Goal: Task Accomplishment & Management: Manage account settings

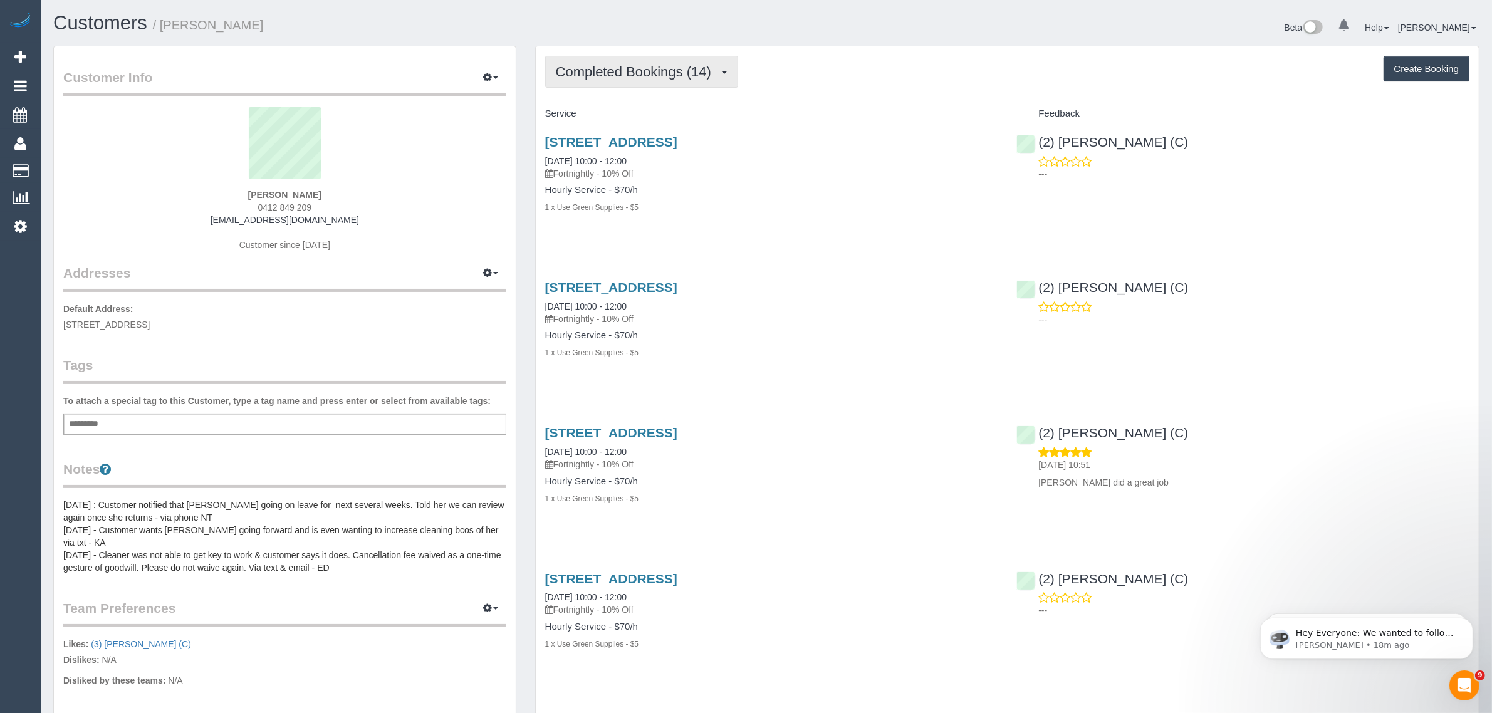
click at [625, 69] on span "Completed Bookings (14)" at bounding box center [637, 72] width 162 height 16
click at [618, 116] on link "Upcoming Bookings (11)" at bounding box center [613, 117] width 135 height 16
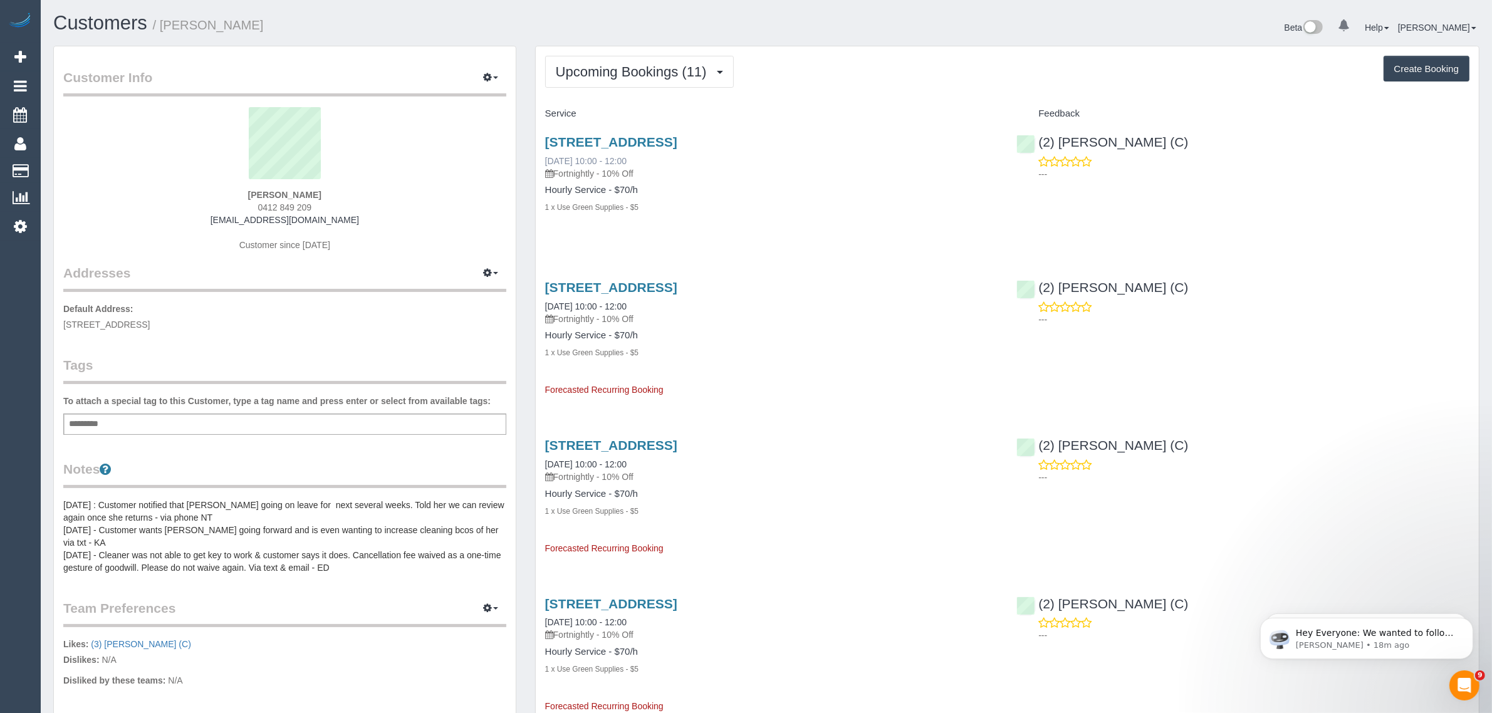
drag, startPoint x: 656, startPoint y: 165, endPoint x: 546, endPoint y: 159, distance: 109.9
click at [546, 159] on div "28 Mountain Street, South Melbourne, VIC 3205 08/10/2025 10:00 - 12:00 Fortnigh…" at bounding box center [771, 157] width 453 height 45
copy link "08/10/2025 10:00 - 12:00"
drag, startPoint x: 1189, startPoint y: 152, endPoint x: 1041, endPoint y: 147, distance: 148.0
click at [1041, 147] on div "(2) Nadine Young (C) ---" at bounding box center [1243, 154] width 472 height 61
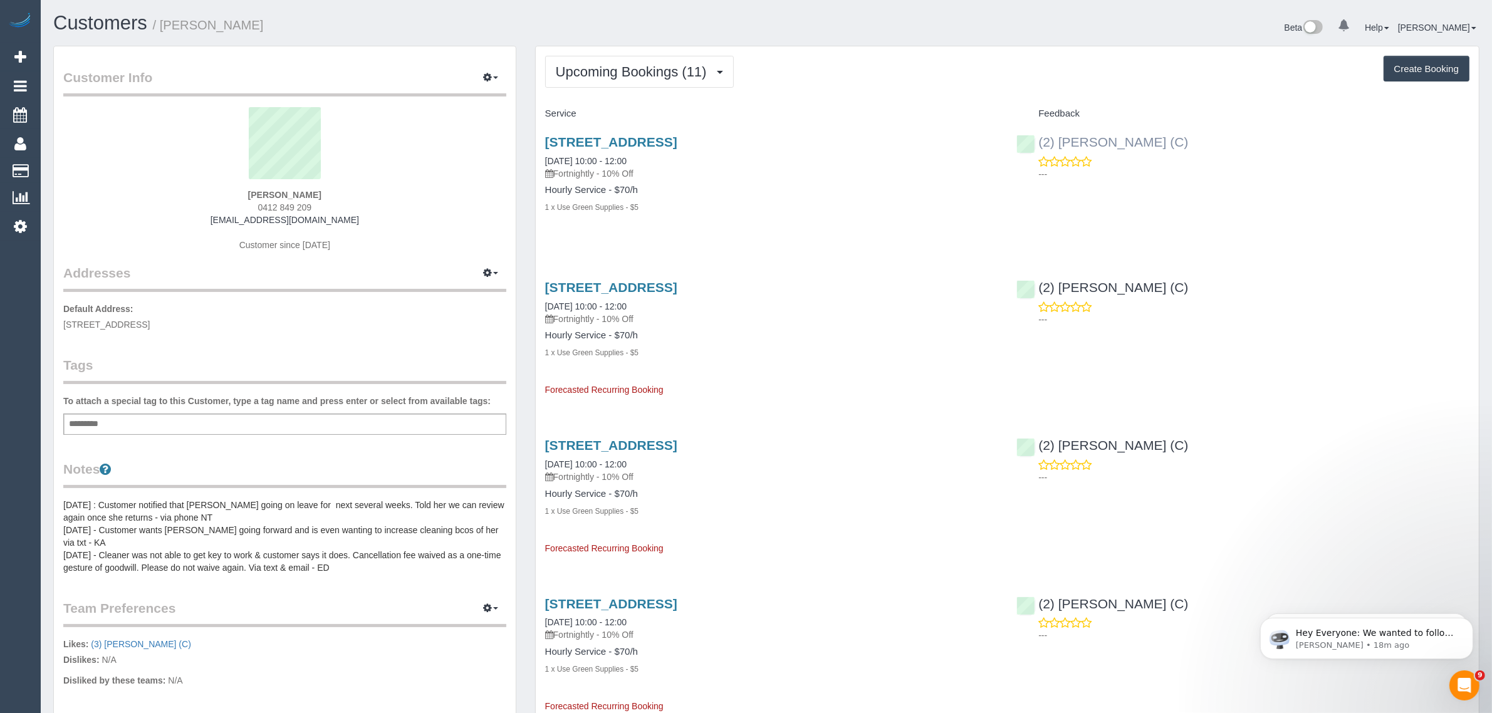
copy link "2) Nadine Young (C)"
drag, startPoint x: 142, startPoint y: 325, endPoint x: 210, endPoint y: 318, distance: 68.0
click at [150, 320] on span "28 Mountain Street, South Melbourne, VIC 3205" at bounding box center [106, 325] width 86 height 10
copy span "South Melbourne"
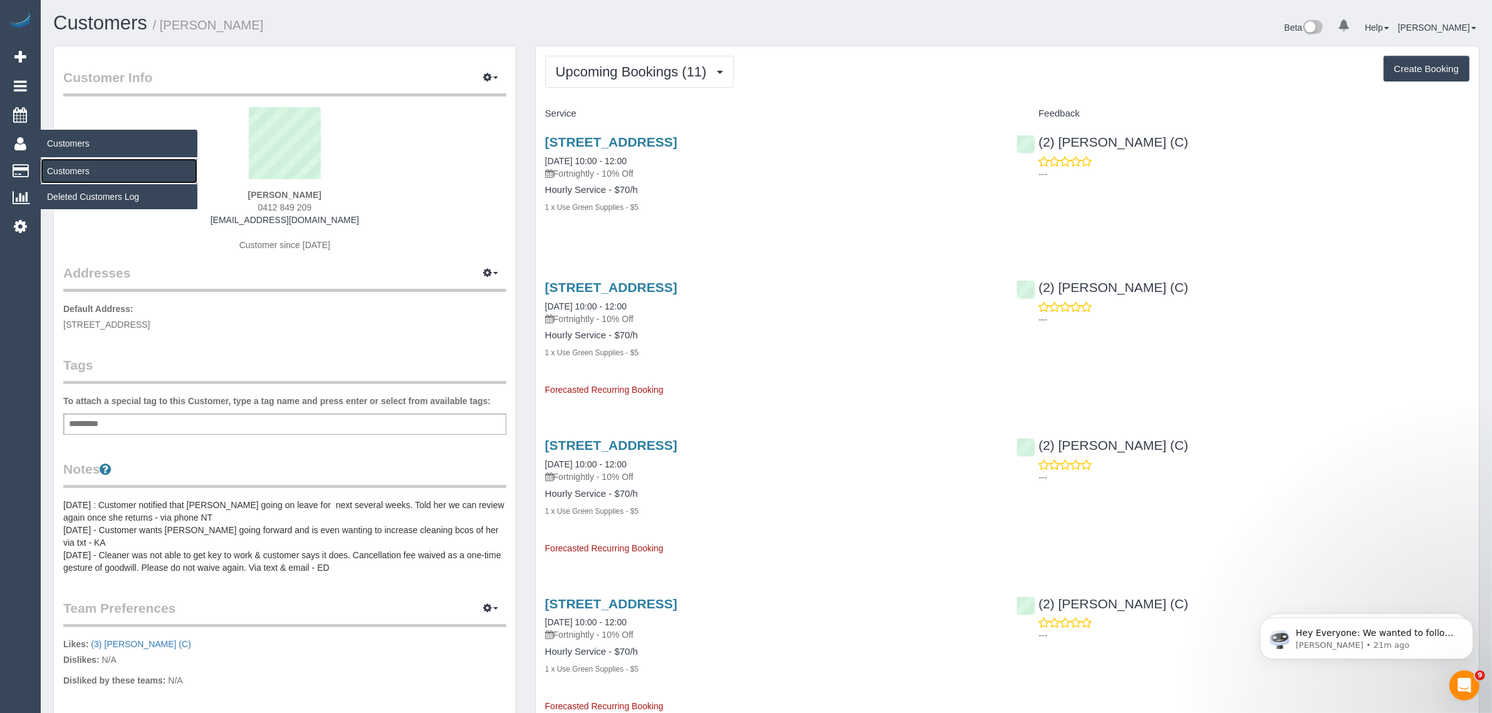
click at [70, 168] on link "Customers" at bounding box center [119, 171] width 157 height 25
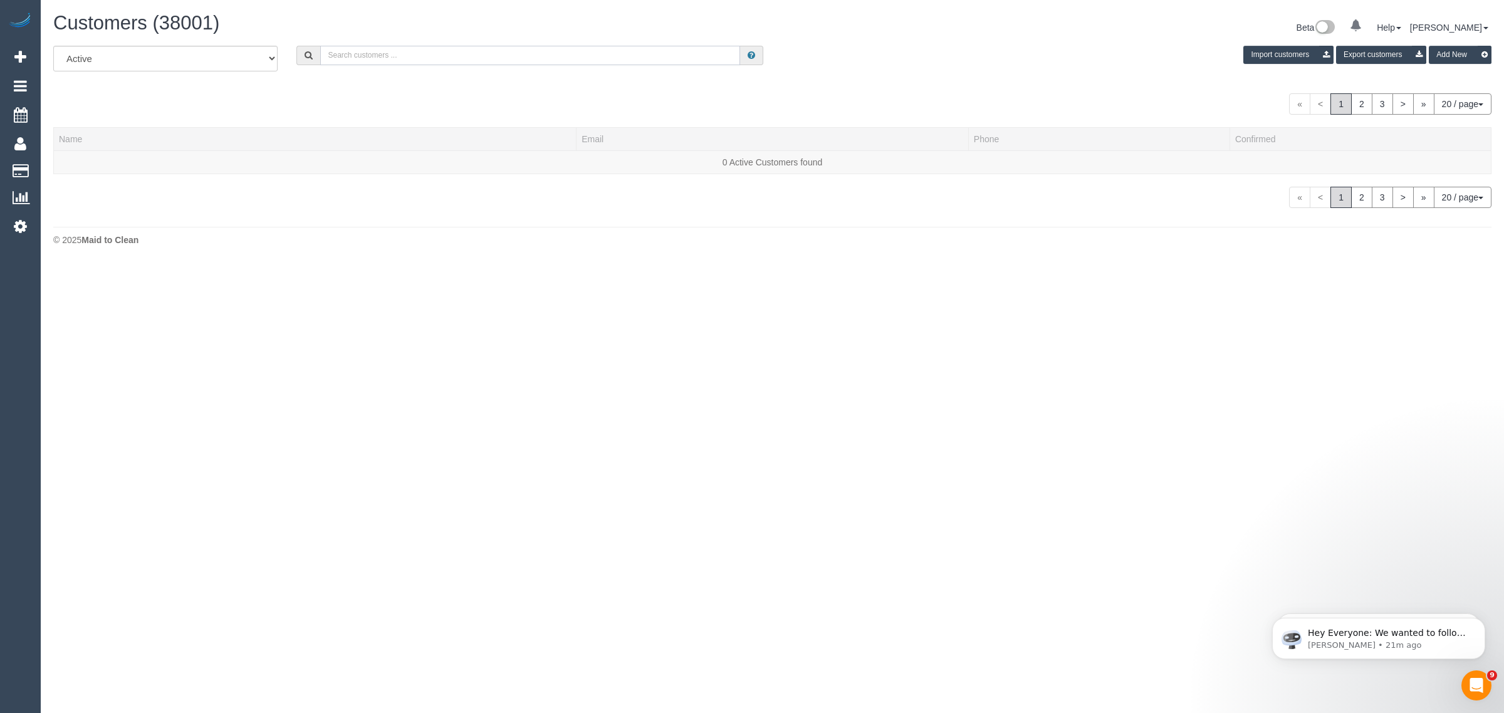
click at [483, 60] on input "text" at bounding box center [530, 55] width 420 height 19
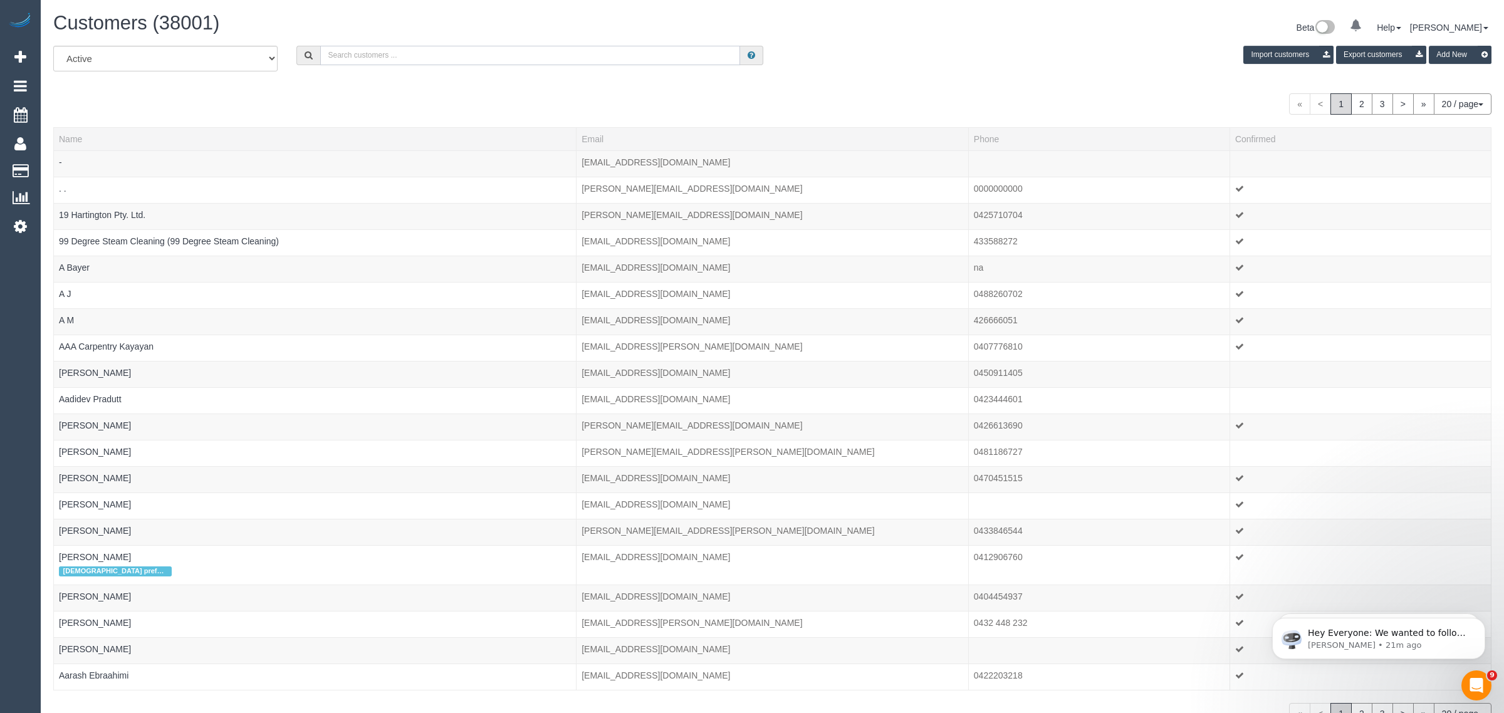
paste input "Ivy Gardiner"
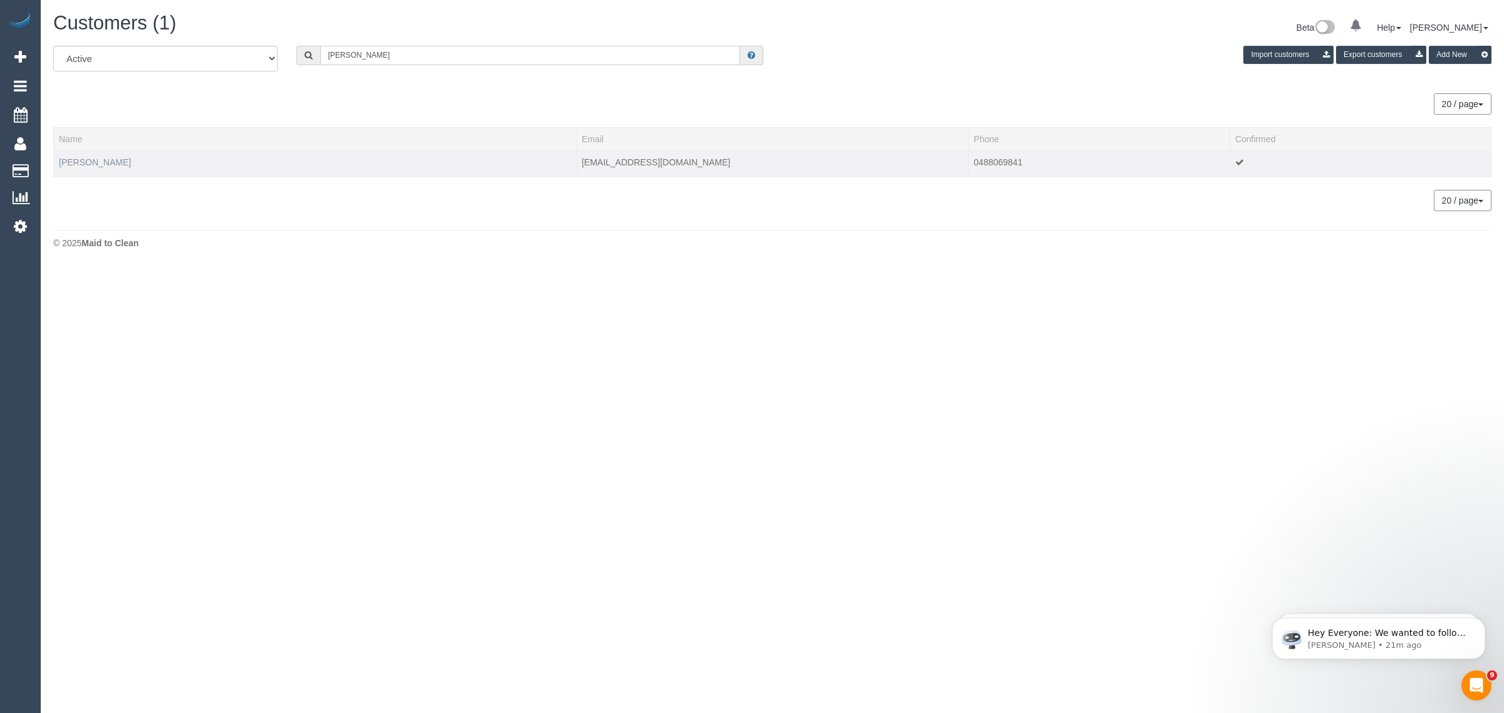
type input "Ivy Gardiner"
click at [90, 160] on link "Ivy Gardiner" at bounding box center [95, 162] width 72 height 10
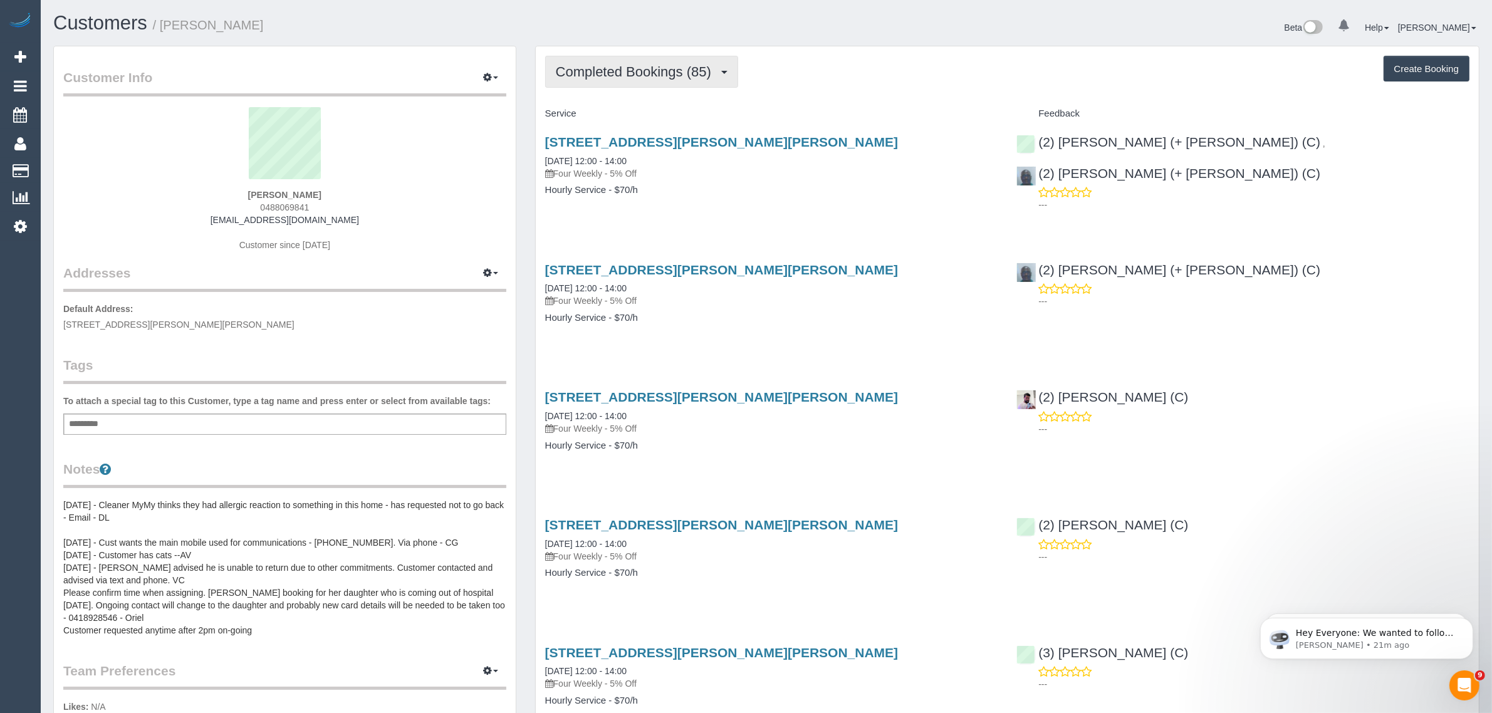
click at [630, 69] on span "Completed Bookings (85)" at bounding box center [637, 72] width 162 height 16
click at [615, 120] on link "Upcoming Bookings (11)" at bounding box center [613, 117] width 135 height 16
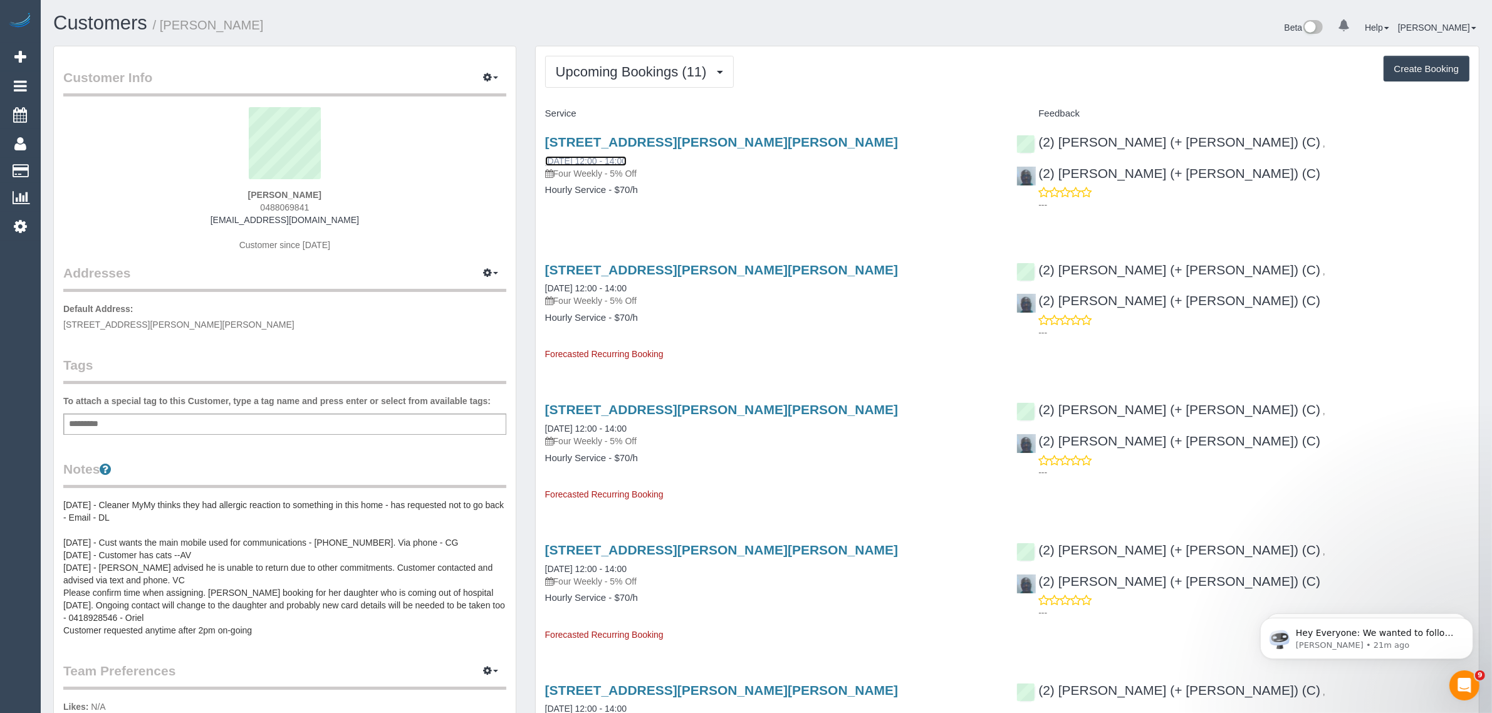
click at [591, 159] on link "11/10/2025 12:00 - 14:00" at bounding box center [585, 161] width 81 height 10
drag, startPoint x: 537, startPoint y: 152, endPoint x: 590, endPoint y: 157, distance: 53.5
click at [590, 157] on div "4/24-26 Francis Street, Clayton, VIC 3168 11/10/2025 12:00 - 14:00 Four Weekly …" at bounding box center [772, 172] width 472 height 97
copy link "11/10/2025"
drag, startPoint x: 539, startPoint y: 288, endPoint x: 589, endPoint y: 285, distance: 50.2
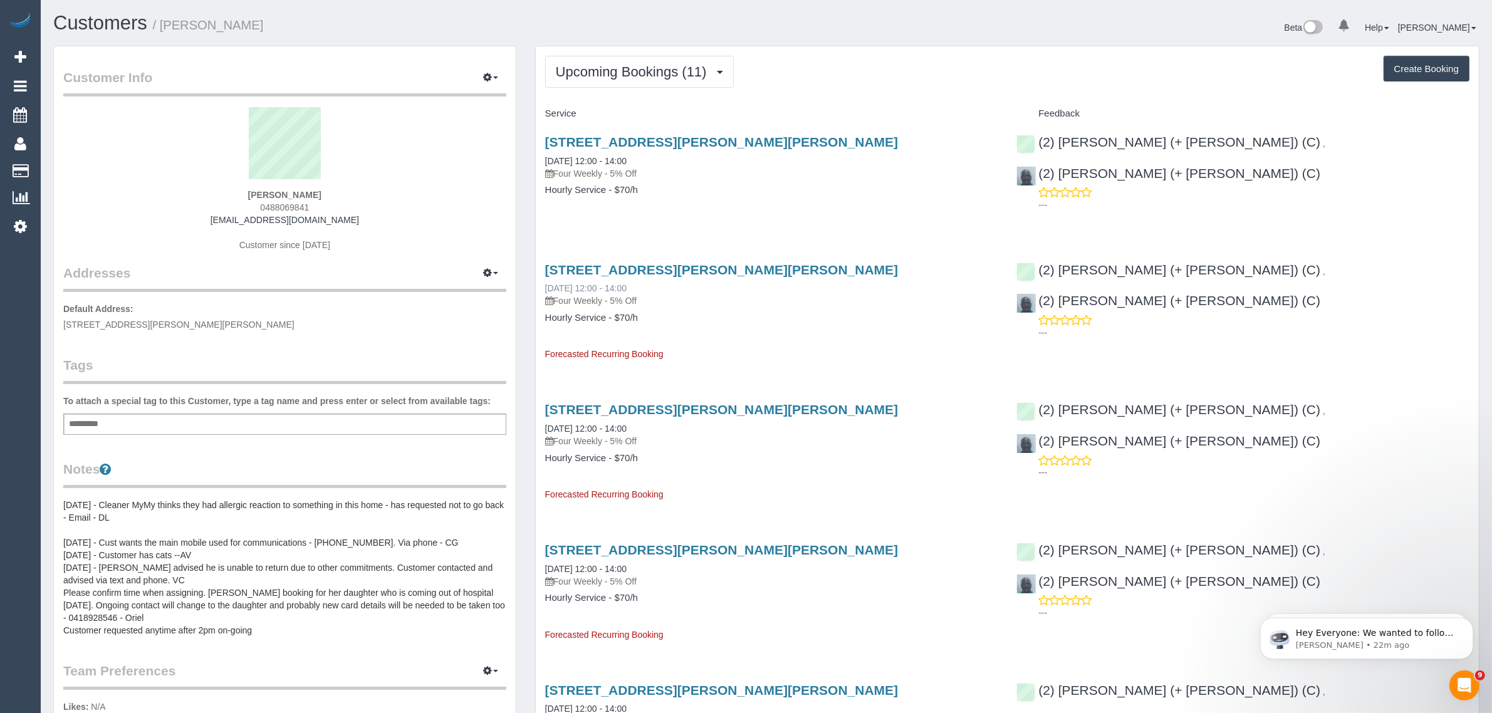
click at [589, 285] on div "4/24-26 Francis Street, Clayton, VIC 3168 08/11/2025 12:00 - 14:00 Four Weekly …" at bounding box center [772, 306] width 472 height 109
copy link "08/11/2025"
click at [664, 66] on span "Upcoming Bookings (11)" at bounding box center [634, 72] width 157 height 16
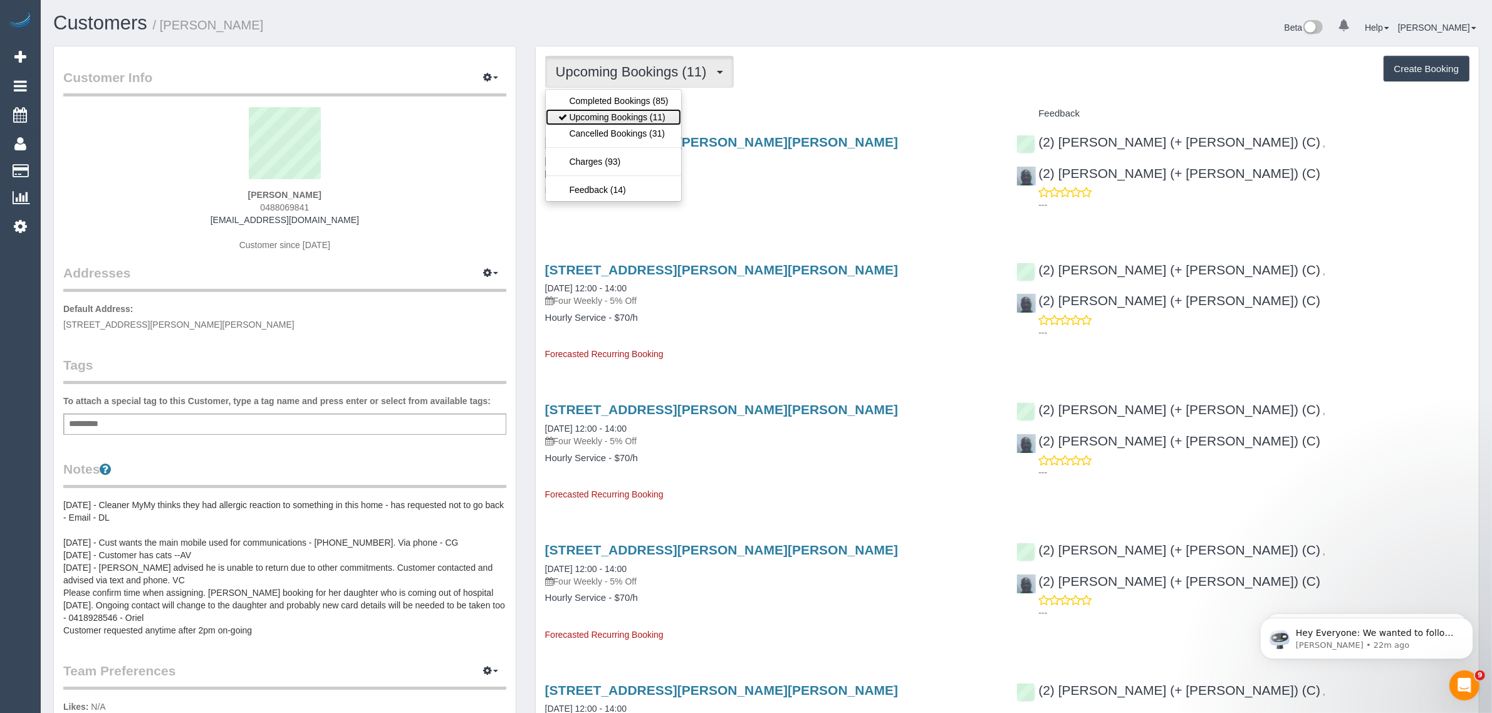
click at [616, 113] on link "Upcoming Bookings (11)" at bounding box center [613, 117] width 135 height 16
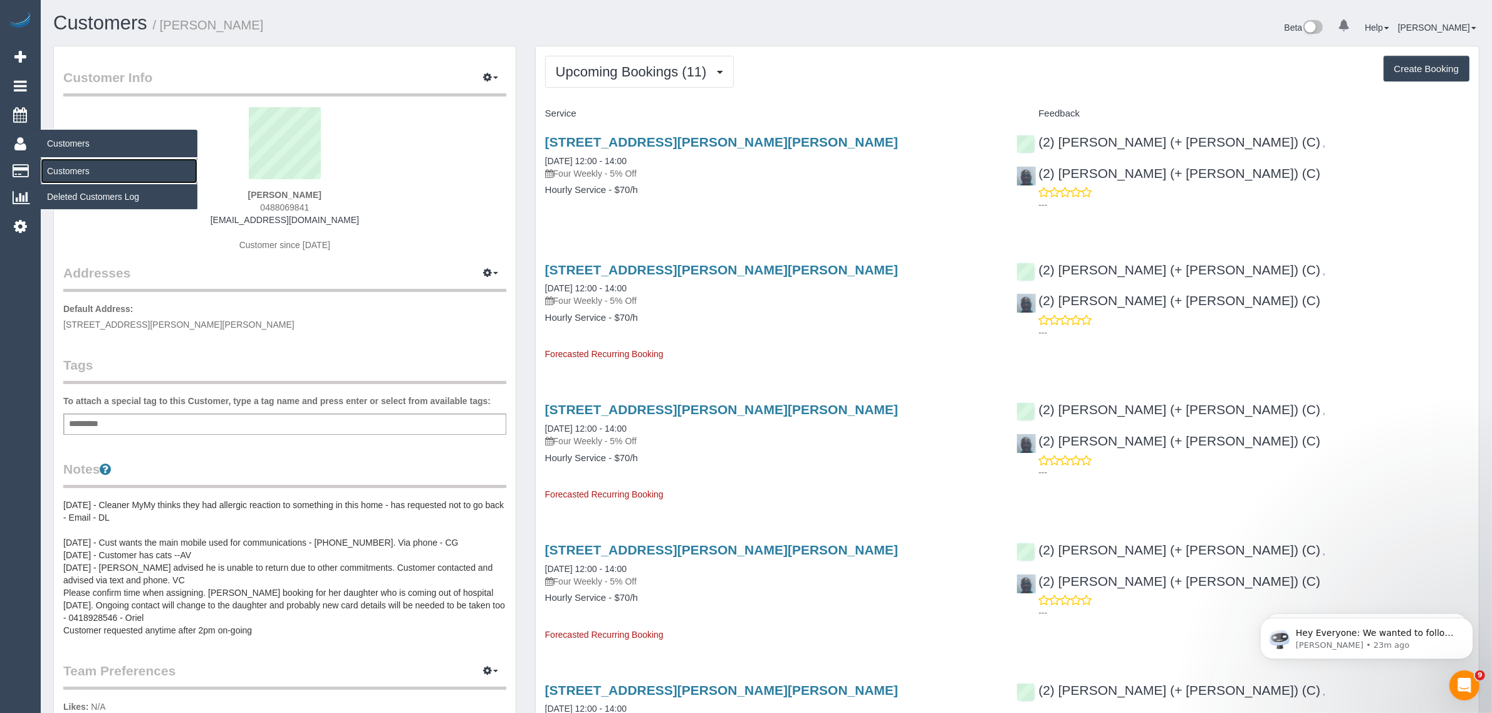
click at [51, 166] on link "Customers" at bounding box center [119, 171] width 157 height 25
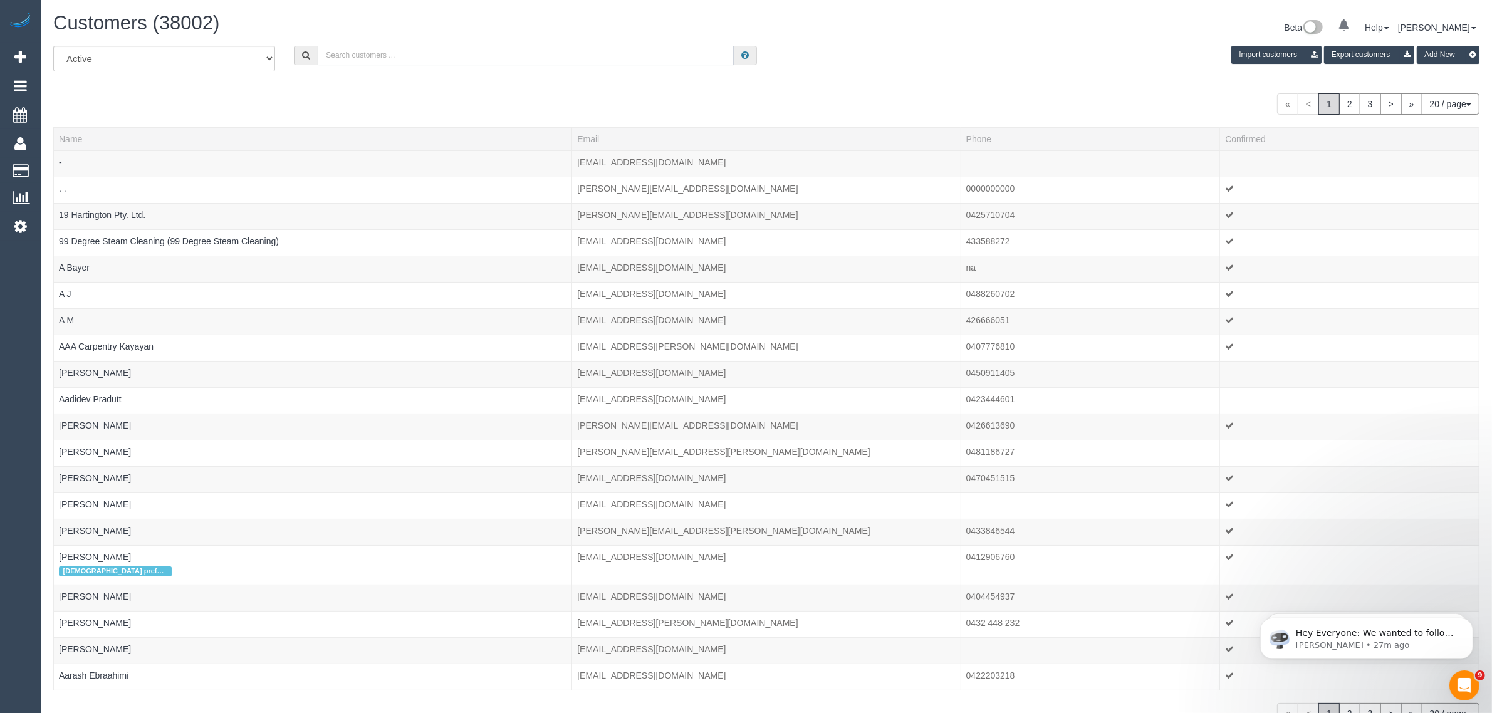
click at [459, 63] on input "text" at bounding box center [526, 55] width 416 height 19
paste input "Caron Beaton-Wells"
type input "Caron Beaton-Wells"
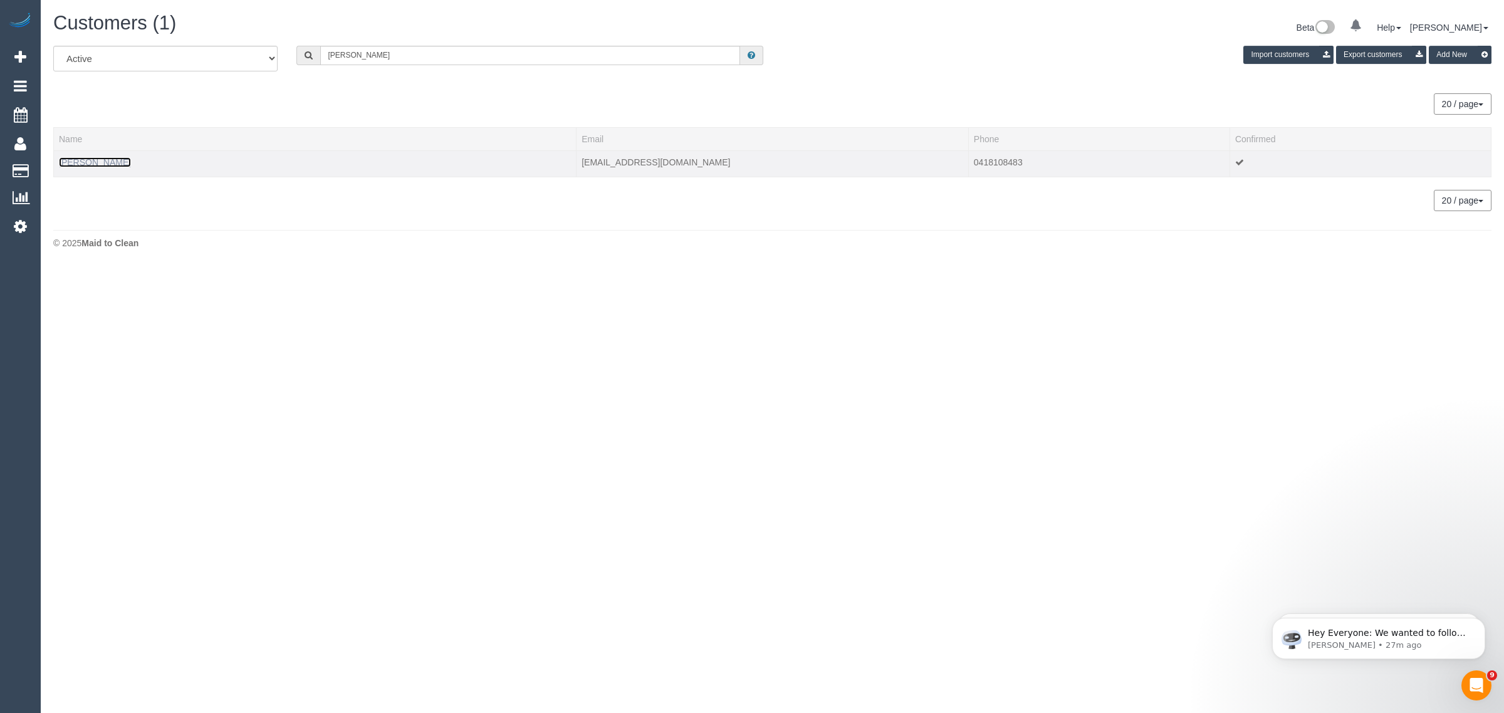
click at [93, 163] on link "Caron Beaton-Wells" at bounding box center [95, 162] width 72 height 10
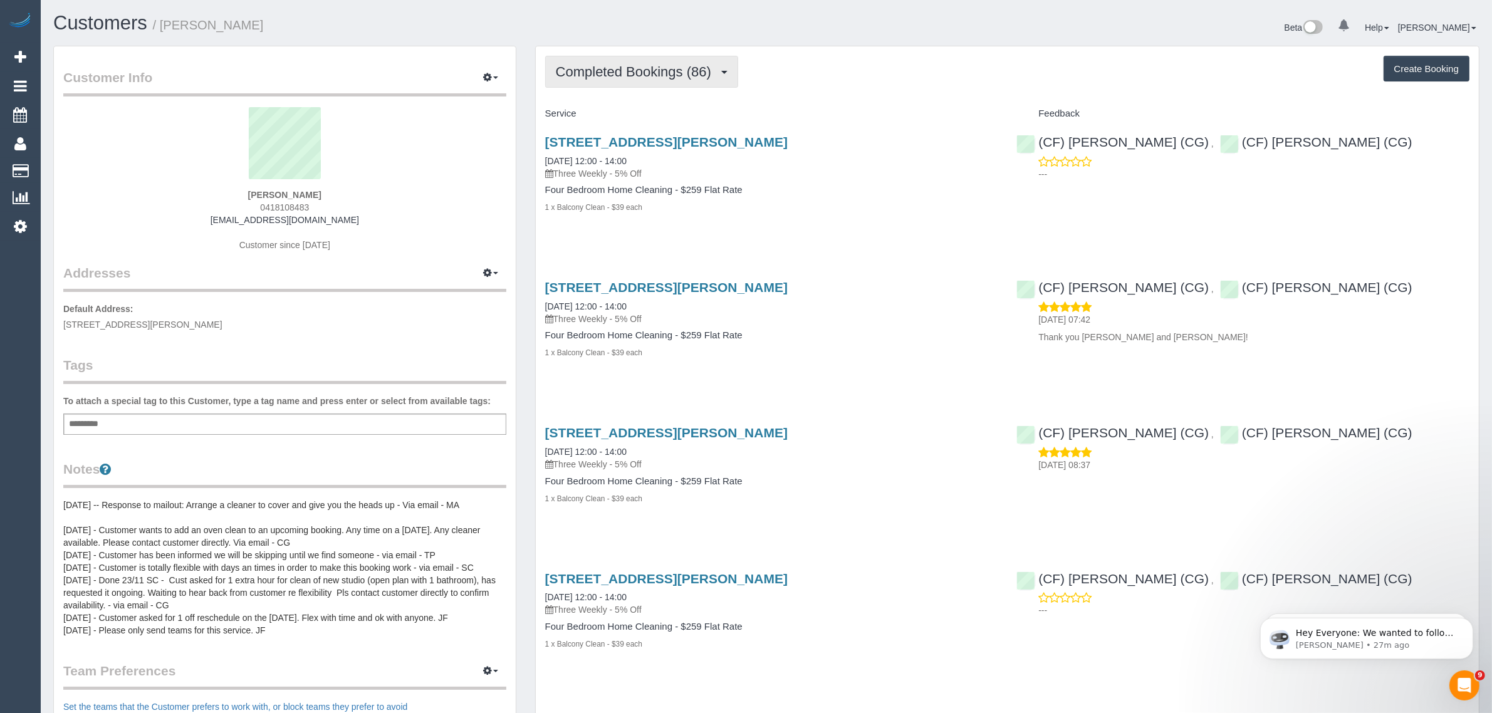
click at [644, 81] on button "Completed Bookings (86)" at bounding box center [641, 72] width 193 height 32
click at [633, 114] on link "Upcoming Bookings (11)" at bounding box center [613, 117] width 135 height 16
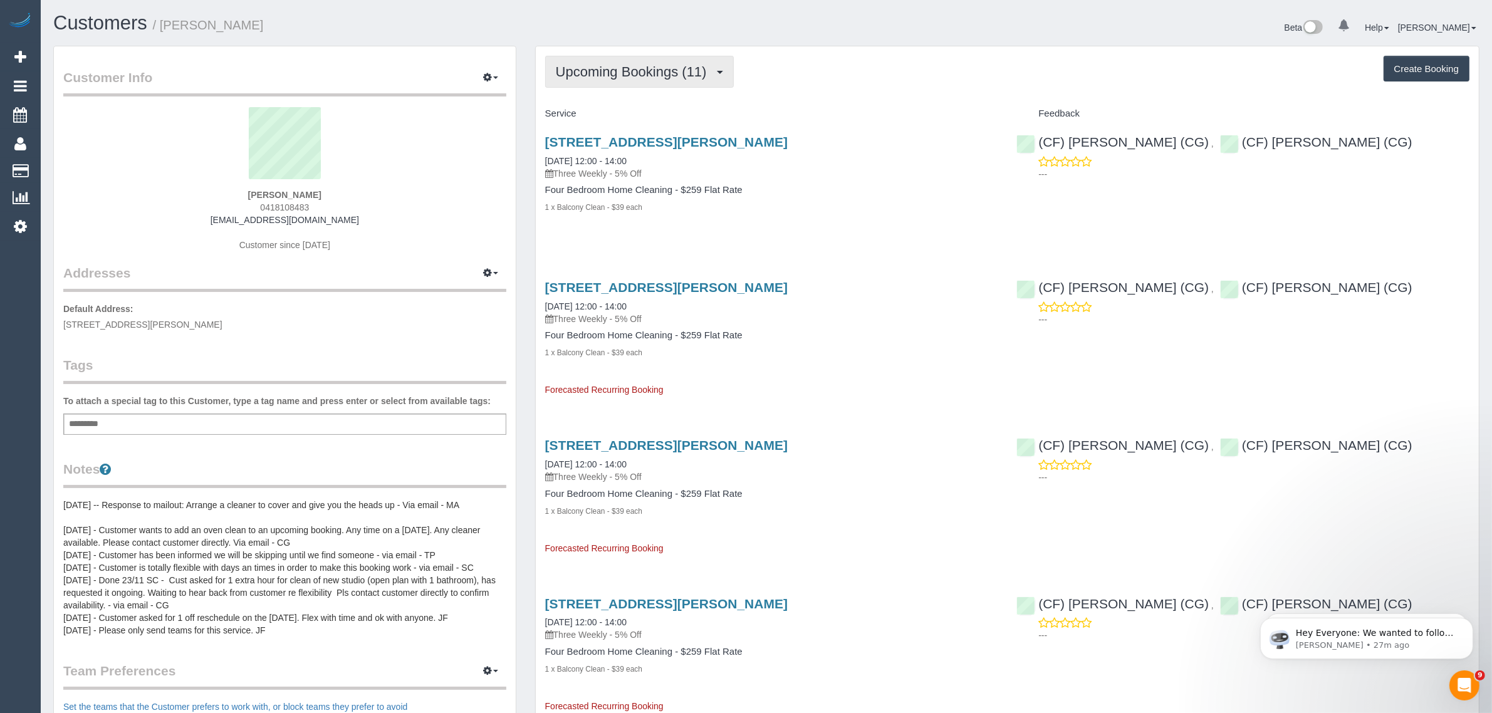
click at [644, 64] on span "Upcoming Bookings (11)" at bounding box center [634, 72] width 157 height 16
click at [617, 107] on link "Completed Bookings (86)" at bounding box center [613, 101] width 135 height 16
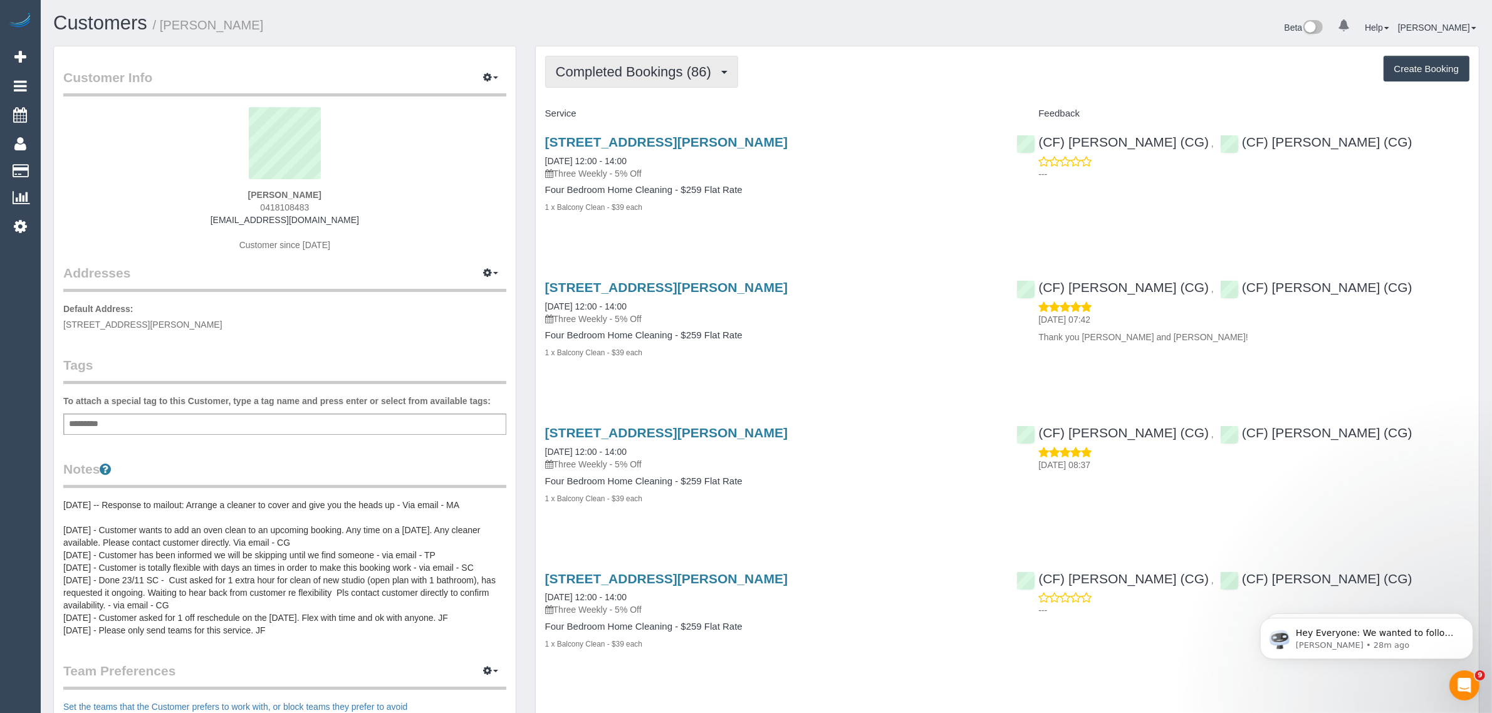
click at [651, 61] on button "Completed Bookings (86)" at bounding box center [641, 72] width 193 height 32
click at [635, 111] on link "Upcoming Bookings (11)" at bounding box center [613, 117] width 135 height 16
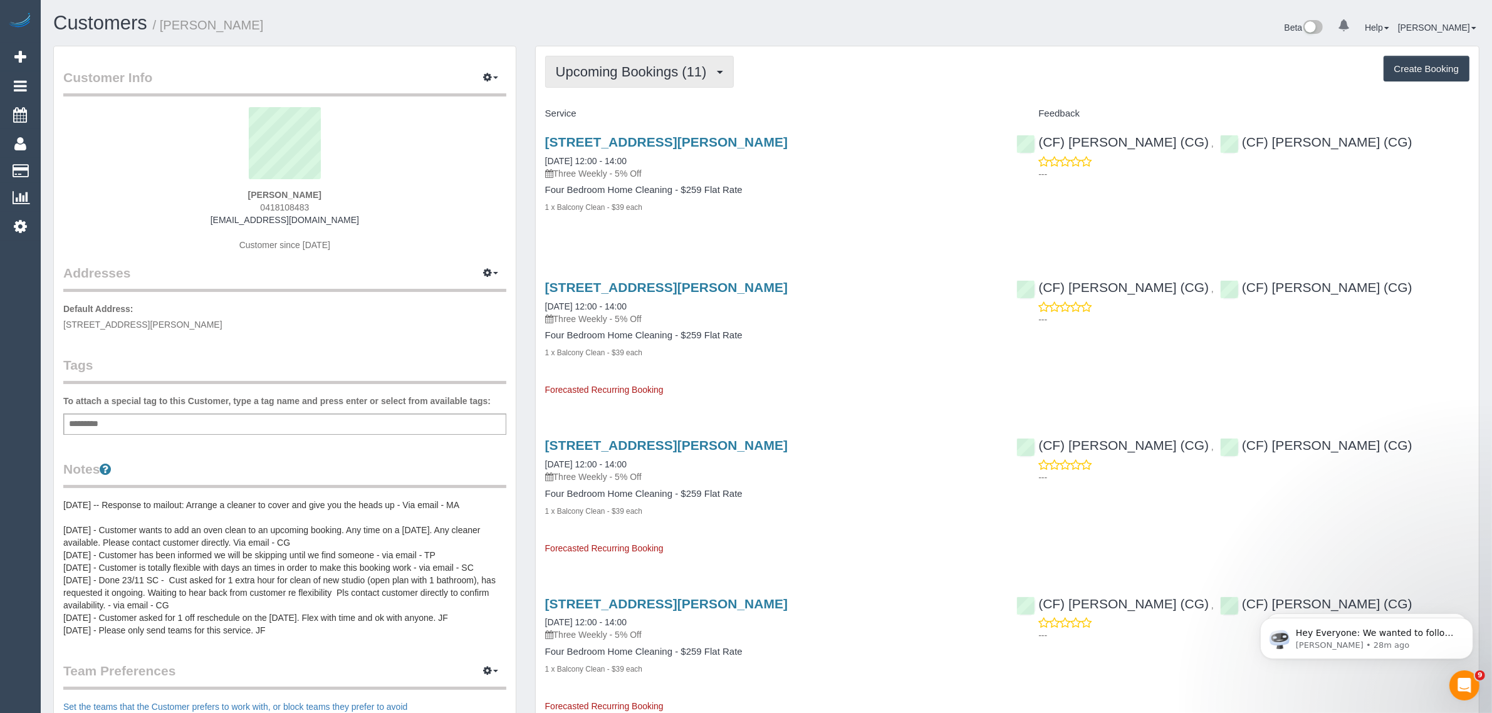
click at [649, 66] on span "Upcoming Bookings (11)" at bounding box center [634, 72] width 157 height 16
click at [638, 91] on ul "Completed Bookings (86) Upcoming Bookings (11) Cancelled Bookings (28) Charges …" at bounding box center [613, 145] width 137 height 113
click at [649, 71] on span "Upcoming Bookings (11)" at bounding box center [634, 72] width 157 height 16
click at [638, 105] on link "Completed Bookings (86)" at bounding box center [613, 101] width 135 height 16
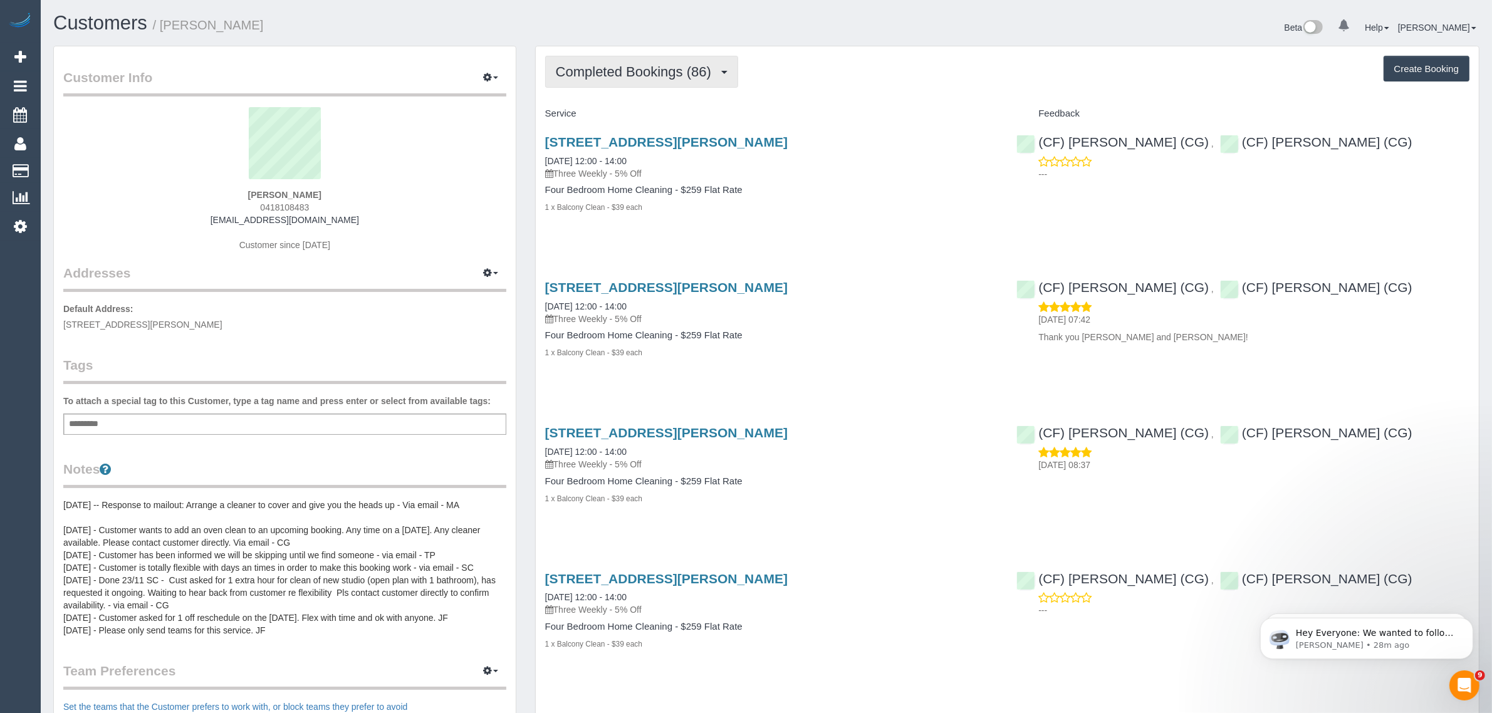
click at [656, 71] on span "Completed Bookings (86)" at bounding box center [637, 72] width 162 height 16
click at [629, 115] on link "Upcoming Bookings (11)" at bounding box center [613, 117] width 135 height 16
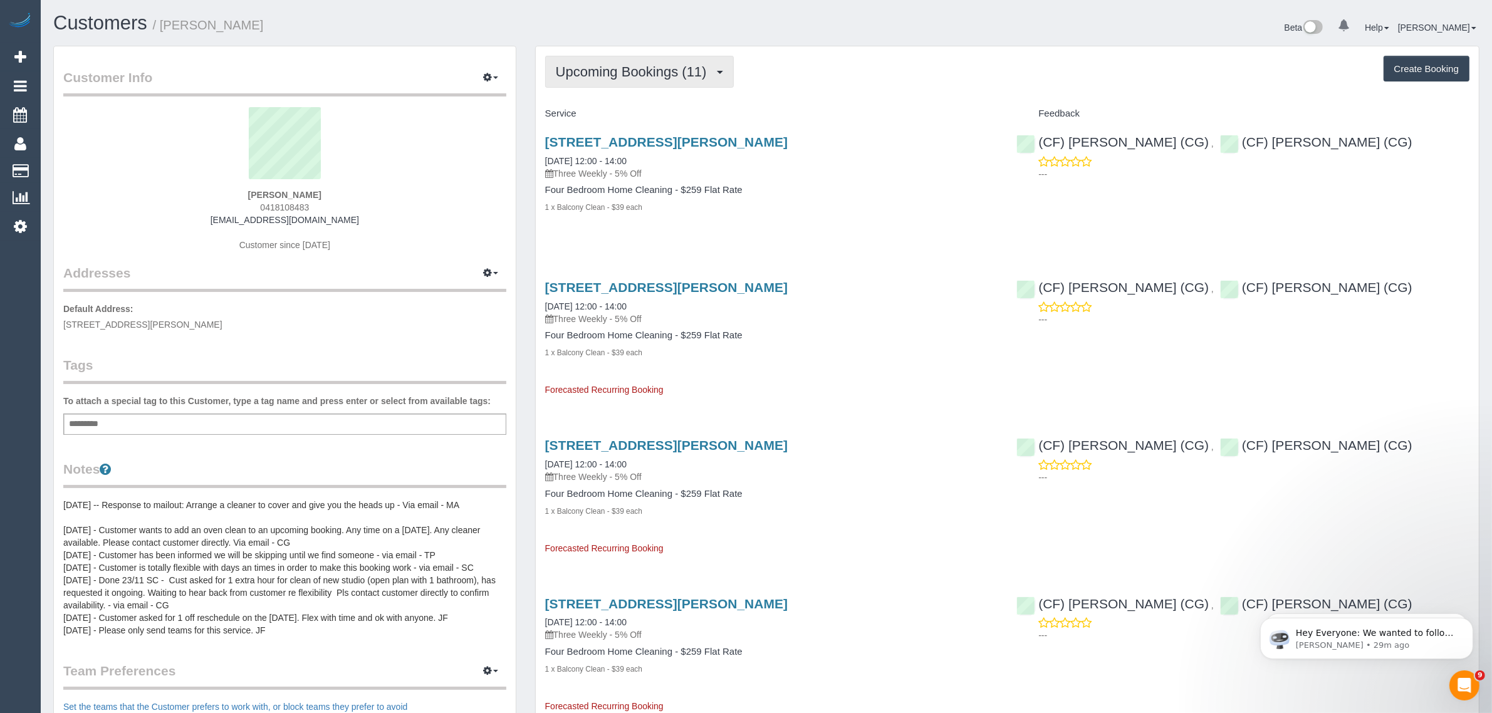
click at [625, 61] on button "Upcoming Bookings (11)" at bounding box center [639, 72] width 189 height 32
click at [627, 97] on link "Completed Bookings (86)" at bounding box center [613, 101] width 135 height 16
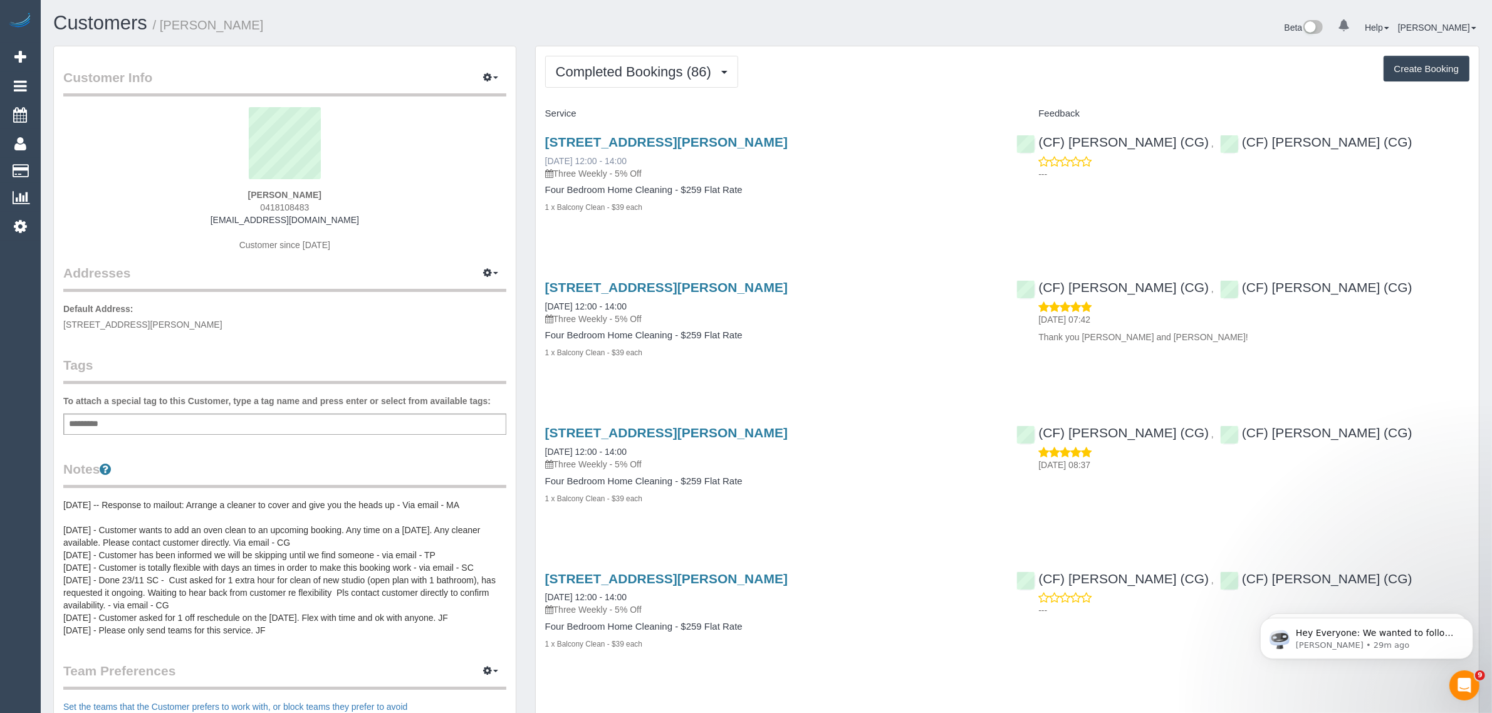
drag, startPoint x: 539, startPoint y: 160, endPoint x: 591, endPoint y: 160, distance: 52.0
click at [591, 160] on div "47 Somers Ave, Malvern, VIC 3144 20/09/2025 12:00 - 14:00 Three Weekly - 5% Off…" at bounding box center [772, 181] width 472 height 114
copy link "20/09/2025"
click at [669, 76] on span "Completed Bookings (86)" at bounding box center [637, 72] width 162 height 16
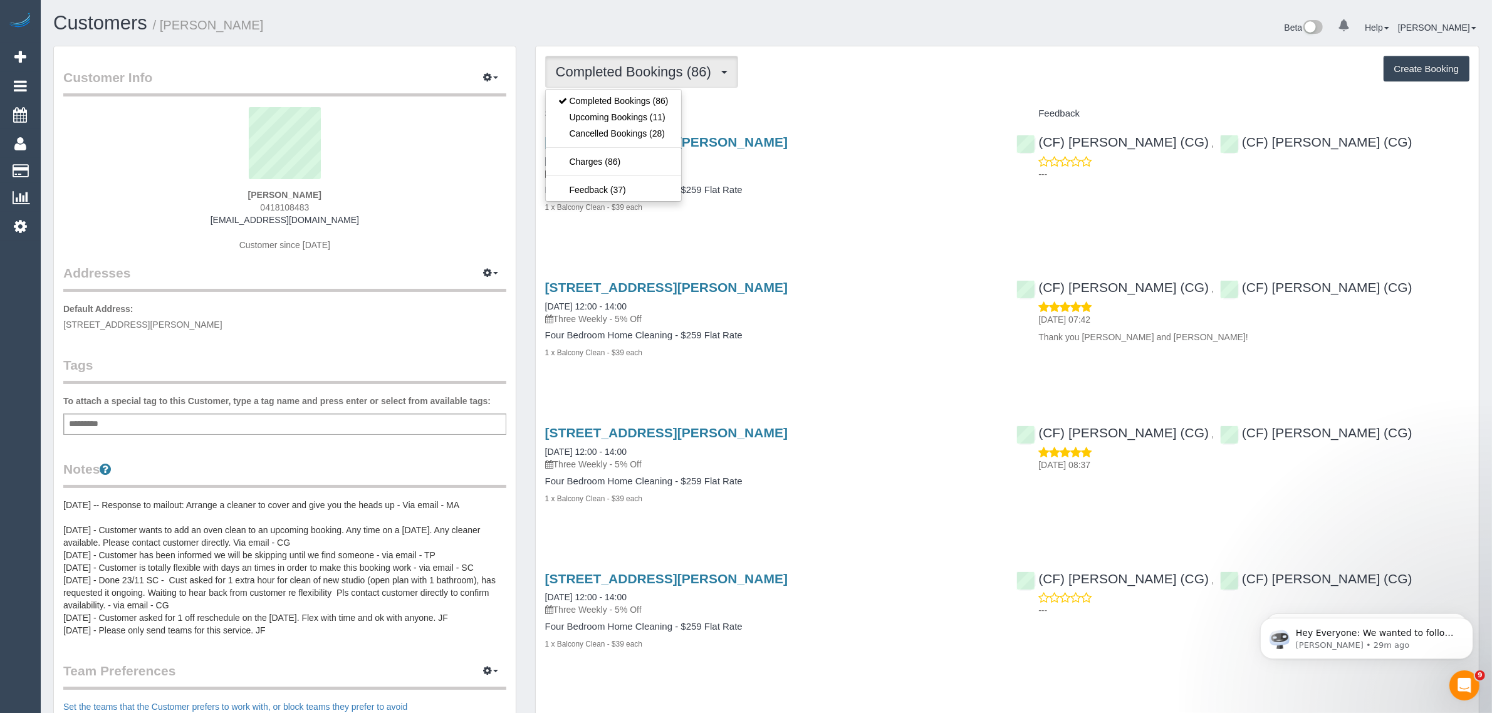
click at [656, 75] on span "Completed Bookings (86)" at bounding box center [637, 72] width 162 height 16
drag, startPoint x: 628, startPoint y: 110, endPoint x: 733, endPoint y: 179, distance: 125.9
click at [630, 110] on link "Upcoming Bookings (11)" at bounding box center [613, 117] width 135 height 16
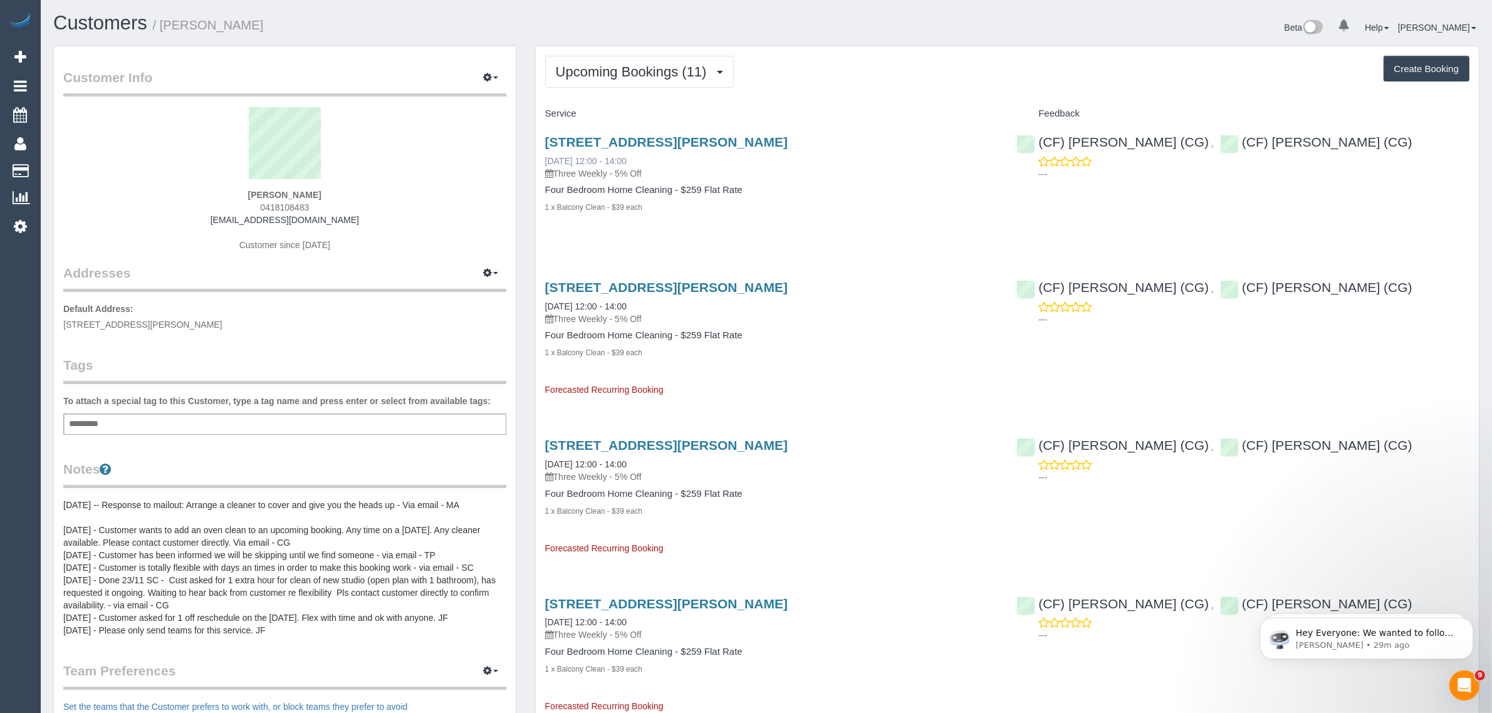
drag, startPoint x: 540, startPoint y: 163, endPoint x: 591, endPoint y: 160, distance: 50.8
click at [591, 160] on div "47 Somers Ave, Malvern, VIC 3144 11/10/2025 12:00 - 14:00 Three Weekly - 5% Off…" at bounding box center [772, 181] width 472 height 114
copy link "11/10/2025"
click at [621, 68] on span "Upcoming Bookings (11)" at bounding box center [634, 72] width 157 height 16
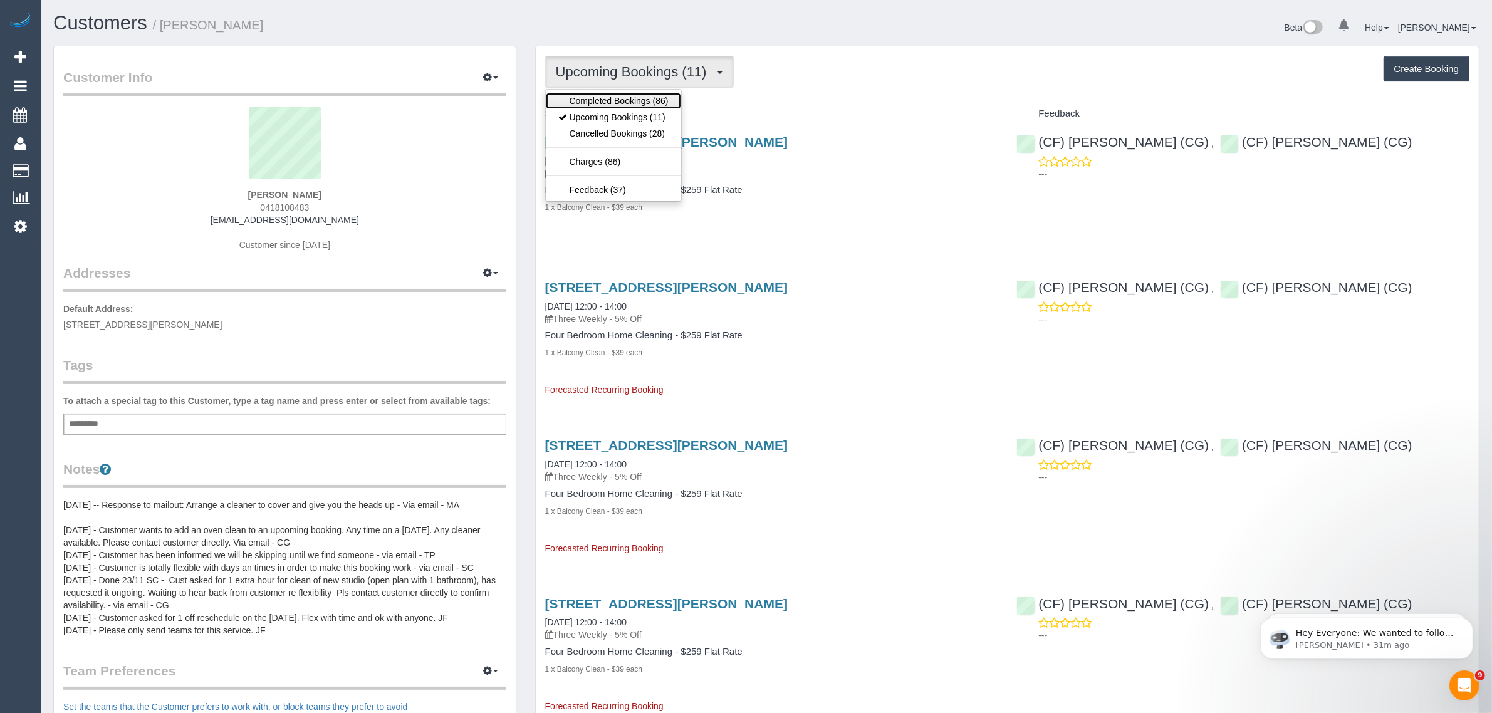
click at [622, 99] on link "Completed Bookings (86)" at bounding box center [613, 101] width 135 height 16
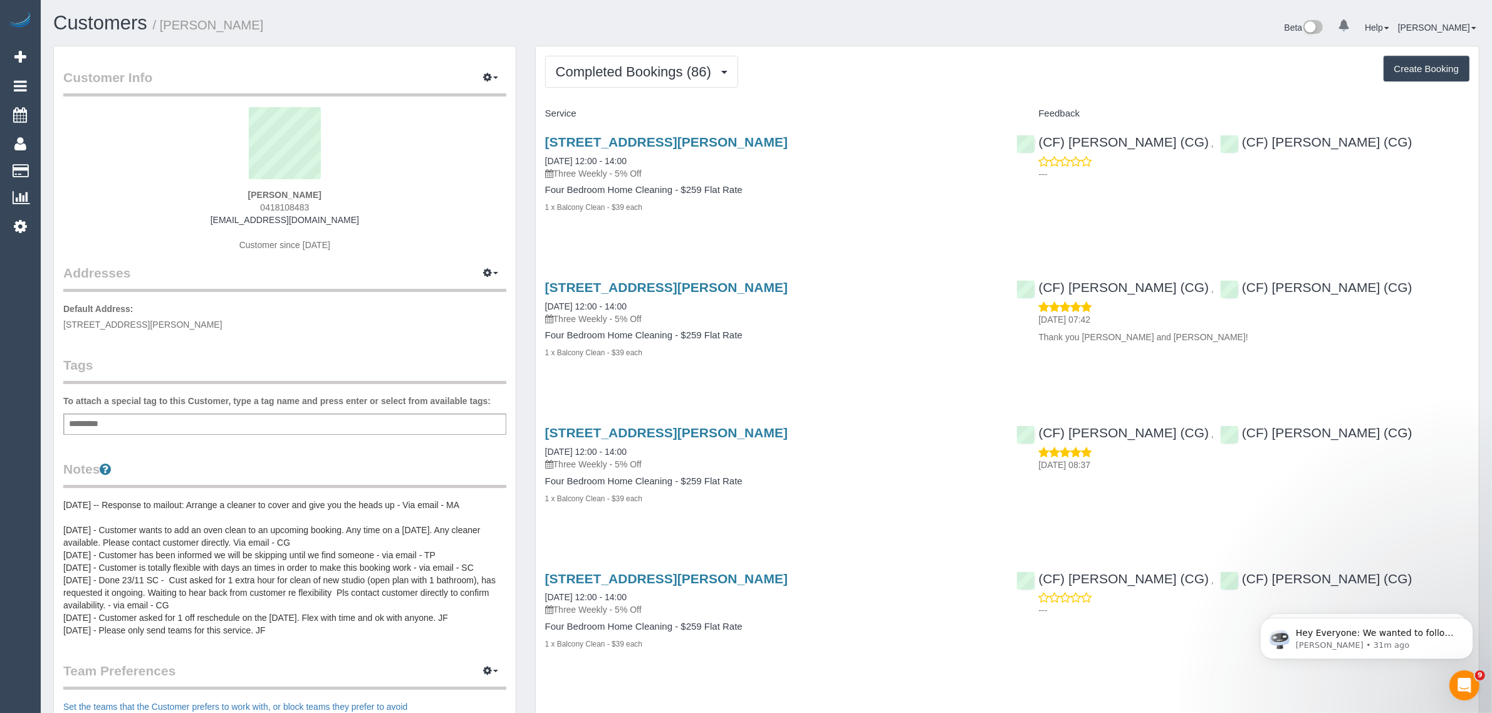
click at [852, 56] on div "Completed Bookings (86) Completed Bookings (86) Upcoming Bookings (11) Cancelle…" at bounding box center [1007, 72] width 925 height 32
click at [71, 173] on link "Customers" at bounding box center [119, 171] width 157 height 25
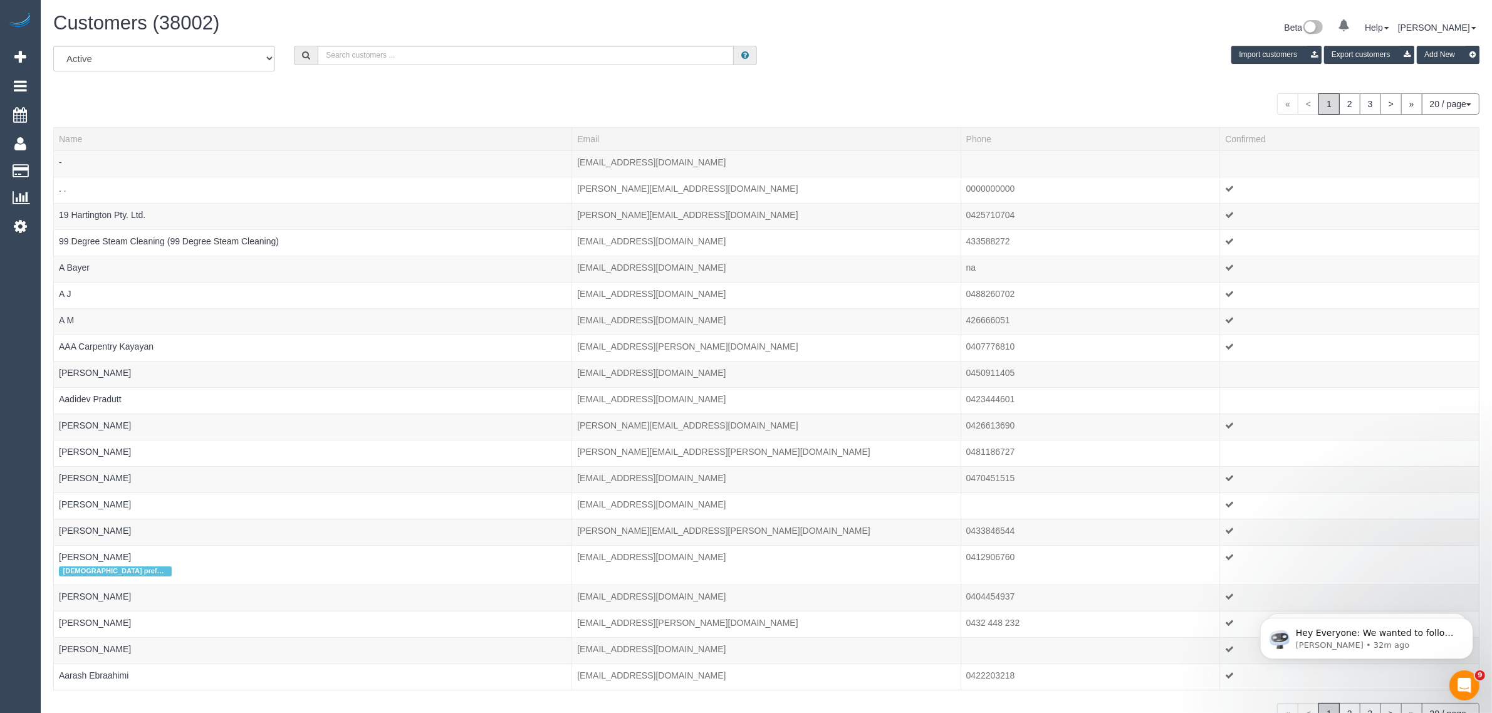
click at [628, 117] on div "All Active Archived Import customers Export customers Add New « < 1 2 3 > » 20 …" at bounding box center [766, 385] width 1427 height 679
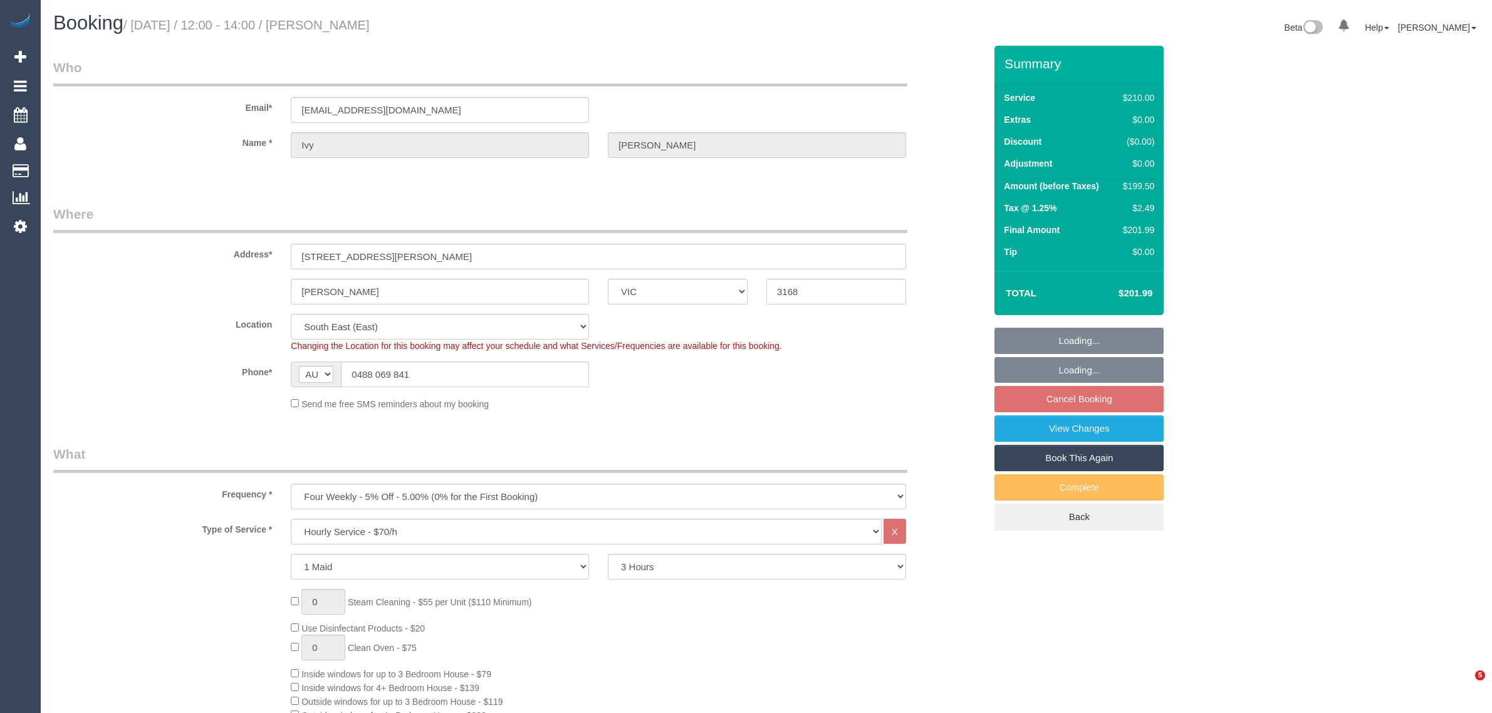
select select "VIC"
select select "180"
select select "number:29"
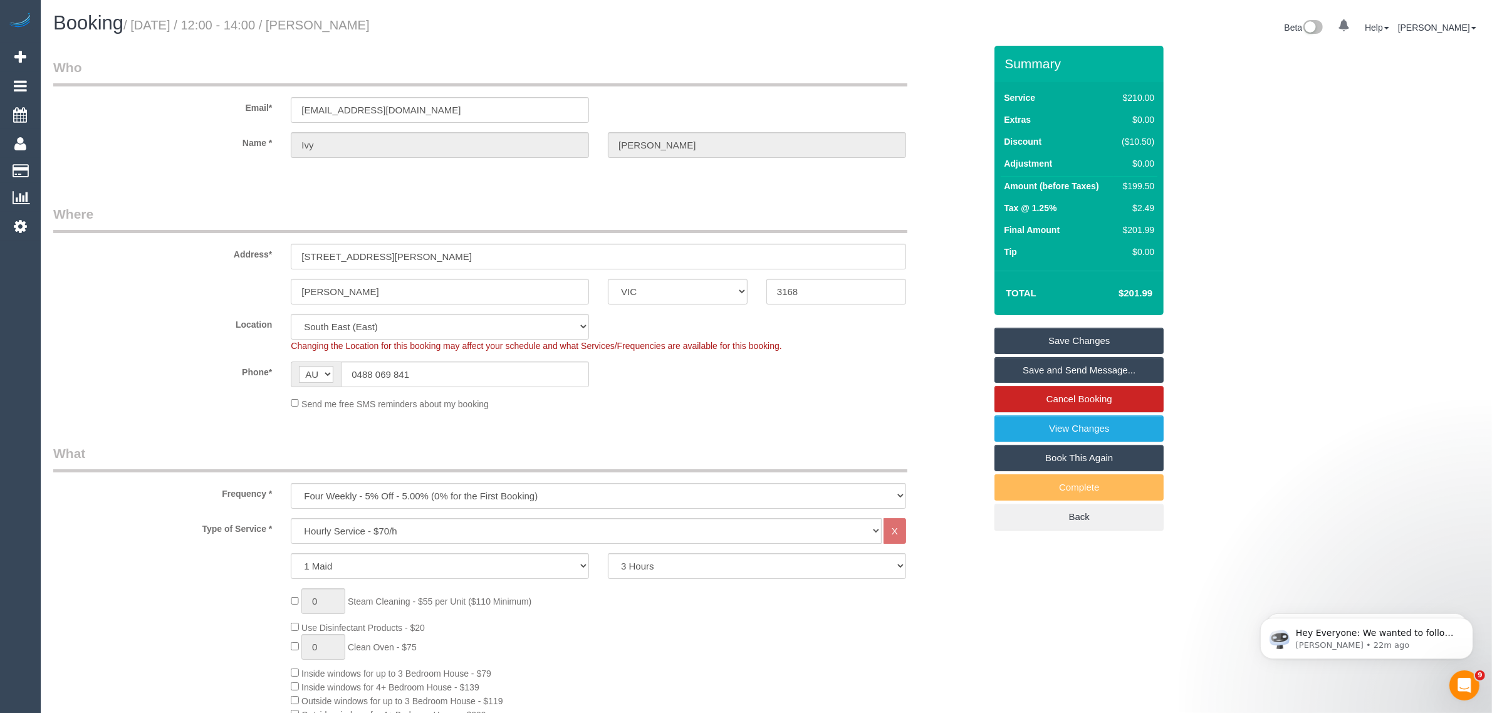
click at [793, 387] on sui-booking-location "Location Office City East (North) East (South) Inner East Inner North (East) In…" at bounding box center [519, 362] width 932 height 97
click at [1026, 389] on link "Cancel Booking" at bounding box center [1079, 399] width 169 height 26
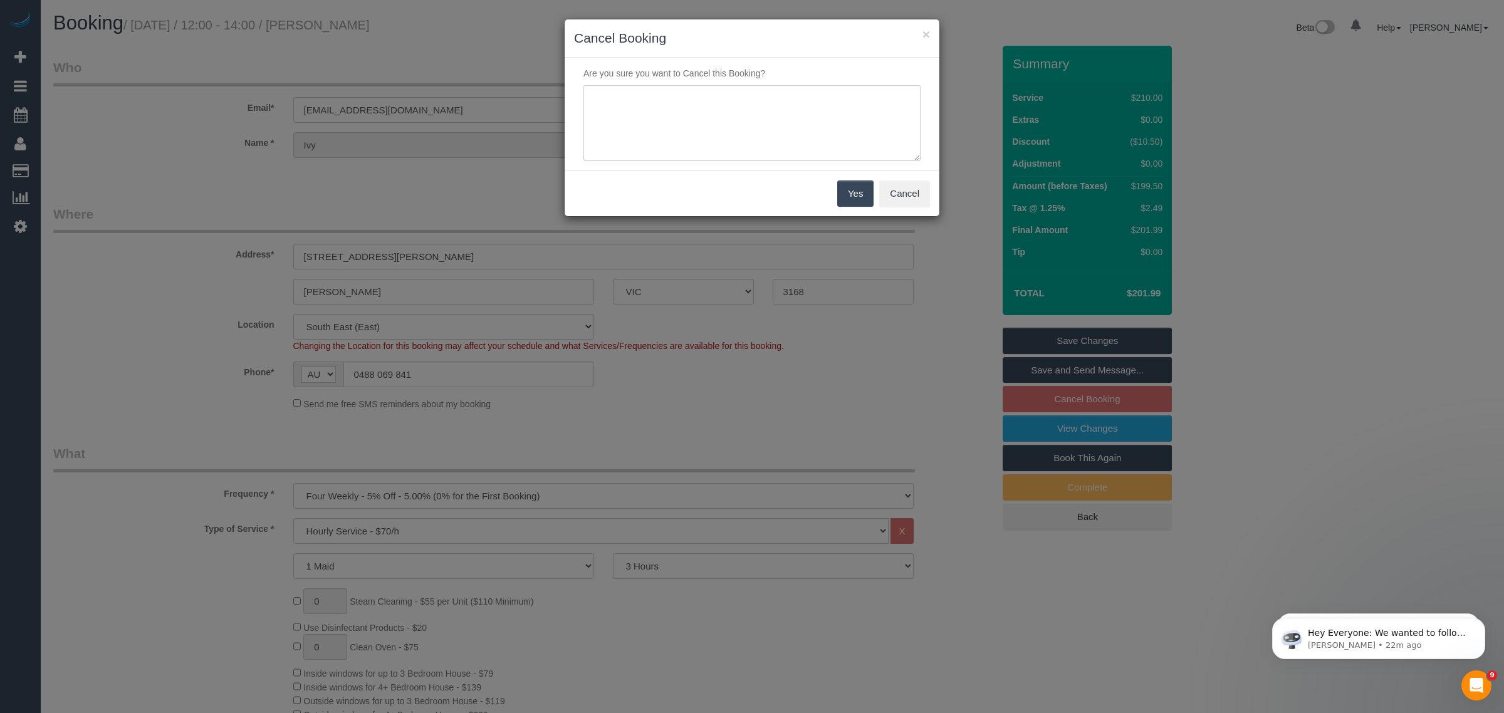
click at [678, 143] on textarea at bounding box center [752, 123] width 337 height 76
type textarea "customer wants to skip this month via txt - AA"
click at [847, 194] on button "Yes" at bounding box center [855, 194] width 36 height 26
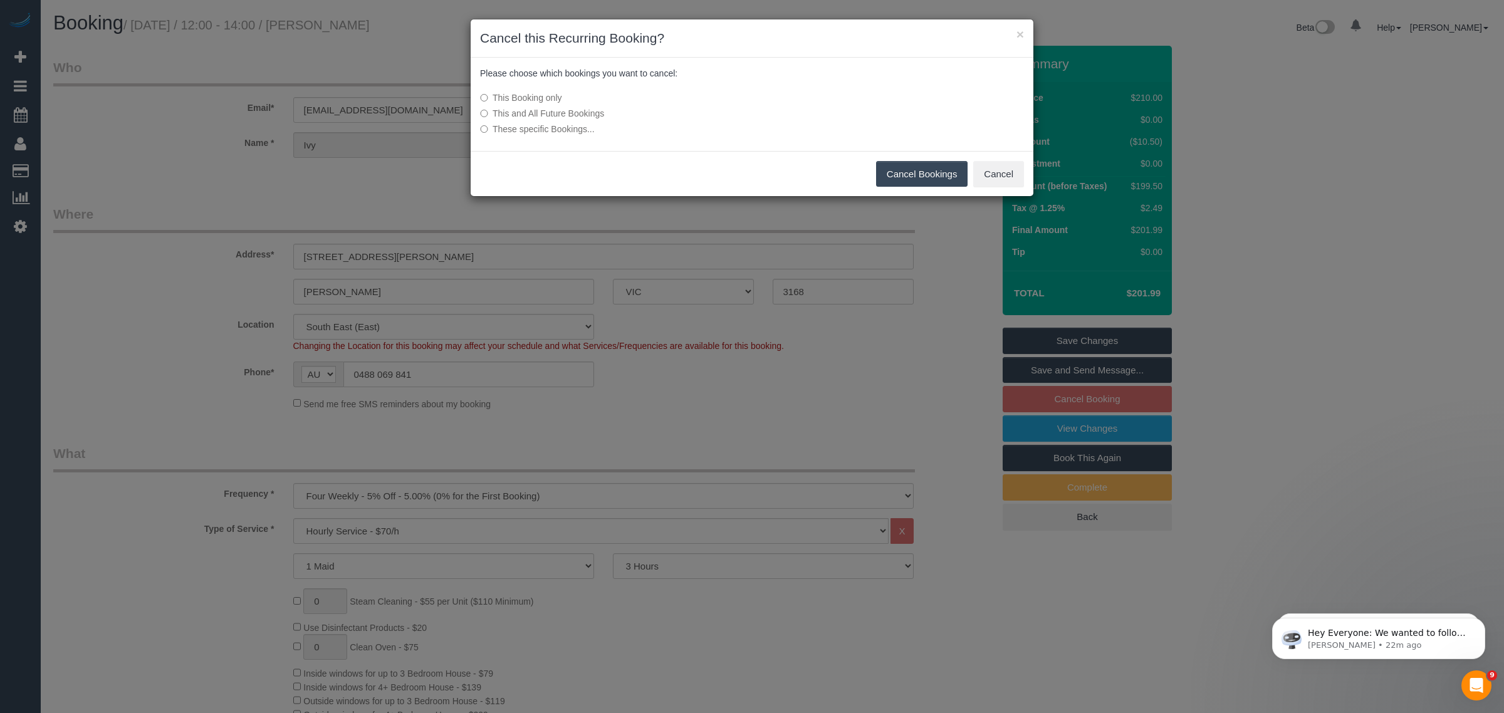
click at [881, 167] on button "Cancel Bookings" at bounding box center [922, 174] width 92 height 26
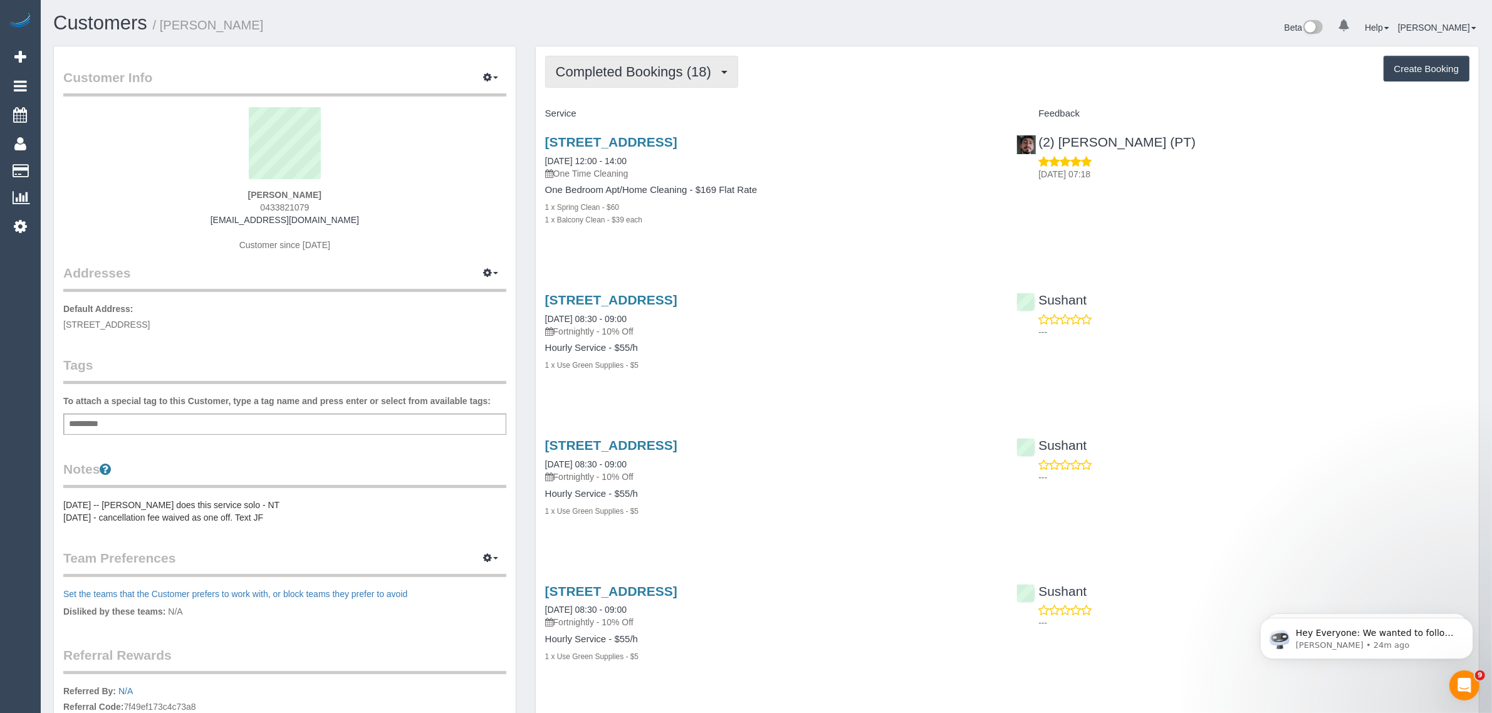
click at [616, 60] on button "Completed Bookings (18)" at bounding box center [641, 72] width 193 height 32
click at [599, 117] on link "Upcoming Bookings (11)" at bounding box center [613, 117] width 135 height 16
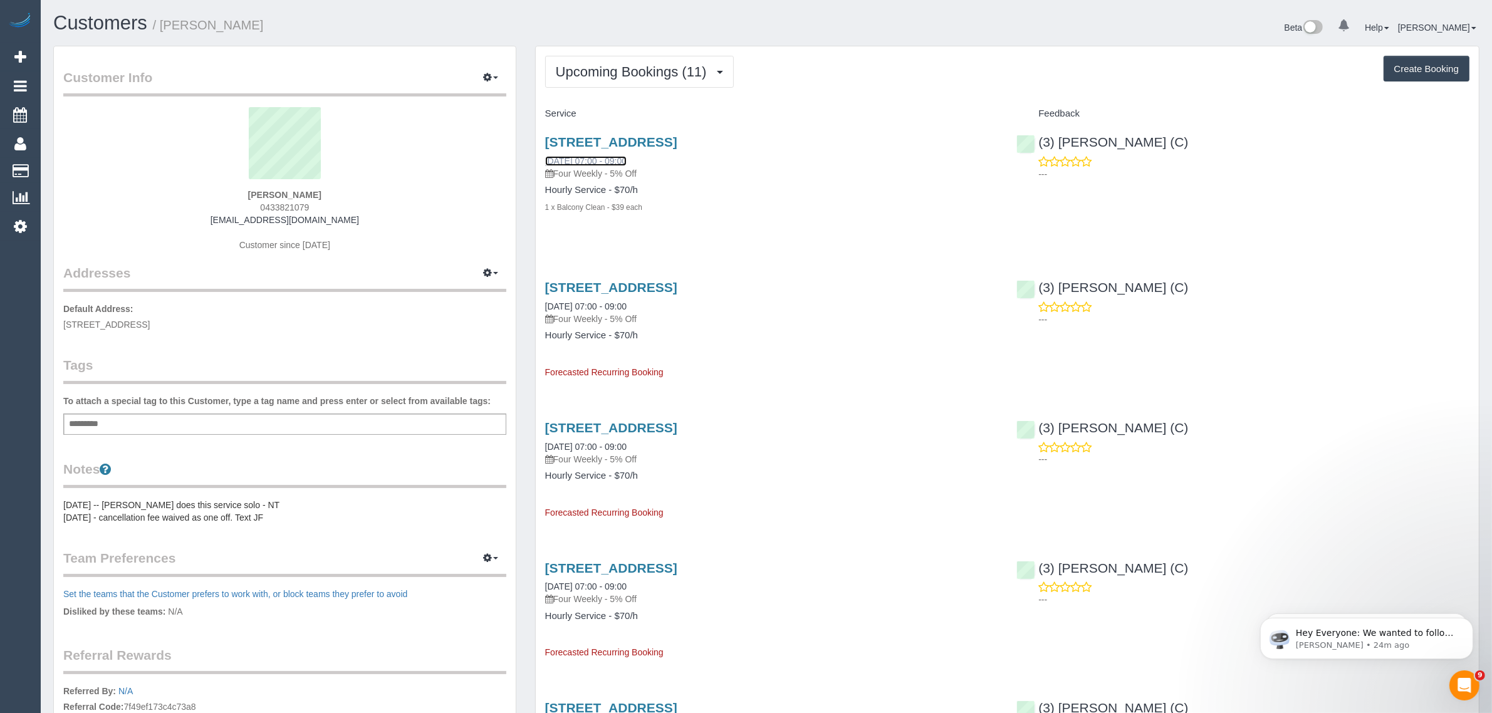
click at [622, 159] on link "08/10/2025 07:00 - 09:00" at bounding box center [585, 161] width 81 height 10
click at [284, 211] on span "0433821079" at bounding box center [284, 207] width 49 height 10
copy span "0433821079"
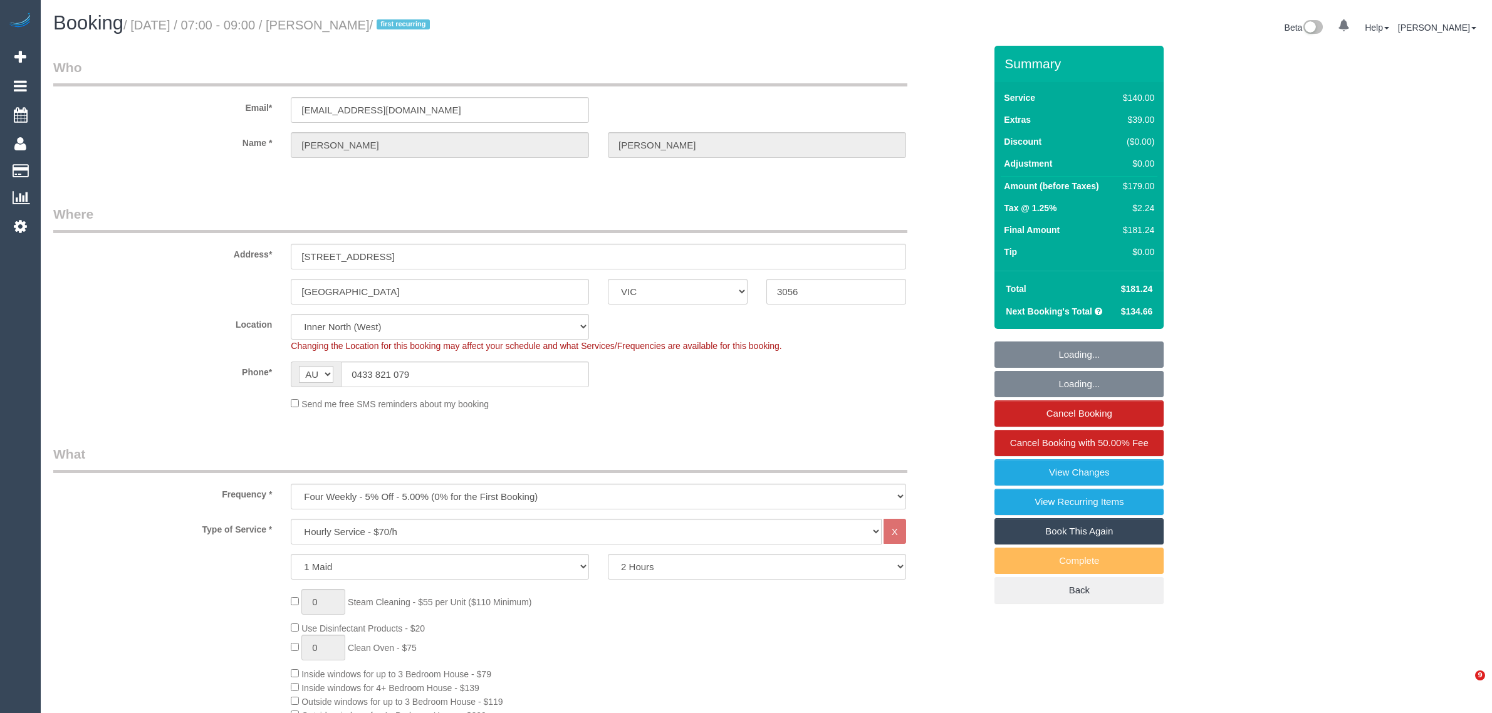
select select "VIC"
select select "string:stripe-pm_1SCeIp2GScqysDRVohceSSN0"
select select "number:27"
select select "number:14"
select select "number:19"
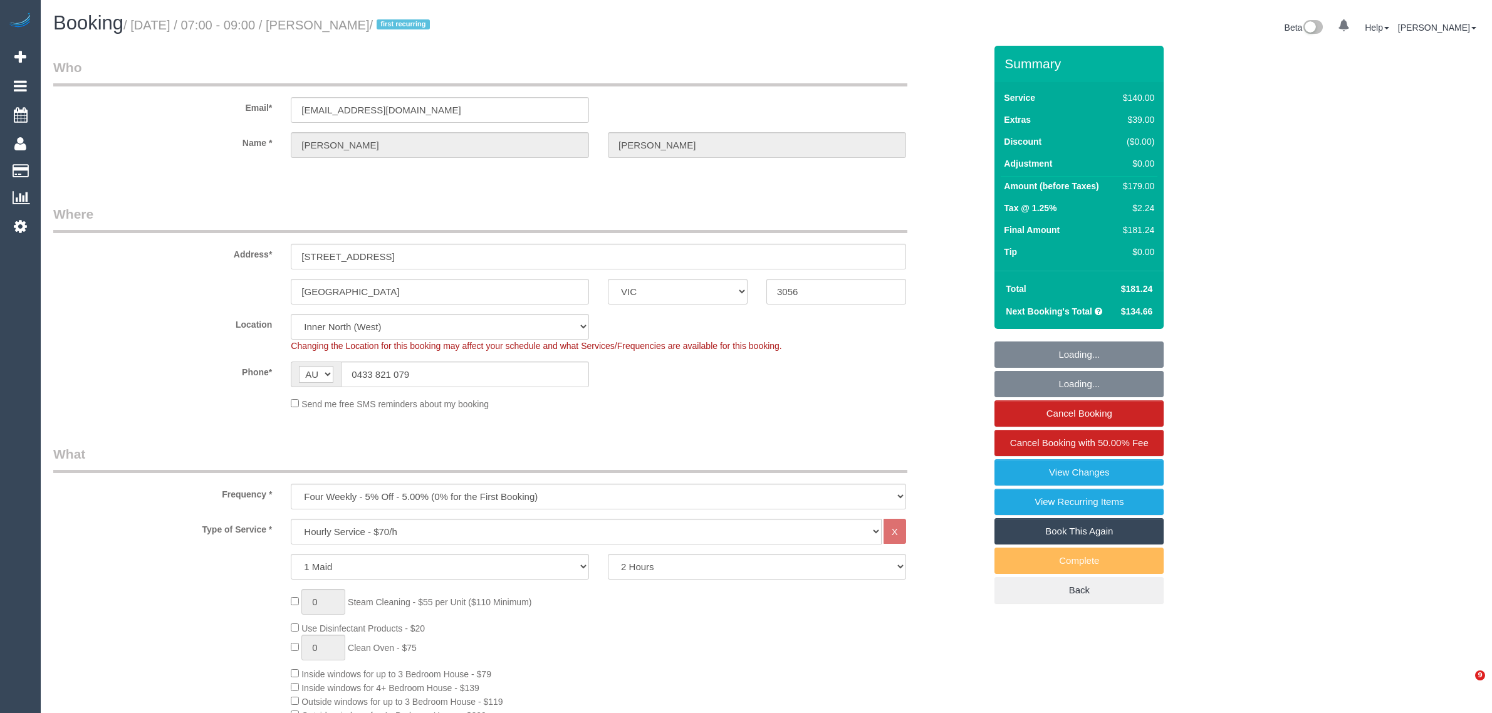
select select "number:23"
select select "number:34"
select select "number:26"
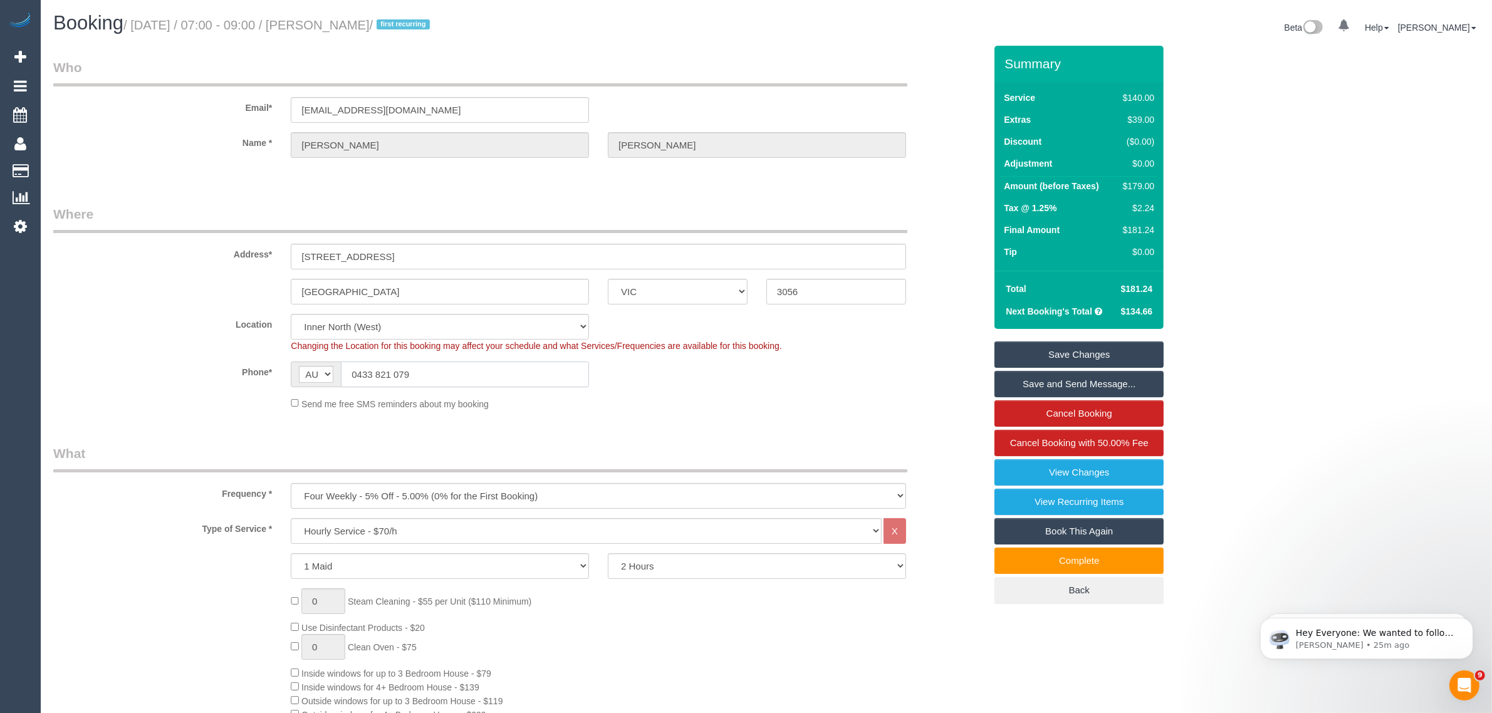
click at [533, 375] on input "0433 821 079" at bounding box center [465, 375] width 248 height 26
click at [533, 376] on input "0433 821 079" at bounding box center [465, 375] width 248 height 26
click at [758, 362] on div "Phone* AF AL DZ AD AO AI AQ AG AR AM AW AU AT AZ BS BH BD BB BY BE BZ BJ BM BT …" at bounding box center [519, 375] width 951 height 26
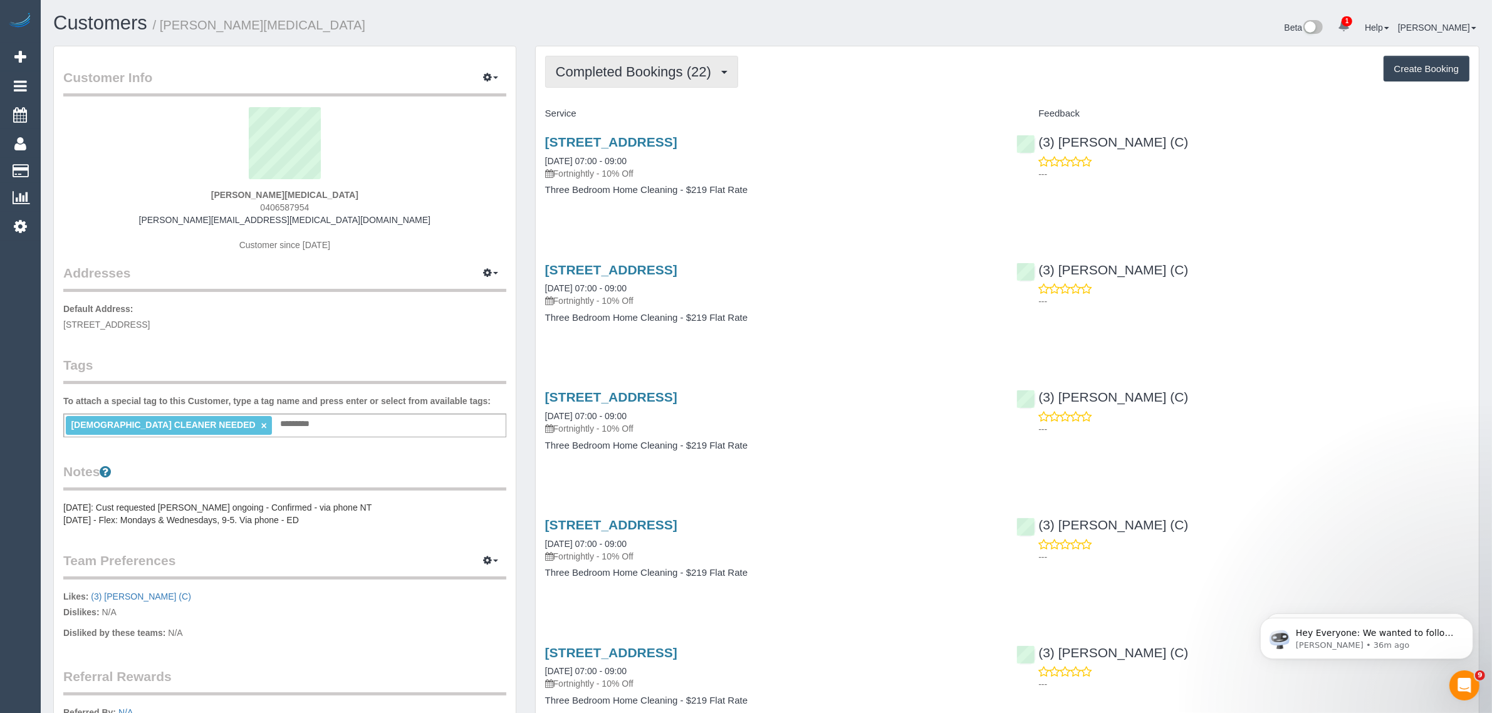
click at [663, 57] on button "Completed Bookings (22)" at bounding box center [641, 72] width 193 height 32
click at [625, 114] on link "Upcoming Bookings (12)" at bounding box center [613, 117] width 135 height 16
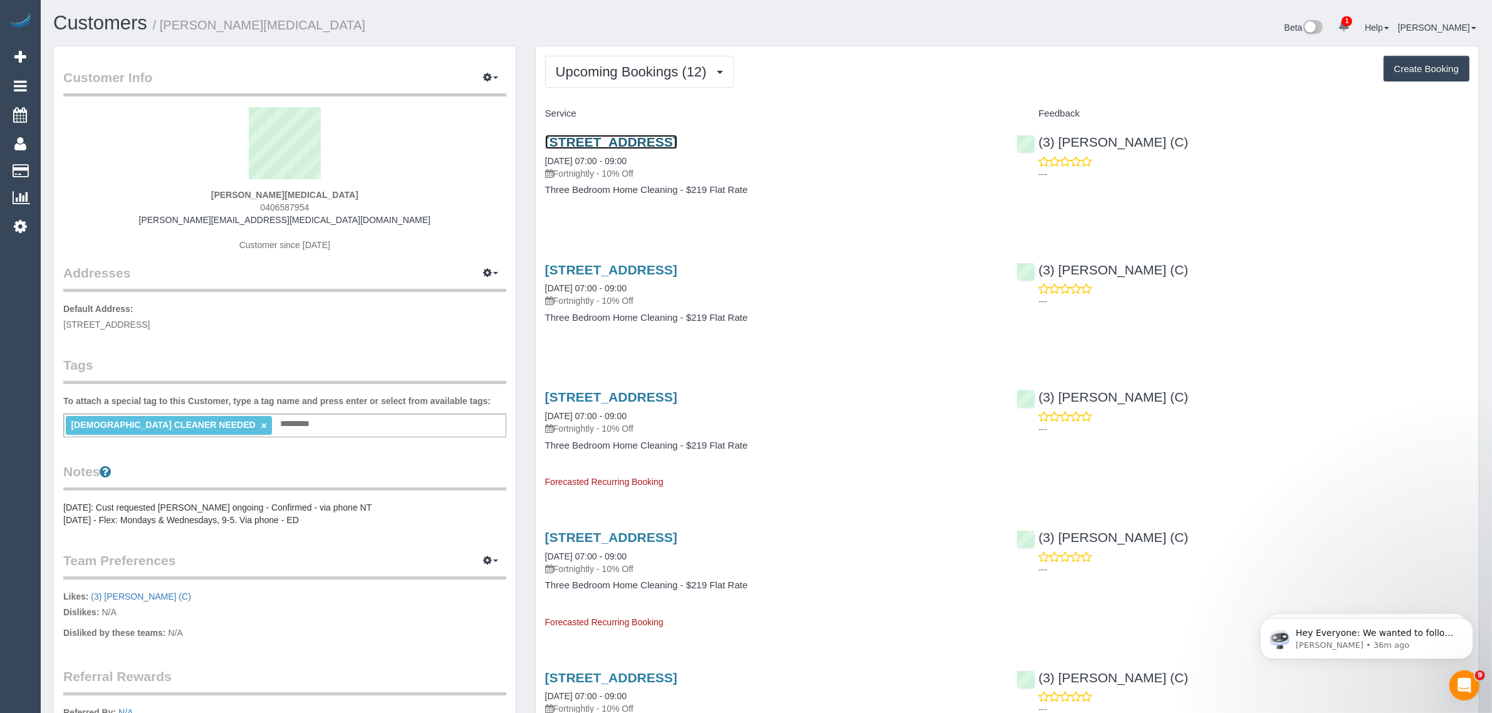
click at [678, 139] on link "142 Park Street, 401, South Melbourne, VIC 3205" at bounding box center [611, 142] width 132 height 14
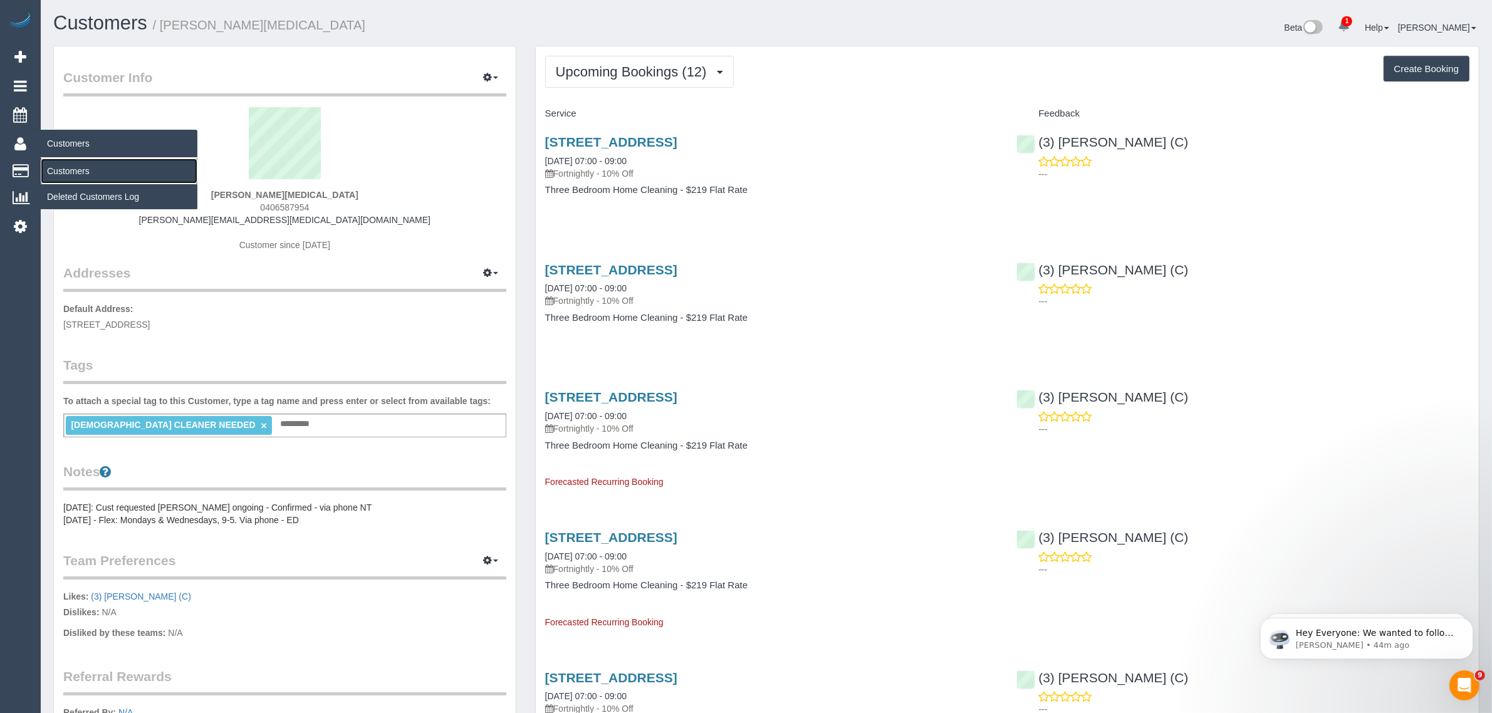
click at [60, 170] on link "Customers" at bounding box center [119, 171] width 157 height 25
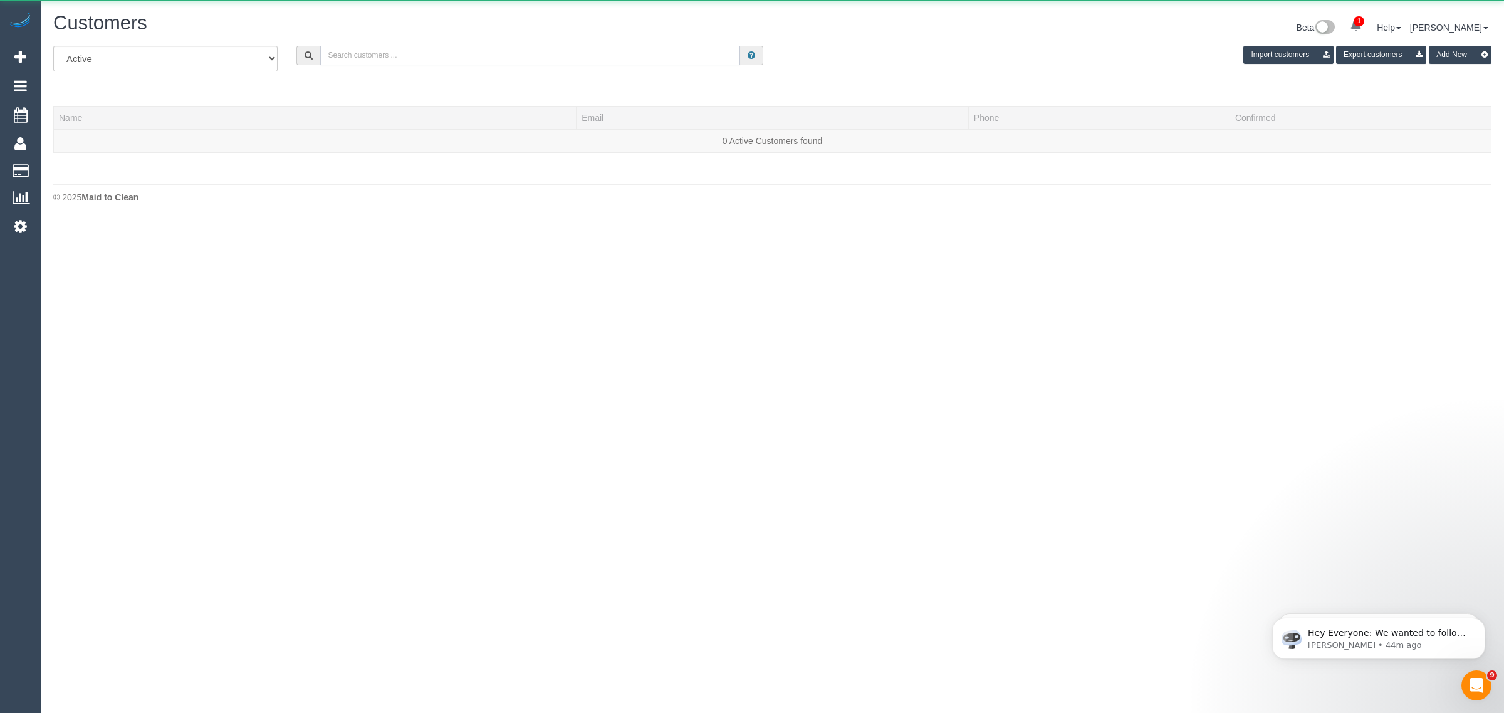
click at [583, 60] on input "text" at bounding box center [530, 55] width 420 height 19
paste input "Fiona Kranenbroek"
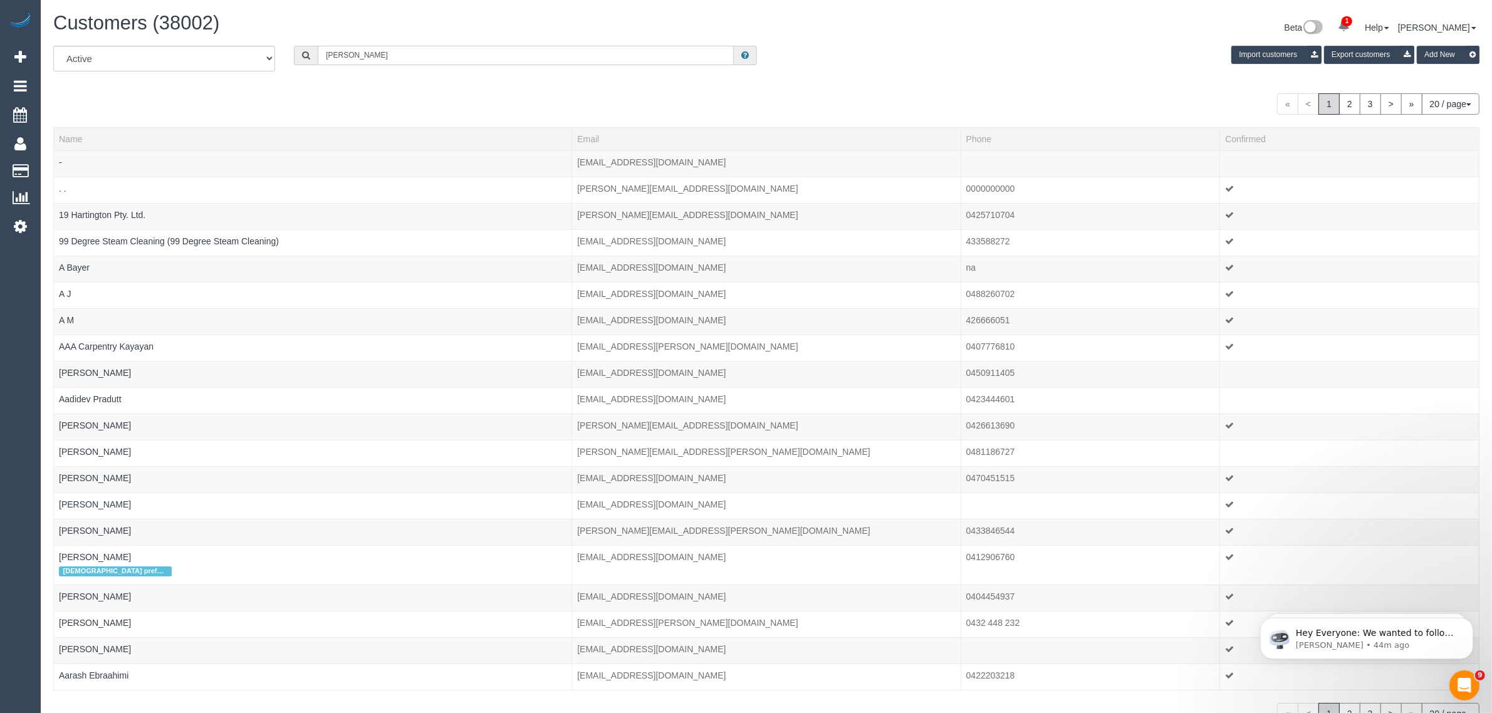
type input "Fiona Kranenbroek"
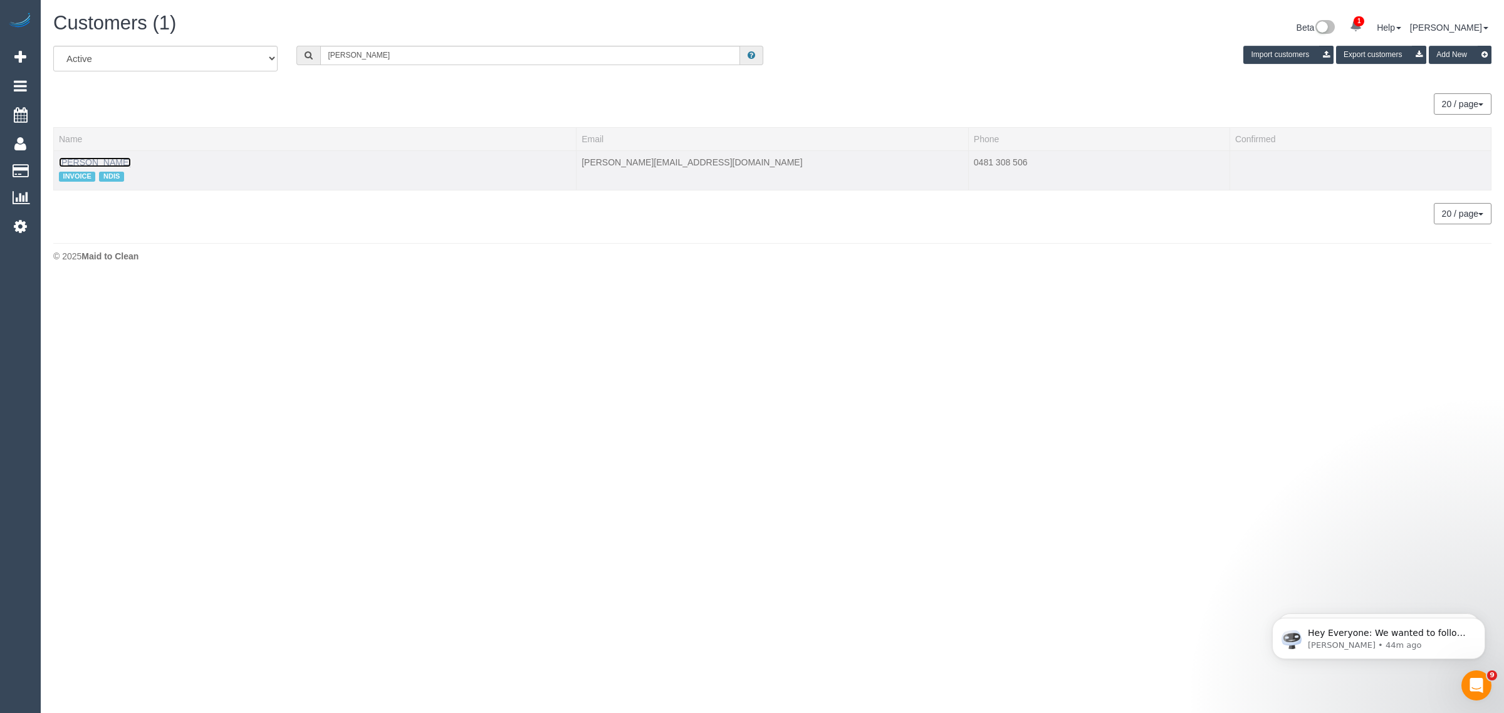
click at [92, 158] on link "Fiona Kranenbroek" at bounding box center [95, 162] width 72 height 10
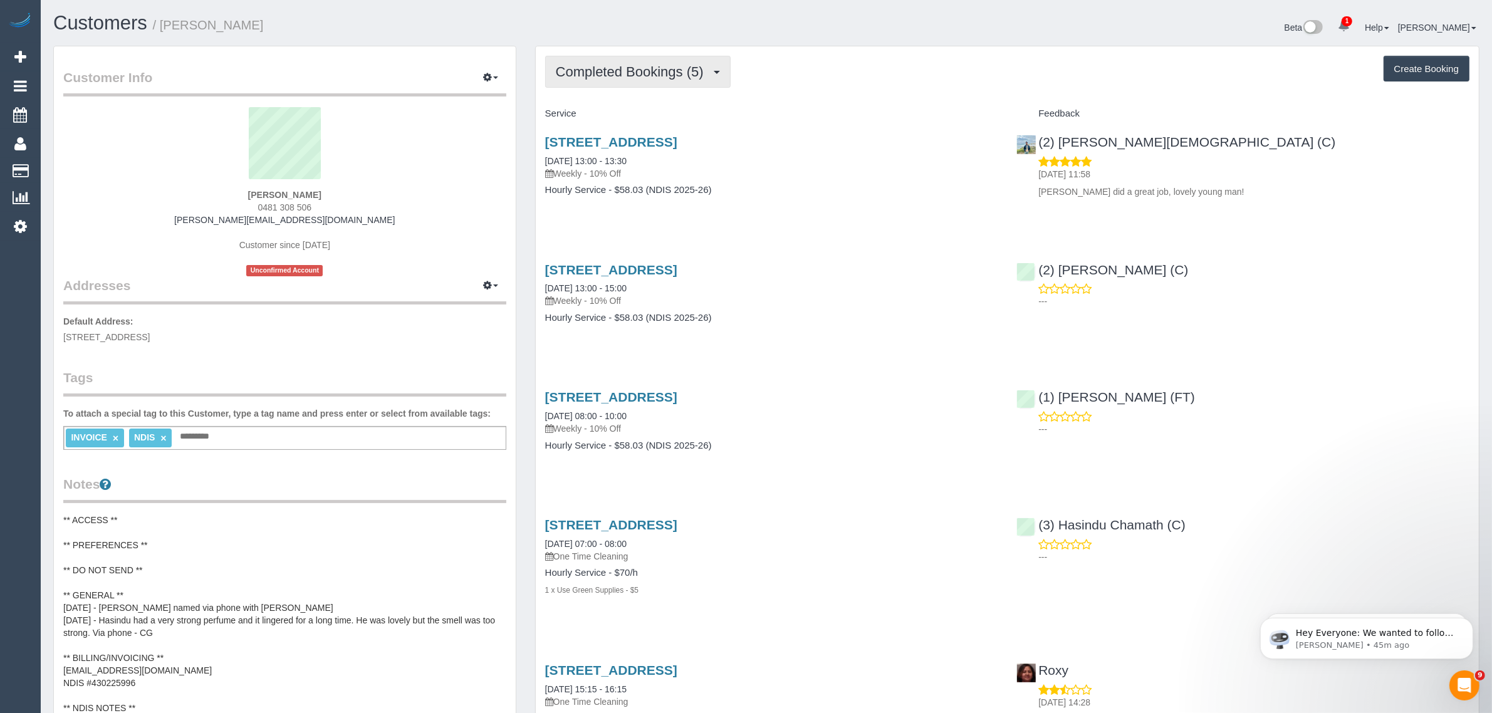
click at [631, 86] on button "Completed Bookings (5)" at bounding box center [638, 72] width 186 height 32
click at [895, 110] on h4 "Service" at bounding box center [771, 113] width 453 height 11
click at [582, 73] on span "Completed Bookings (5)" at bounding box center [633, 72] width 154 height 16
click at [577, 117] on link "Upcoming Bookings (11)" at bounding box center [612, 117] width 132 height 16
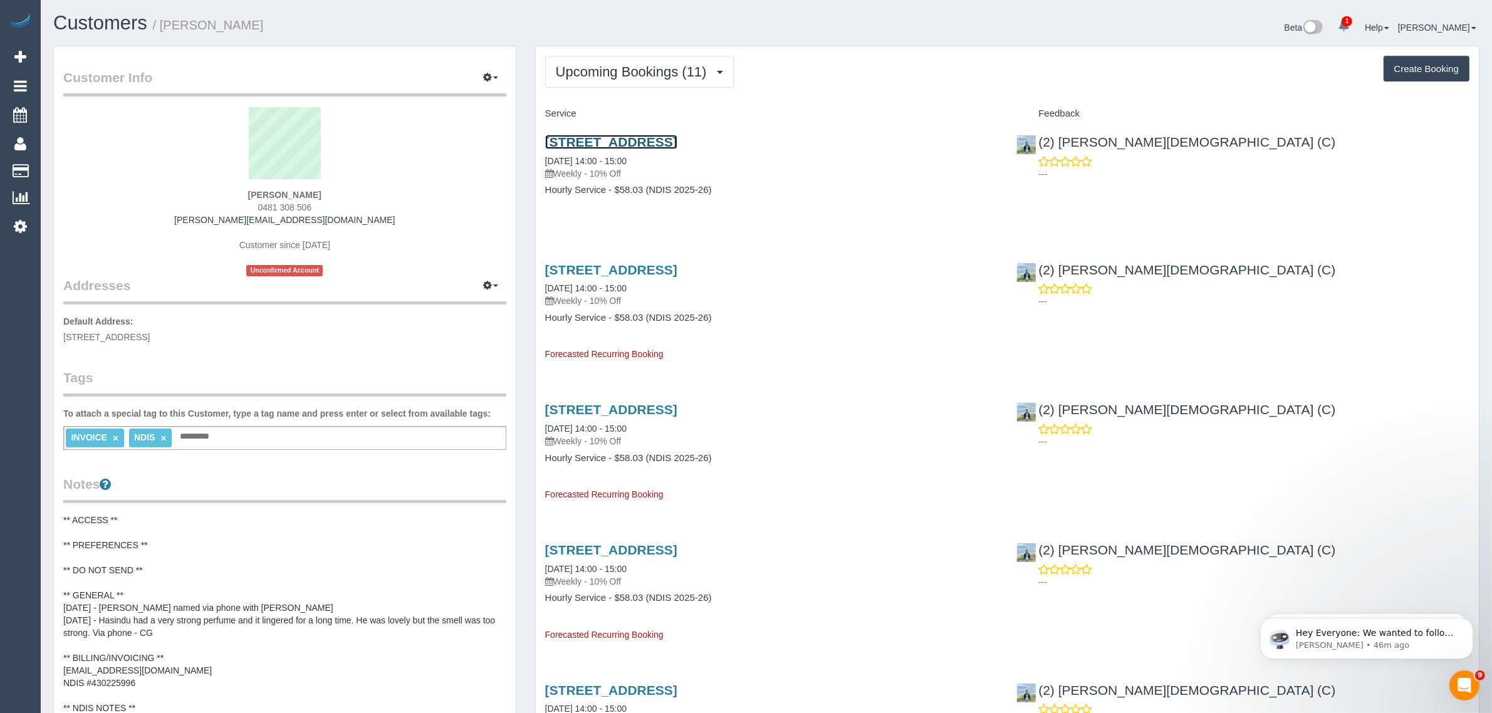
click at [602, 142] on link "2/130 Flinders Street, Thornbury, VIC 3071" at bounding box center [611, 142] width 132 height 14
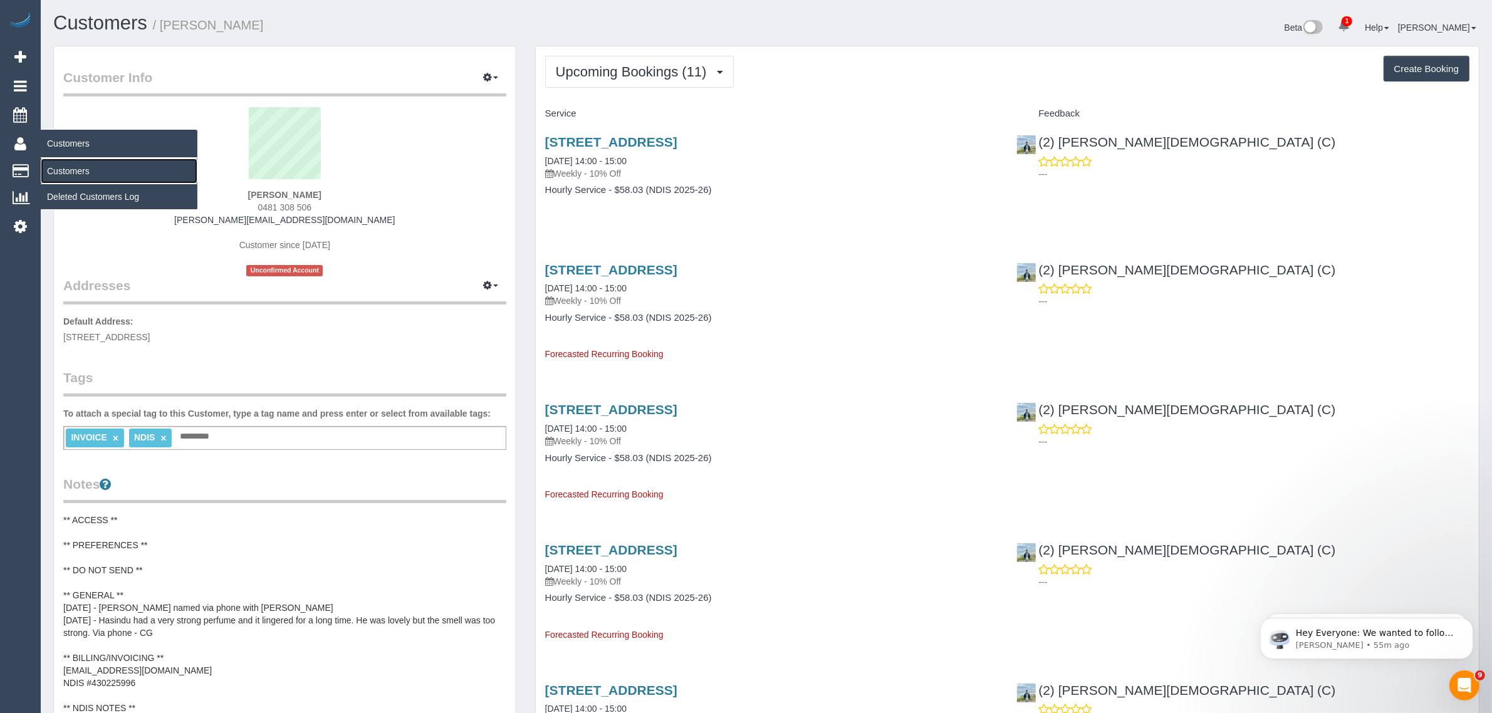
click at [72, 161] on link "Customers" at bounding box center [119, 171] width 157 height 25
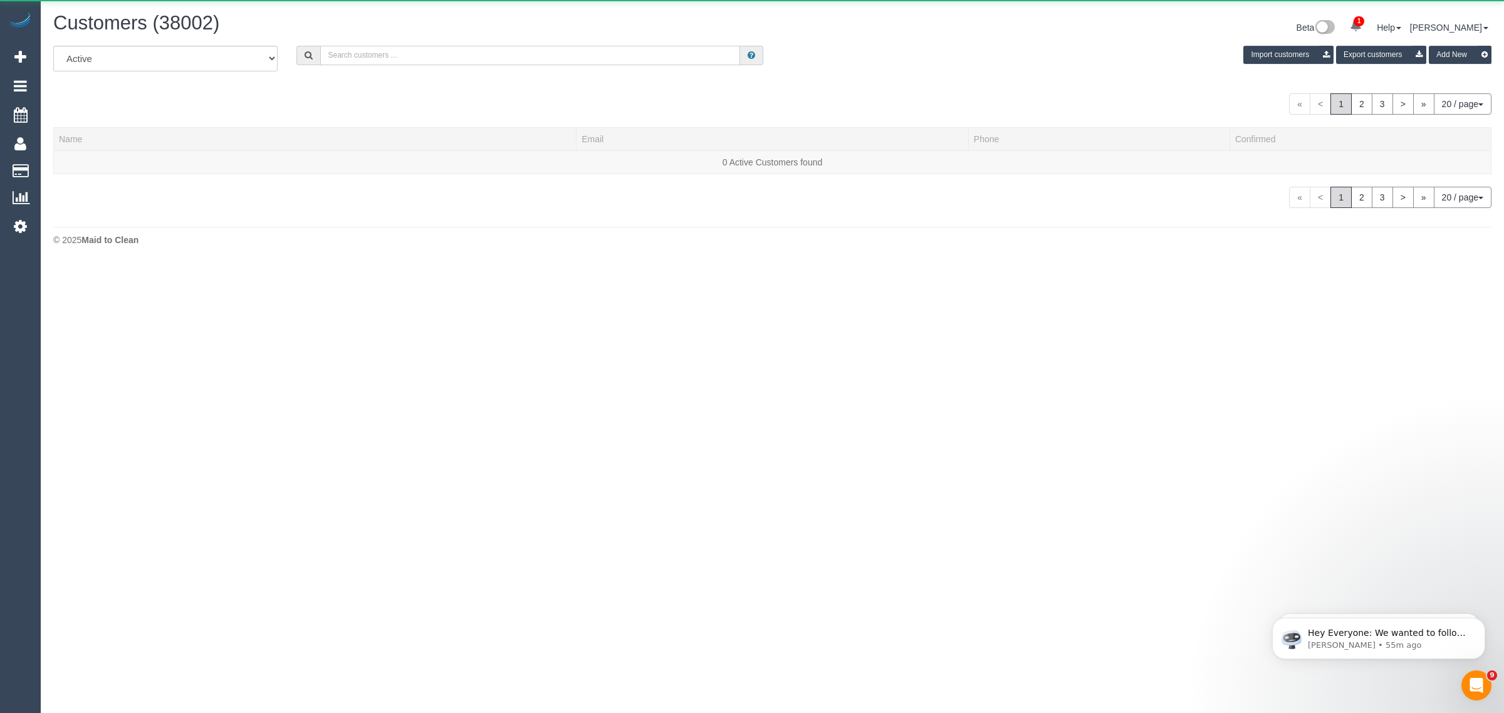
click at [585, 50] on input "text" at bounding box center [530, 55] width 420 height 19
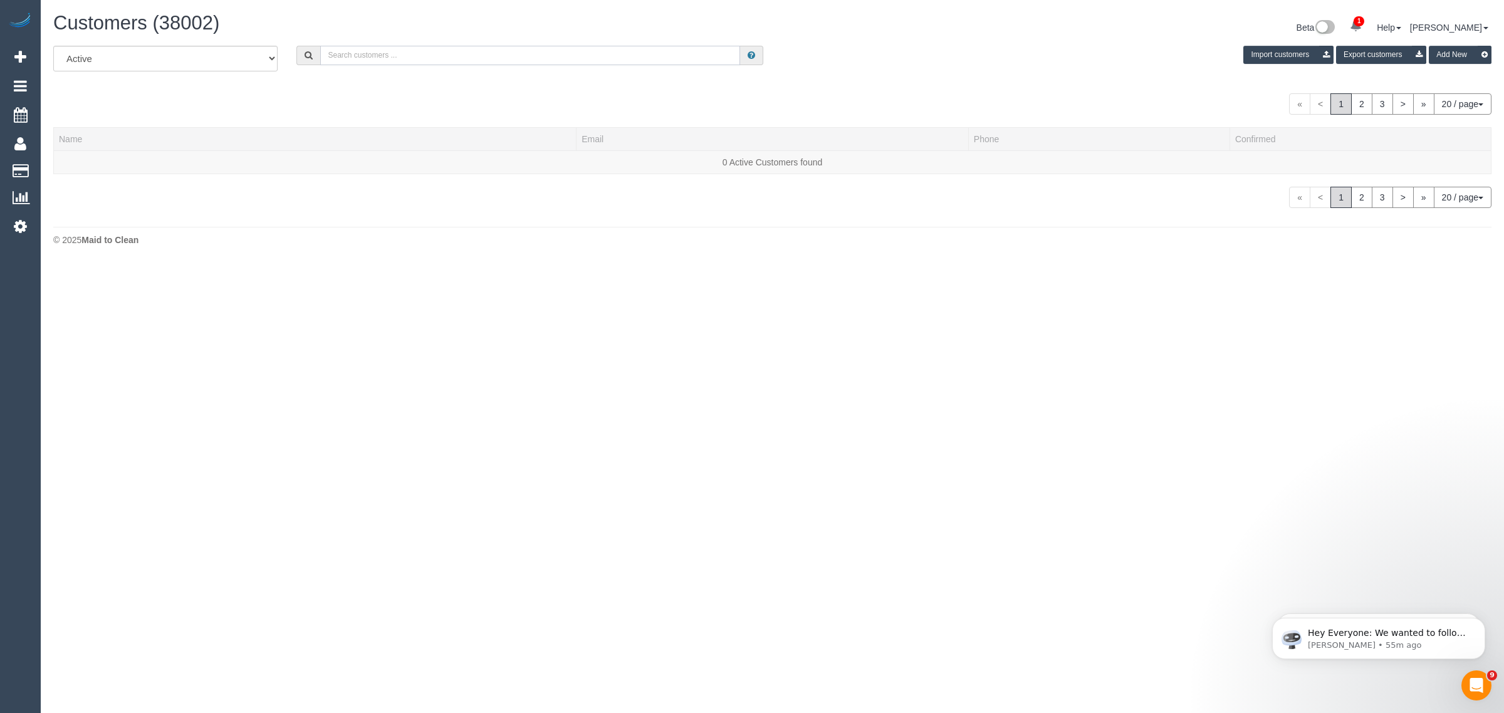
paste input "+61491156052 Aircall new contact"
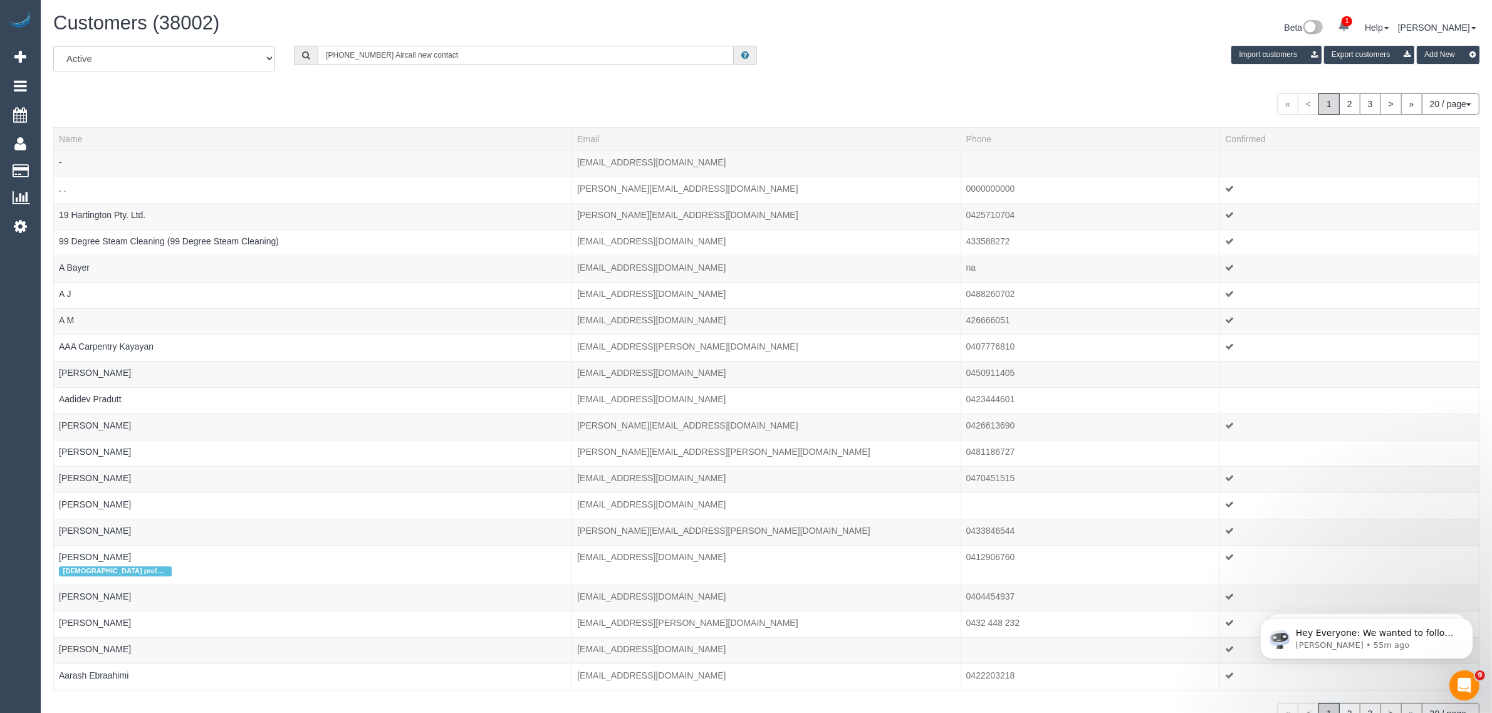
drag, startPoint x: 375, startPoint y: 55, endPoint x: 518, endPoint y: 91, distance: 147.5
click at [513, 88] on div "All Active Archived +61491156052 Aircall new contact Import customers Export cu…" at bounding box center [766, 385] width 1427 height 679
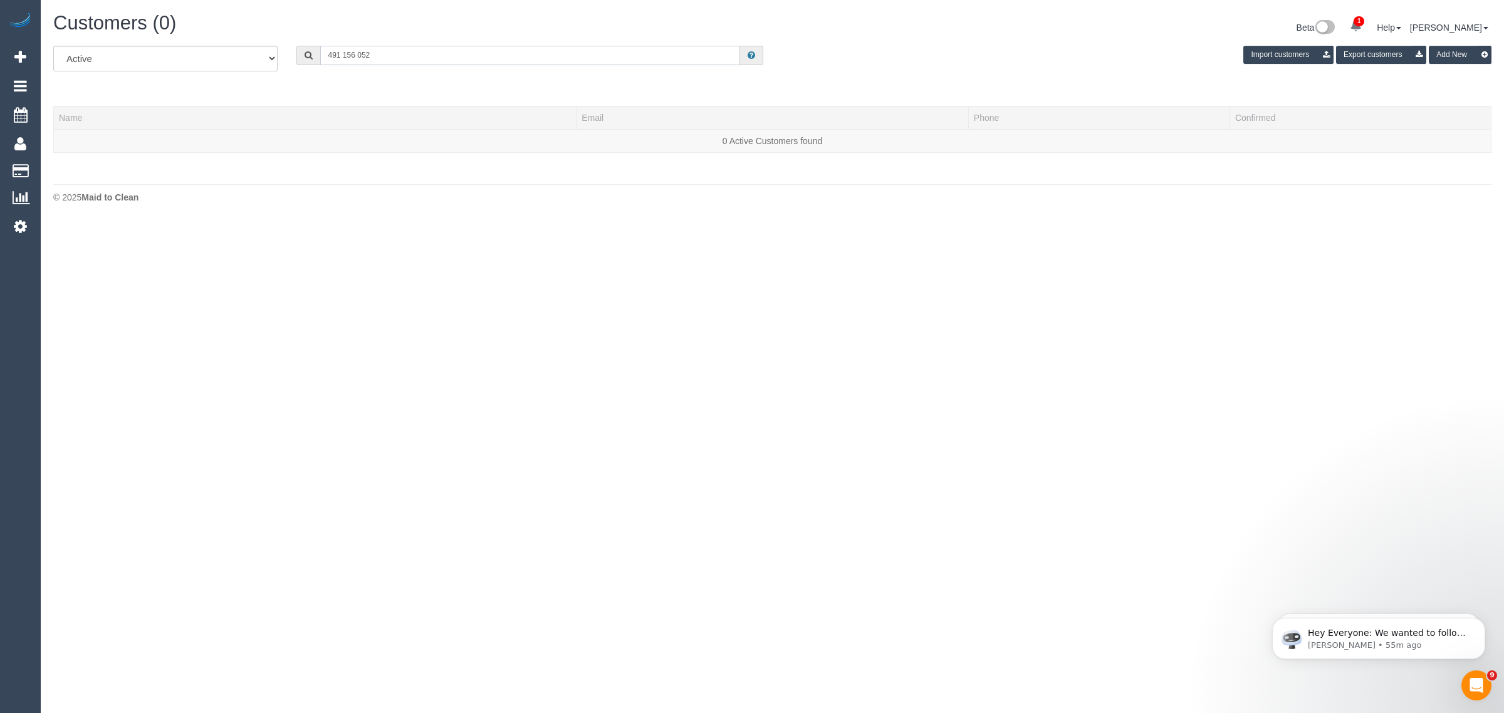
click at [428, 52] on input "491 156 052" at bounding box center [530, 55] width 420 height 19
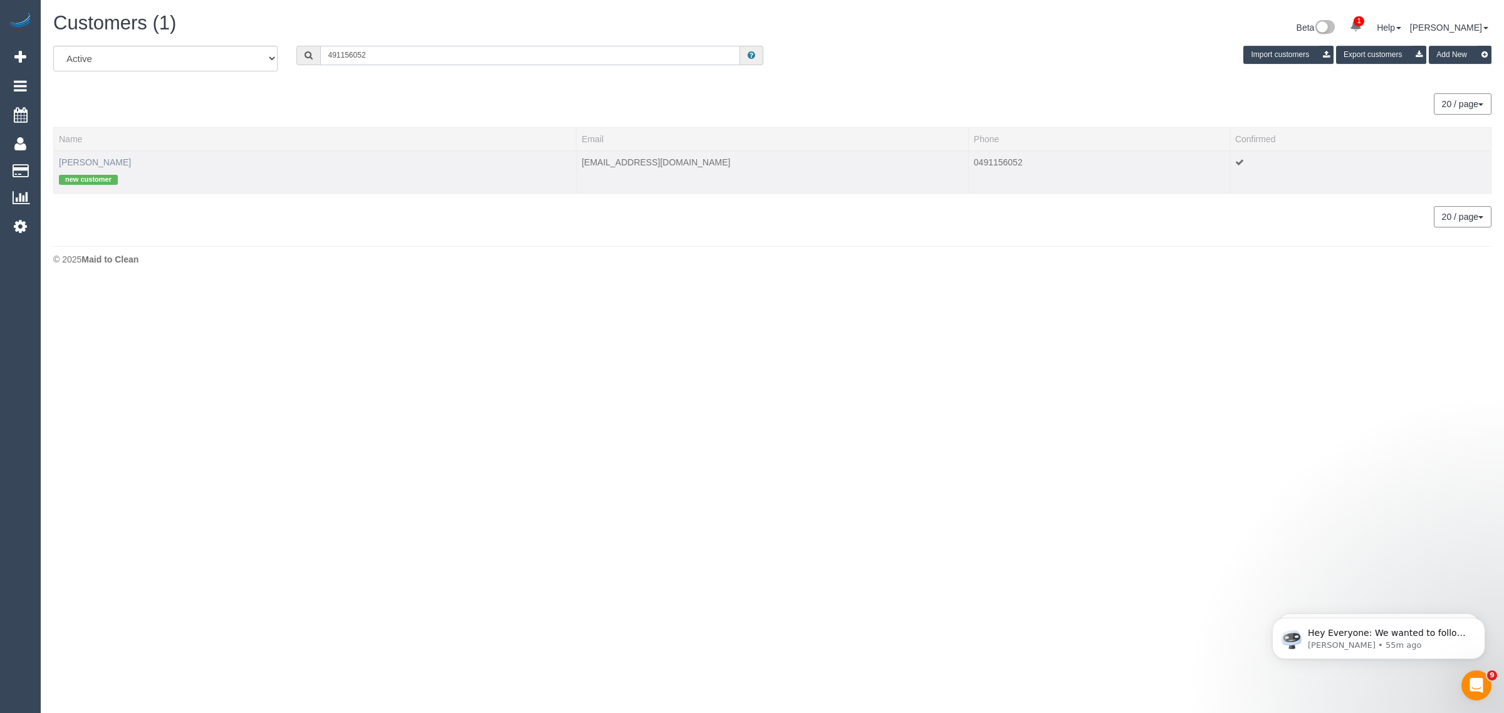
type input "491156052"
click at [85, 163] on link "Tzu-Ying Kuo" at bounding box center [95, 162] width 72 height 10
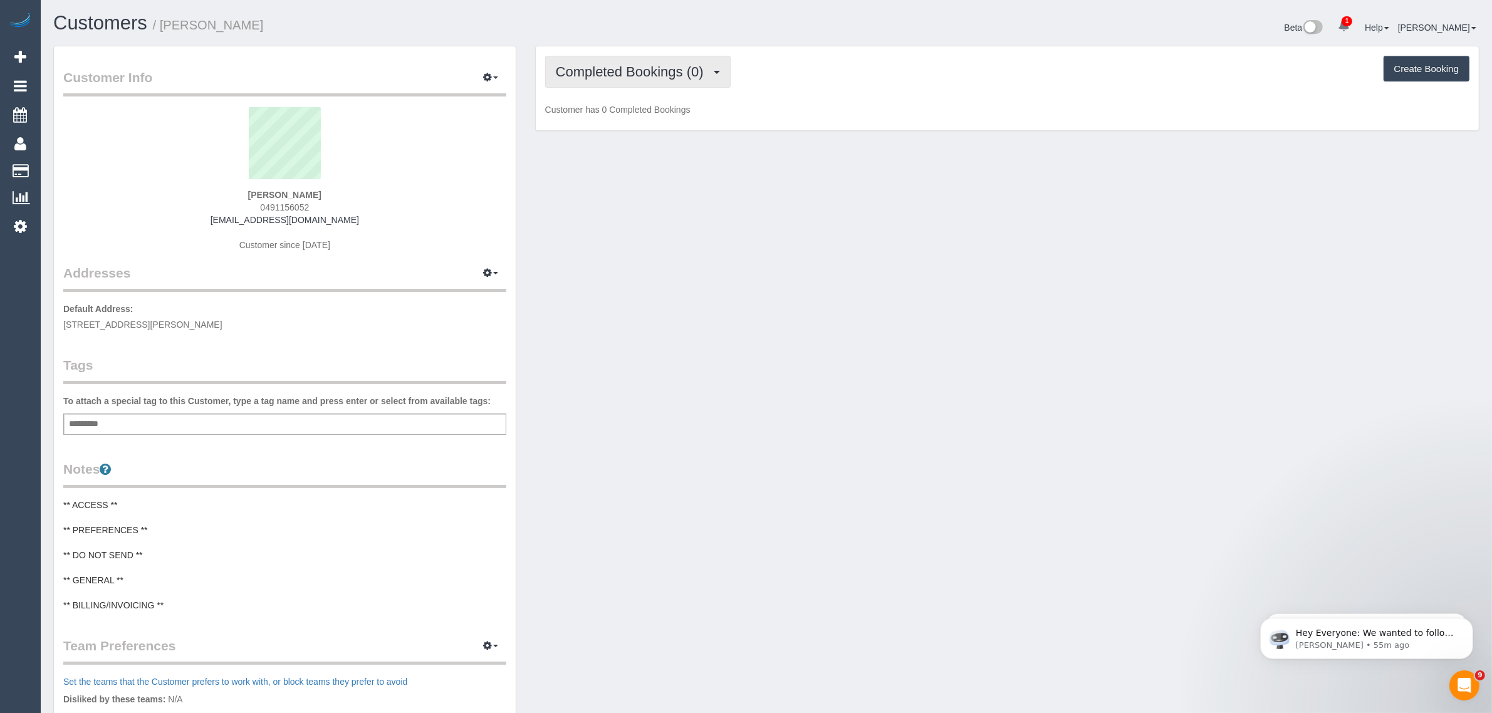
click at [649, 58] on button "Completed Bookings (0)" at bounding box center [638, 72] width 186 height 32
click at [619, 113] on link "Upcoming Bookings (1)" at bounding box center [611, 117] width 130 height 16
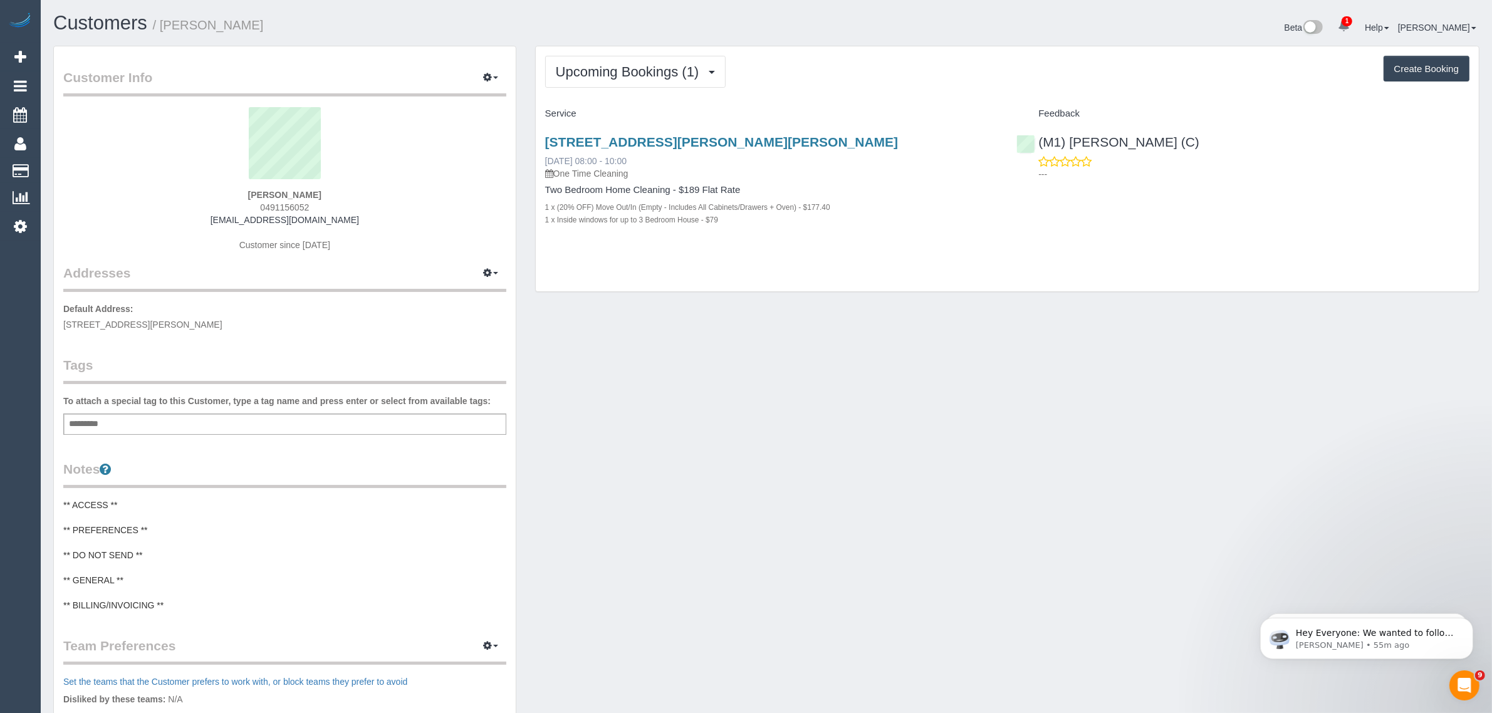
drag, startPoint x: 663, startPoint y: 157, endPoint x: 545, endPoint y: 157, distance: 117.8
click at [545, 157] on div "21/14 Mcmillan St, Elsternwick, VIC 3185 08/10/2025 08:00 - 10:00 One Time Clea…" at bounding box center [771, 157] width 453 height 45
copy link "08/10/2025 08:00 - 10:00"
click at [1142, 253] on div "Upcoming Bookings (1) Completed Bookings (0) Upcoming Bookings (1) Cancelled Bo…" at bounding box center [1007, 169] width 943 height 246
click at [1035, 144] on div "(M1) Jeferson Ortiz (C) ---" at bounding box center [1243, 154] width 472 height 61
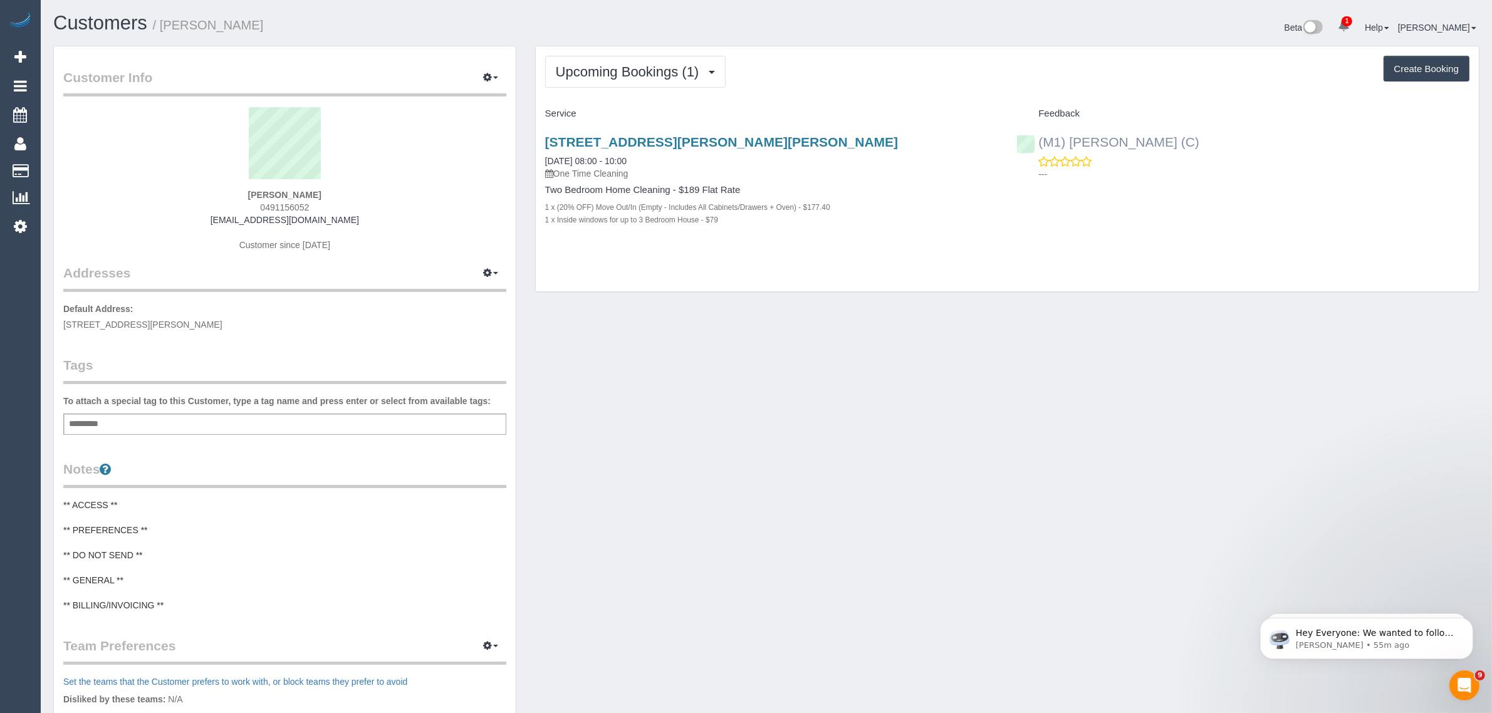
copy link "(M1) [PERSON_NAME] (C)"
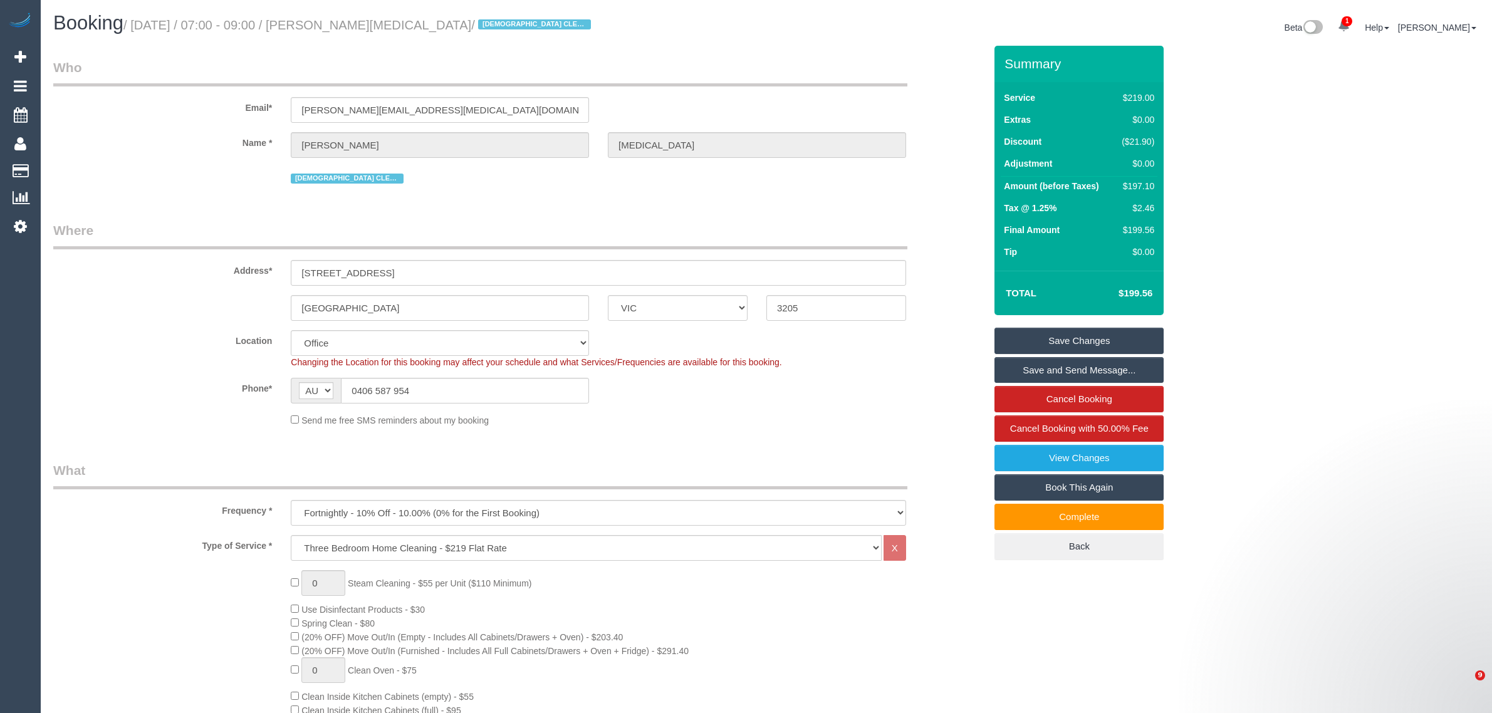
select select "VIC"
select select "number:28"
select select "number:14"
select select "number:19"
select select "number:22"
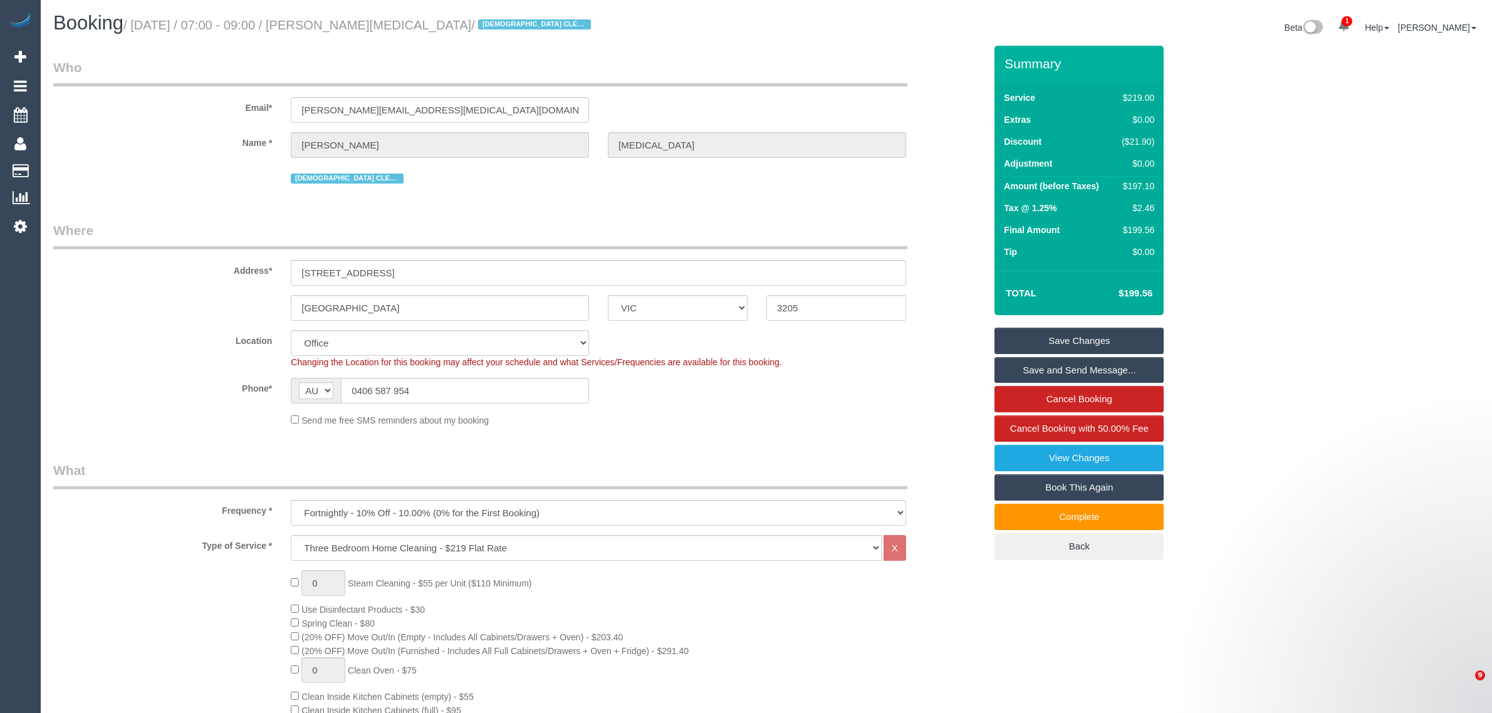
select select "number:35"
select select "number:12"
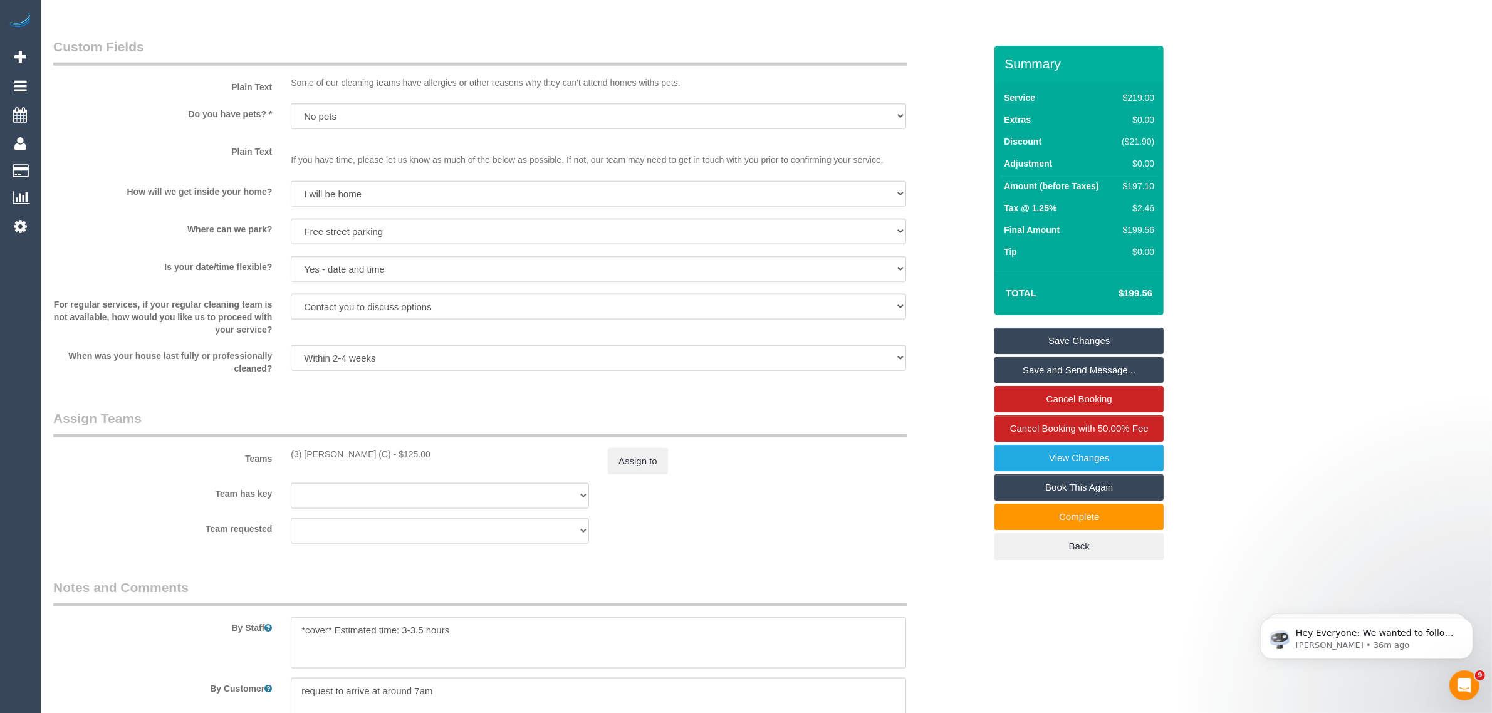
scroll to position [1880, 0]
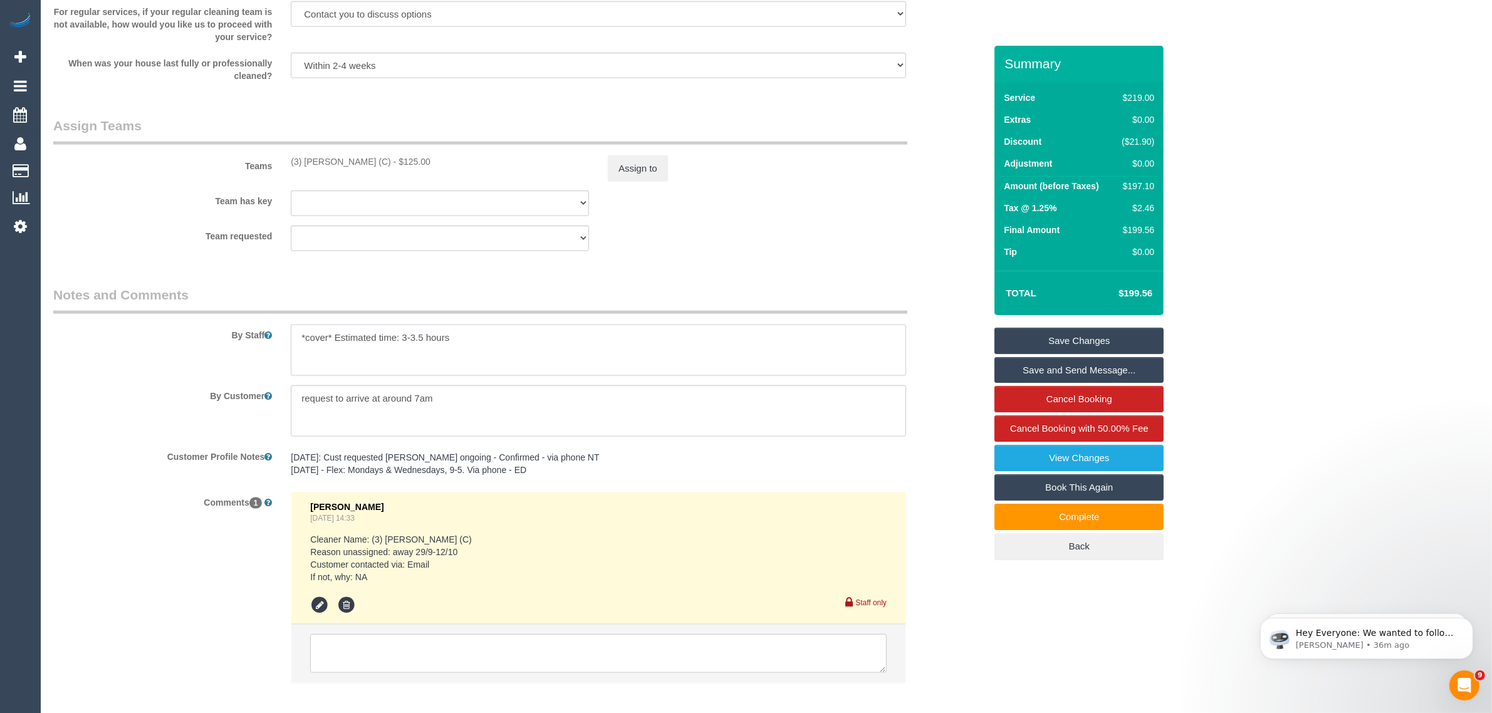
drag, startPoint x: 509, startPoint y: 338, endPoint x: 300, endPoint y: 328, distance: 209.6
click at [300, 328] on textarea at bounding box center [599, 350] width 616 height 51
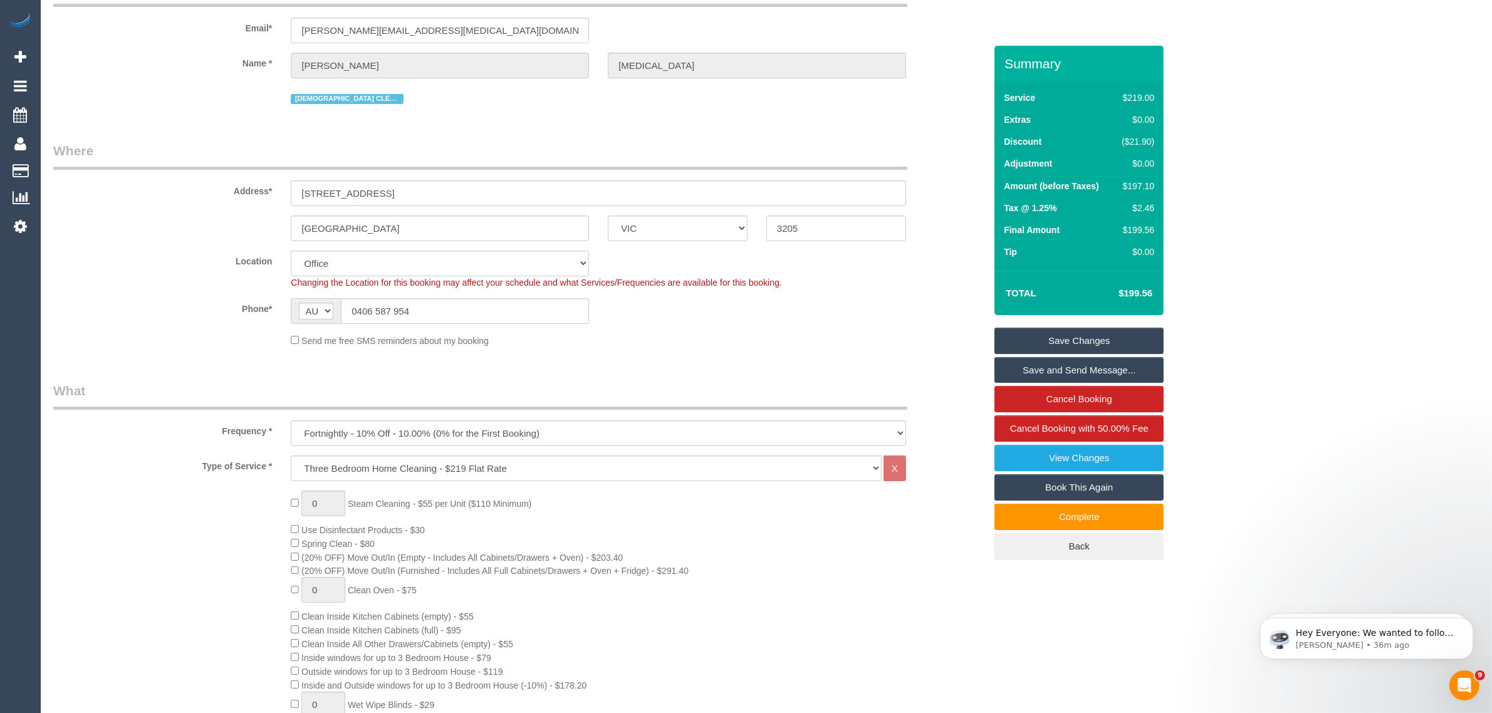
scroll to position [0, 0]
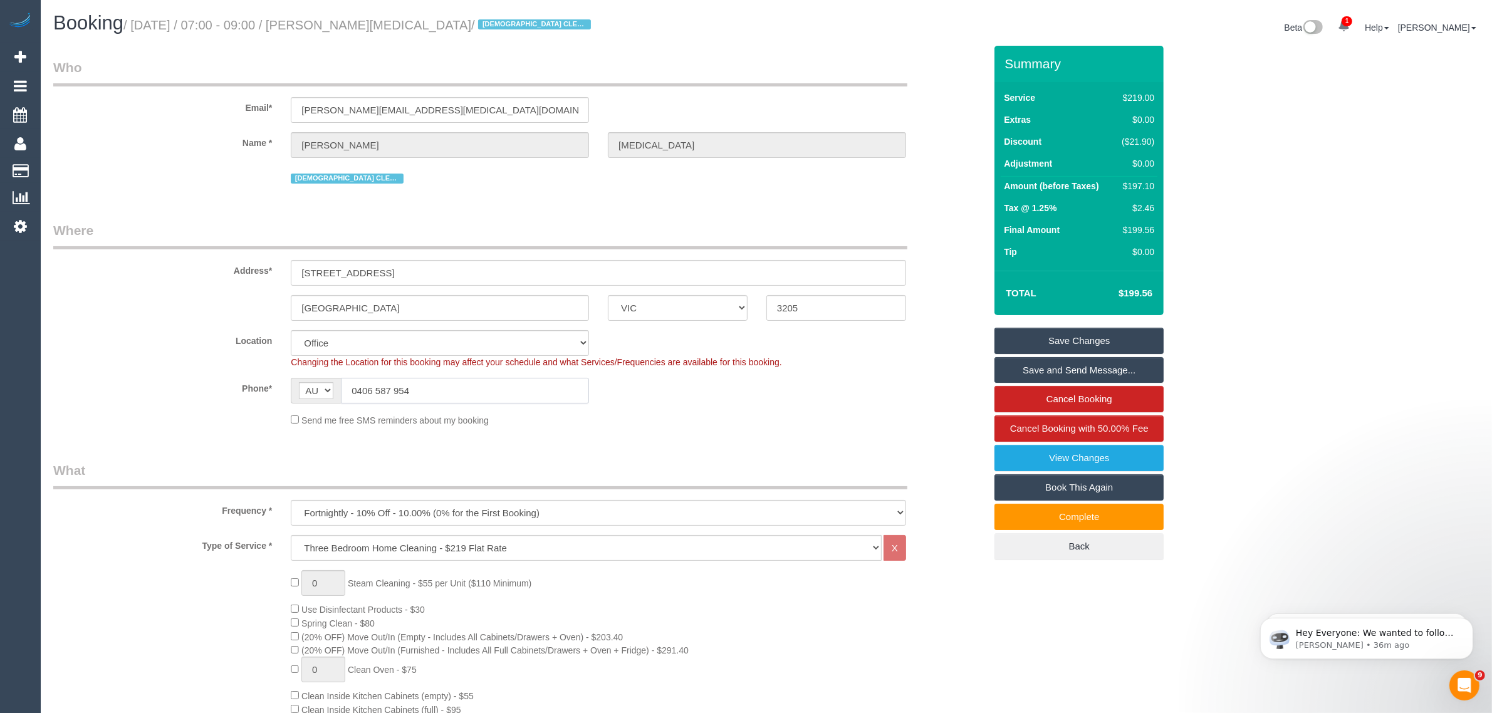
click at [440, 381] on input "0406 587 954" at bounding box center [465, 391] width 248 height 26
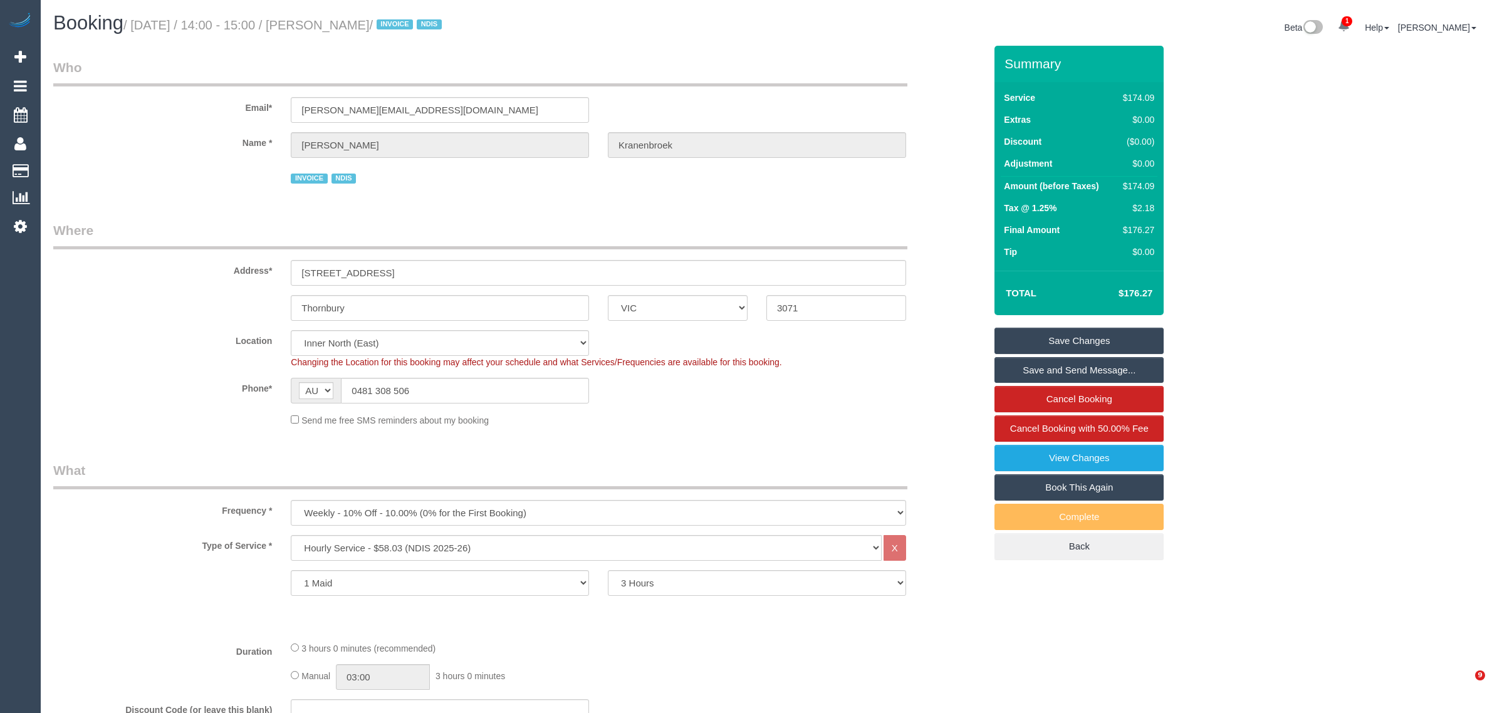
select select "VIC"
select select "180"
select select "string:check"
select select "number:29"
select select "number:14"
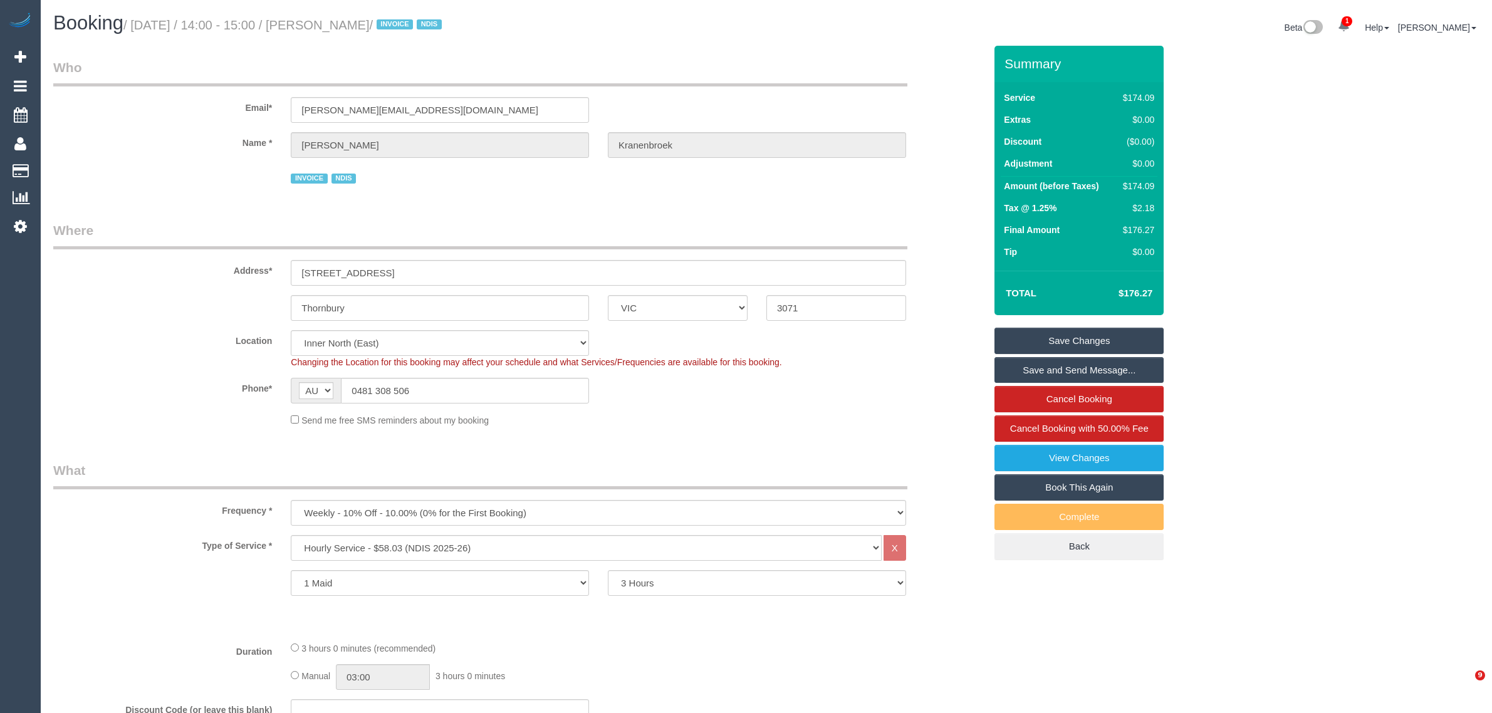
select select "number:19"
select select "number:23"
select select "number:34"
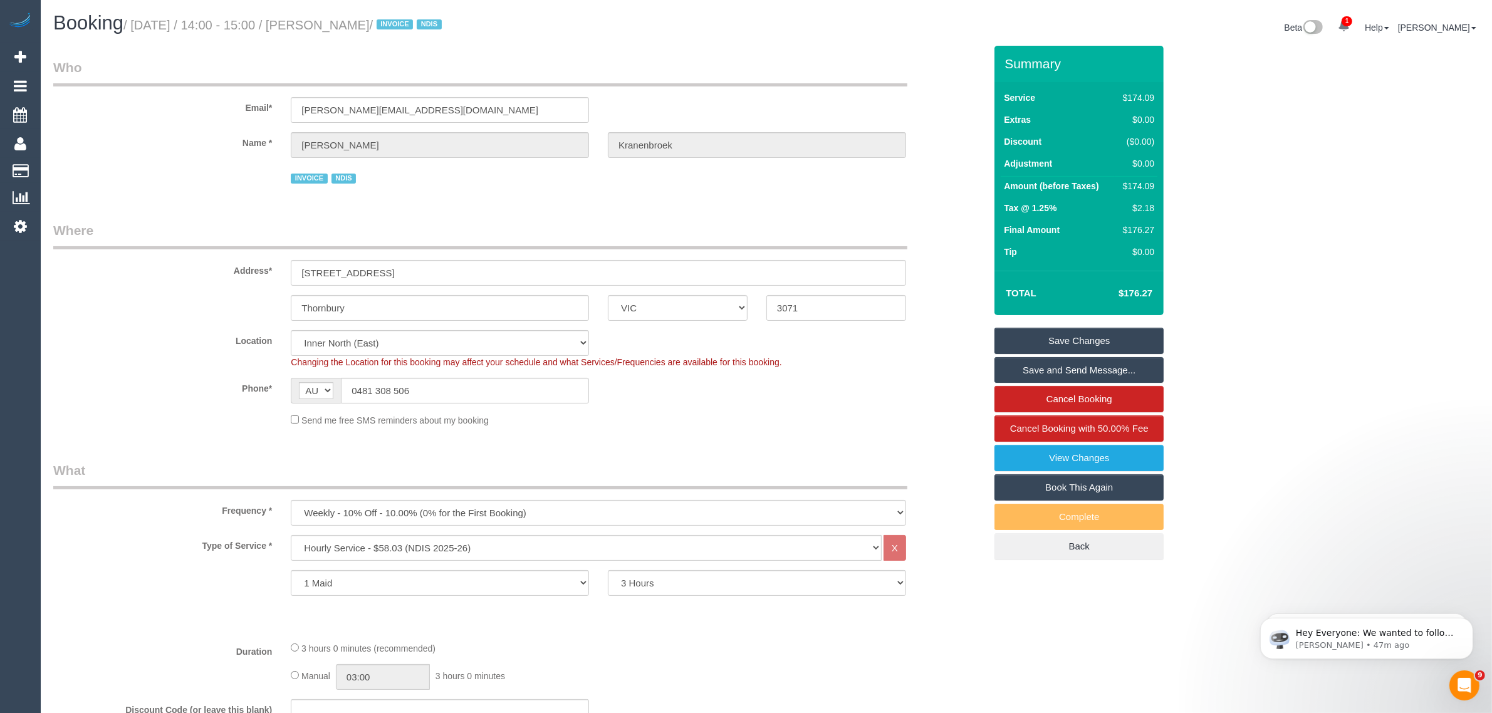
click at [900, 394] on div "Phone* AF AL DZ AD AO AI AQ AG AR AM AW AU AT AZ BS BH BD BB BY BE BZ BJ BM BT …" at bounding box center [519, 391] width 951 height 26
click at [968, 489] on div "Frequency * One Time Cleaning Weekly - 10% Off - 10.00% (0% for the First Booki…" at bounding box center [519, 493] width 951 height 65
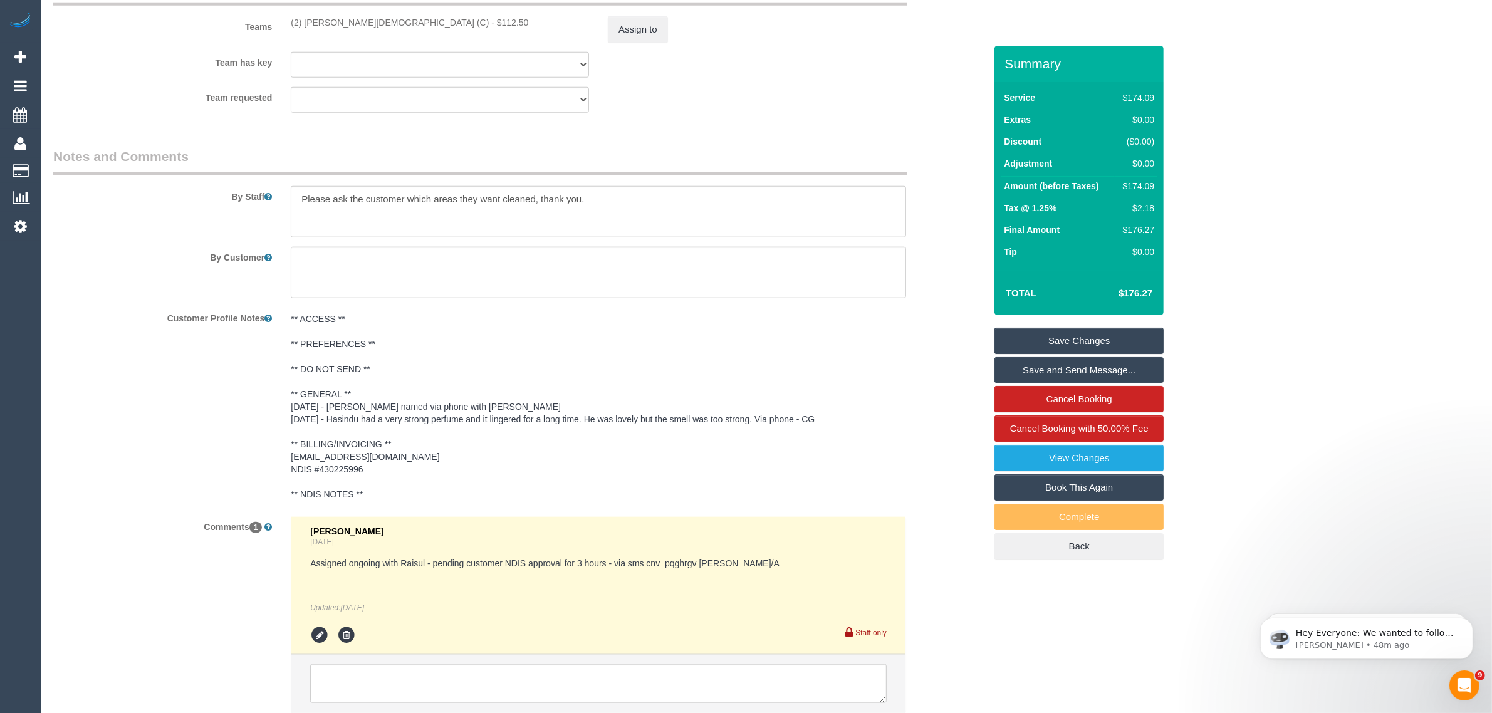
scroll to position [1658, 0]
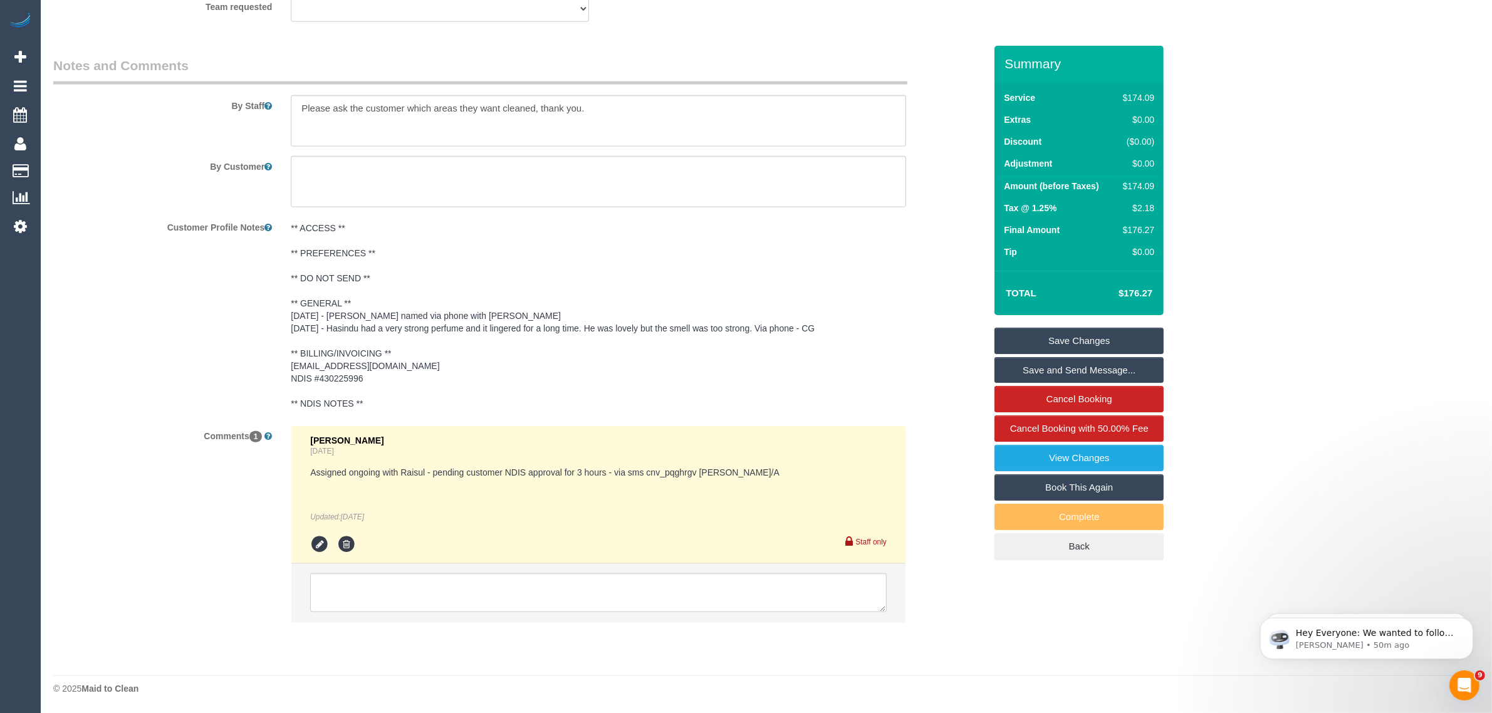
click at [908, 315] on div "** ACCESS ** ** PREFERENCES ** ** DO NOT SEND ** ** GENERAL ** 19/9/25 - Damian…" at bounding box center [598, 316] width 634 height 199
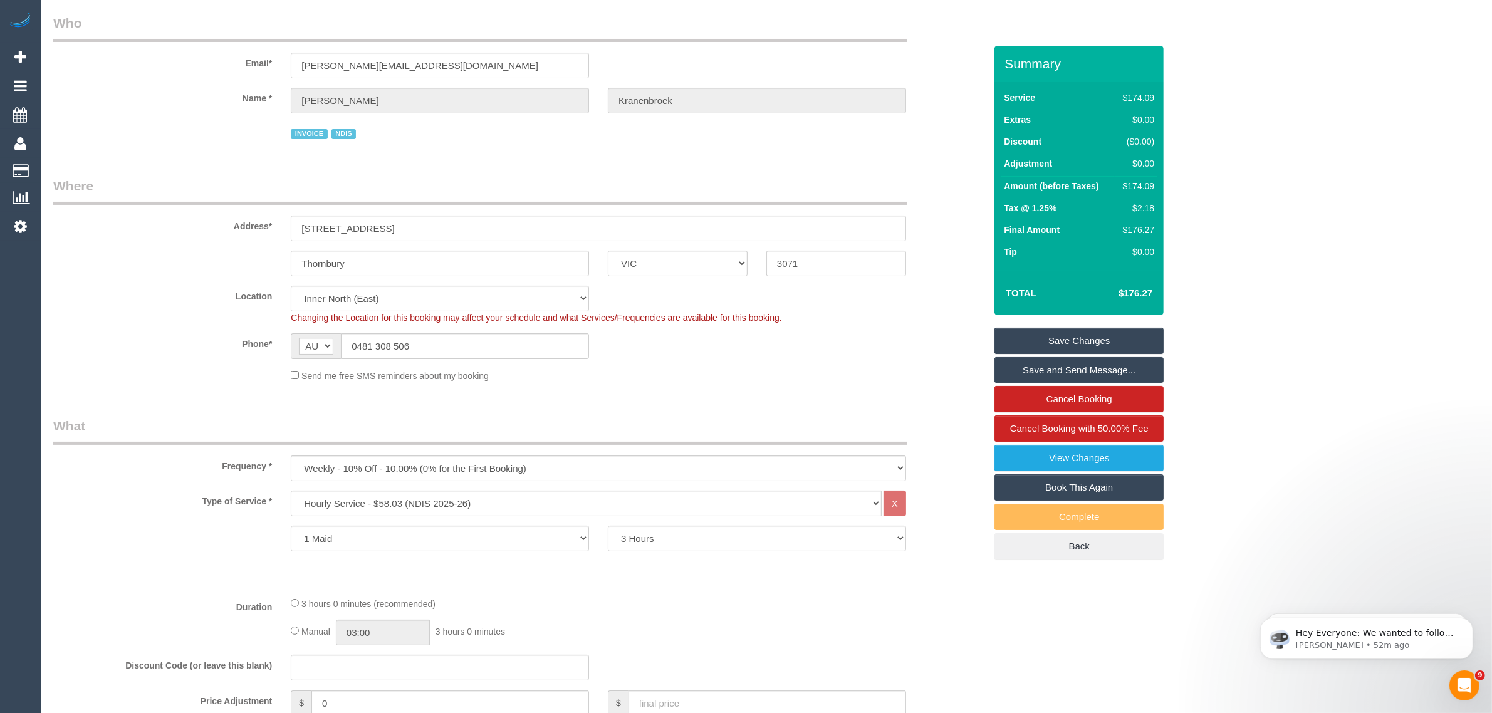
scroll to position [0, 0]
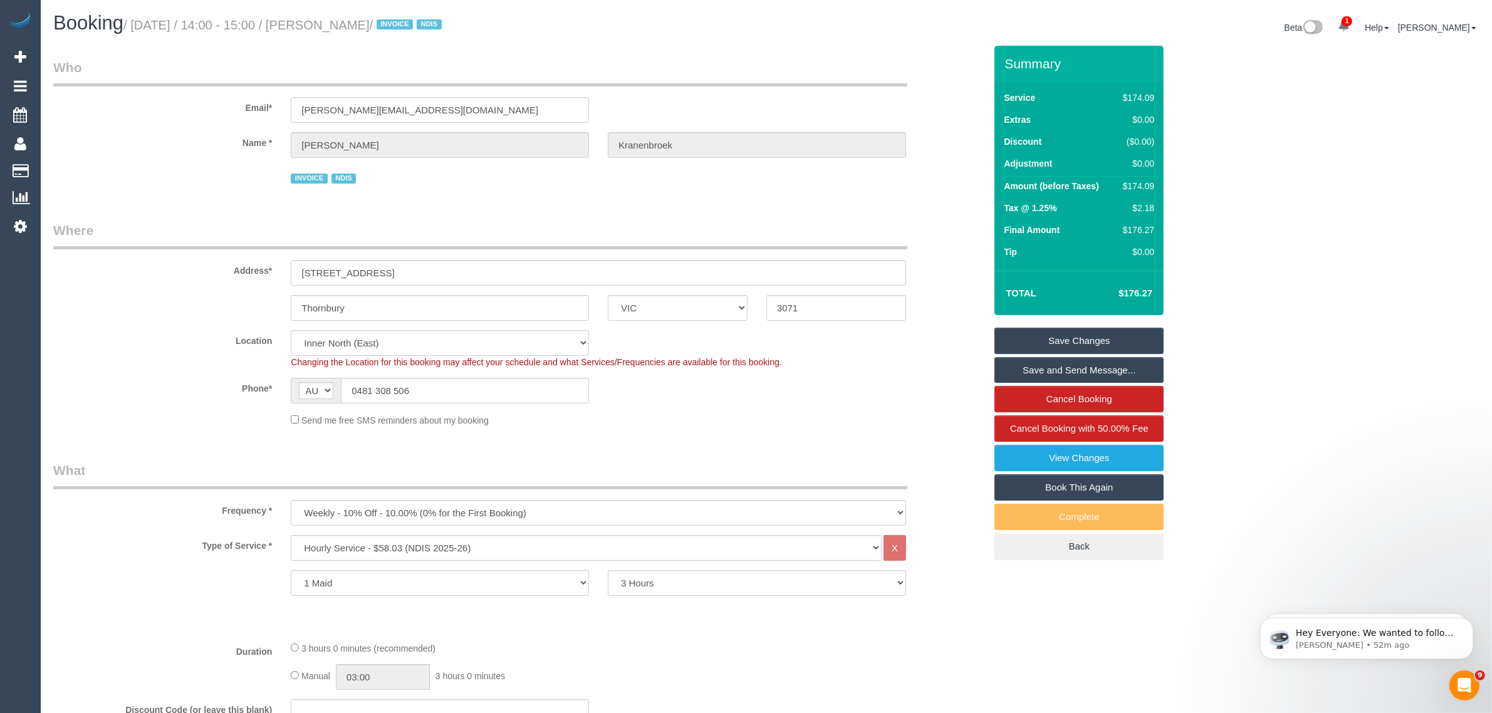
drag, startPoint x: 433, startPoint y: 23, endPoint x: 139, endPoint y: 33, distance: 294.8
click at [139, 33] on h1 "Booking / October 08, 2025 / 14:00 - 15:00 / Fiona Kranenbroek / INVOICE NDIS" at bounding box center [405, 23] width 704 height 21
copy small "October 08, 2025 / 14:00 - 15:00 / Fiona Kranenbroek"
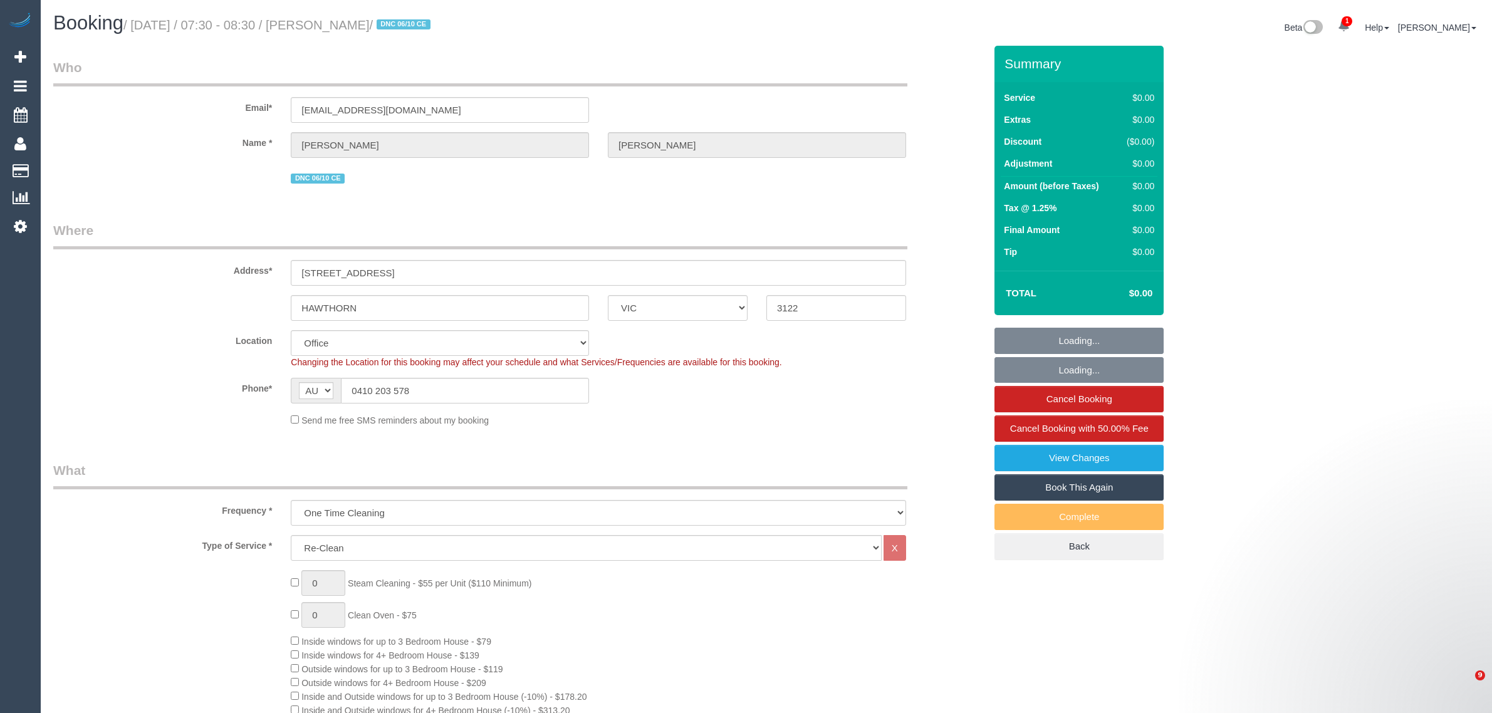
select select "VIC"
select select "number:28"
select select "number:14"
select select "number:19"
select select "number:25"
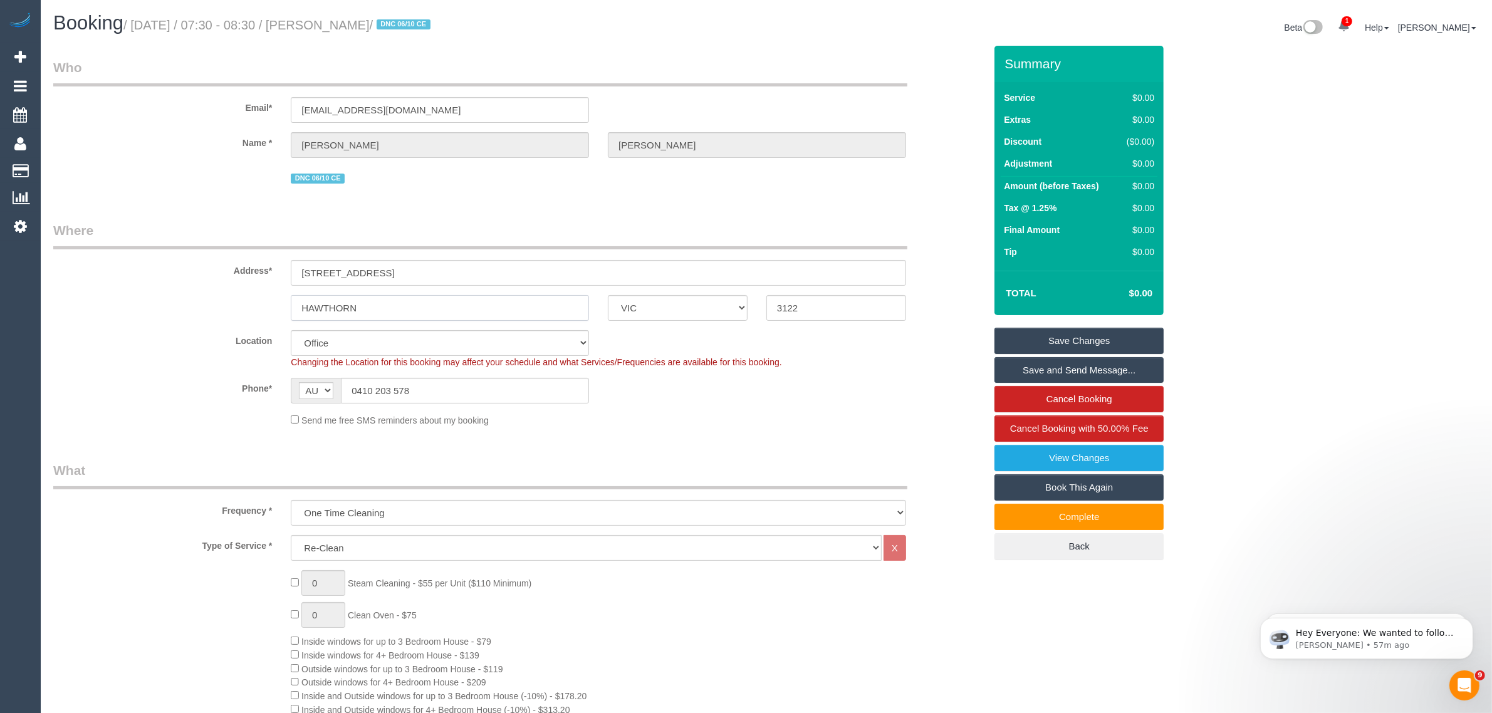
click at [543, 308] on input "HAWTHORN" at bounding box center [440, 308] width 298 height 26
click at [794, 300] on input "3122" at bounding box center [837, 308] width 140 height 26
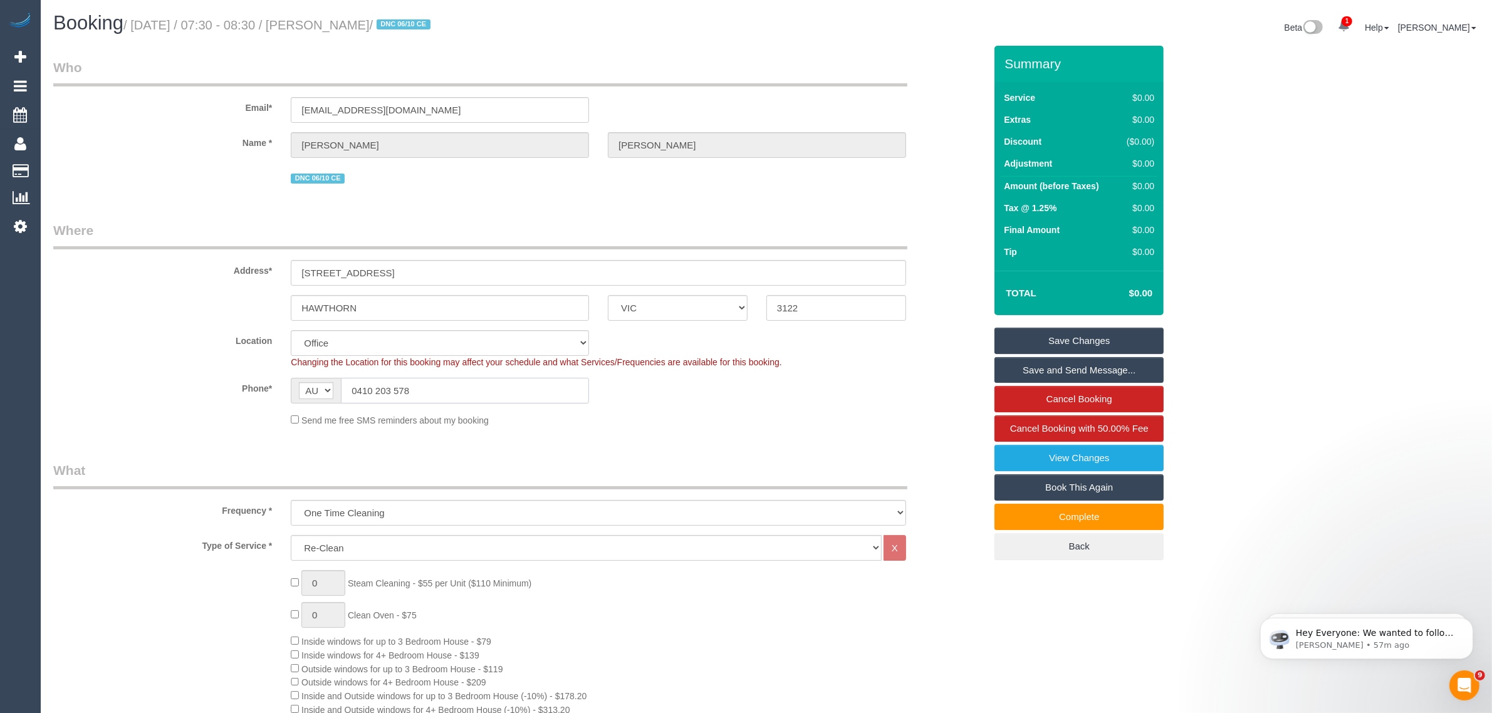
click at [492, 385] on input "0410 203 578" at bounding box center [465, 391] width 248 height 26
click at [492, 384] on input "0410 203 578" at bounding box center [465, 391] width 248 height 26
click at [678, 424] on div "Send me free SMS reminders about my booking" at bounding box center [598, 420] width 634 height 14
drag, startPoint x: 149, startPoint y: 268, endPoint x: 258, endPoint y: 282, distance: 109.9
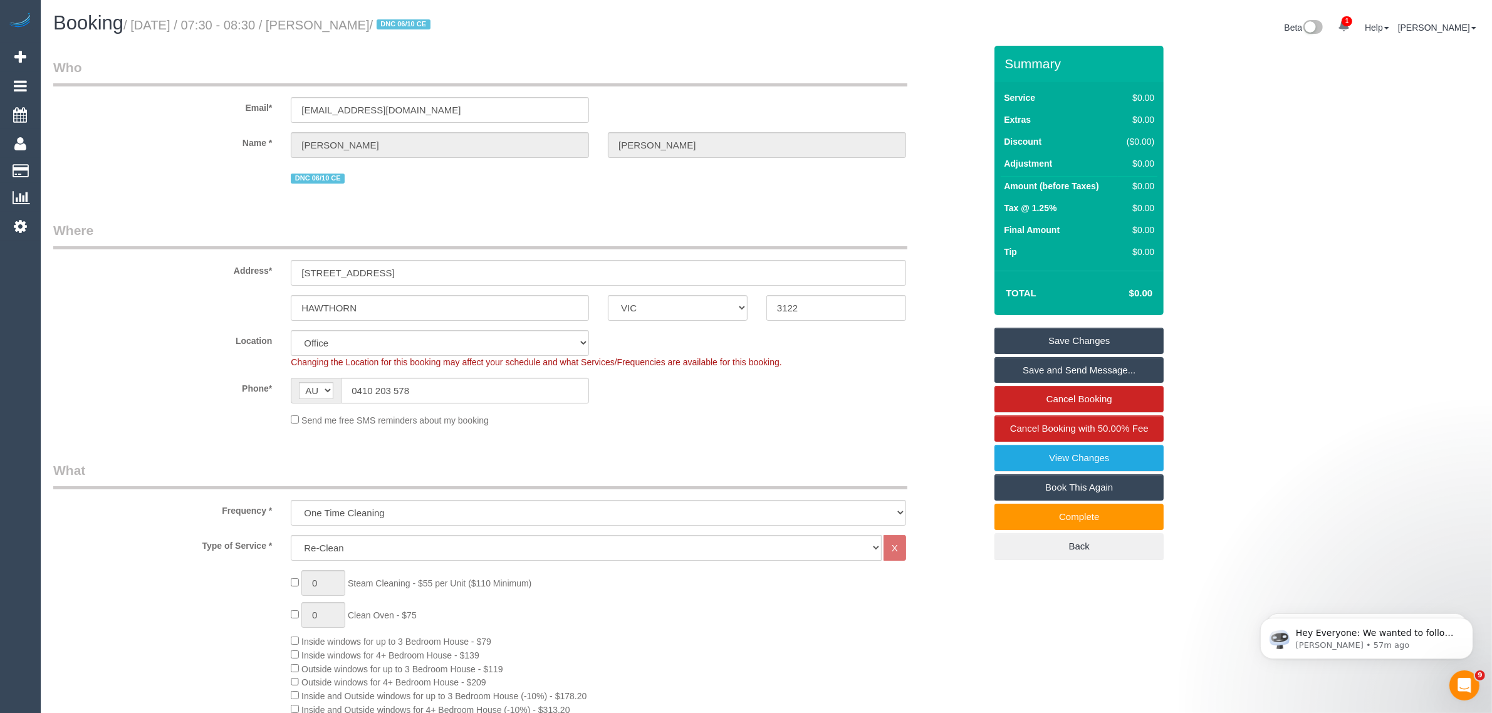
click at [149, 268] on label "Address*" at bounding box center [163, 268] width 238 height 17
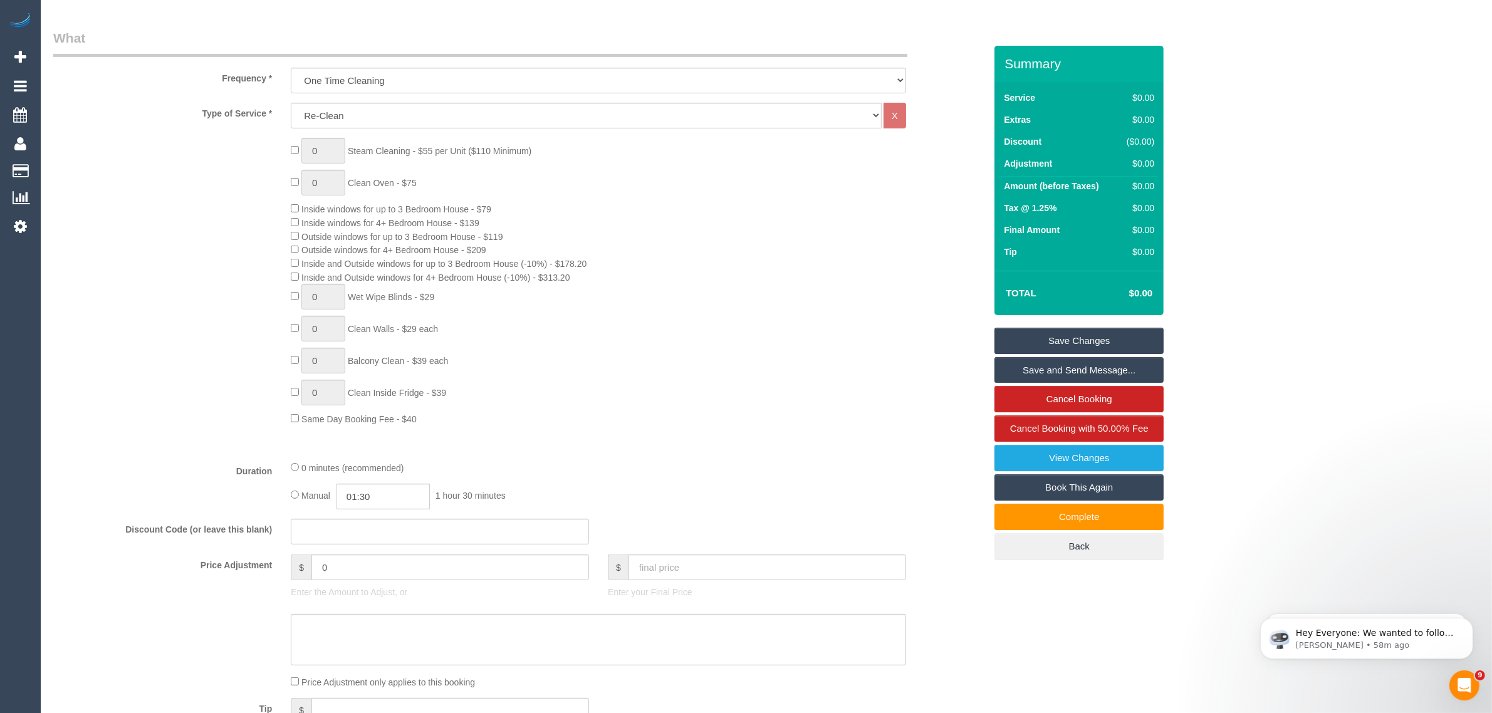
scroll to position [313, 0]
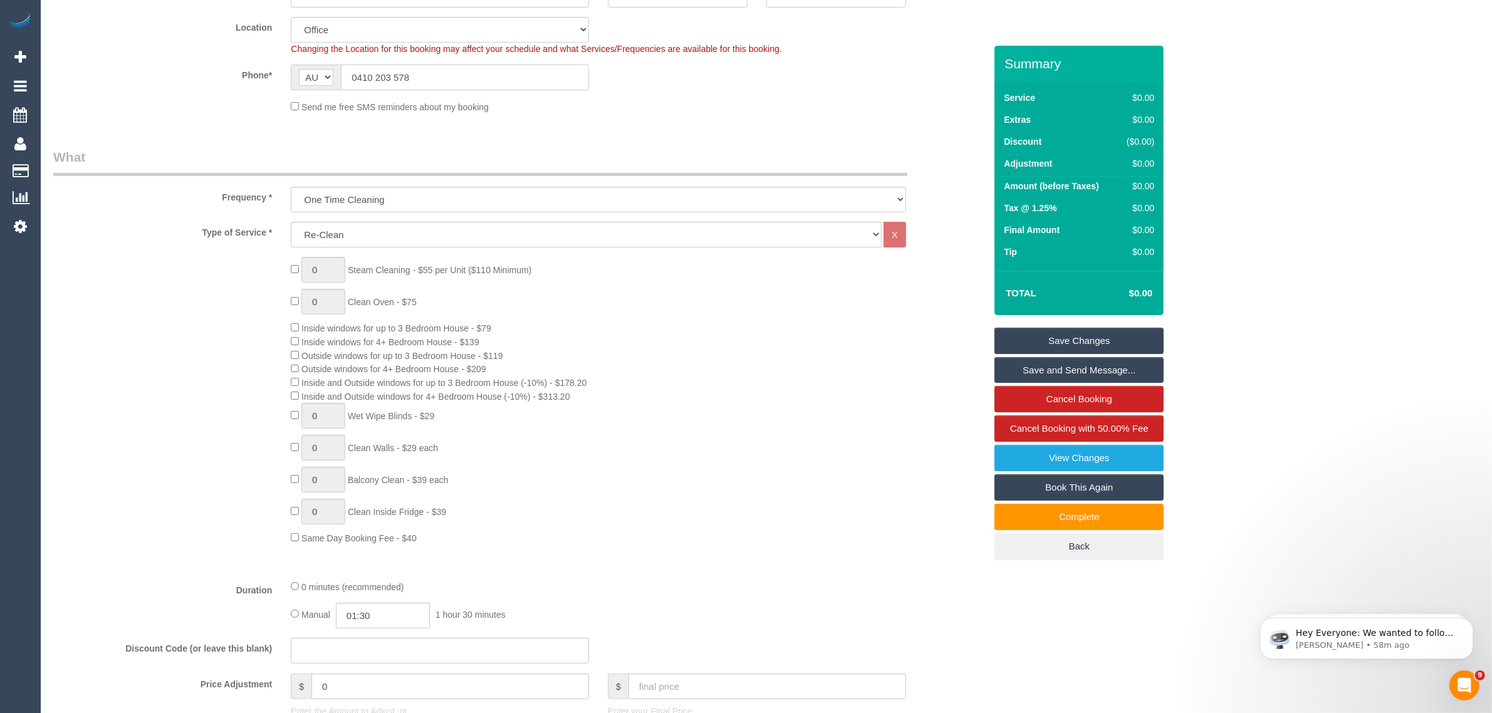
click at [536, 73] on input "0410 203 578" at bounding box center [465, 78] width 248 height 26
click at [762, 120] on fieldset "Where Address* 301/28 QUEENS AV, 301 HAWTHORN ACT NSW NT QLD SA TAS VIC WA 3122…" at bounding box center [519, 15] width 932 height 215
click at [832, 436] on div "0 Steam Cleaning - $55 per Unit ($110 Minimum) 0 Clean Oven - $75 Inside window…" at bounding box center [637, 401] width 713 height 288
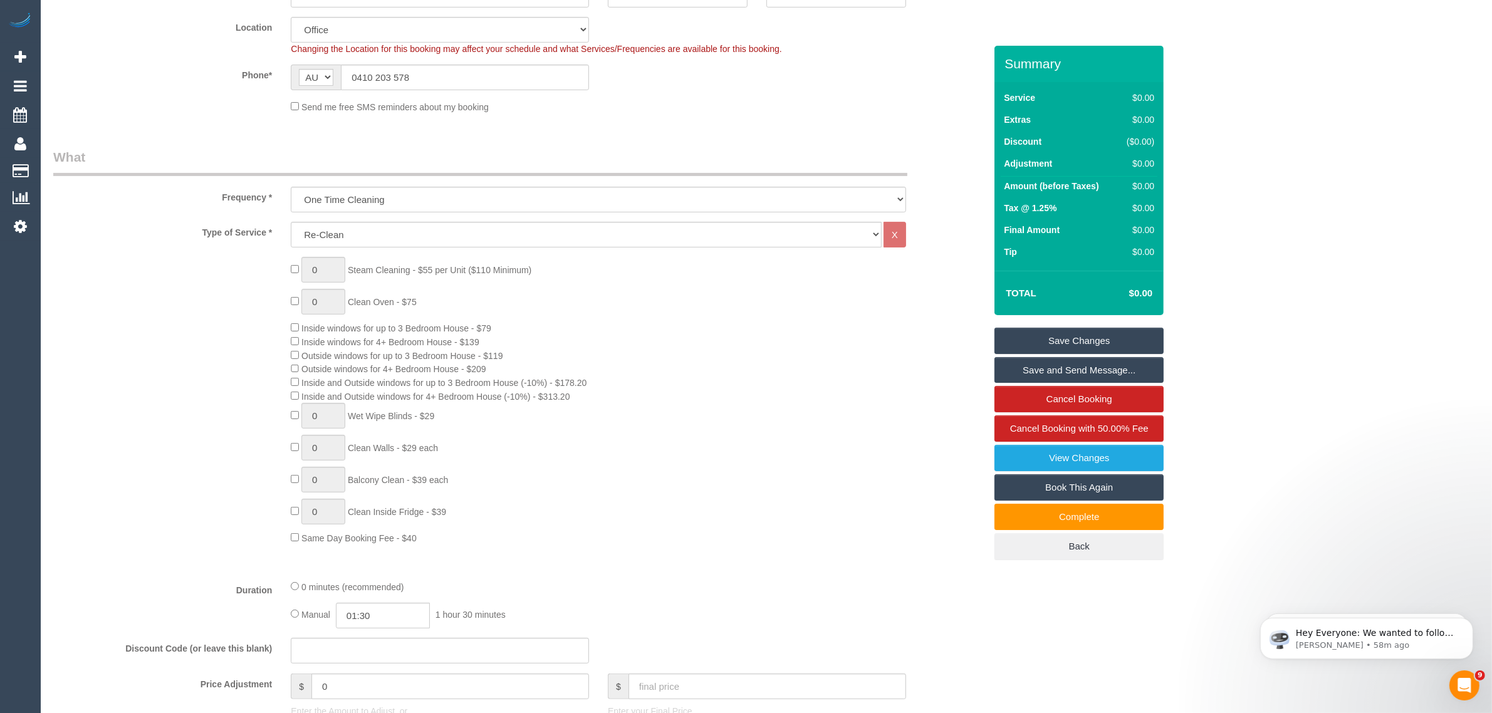
scroll to position [0, 0]
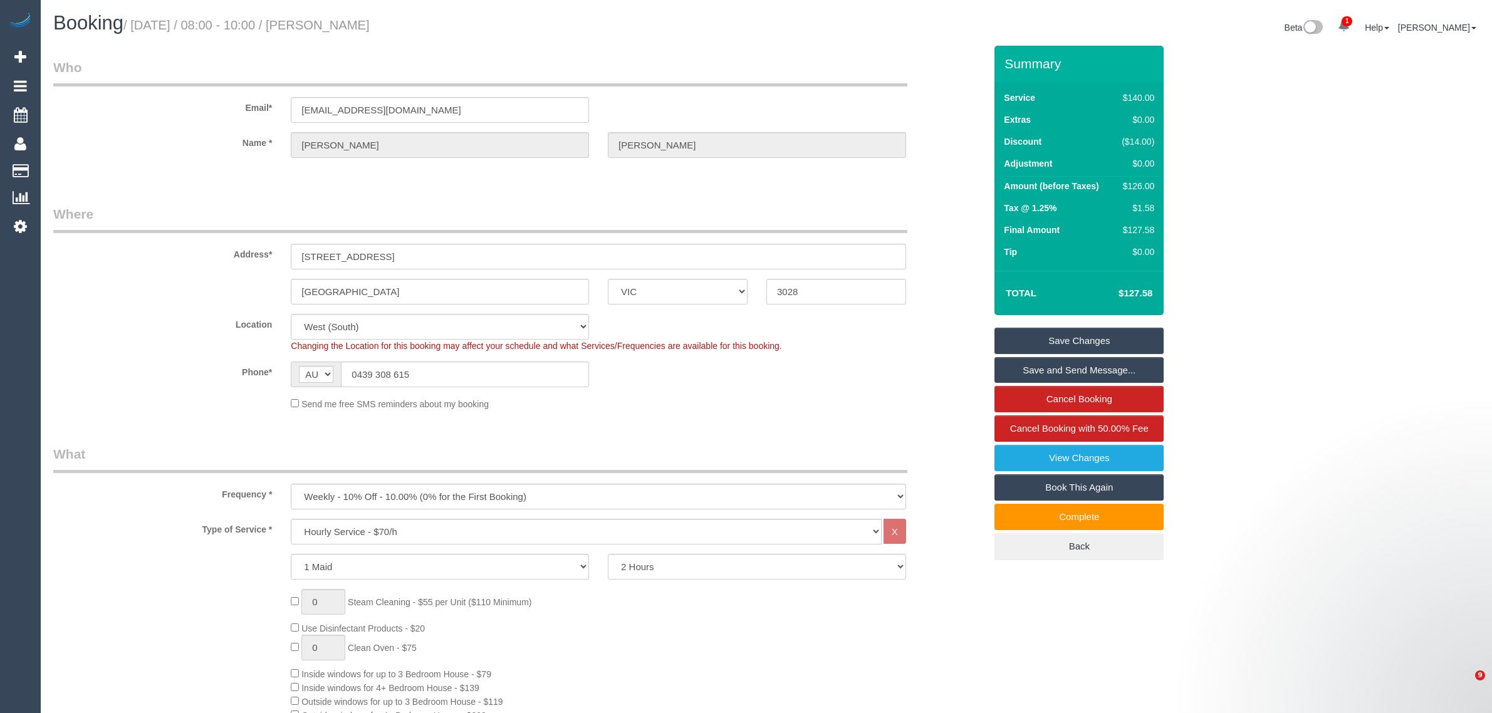
select select "VIC"
select select "number:29"
select select "number:14"
select select "number:19"
select select "number:22"
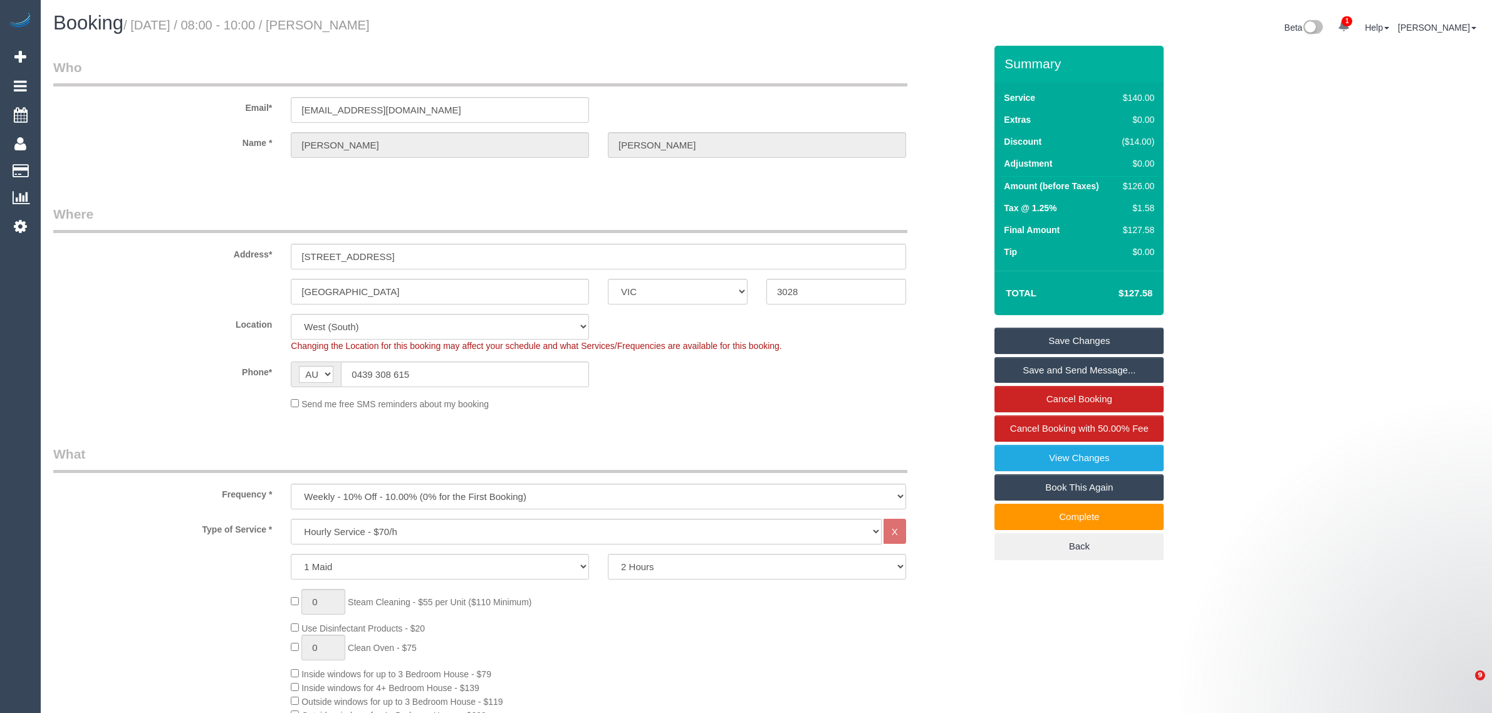
select select "number:34"
select select "number:12"
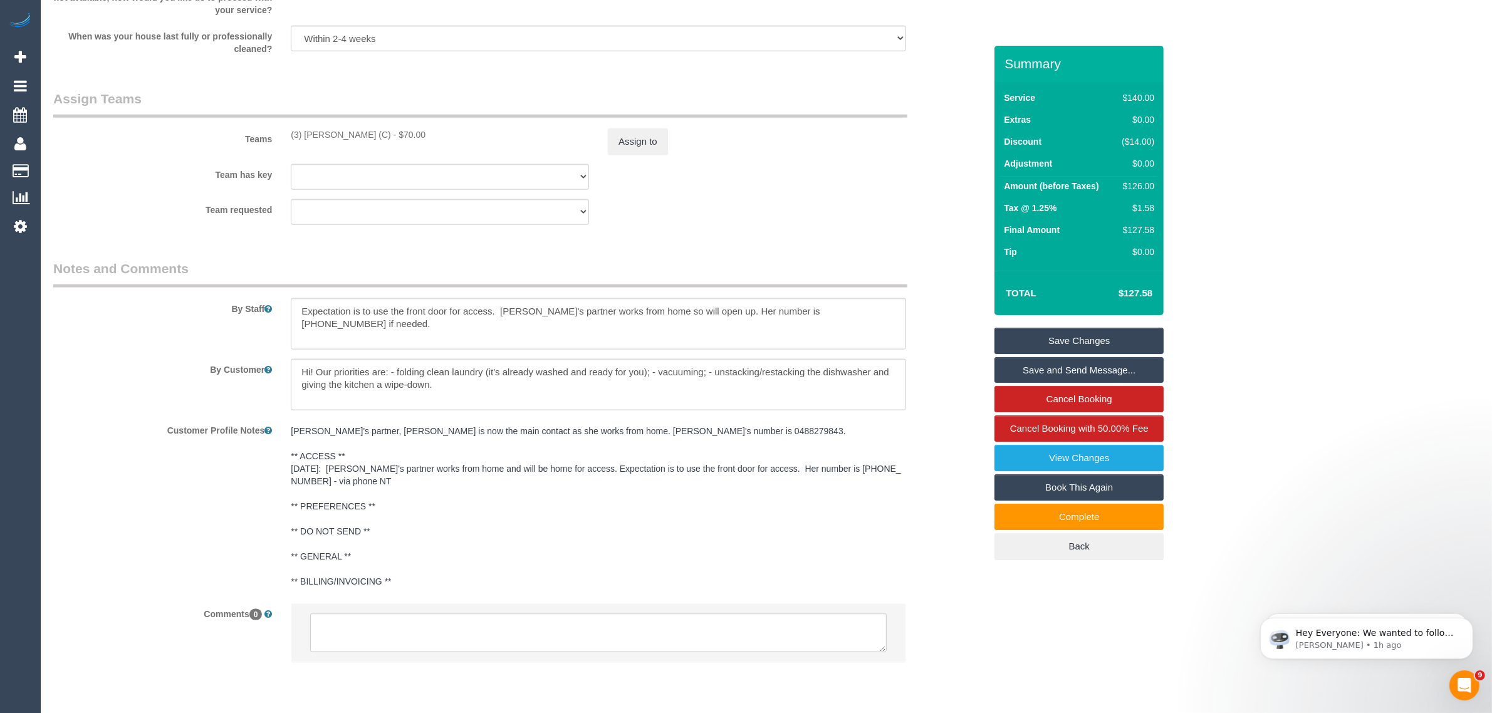
scroll to position [1880, 0]
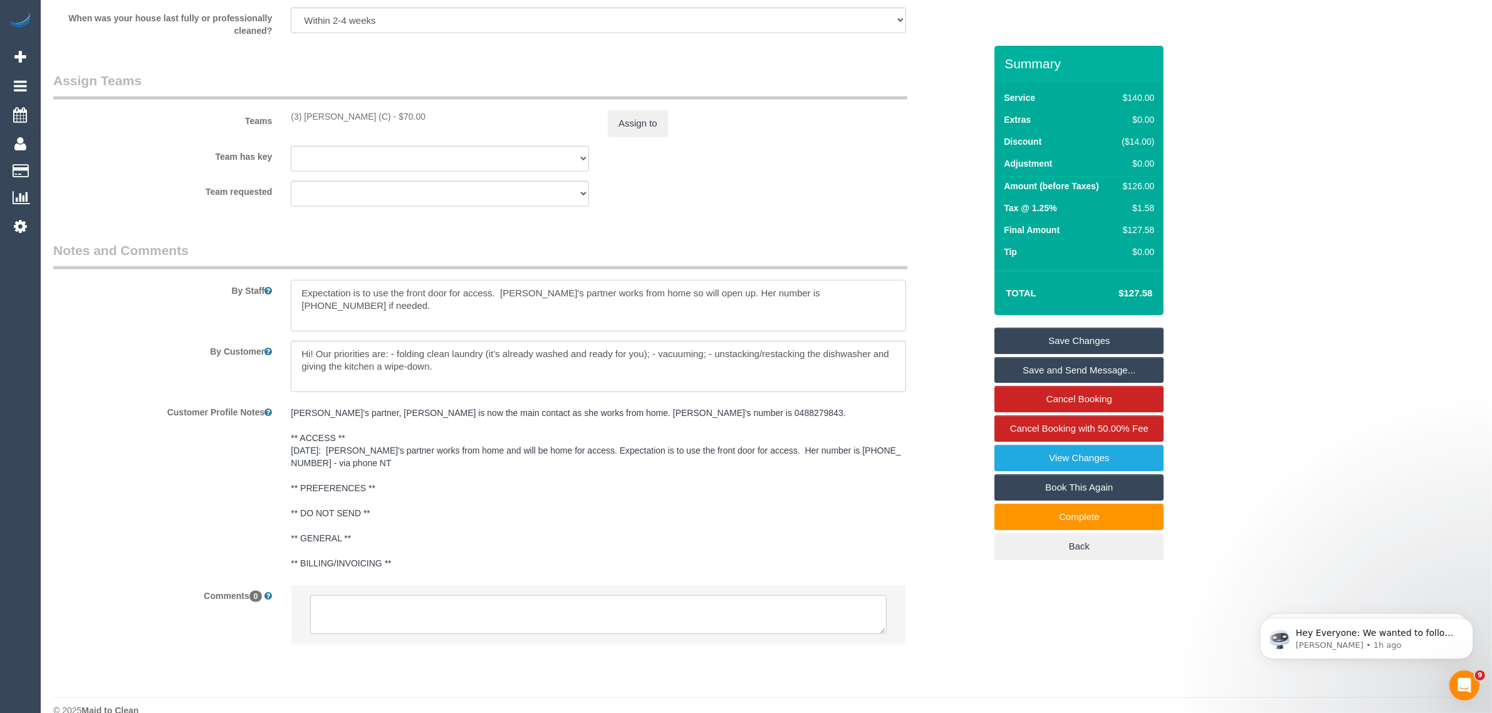
click at [782, 290] on textarea at bounding box center [599, 305] width 616 height 51
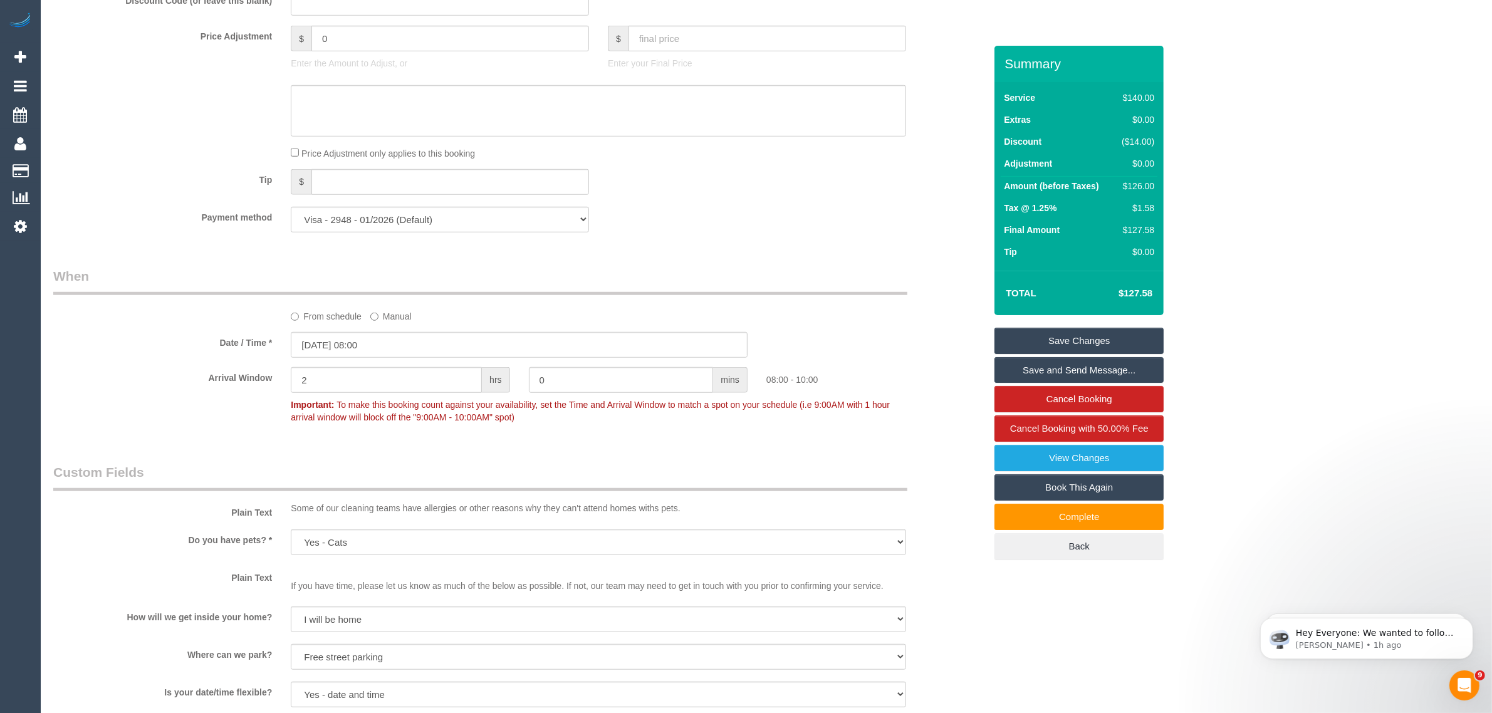
scroll to position [0, 0]
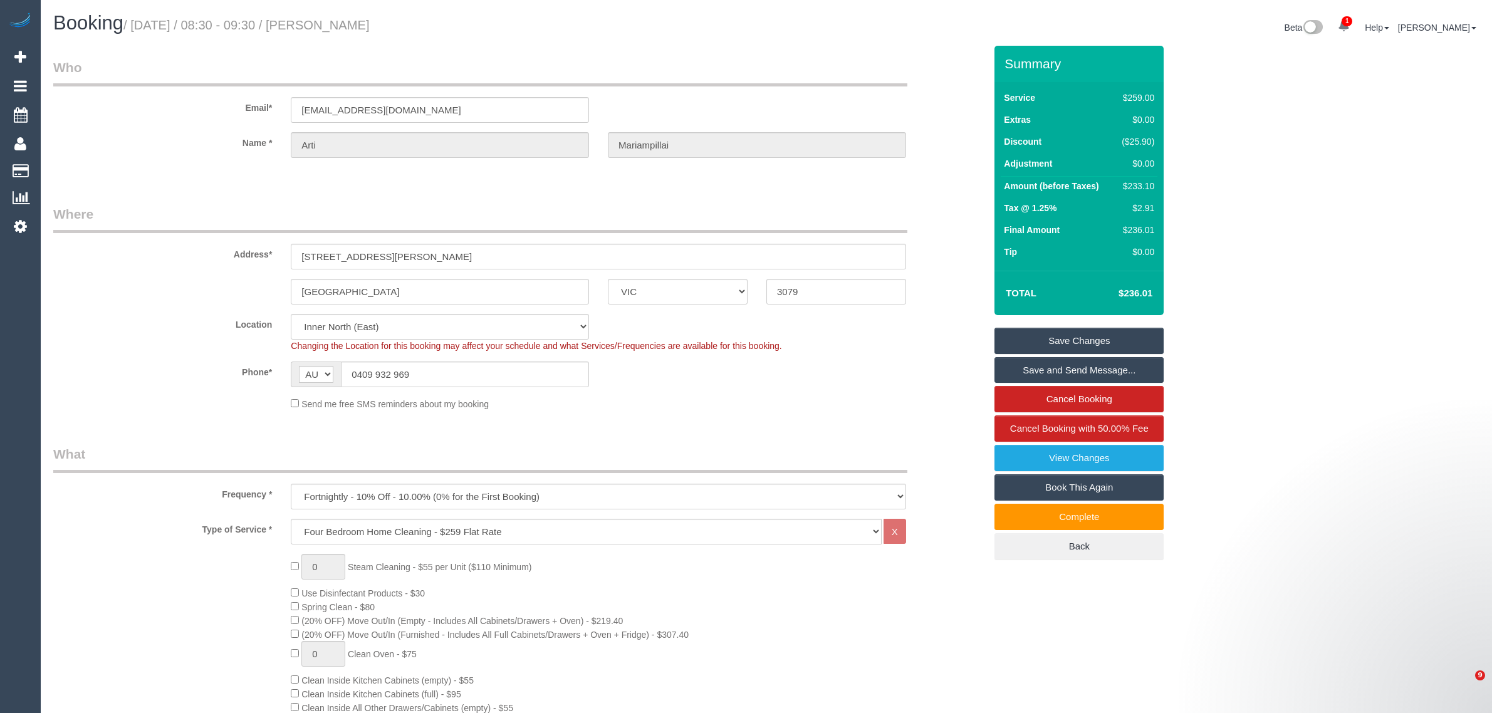
select select "VIC"
select select "string:stripe"
select select "number:27"
select select "number:17"
select select "number:19"
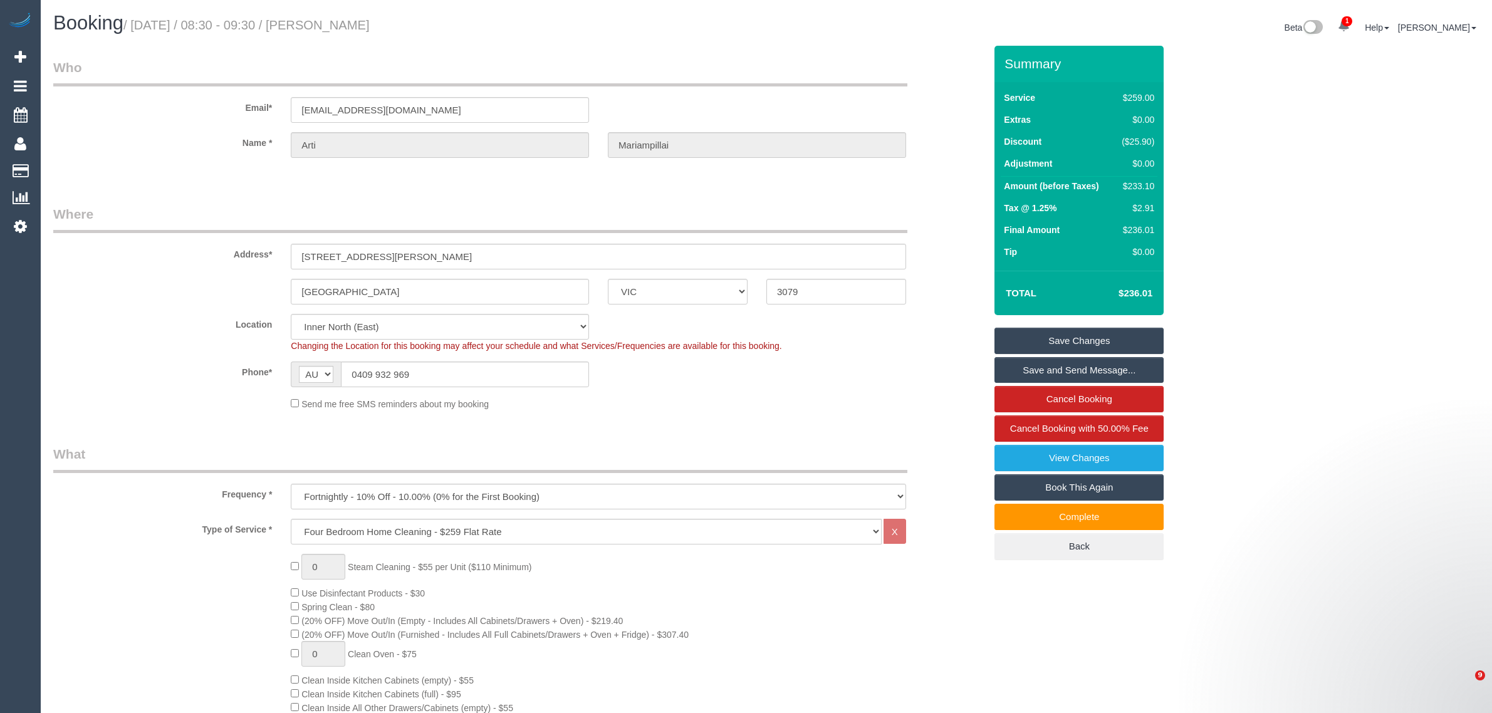
select select "number:25"
select select "number:34"
select select "number:11"
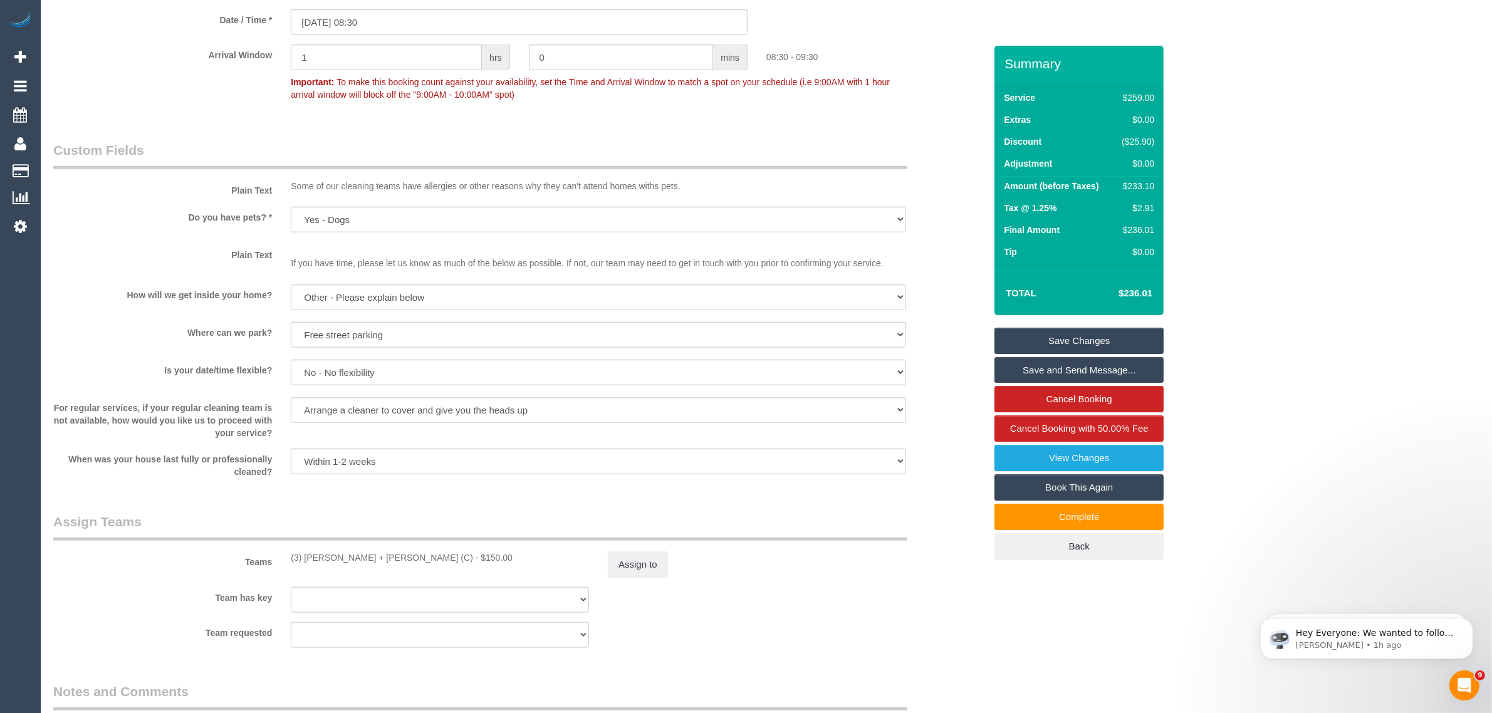
scroll to position [1860, 0]
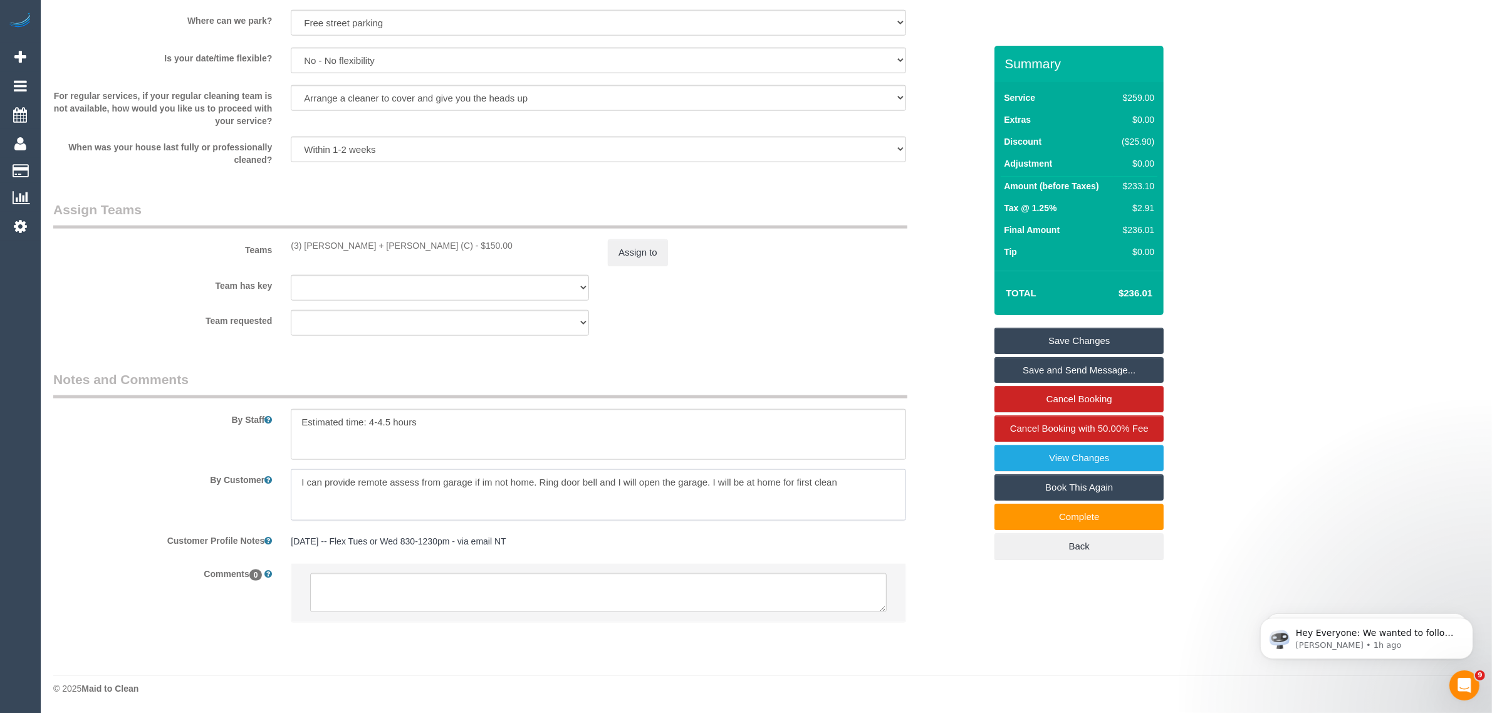
drag, startPoint x: 709, startPoint y: 483, endPoint x: 286, endPoint y: 481, distance: 423.1
click at [286, 481] on div at bounding box center [598, 494] width 634 height 51
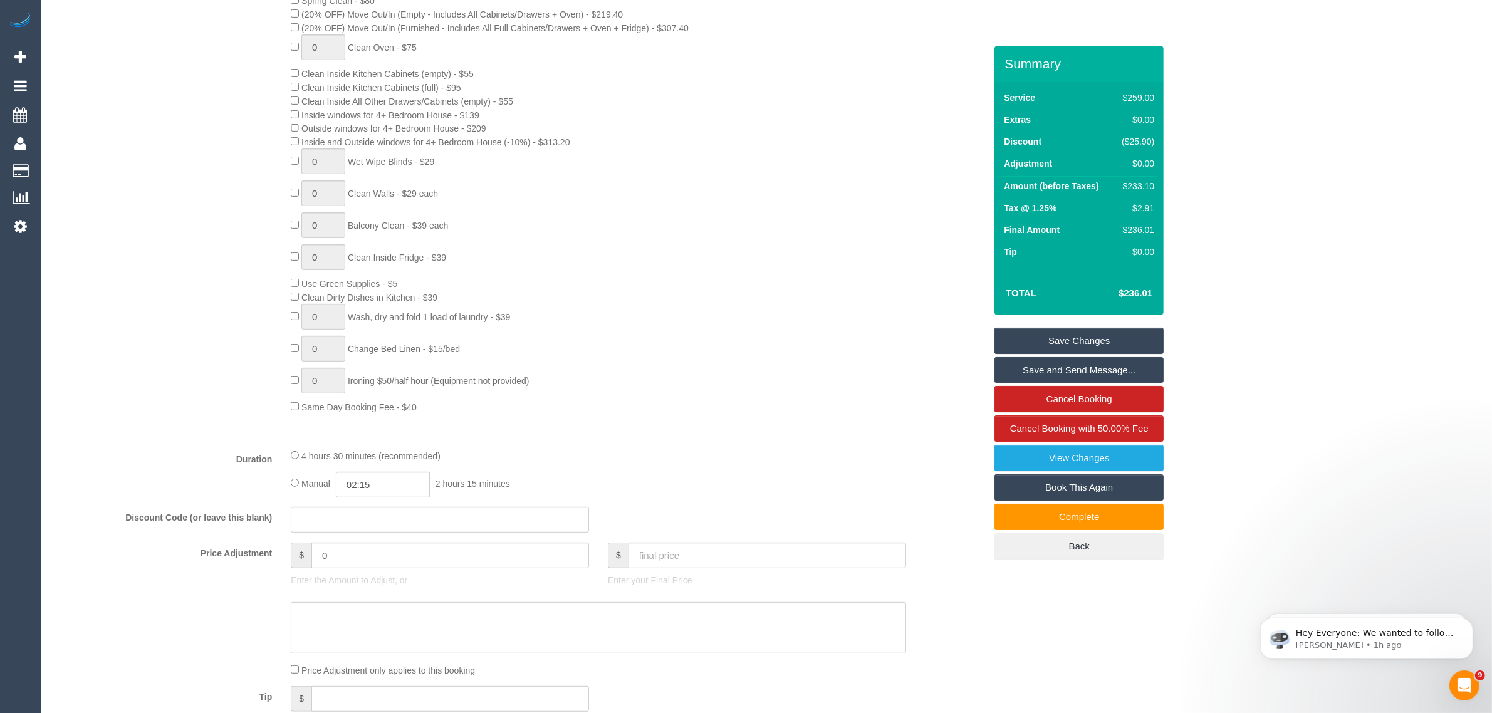
scroll to position [0, 0]
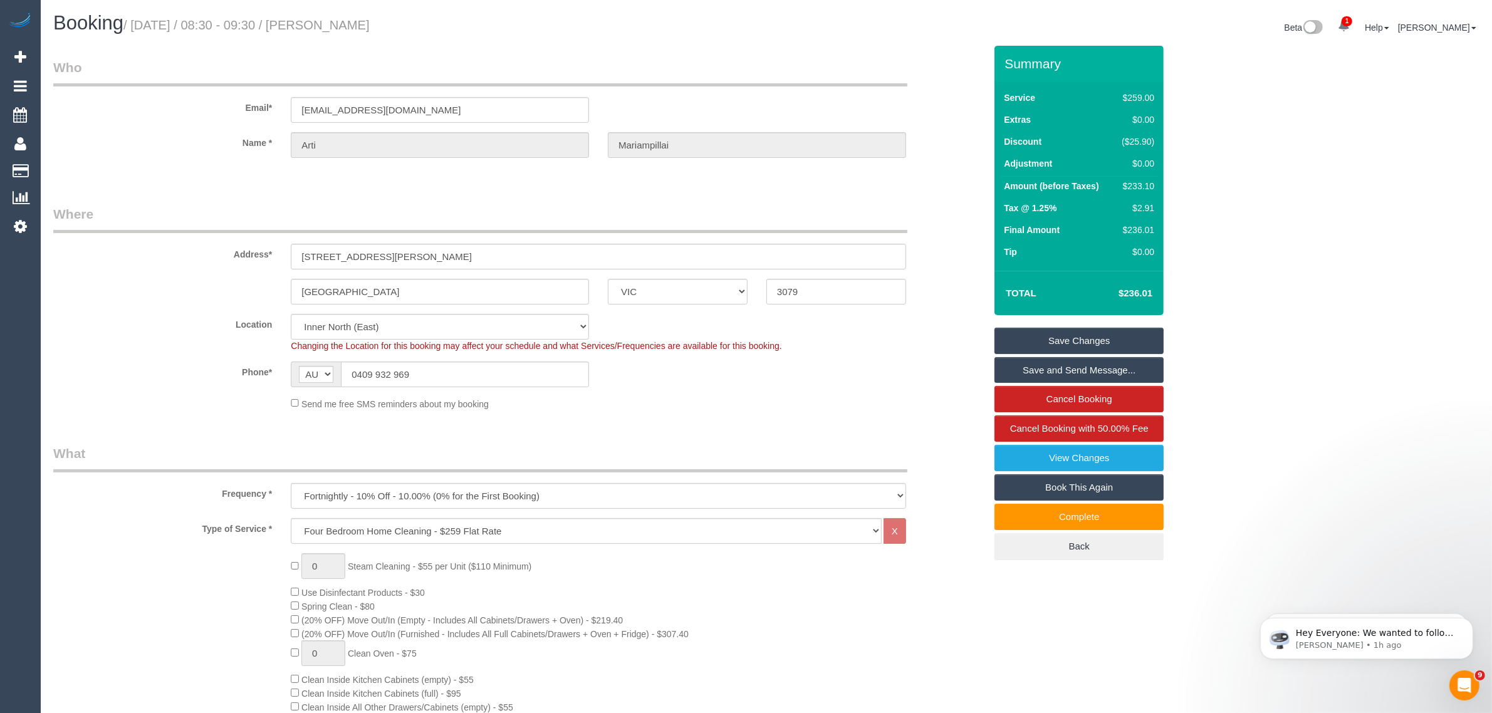
click at [527, 378] on input "0409 932 969" at bounding box center [465, 375] width 248 height 26
click at [750, 393] on sui-booking-location "Location Office City East (North) East (South) Inner East Inner North (East) In…" at bounding box center [519, 362] width 932 height 97
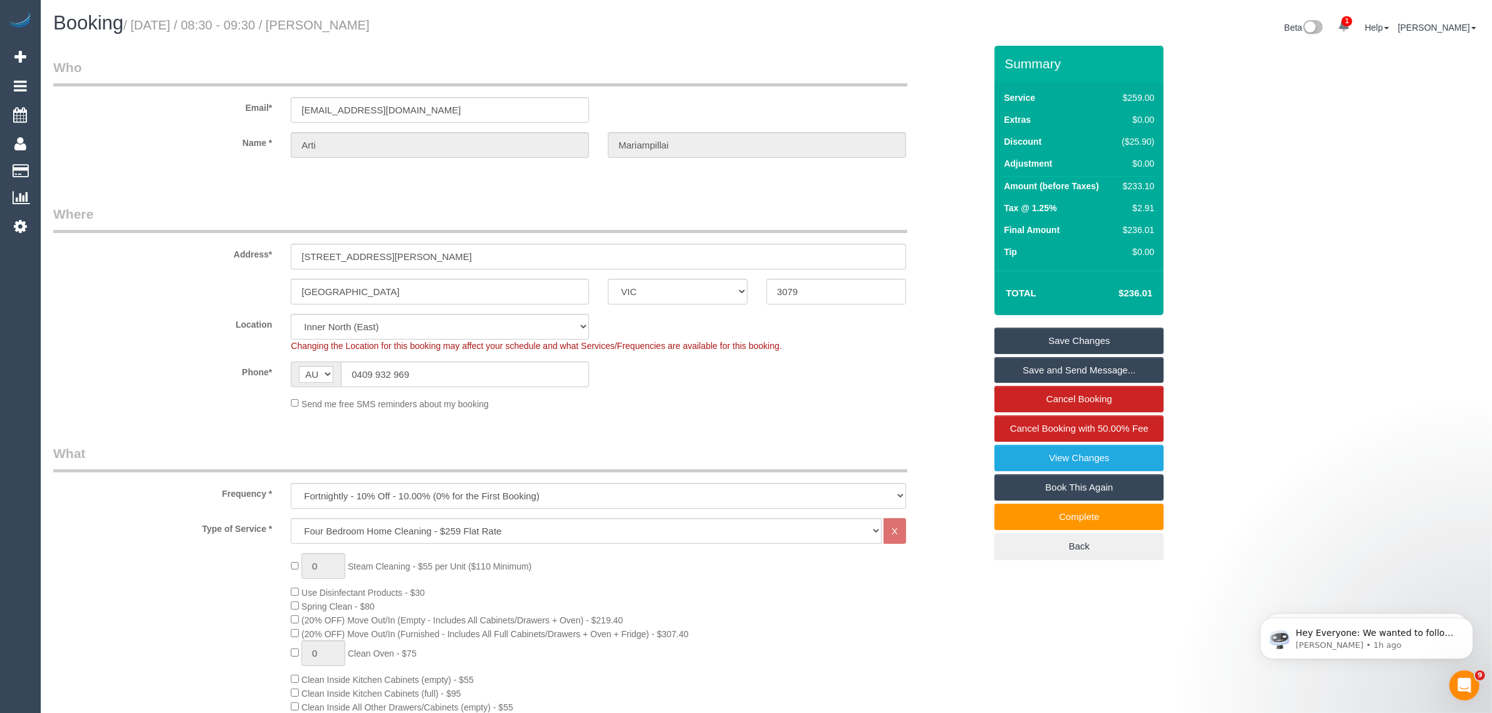
click at [799, 415] on fieldset "Where Address* 7 Veitch Street Ivanhoe East ACT NSW NT QLD SA TAS VIC WA 3079 L…" at bounding box center [519, 312] width 932 height 215
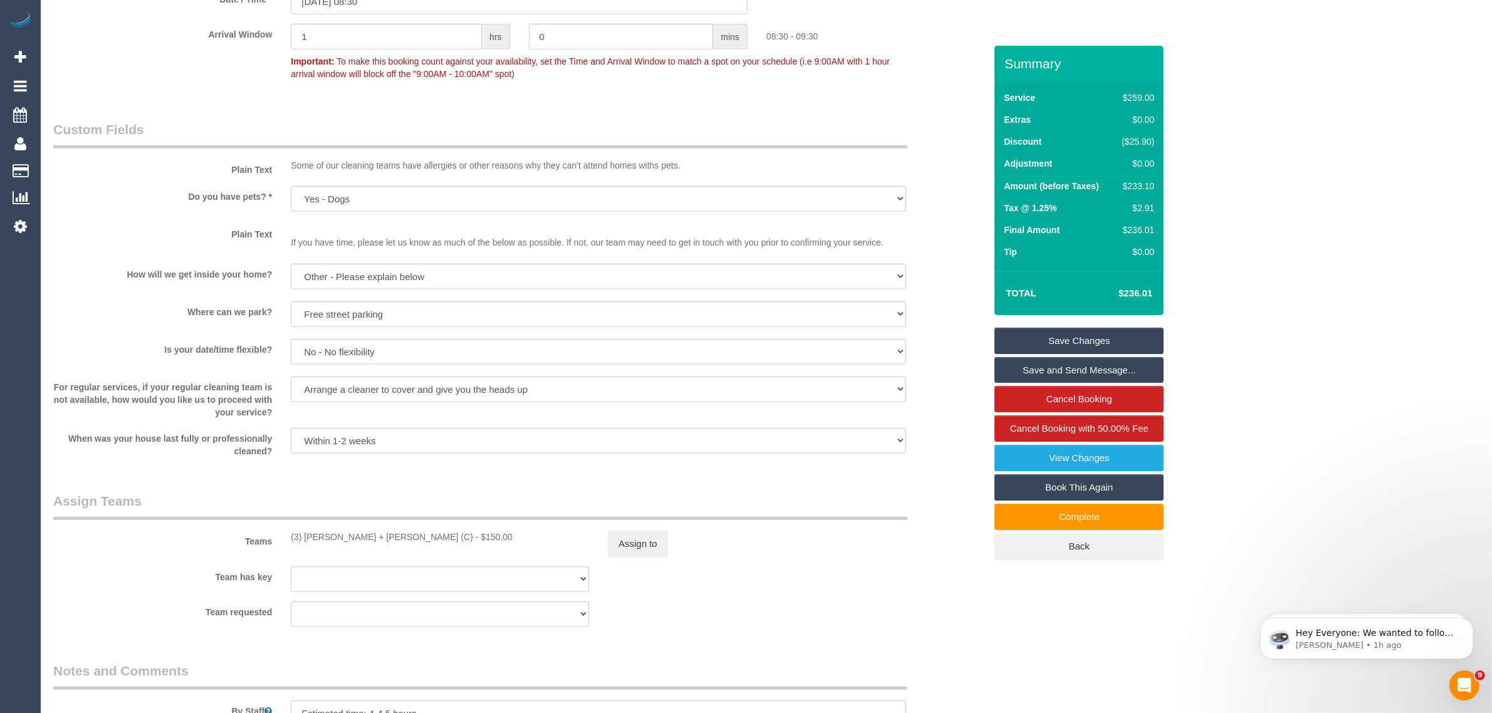
scroll to position [1860, 0]
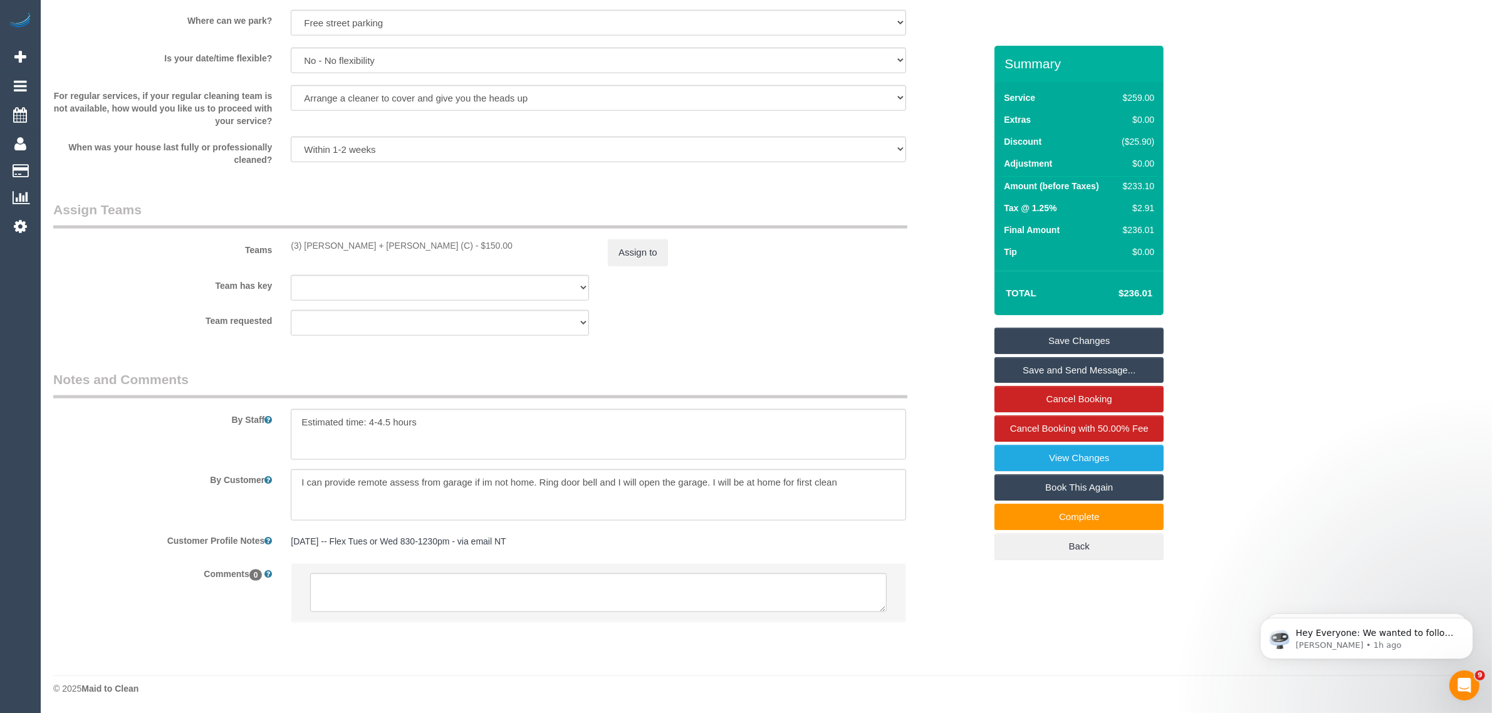
click at [878, 323] on div "Team requested (3) Denis + Kaira (C) (0) Office (1) Debbie Brodjanac (FT) (1) K…" at bounding box center [519, 323] width 951 height 26
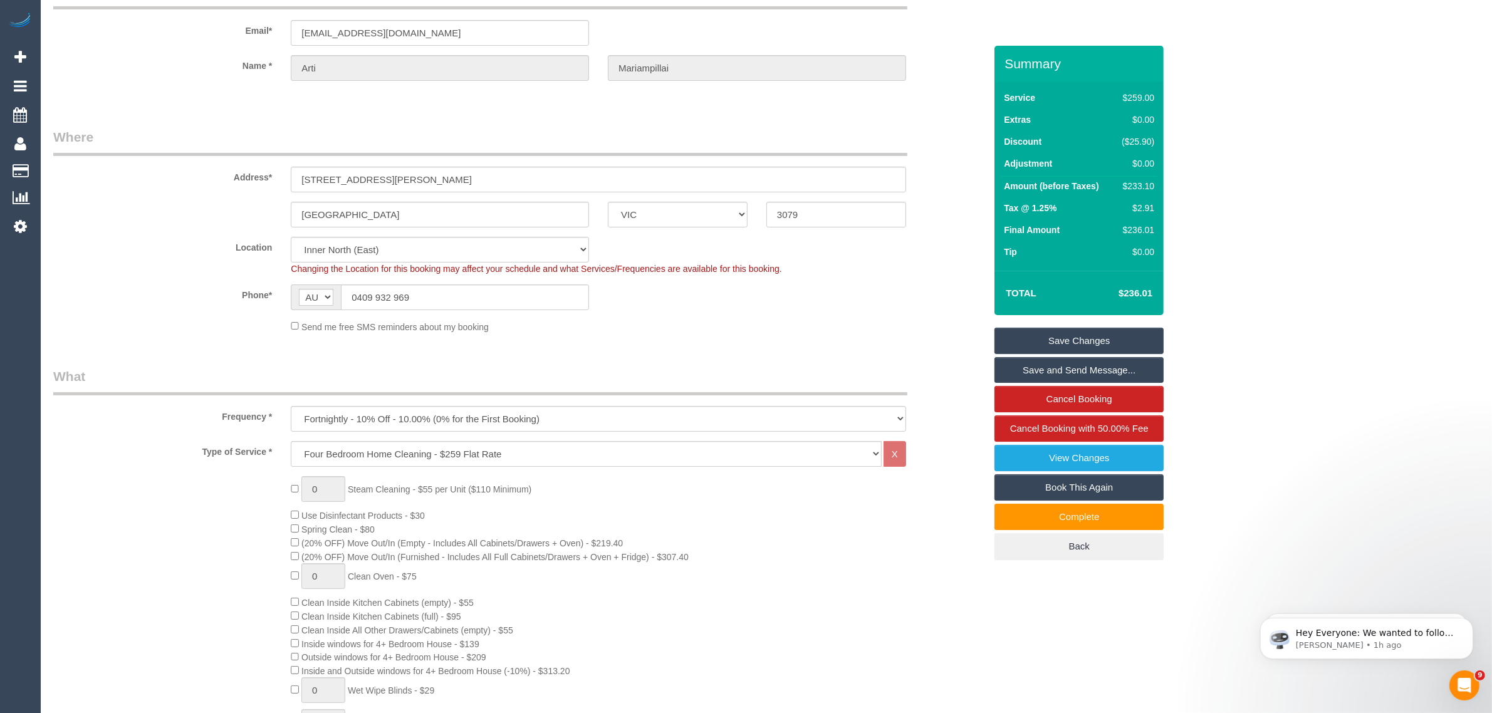
scroll to position [0, 0]
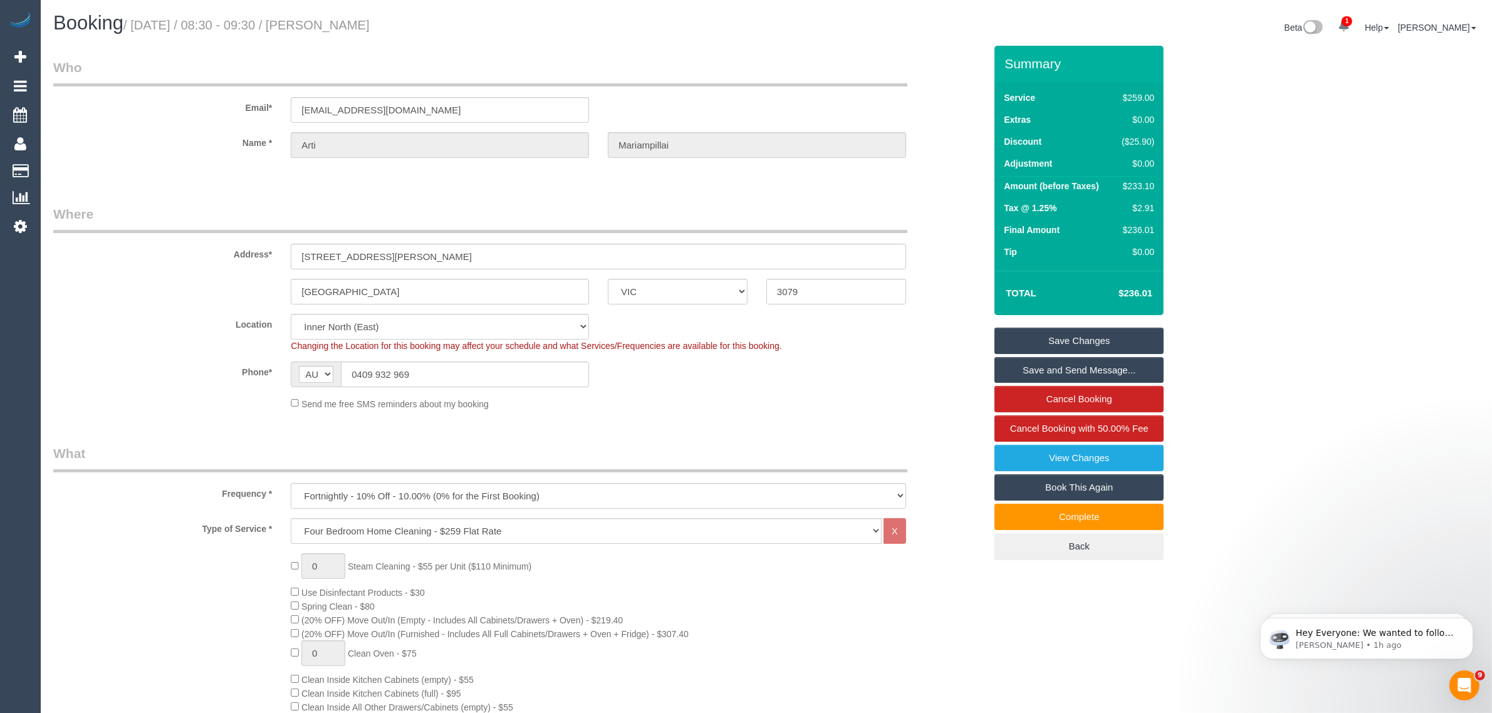
click at [785, 205] on legend "Where" at bounding box center [480, 219] width 854 height 28
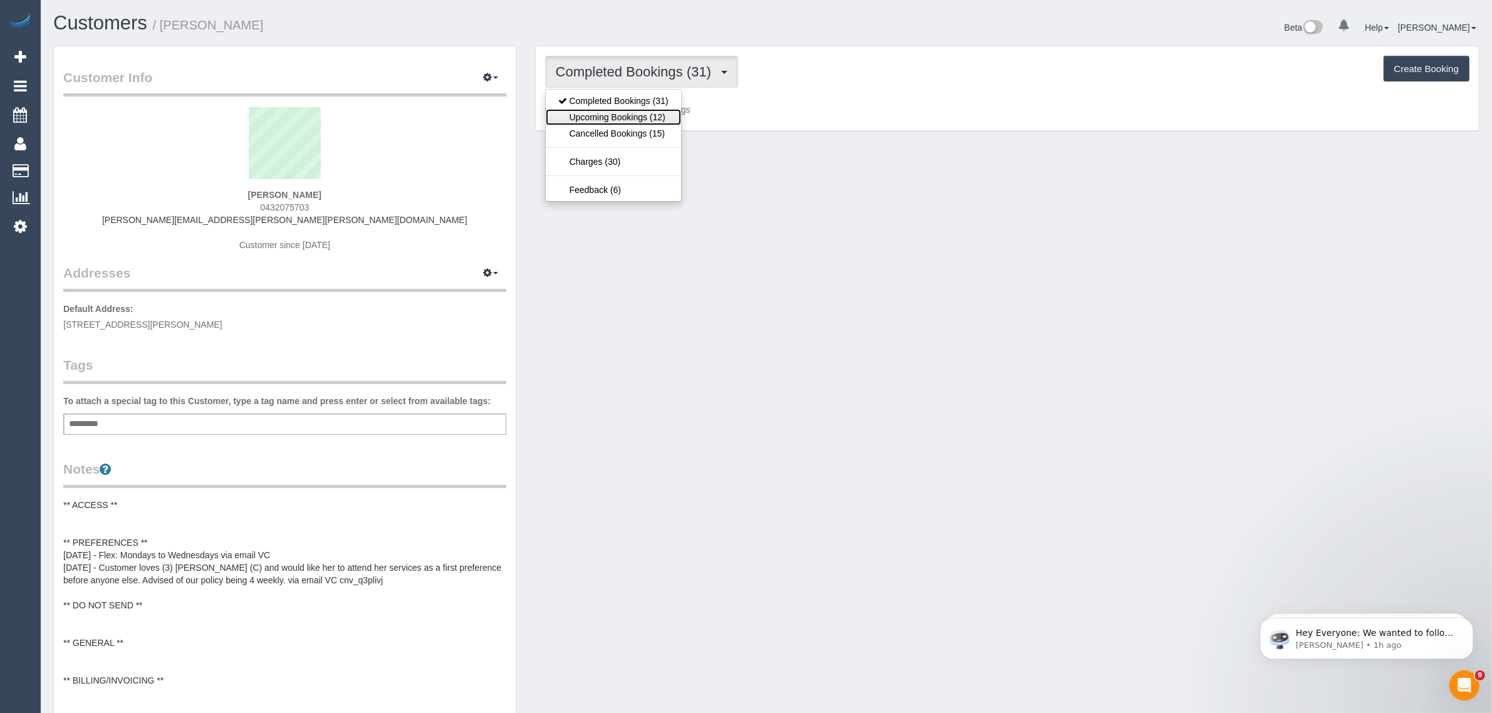
click at [643, 122] on link "Upcoming Bookings (12)" at bounding box center [613, 117] width 135 height 16
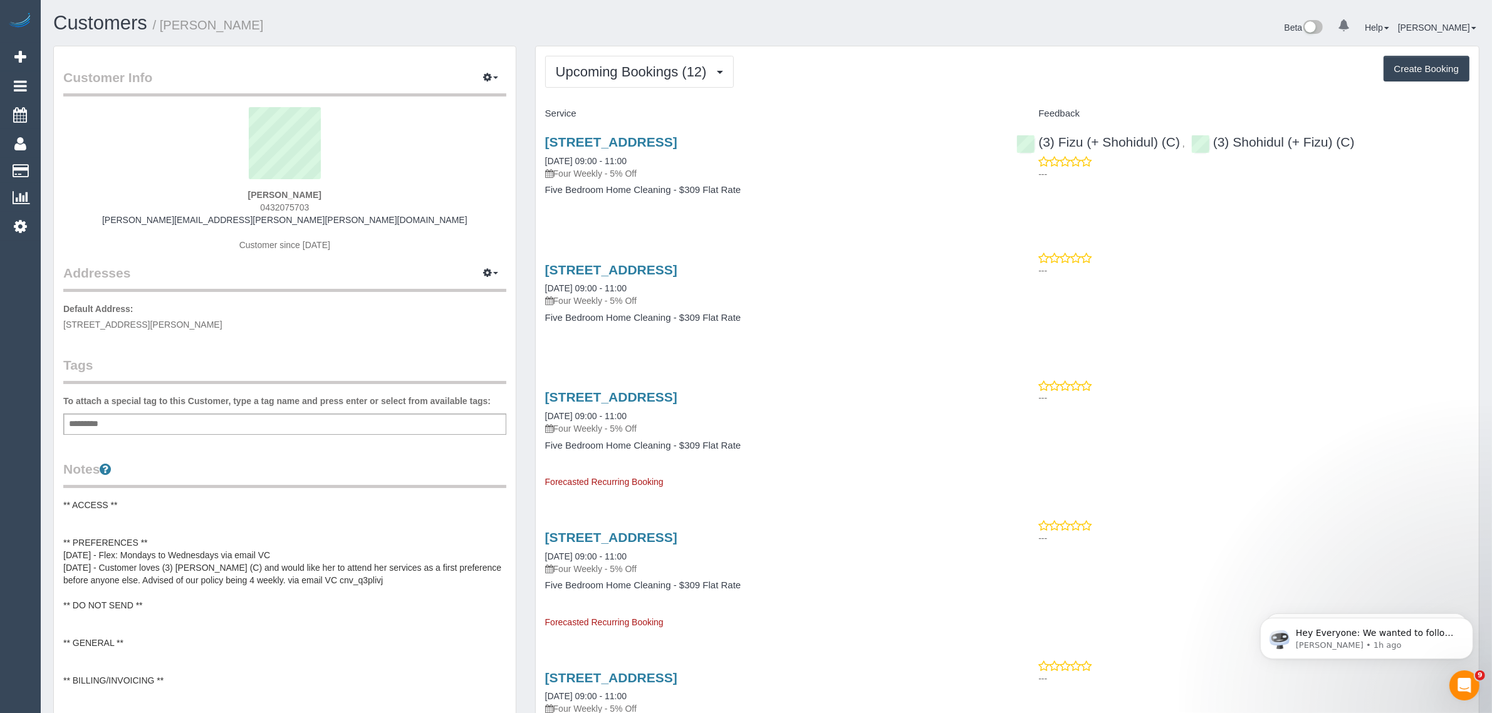
drag, startPoint x: 680, startPoint y: 158, endPoint x: 543, endPoint y: 160, distance: 137.3
click at [543, 160] on div "106b Ballarat Road, Maidstone, VIC 3012 08/10/2025 09:00 - 11:00 Four Weekly - …" at bounding box center [772, 172] width 472 height 97
copy link "08/10/2025 09:00 - 11:00"
click at [900, 207] on div "106b Ballarat Road, Maidstone, VIC 3012 08/10/2025 09:00 - 11:00 Four Weekly - …" at bounding box center [772, 172] width 472 height 97
drag, startPoint x: 1370, startPoint y: 141, endPoint x: 1215, endPoint y: 142, distance: 155.4
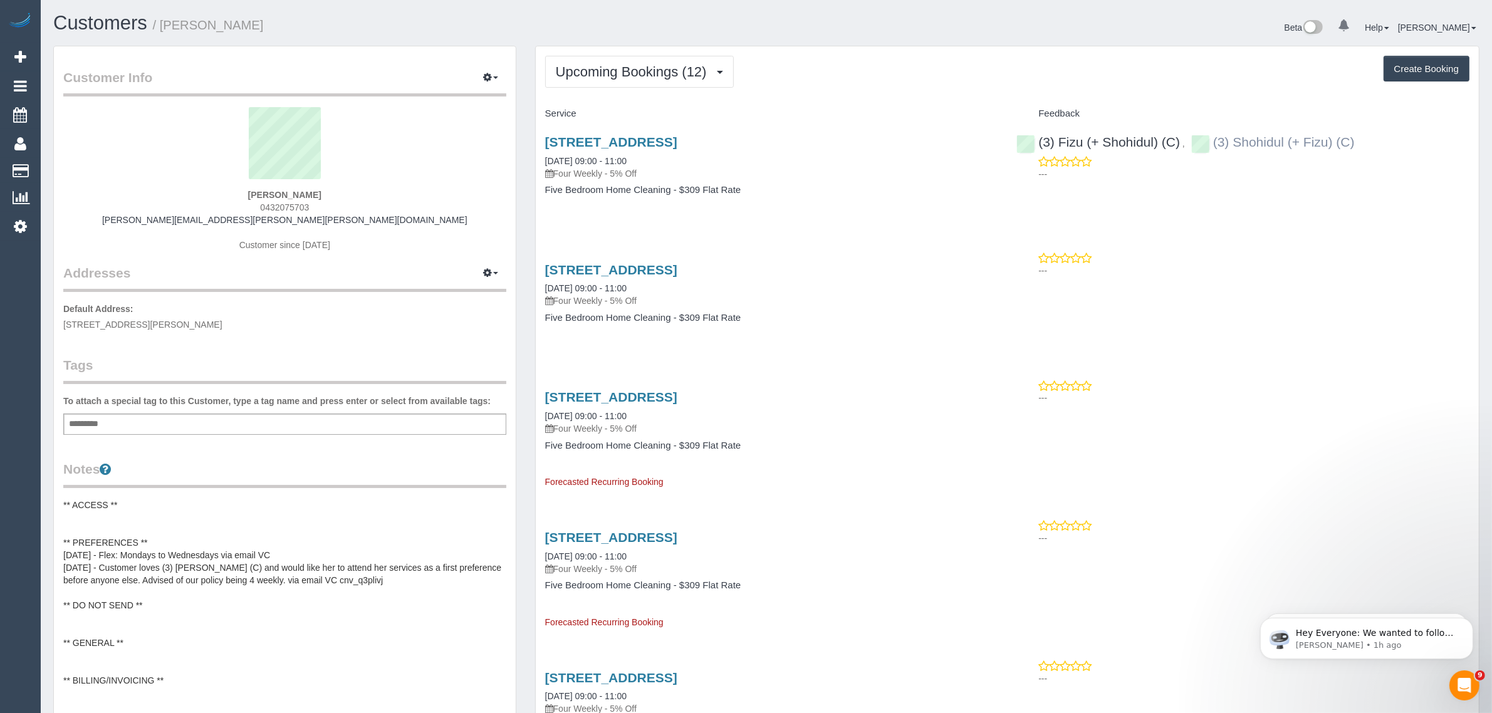
click at [1215, 142] on div "(3) Fizu (+ Shohidul) (C) , (3) Shohidul (+ Fizu) (C) ---" at bounding box center [1243, 154] width 472 height 61
copy link "(3) Shohidul (+ Fizu) (C)"
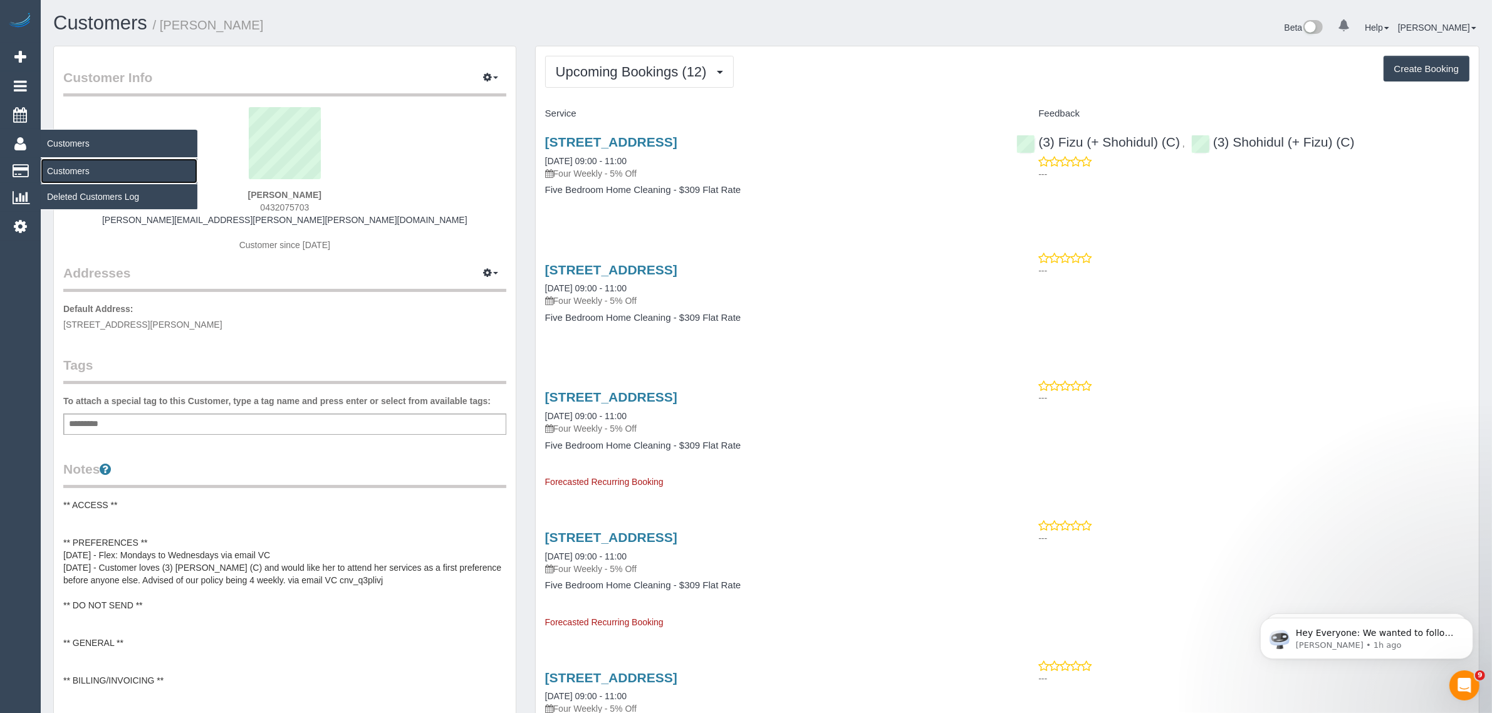
click at [58, 164] on link "Customers" at bounding box center [119, 171] width 157 height 25
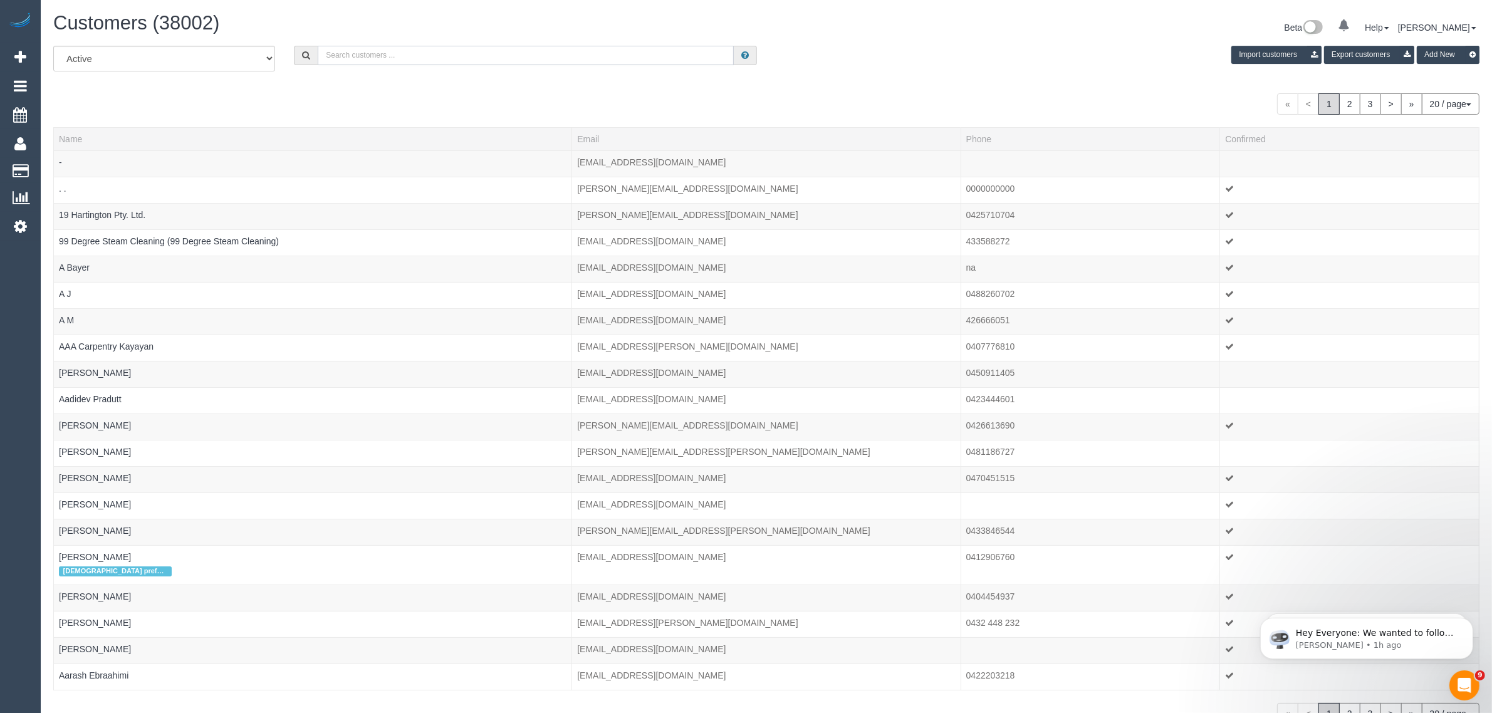
click at [469, 54] on input "text" at bounding box center [526, 55] width 416 height 19
paste input "Wayne Ng"
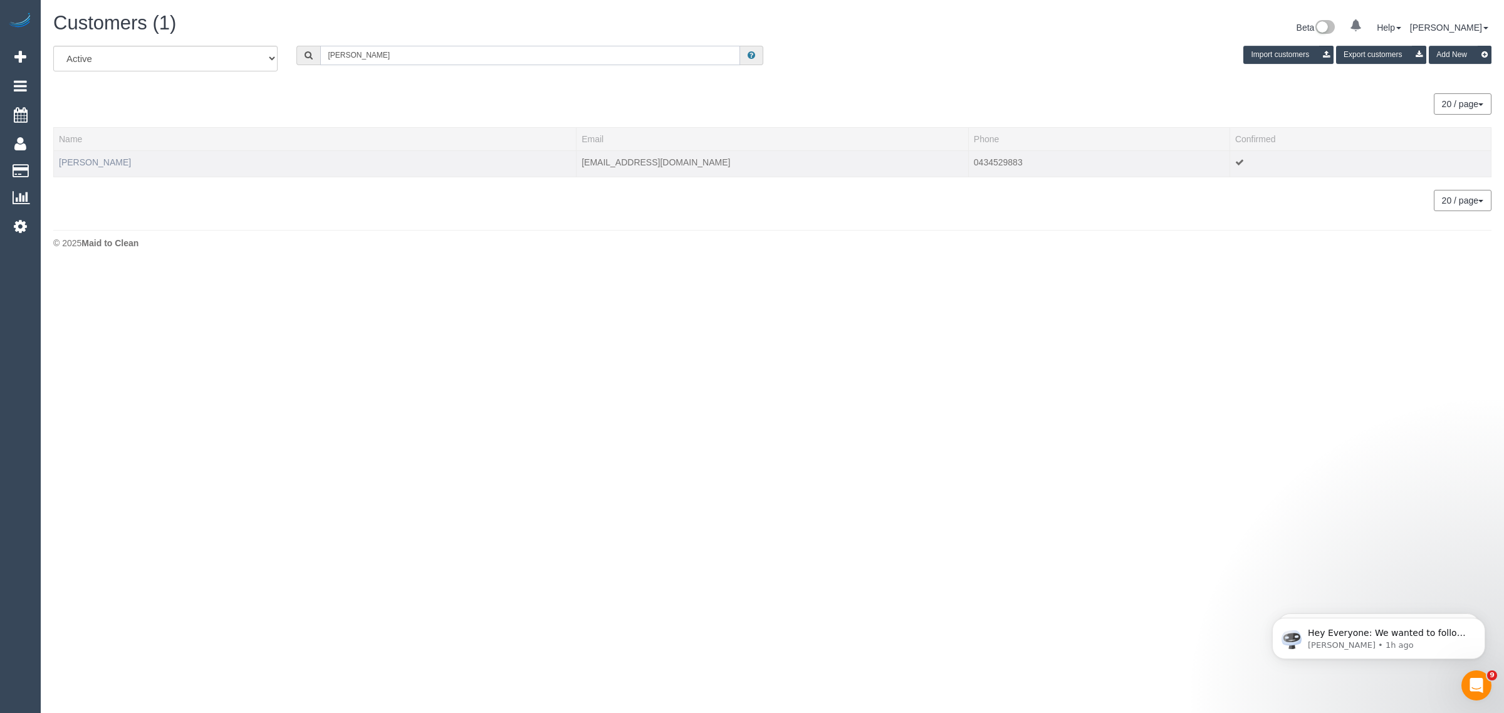
type input "Wayne Ng"
click at [74, 160] on link "Wayne Ng" at bounding box center [95, 162] width 72 height 10
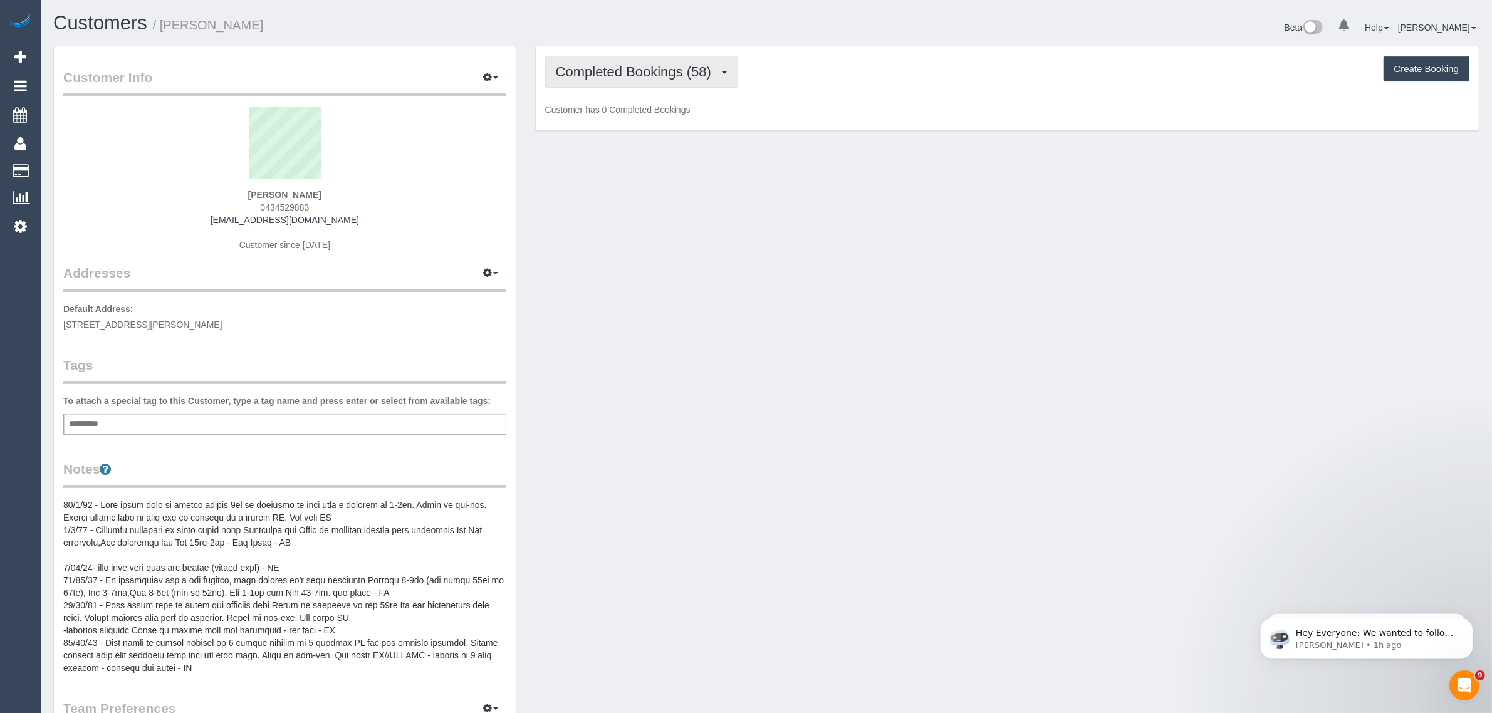
click at [668, 67] on span "Completed Bookings (58)" at bounding box center [637, 72] width 162 height 16
click at [635, 112] on link "Upcoming Bookings (12)" at bounding box center [613, 117] width 135 height 16
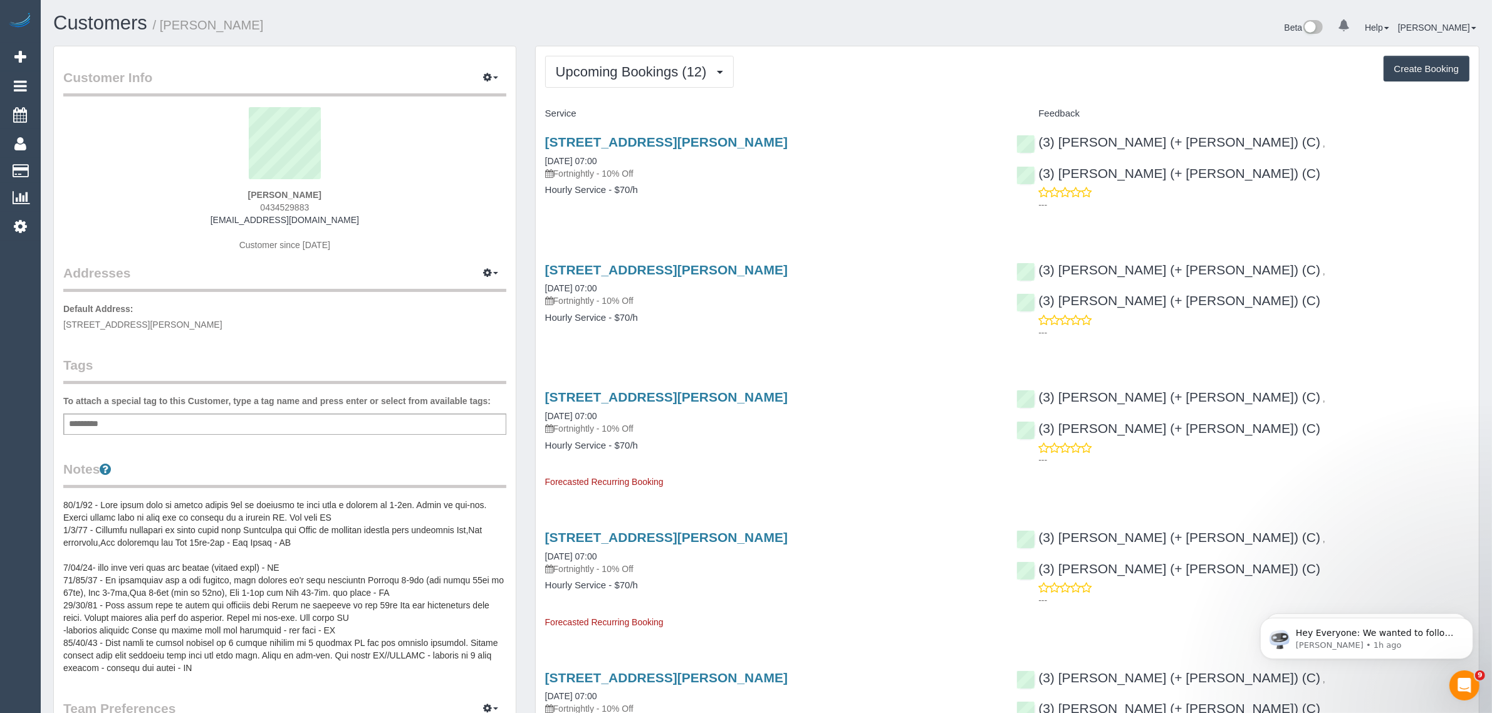
drag, startPoint x: 607, startPoint y: 162, endPoint x: 537, endPoint y: 162, distance: 69.6
click at [537, 162] on div "63, Dorcas St, 85, Southbank, VIC 3205 14/10/2025 07:00 Fortnightly - 10% Off H…" at bounding box center [772, 172] width 472 height 97
copy link "14/10/2025 07:00"
click at [313, 191] on div "Wayne Ng 0434529883 vsoul1985@yahoo.com Customer since 2022" at bounding box center [284, 185] width 443 height 157
copy div "Wayne Ng"
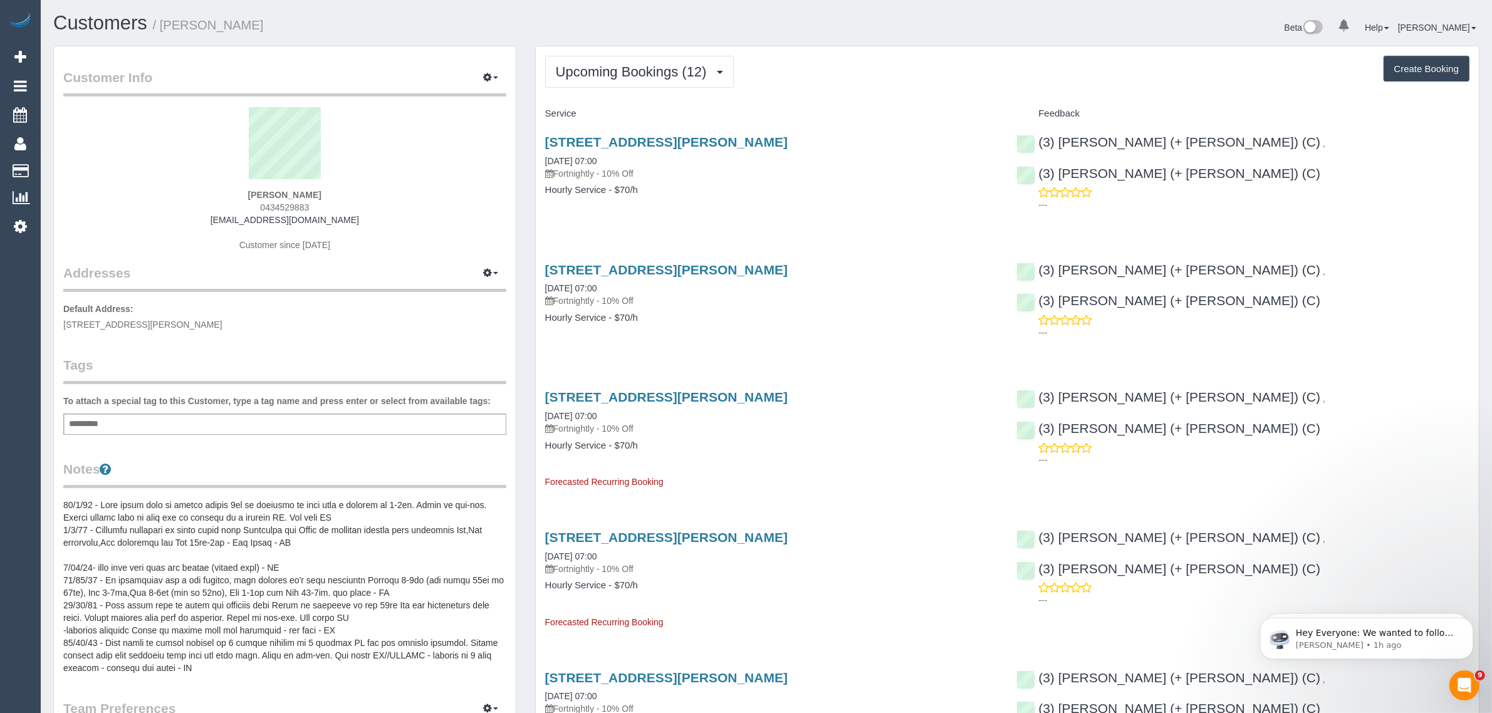
click at [251, 427] on div "Add a tag" at bounding box center [284, 424] width 443 height 21
type input "*******"
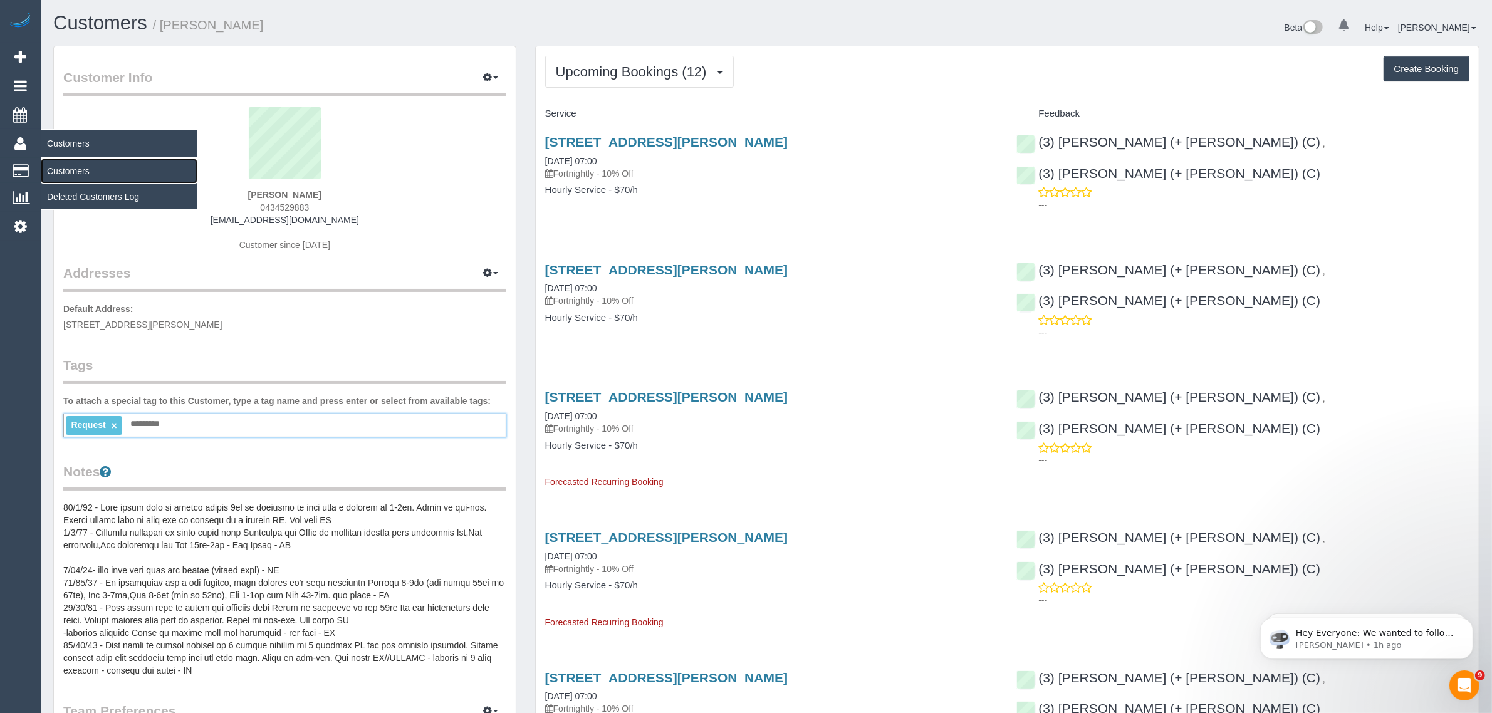
click at [73, 165] on link "Customers" at bounding box center [119, 171] width 157 height 25
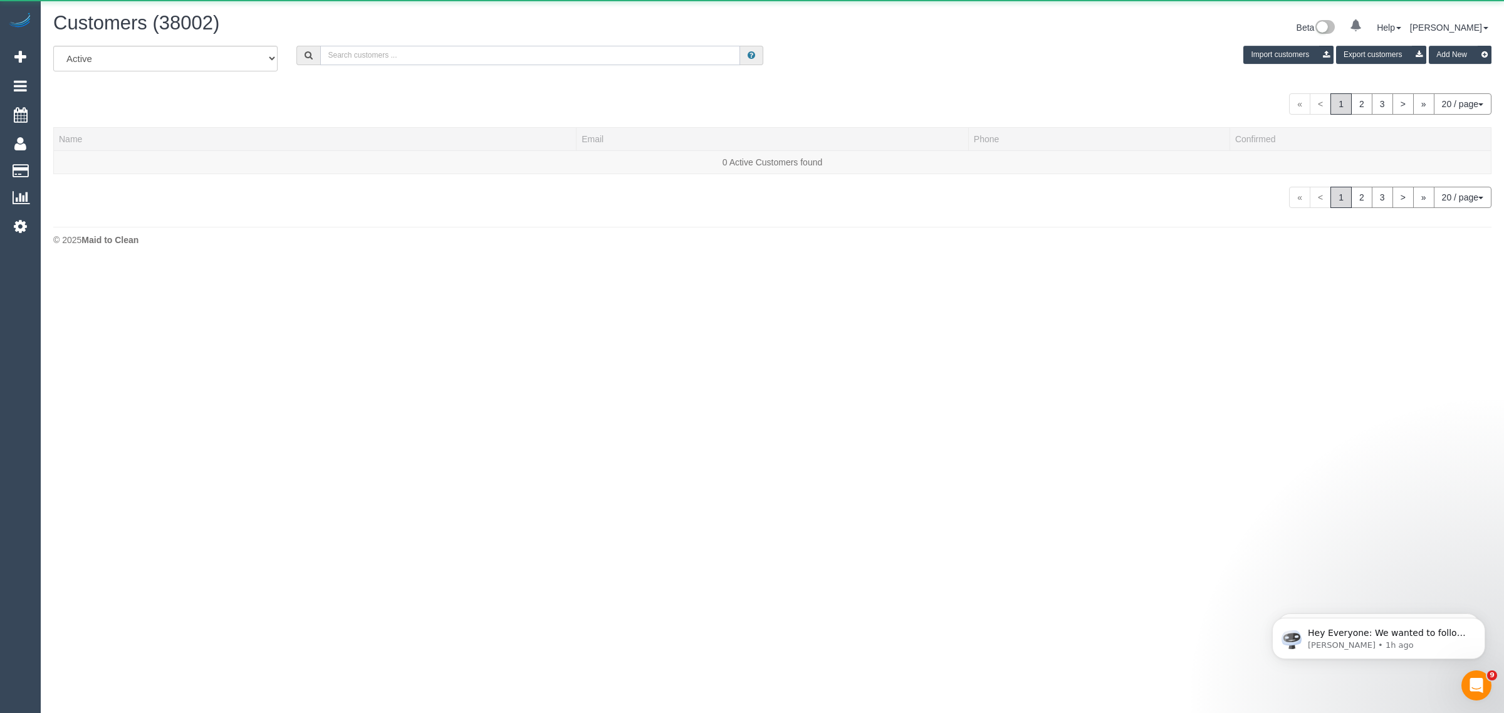
click at [539, 46] on input "text" at bounding box center [530, 55] width 420 height 19
paste input "abhishek gudikote"
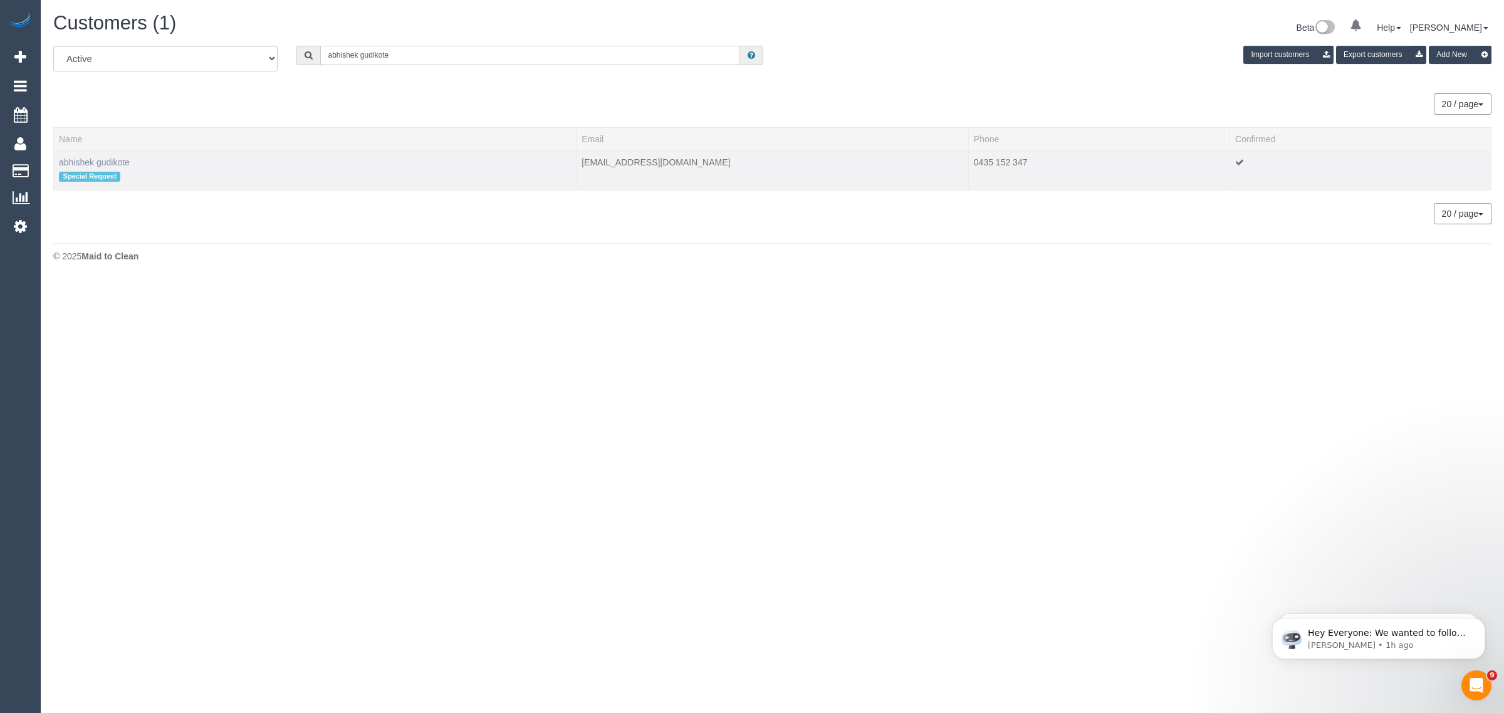
type input "abhishek gudikote"
click at [101, 159] on link "abhishek gudikote" at bounding box center [94, 162] width 71 height 10
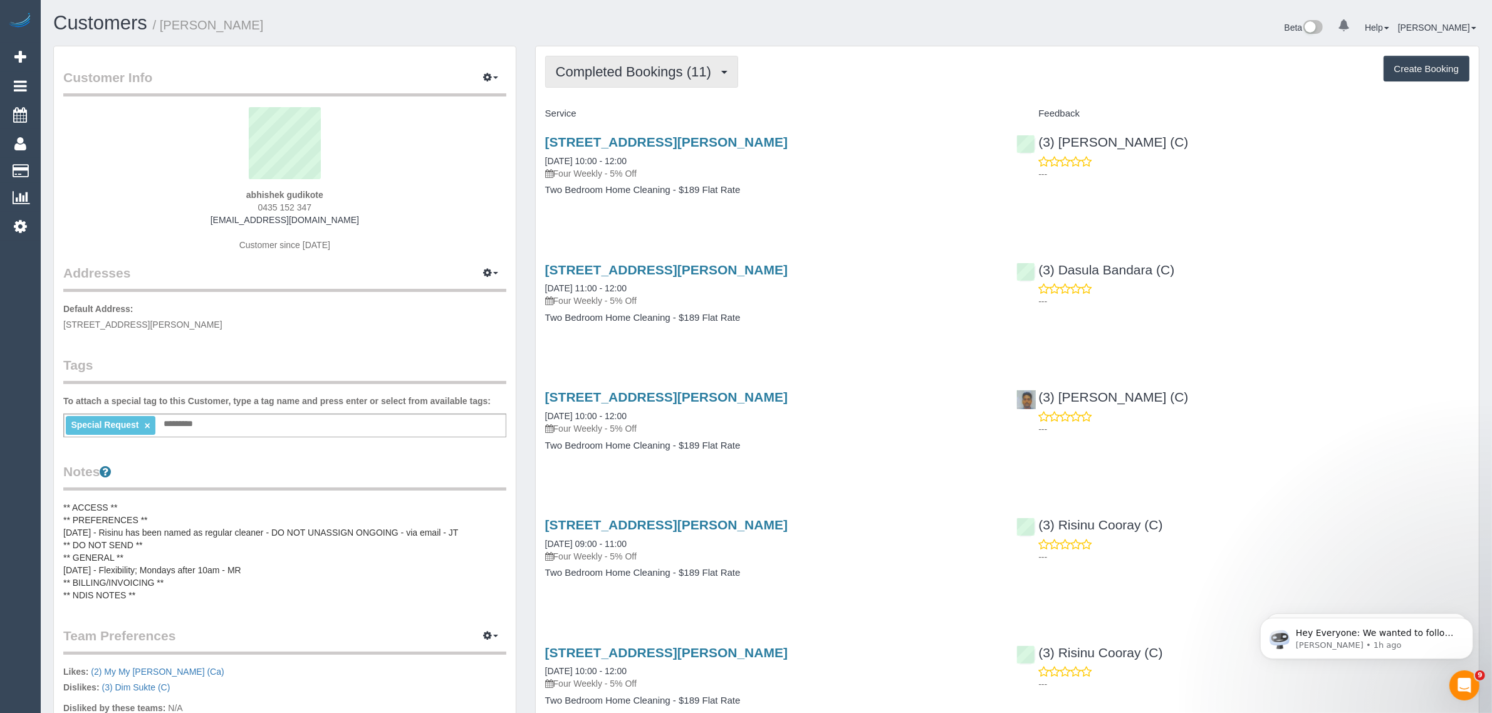
click at [637, 68] on span "Completed Bookings (11)" at bounding box center [637, 72] width 162 height 16
click at [607, 113] on link "Upcoming Bookings (12)" at bounding box center [613, 117] width 135 height 16
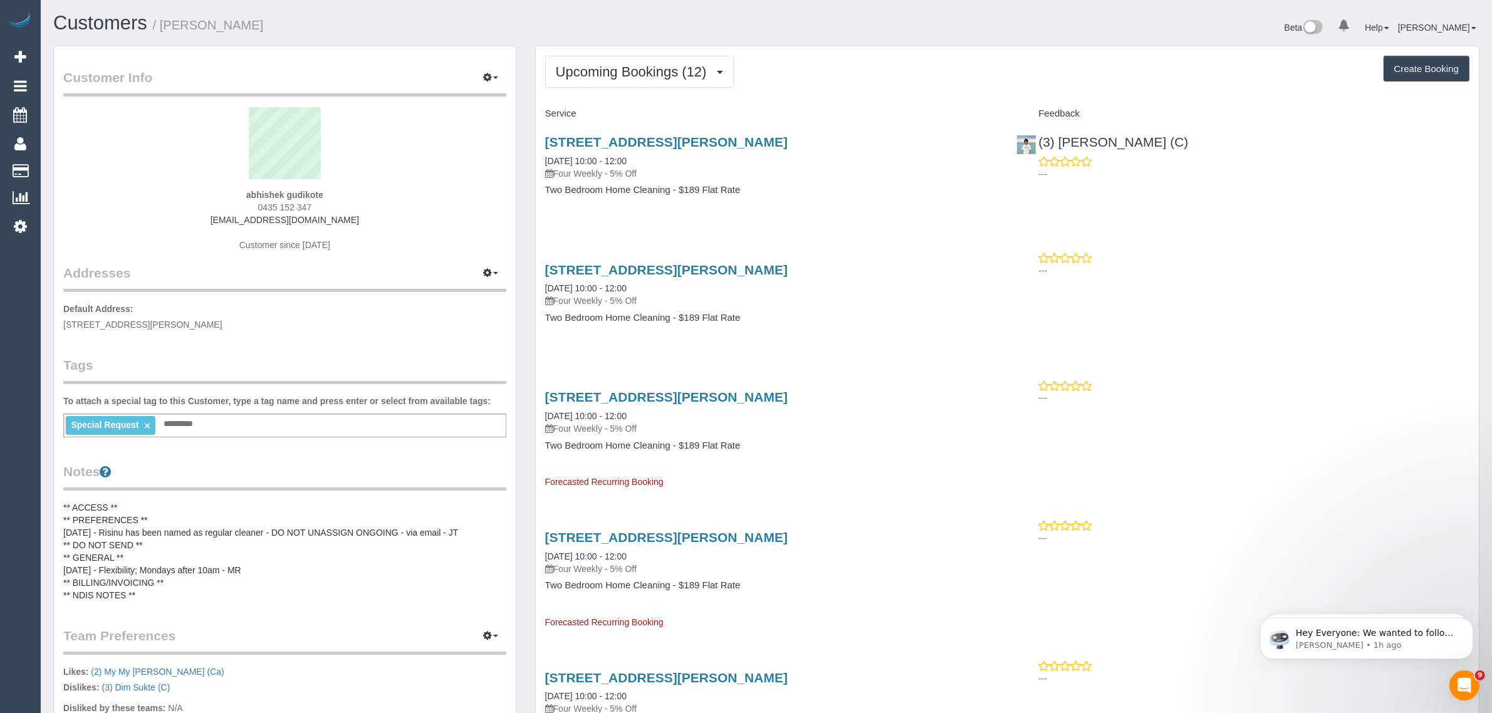
drag, startPoint x: 677, startPoint y: 162, endPoint x: 535, endPoint y: 152, distance: 142.6
click at [536, 152] on div "27 Aubrey Grove, 2, Boronia, VIC 3155 08/10/2025 10:00 - 12:00 Four Weekly - 5%…" at bounding box center [772, 172] width 472 height 97
copy link "08/10/2025 10:00 - 12:00"
drag, startPoint x: 1249, startPoint y: 139, endPoint x: 1034, endPoint y: 135, distance: 214.4
click at [1034, 135] on div "(3) Himasha Amarasinghe (C) ---" at bounding box center [1243, 154] width 472 height 61
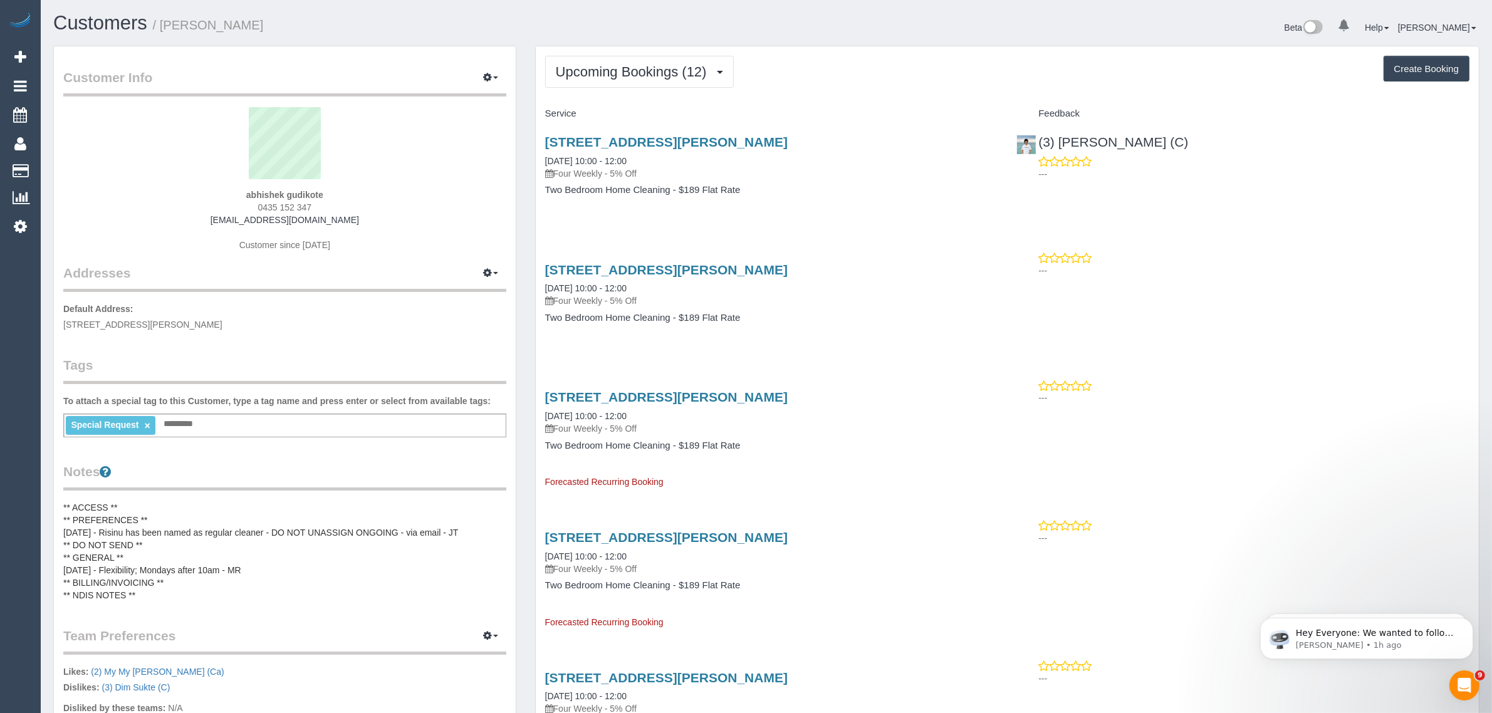
copy div "(3) [PERSON_NAME] (C)"
click at [58, 170] on link "Customers" at bounding box center [119, 171] width 157 height 25
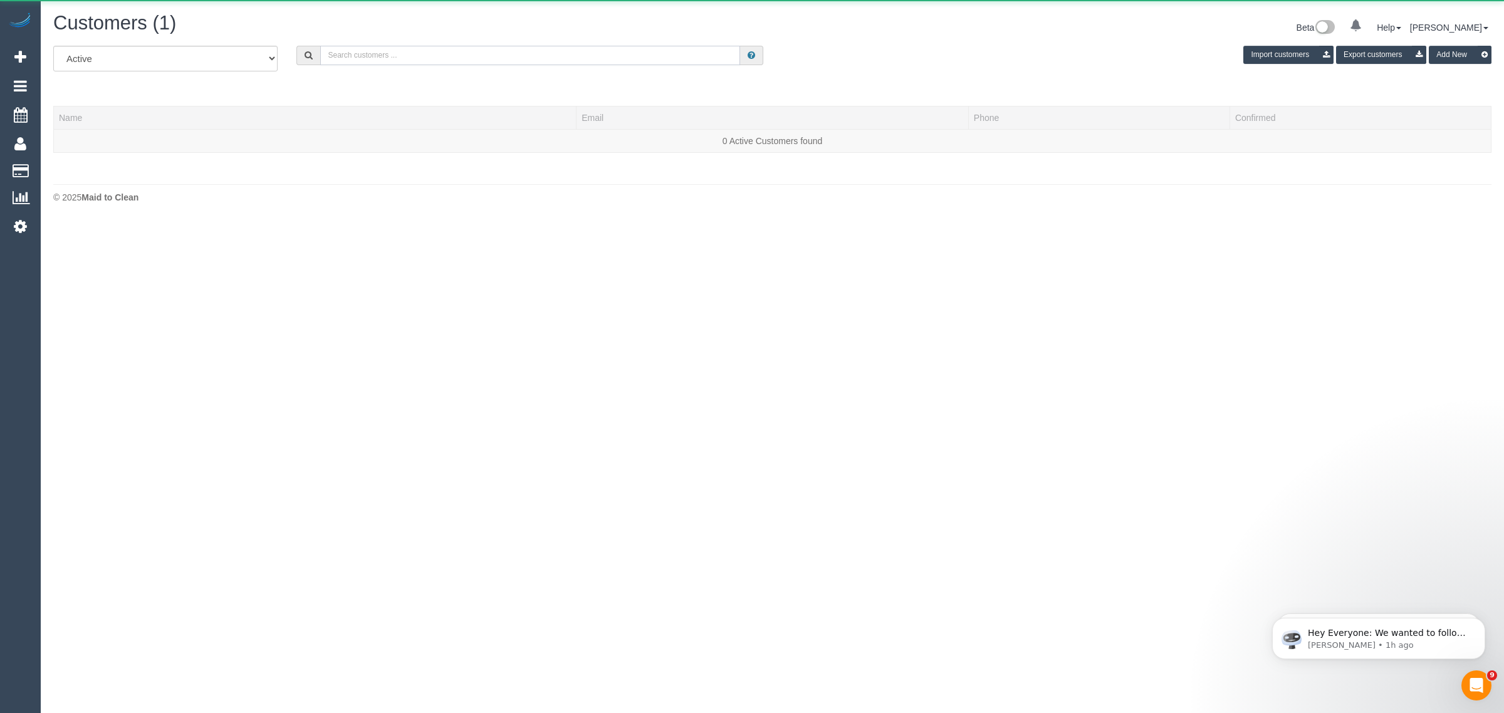
click at [414, 53] on input "text" at bounding box center [530, 55] width 420 height 19
paste input "Catherine Cazaz"
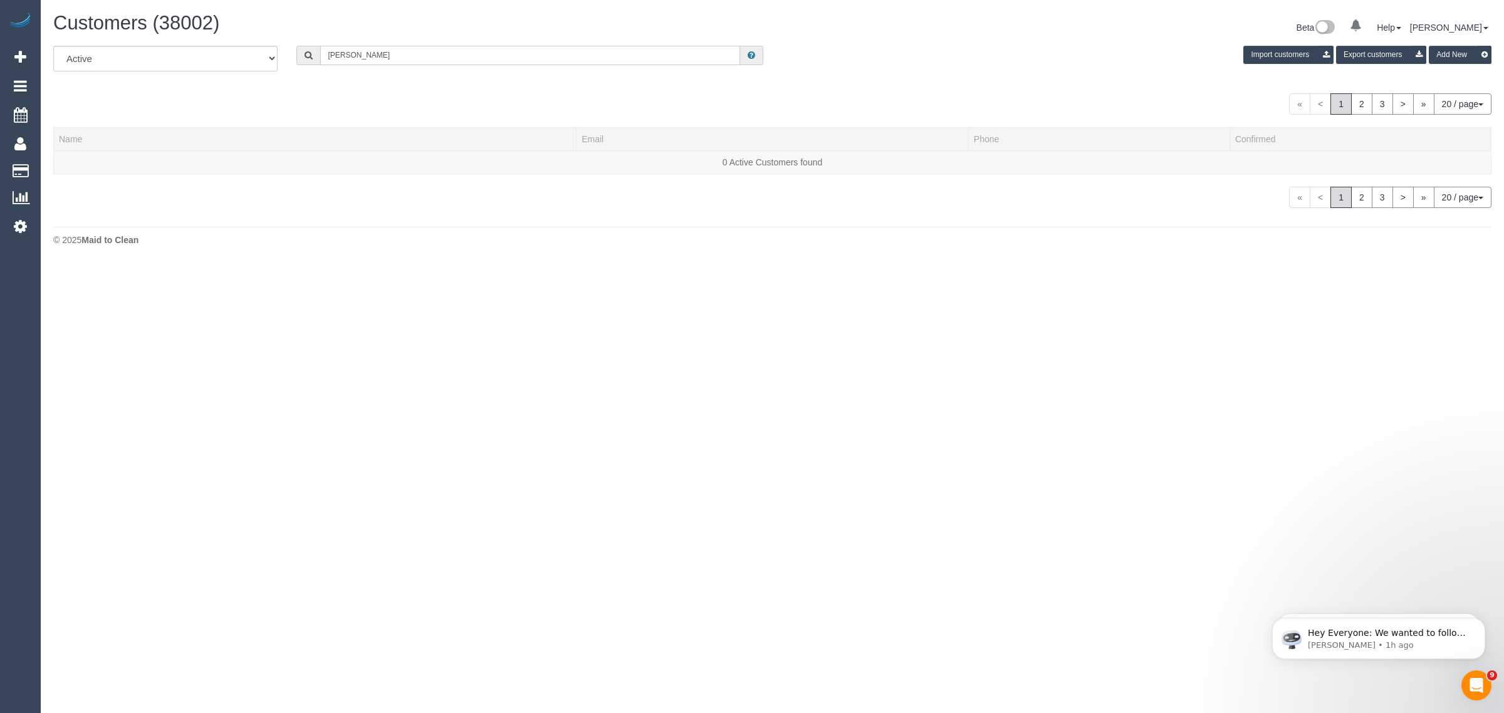
type input "Catherine Cazaz"
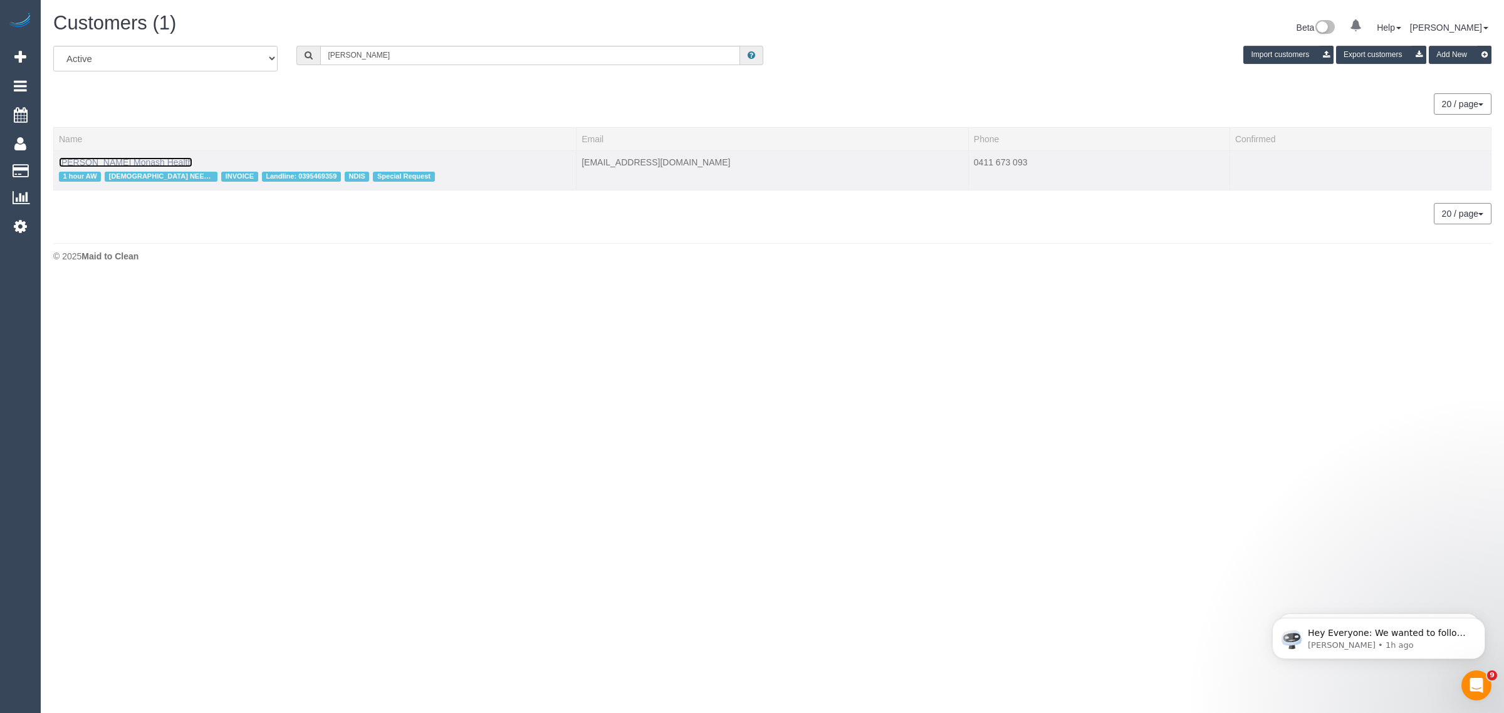
click at [141, 157] on link "Catherine Cazaz Monash Health" at bounding box center [126, 162] width 134 height 10
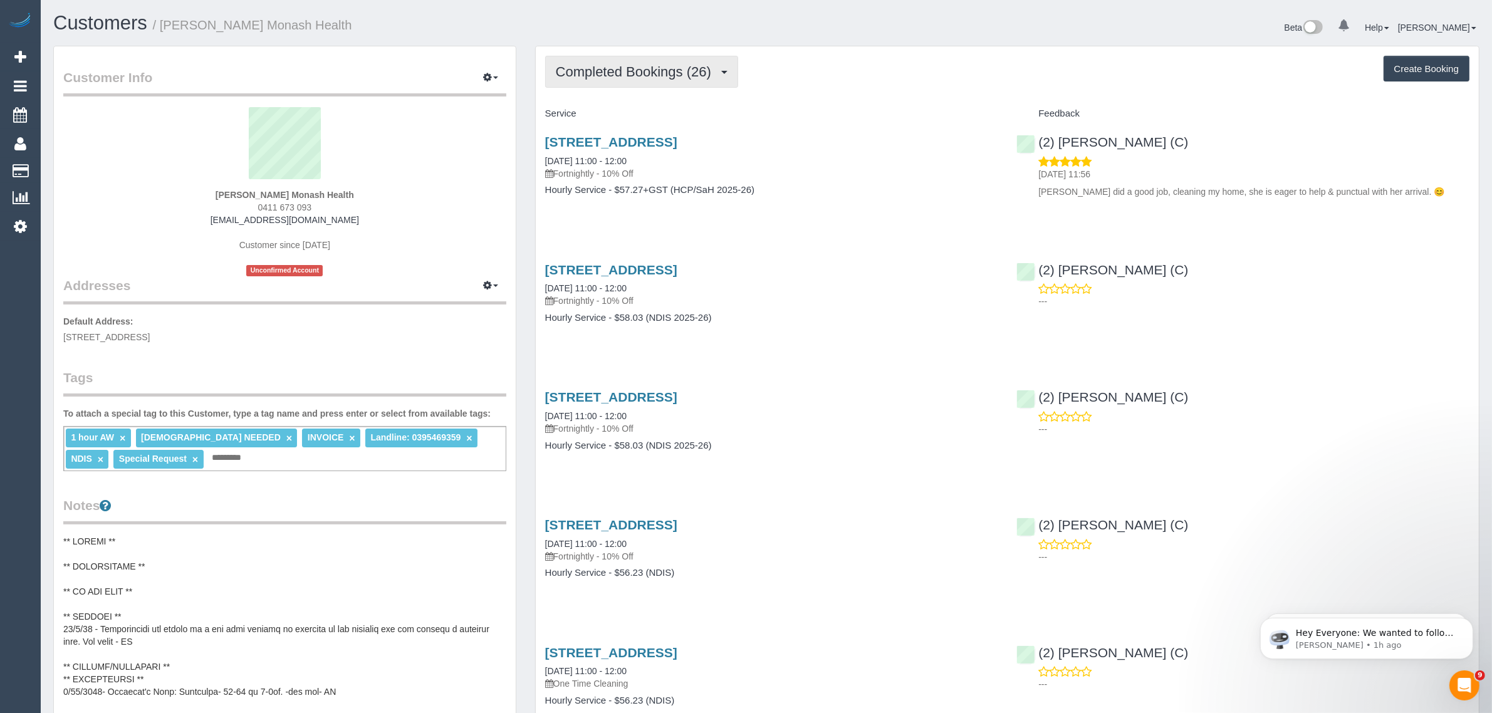
click at [641, 66] on span "Completed Bookings (26)" at bounding box center [637, 72] width 162 height 16
click at [621, 123] on link "Upcoming Bookings (11)" at bounding box center [613, 117] width 135 height 16
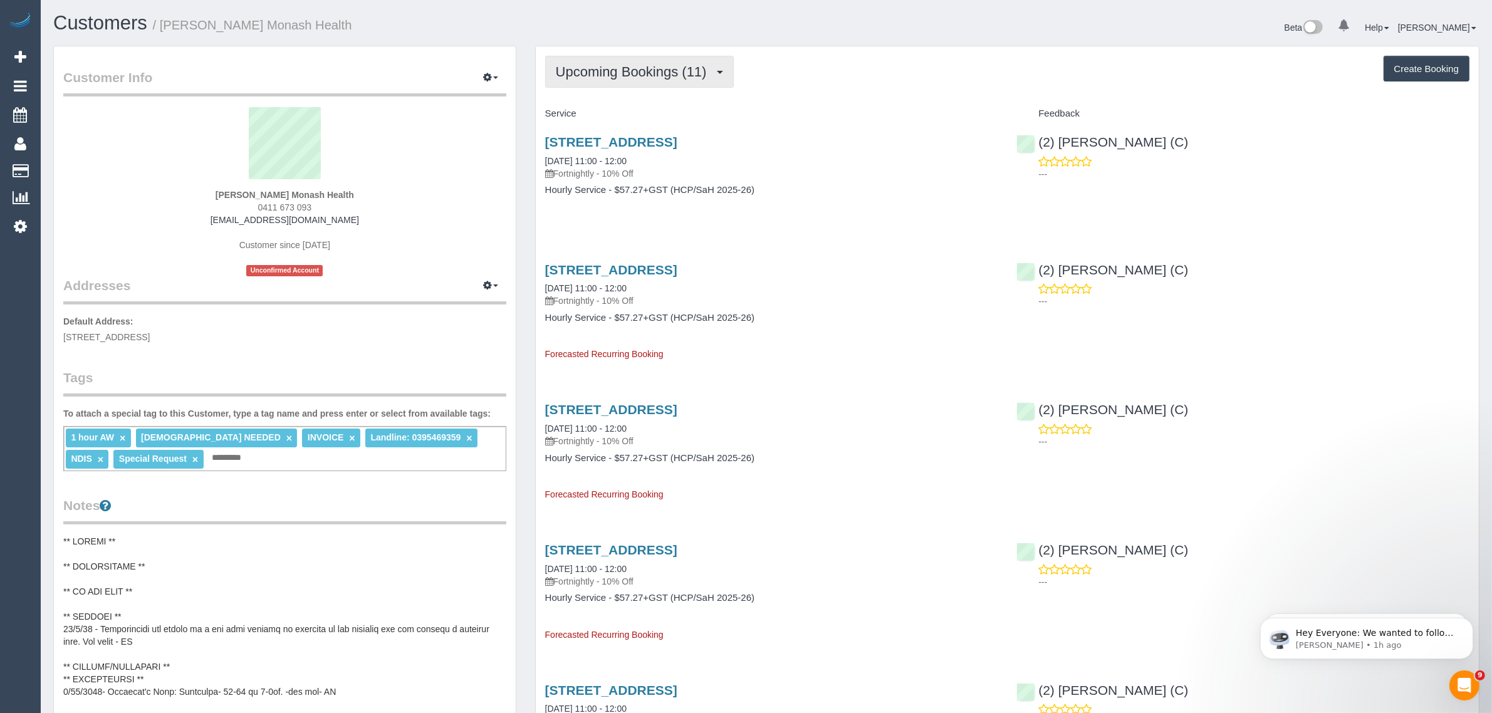
click at [624, 65] on span "Upcoming Bookings (11)" at bounding box center [634, 72] width 157 height 16
click at [600, 93] on link "Completed Bookings (26)" at bounding box center [613, 101] width 135 height 16
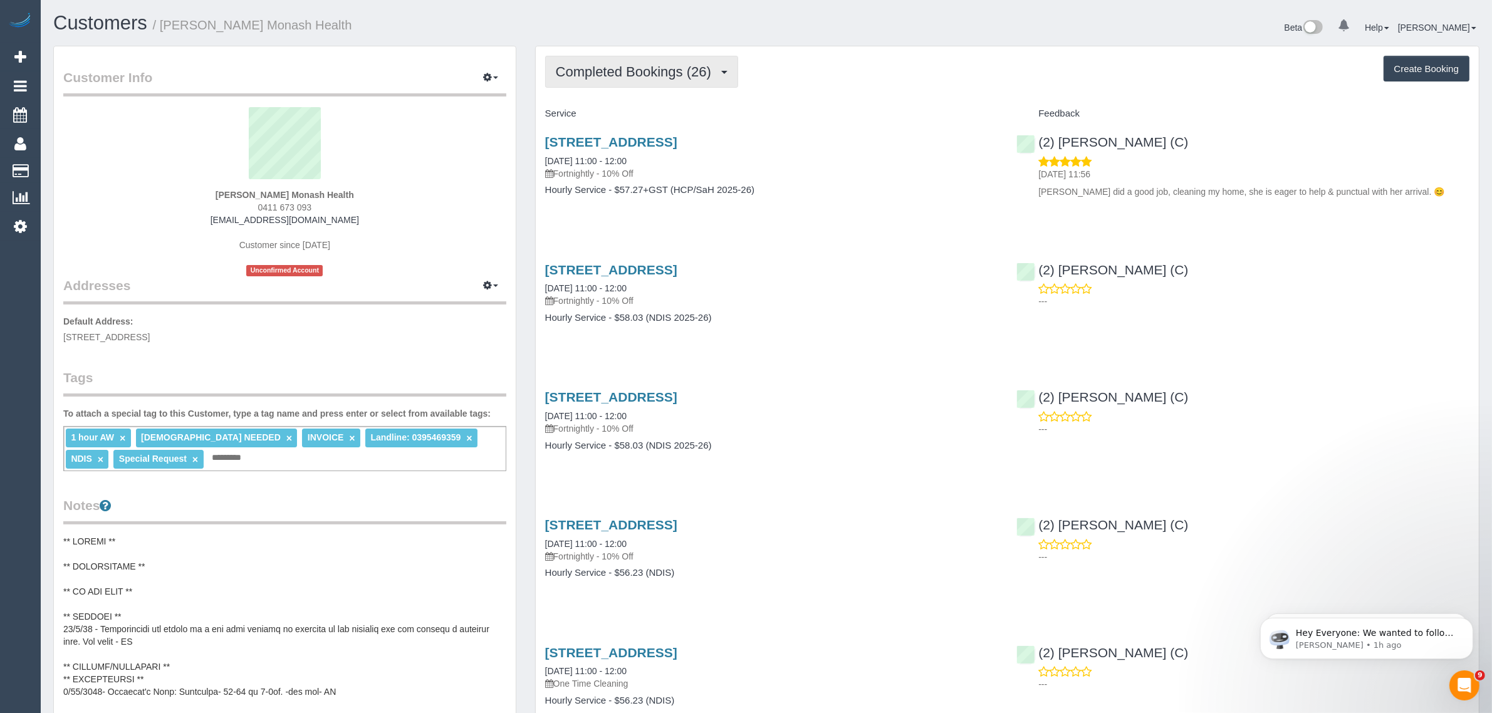
click at [599, 73] on span "Completed Bookings (26)" at bounding box center [637, 72] width 162 height 16
click at [599, 110] on link "Upcoming Bookings (11)" at bounding box center [613, 117] width 135 height 16
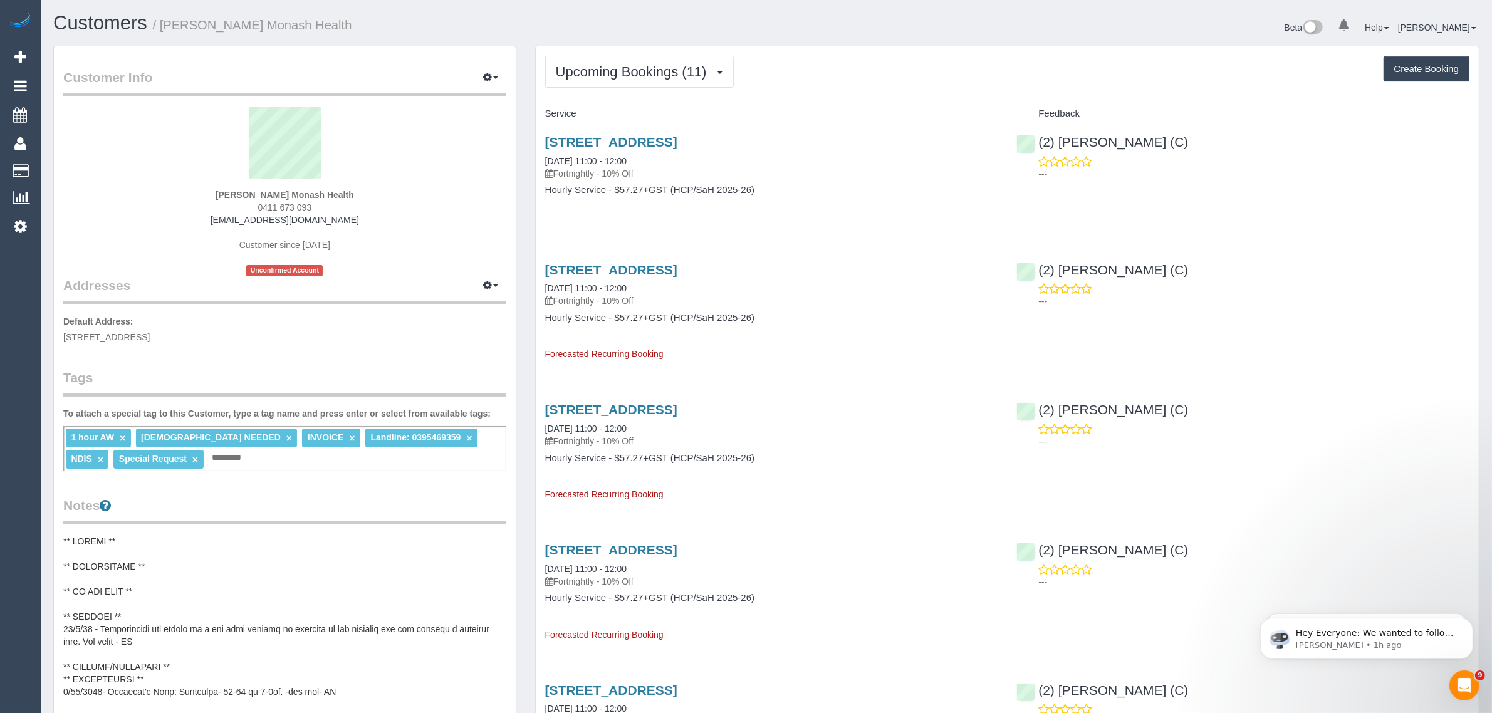
drag, startPoint x: 654, startPoint y: 157, endPoint x: 539, endPoint y: 163, distance: 114.9
click at [539, 163] on div "1 Arundel Close, Springvale South, VIC 3172 08/10/2025 11:00 - 12:00 Fortnightl…" at bounding box center [772, 172] width 472 height 97
copy link "08/10/2025 11:00 - 12:00"
click at [1195, 207] on div "1 Arundel Close, Springvale South, VIC 3172 08/10/2025 11:00 - 12:00 Fortnightl…" at bounding box center [1007, 172] width 943 height 97
drag, startPoint x: 1202, startPoint y: 143, endPoint x: 1038, endPoint y: 136, distance: 163.7
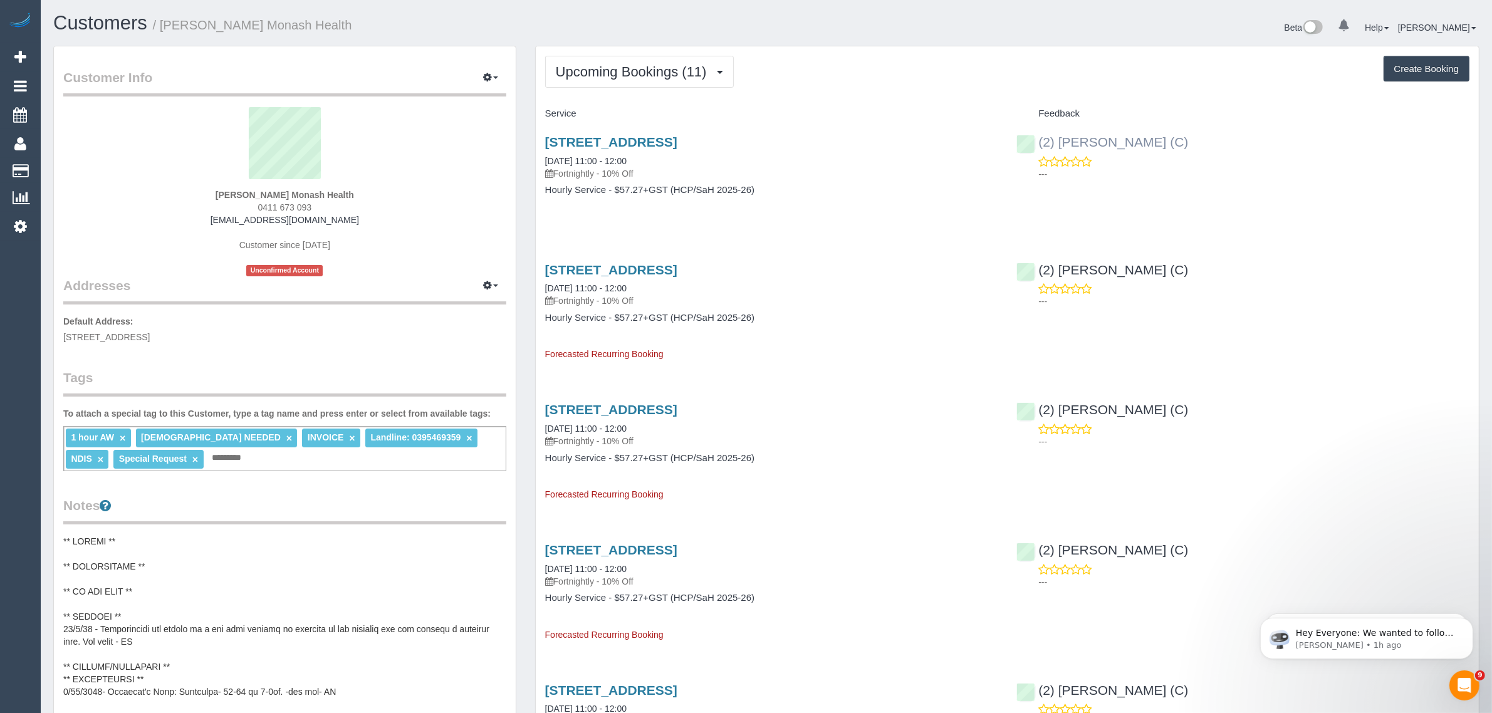
click at [1038, 136] on div "(2) Catalina Fabro (C) ---" at bounding box center [1243, 154] width 472 height 61
copy link "(2) [PERSON_NAME] (C)"
drag, startPoint x: 537, startPoint y: 157, endPoint x: 589, endPoint y: 164, distance: 53.0
click at [589, 164] on div "1 Arundel Close, Springvale South, VIC 3172 08/10/2025 11:00 - 12:00 Fortnightl…" at bounding box center [772, 172] width 472 height 97
copy link "08/10/2025"
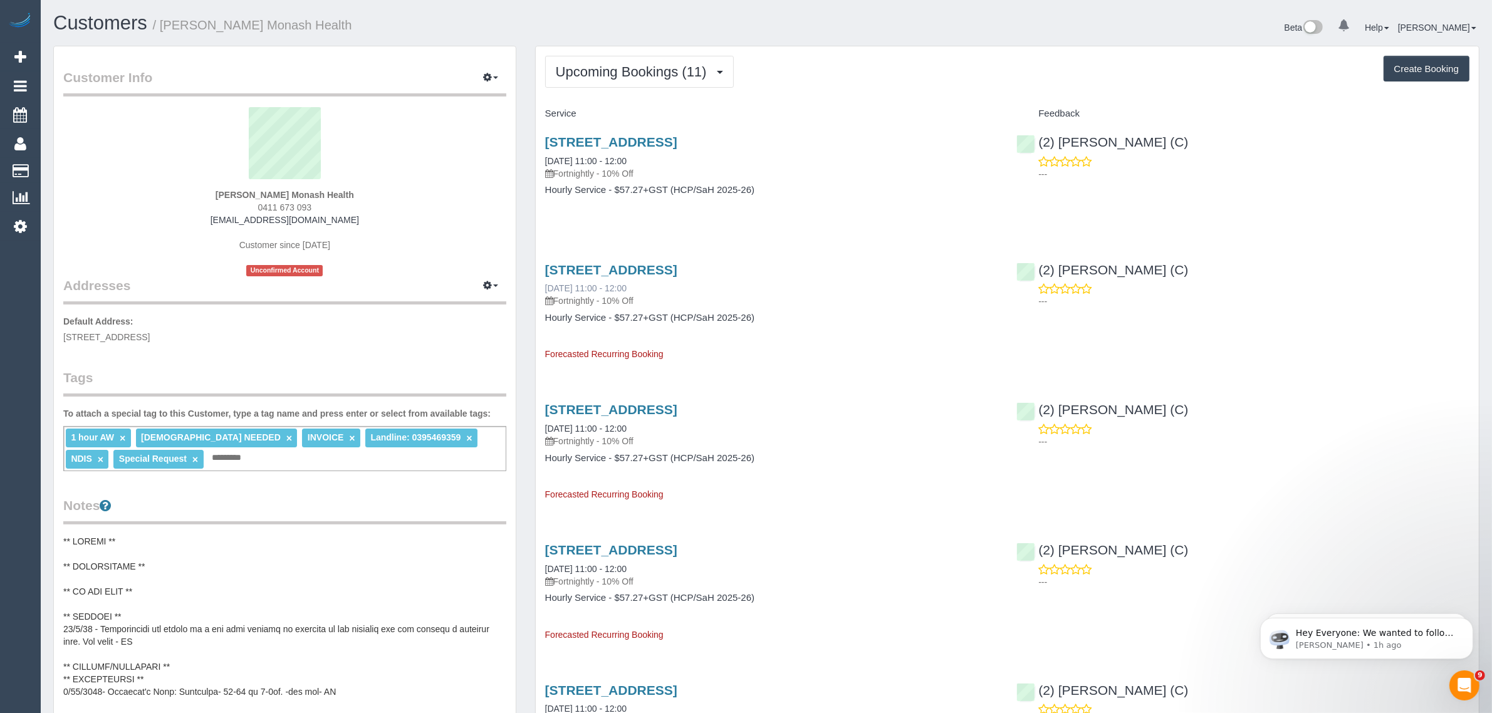
drag, startPoint x: 539, startPoint y: 286, endPoint x: 589, endPoint y: 287, distance: 50.1
click at [589, 287] on div "1 Arundel Close, Springvale South, VIC 3172 22/10/2025 11:00 - 12:00 Fortnightl…" at bounding box center [772, 306] width 472 height 109
copy link "22/10/2025"
click at [239, 192] on strong "Catherine Cazaz Monash Health" at bounding box center [285, 195] width 139 height 10
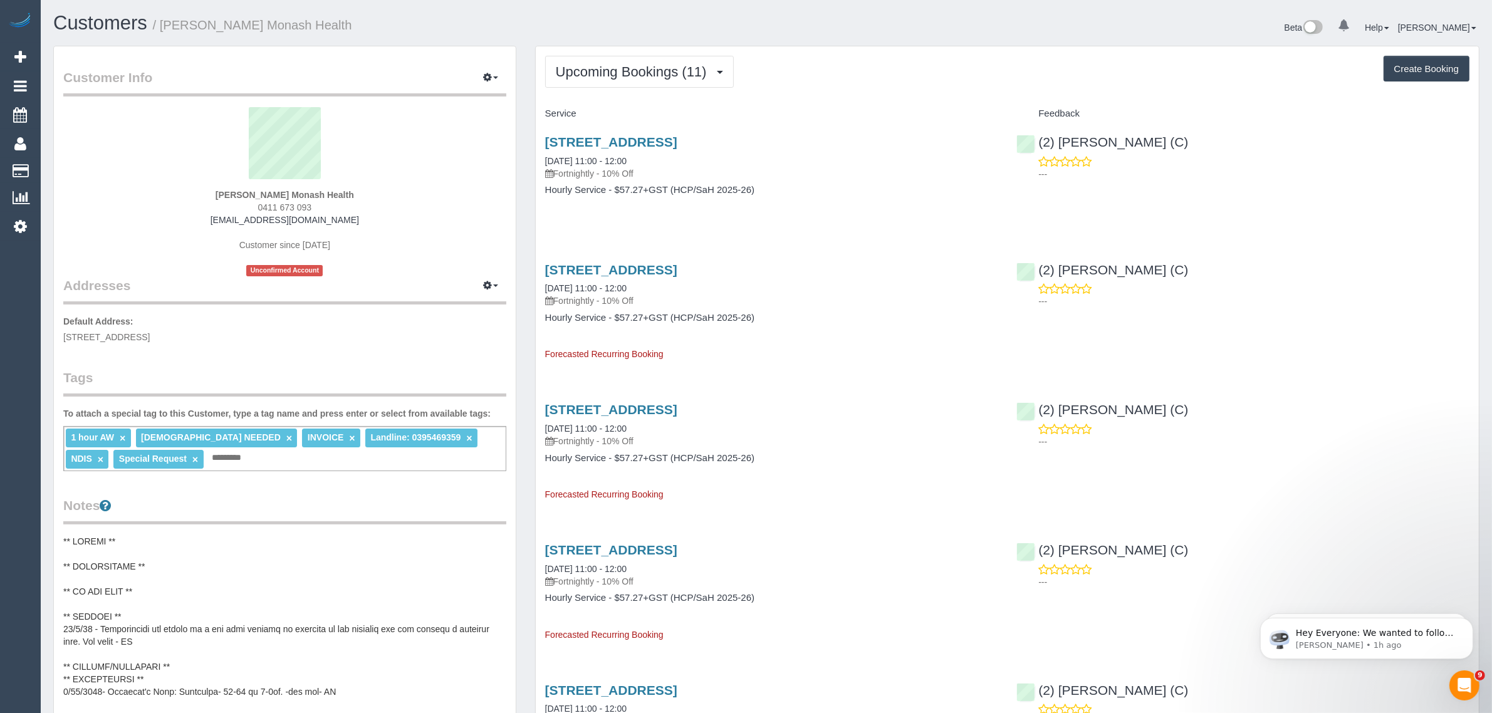
click at [148, 338] on span "1 Arundel Close, Springvale South, VIC 3172" at bounding box center [106, 337] width 86 height 10
click at [616, 135] on link "1 Arundel Close, Springvale South, VIC 3172" at bounding box center [611, 142] width 132 height 14
click at [600, 77] on span "Upcoming Bookings (11)" at bounding box center [634, 72] width 157 height 16
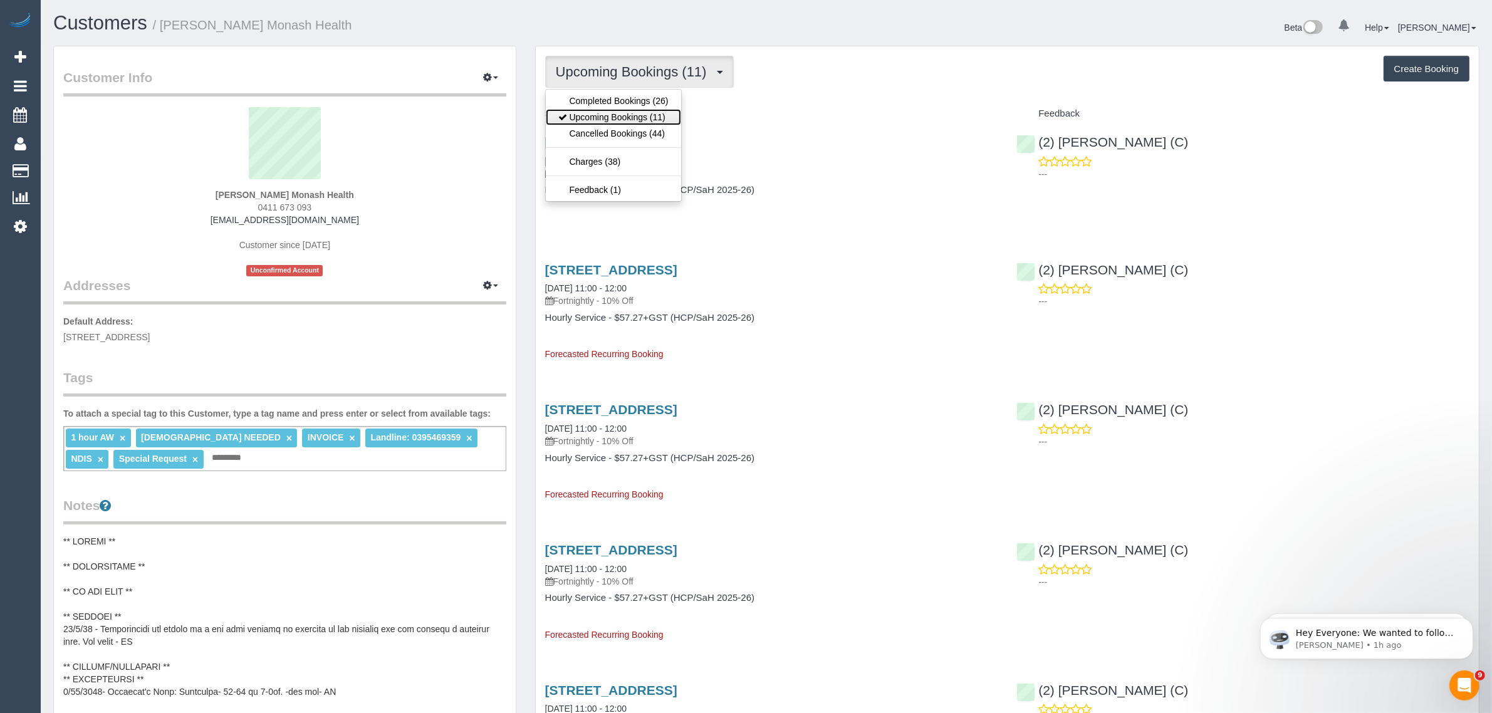
drag, startPoint x: 591, startPoint y: 108, endPoint x: 643, endPoint y: 142, distance: 62.1
click at [591, 109] on link "Upcoming Bookings (11)" at bounding box center [613, 117] width 135 height 16
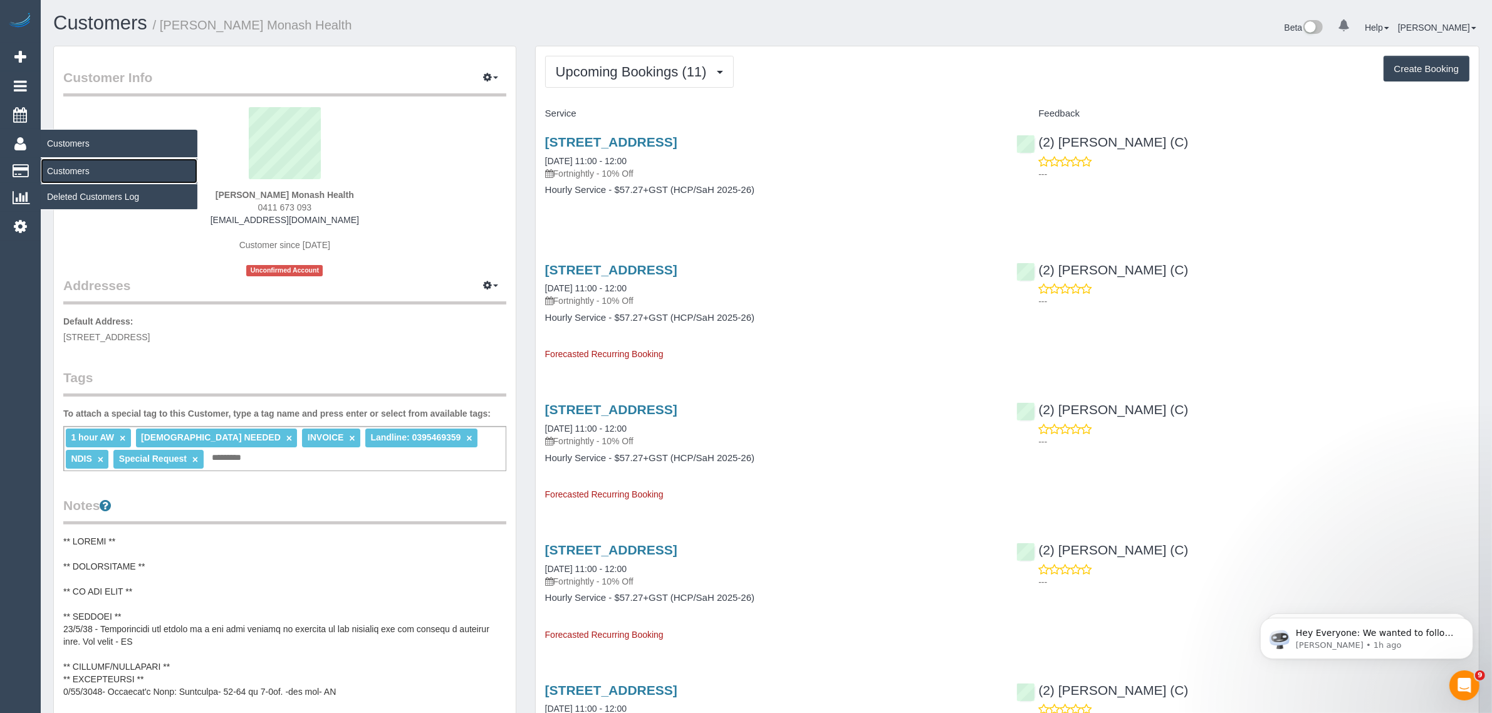
click at [73, 164] on link "Customers" at bounding box center [119, 171] width 157 height 25
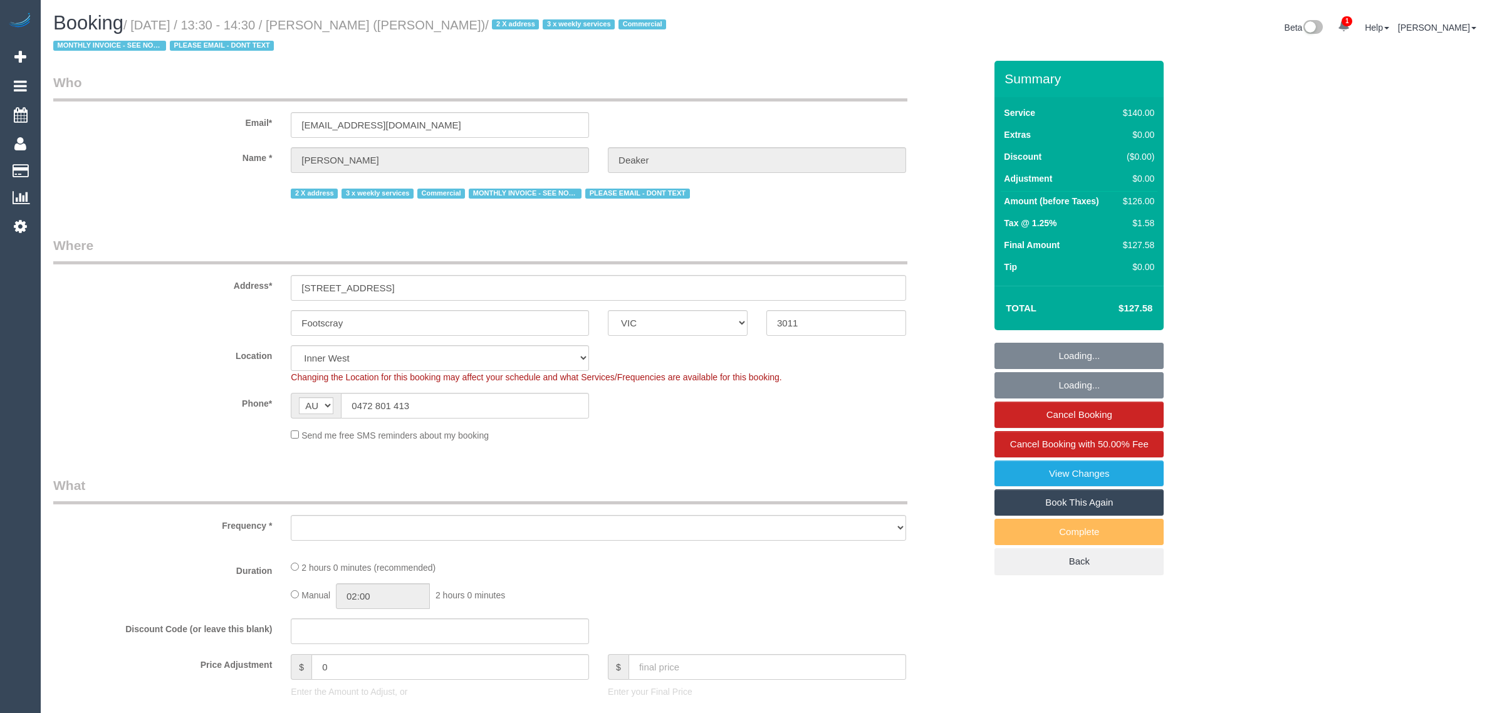
select select "VIC"
select select "number:28"
select select "number:14"
select select "number:19"
select select "number:22"
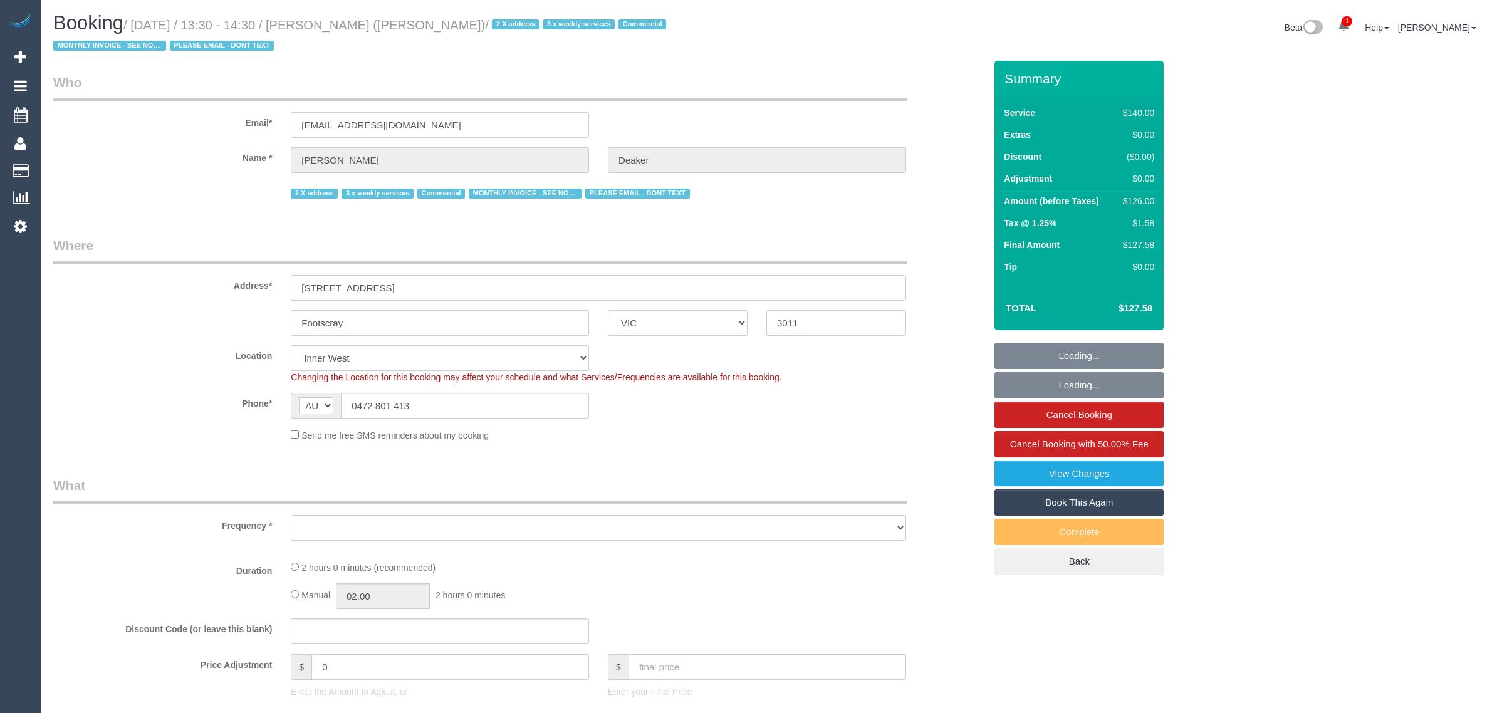
select select "number:34"
select select "object:1588"
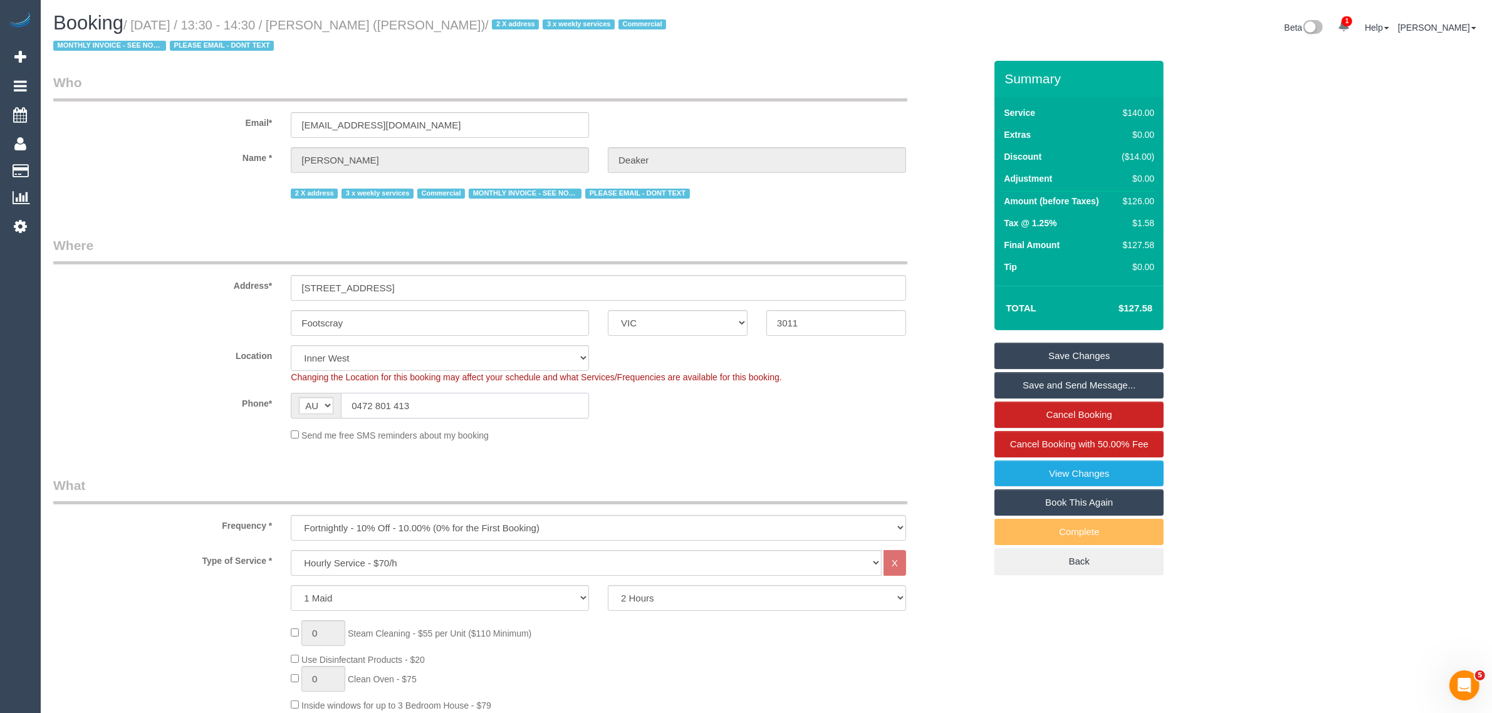
click at [495, 402] on input "0472 801 413" at bounding box center [465, 406] width 248 height 26
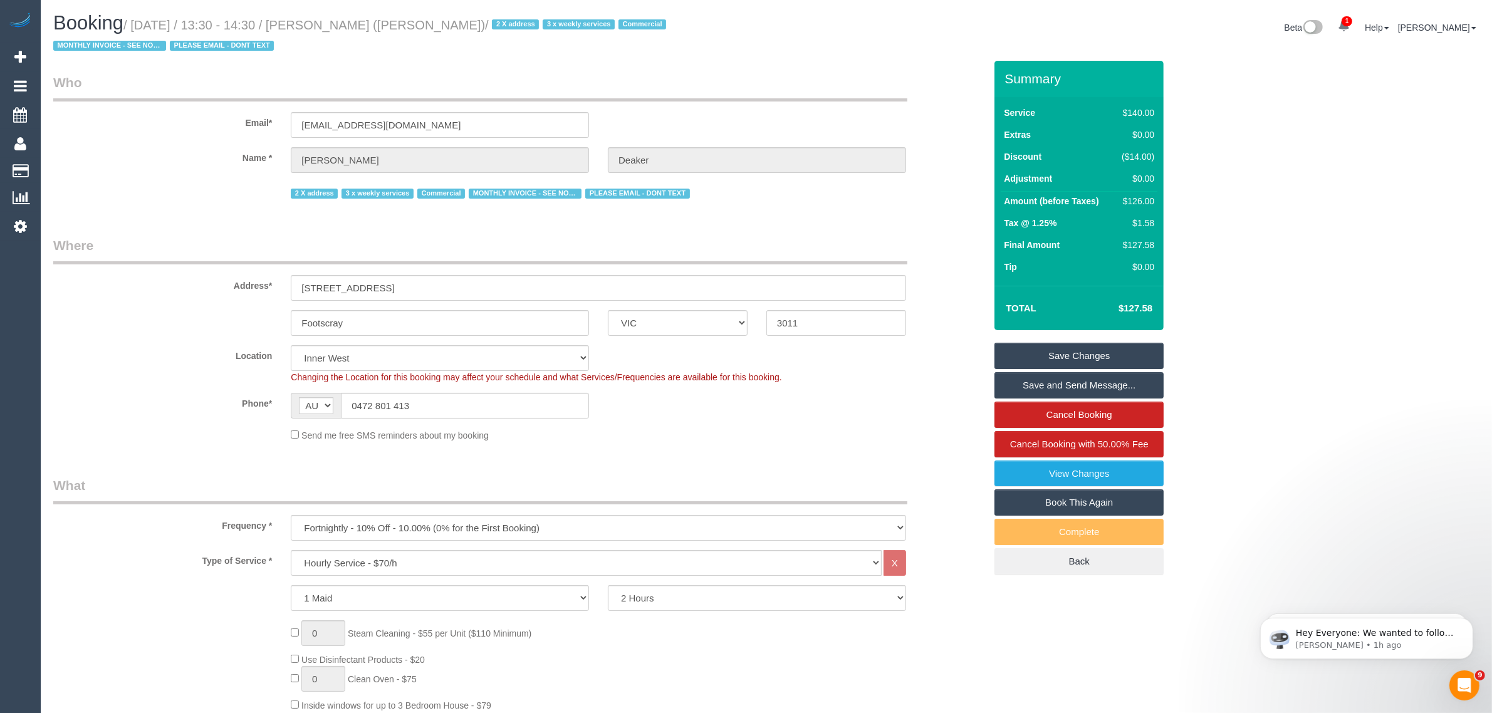
click at [860, 436] on div "Send me free SMS reminders about my booking" at bounding box center [598, 435] width 634 height 14
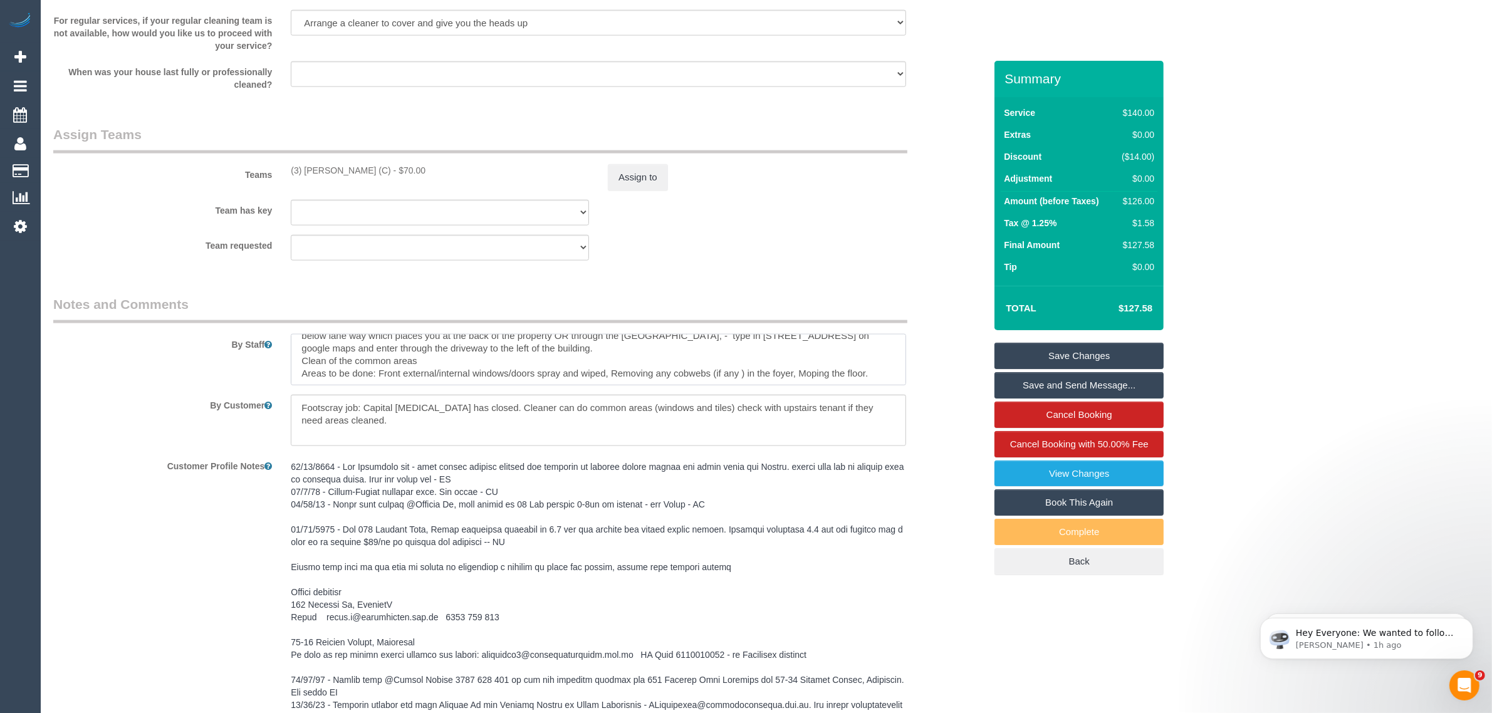
scroll to position [38, 0]
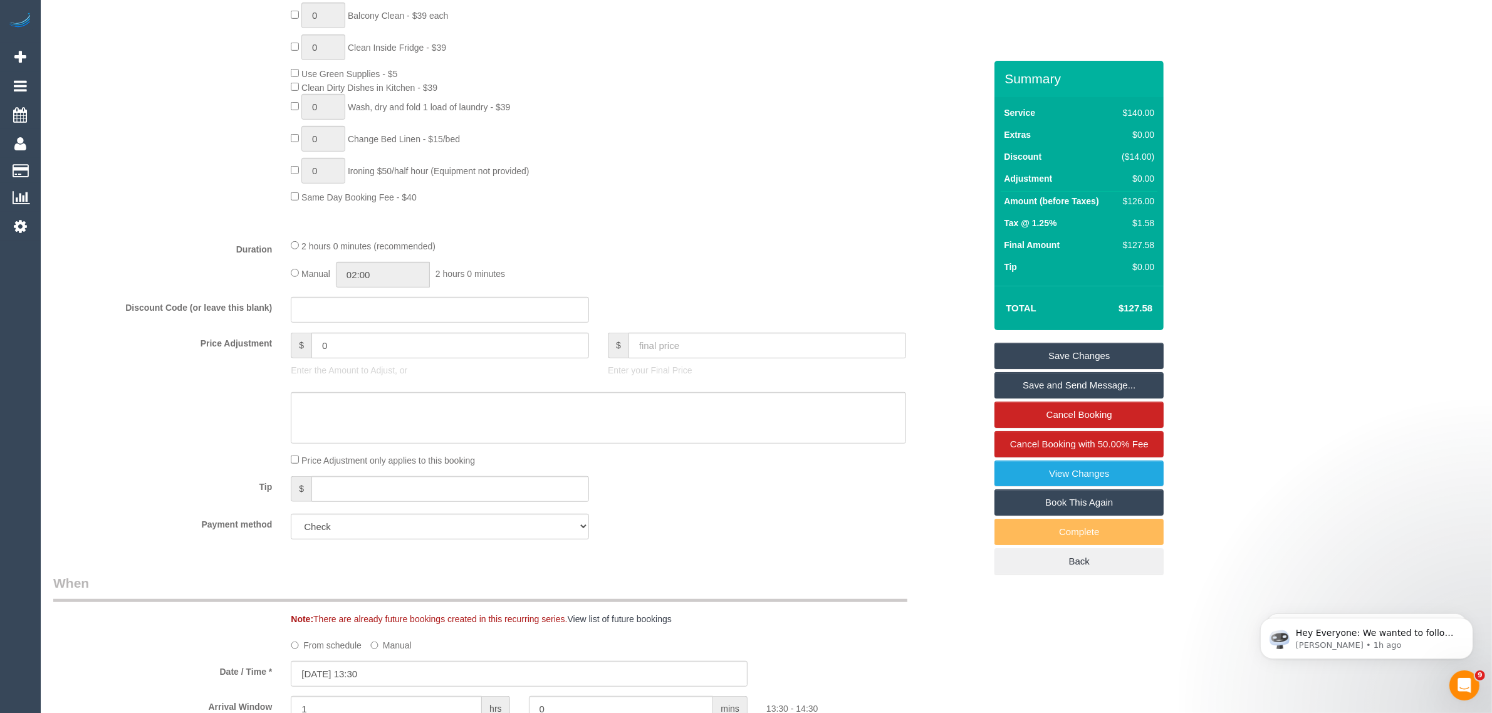
scroll to position [0, 0]
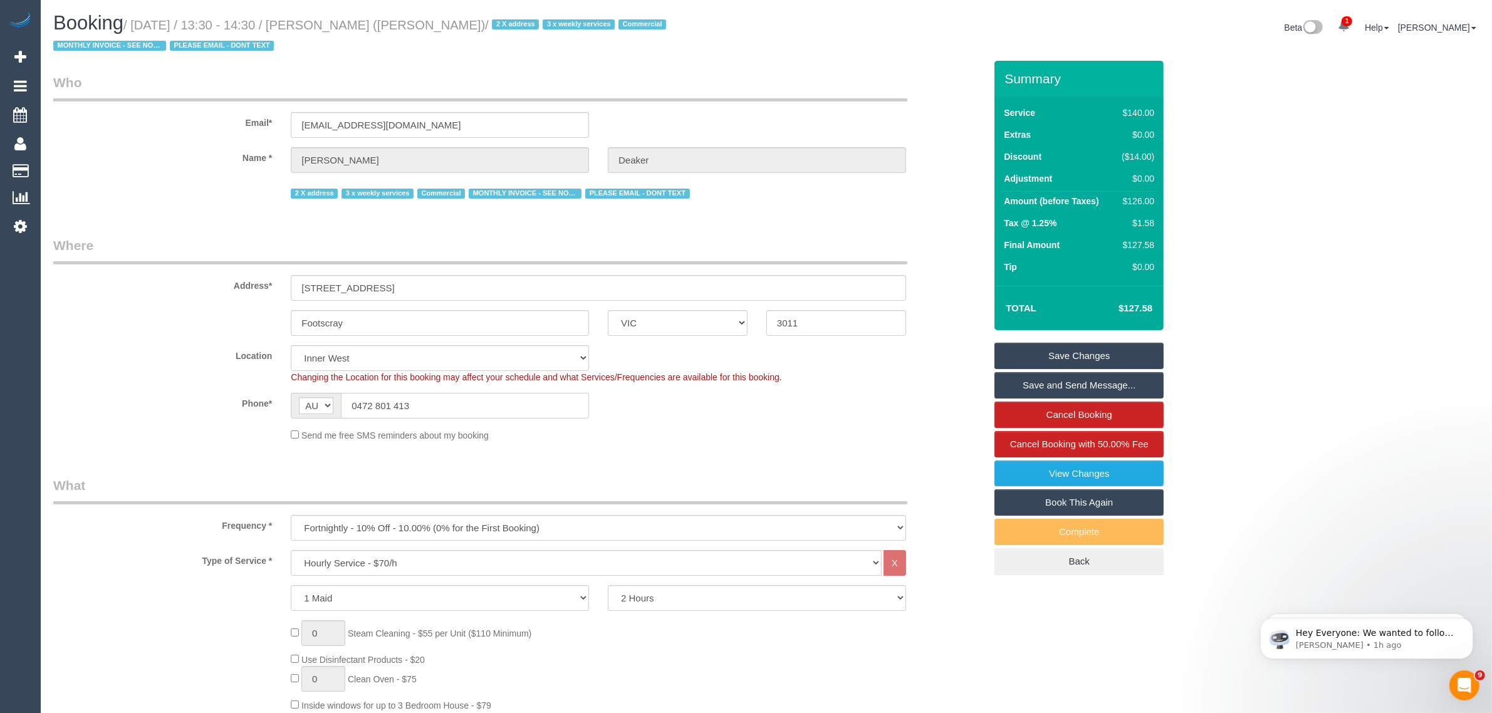
click at [488, 396] on input "0472 801 413" at bounding box center [465, 406] width 248 height 26
click at [793, 409] on div "Phone* AF AL DZ AD AO AI AQ AG AR AM AW AU AT AZ BS BH BD BB BY BE BZ BJ BM BT …" at bounding box center [519, 406] width 951 height 26
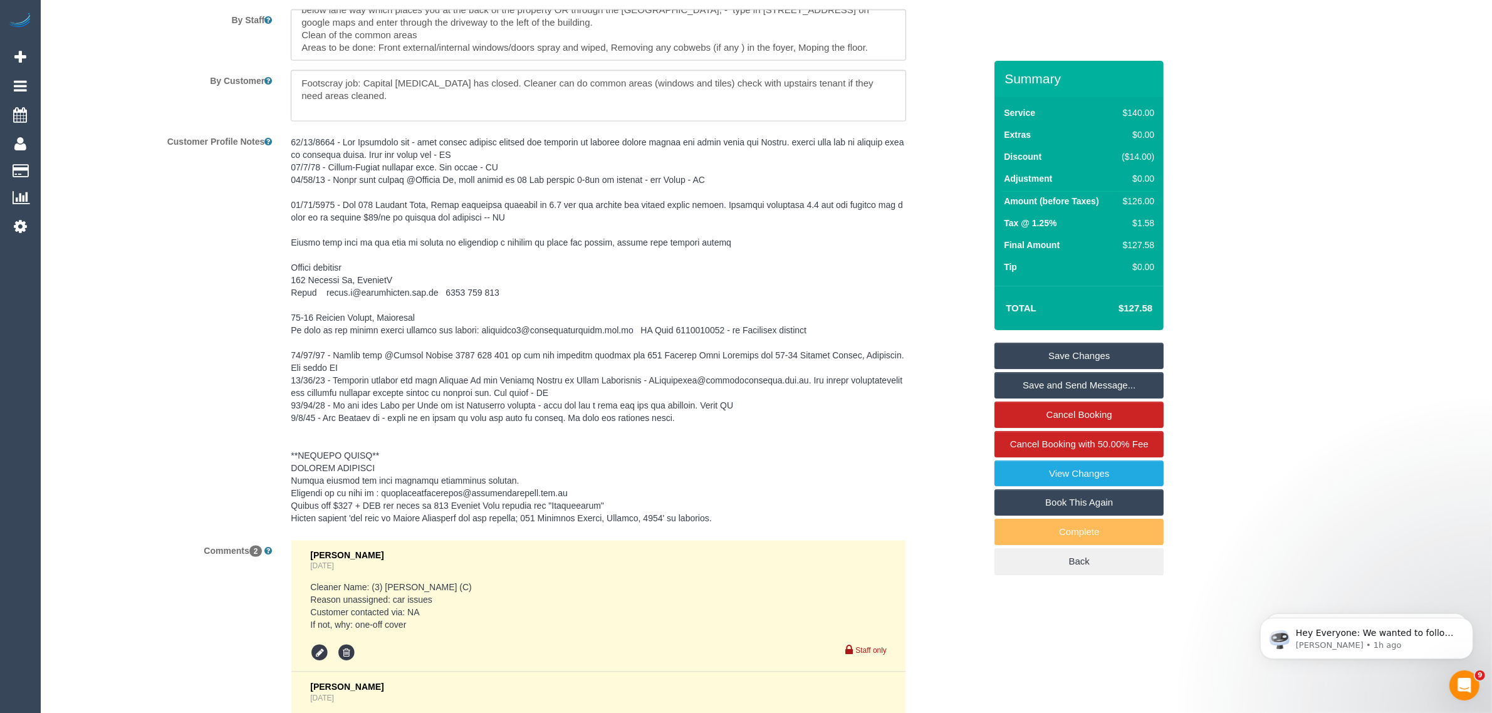
scroll to position [1892, 0]
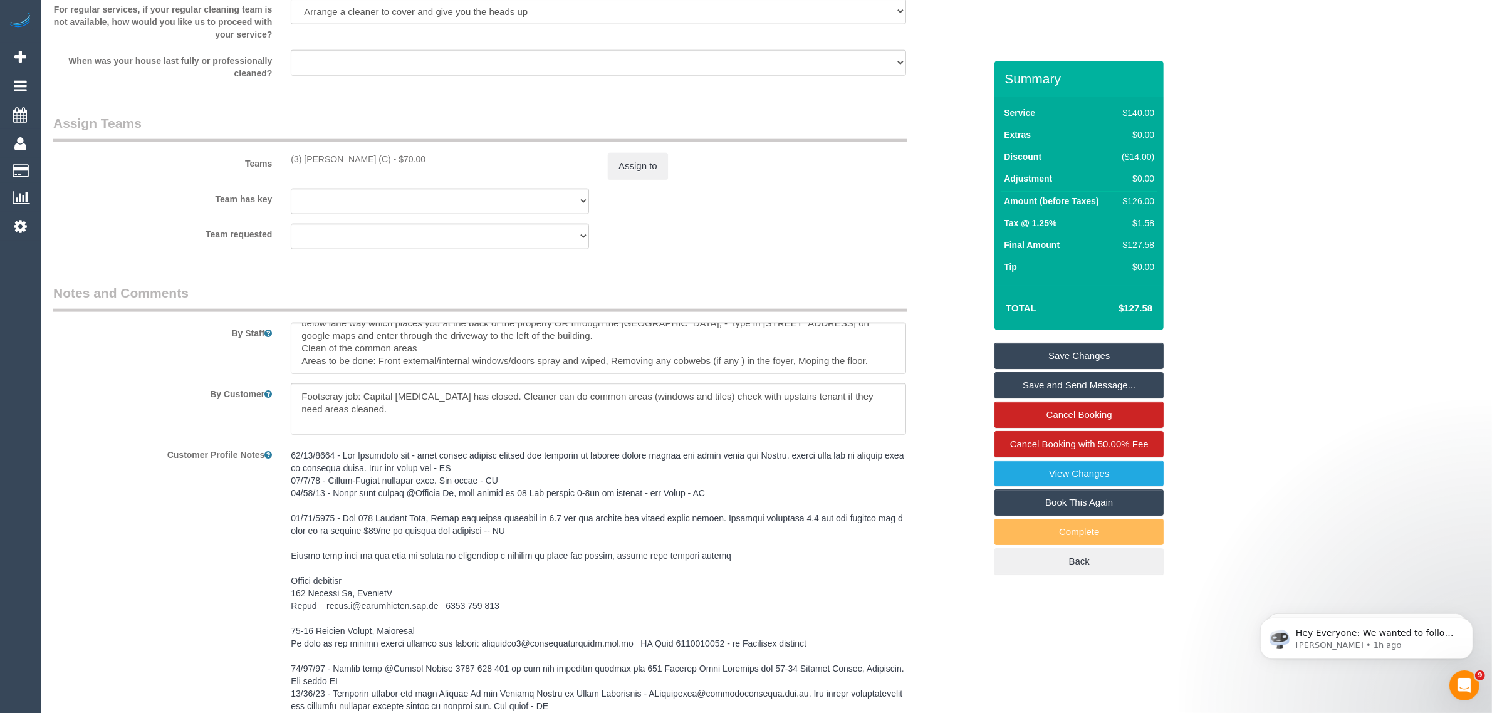
click at [800, 466] on pre at bounding box center [599, 643] width 616 height 389
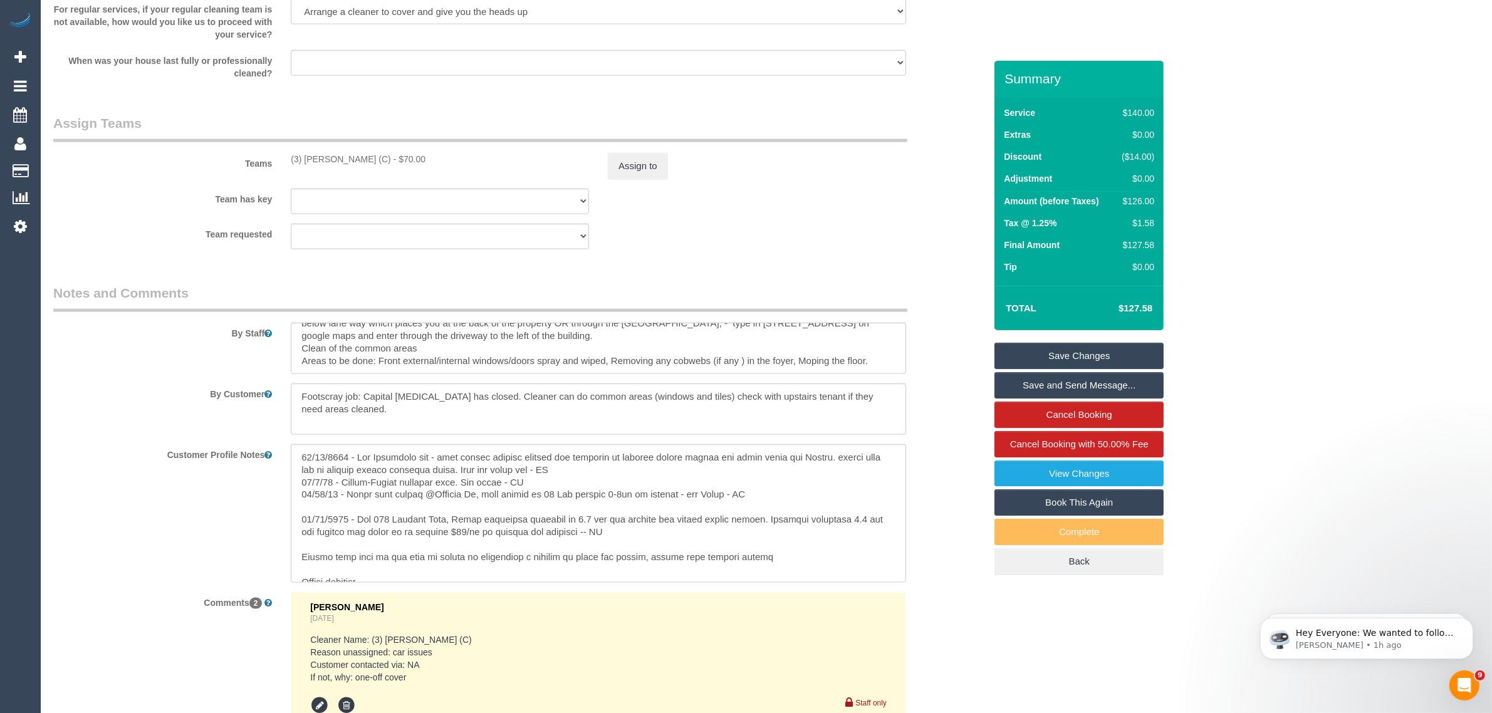
click at [925, 486] on div "Customer Profile Notes" at bounding box center [519, 513] width 951 height 139
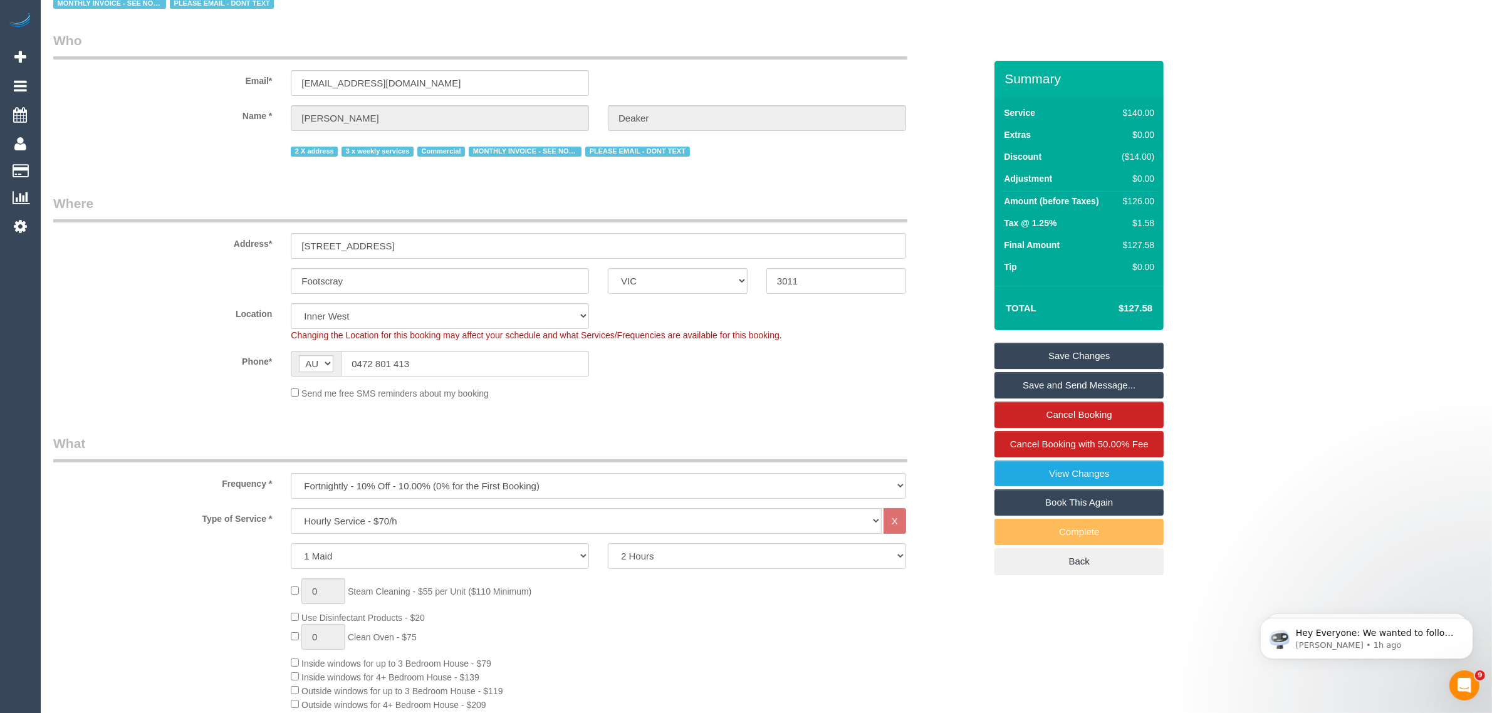
scroll to position [0, 0]
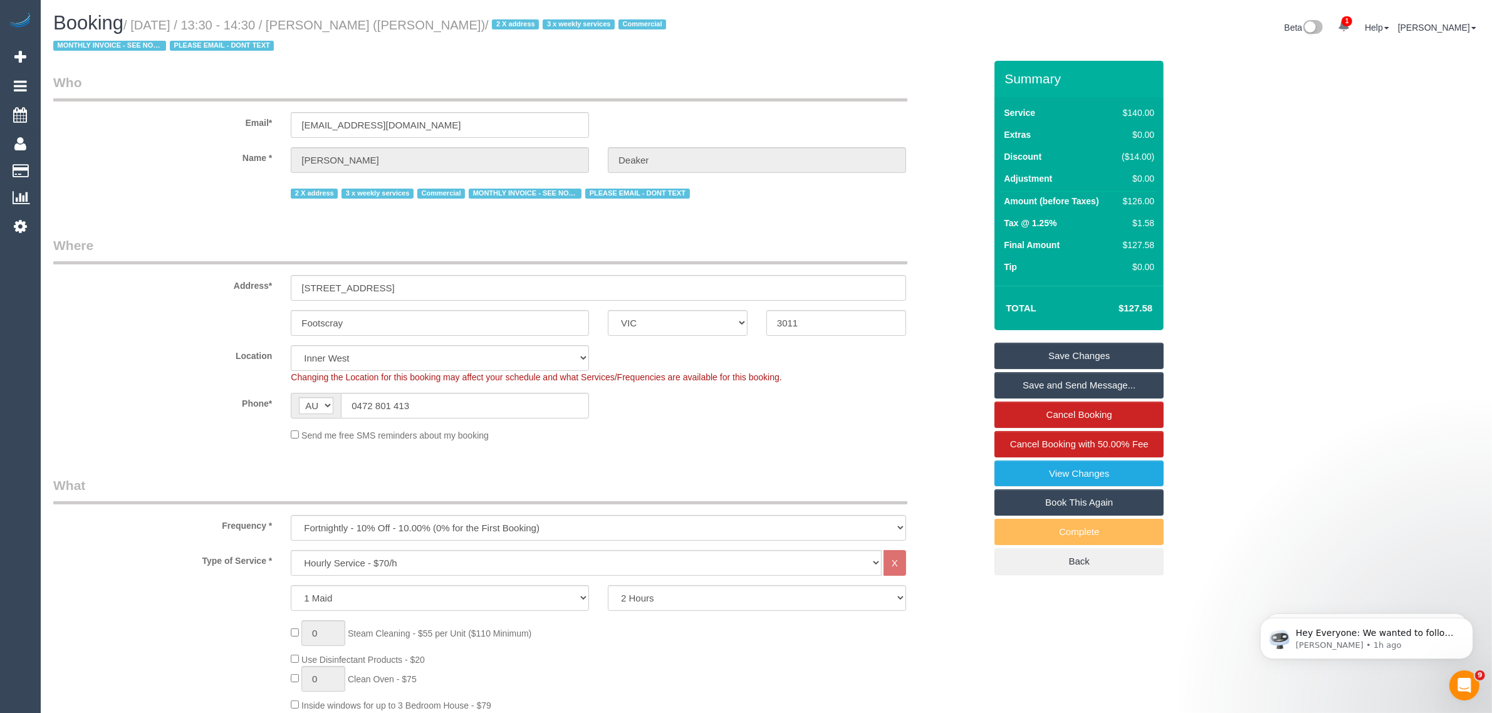
click at [934, 33] on div "Beta 1 Your Notifications You have 0 alerts × You have 1 to charge for 08/10/20…" at bounding box center [1128, 29] width 723 height 33
click at [951, 83] on div "Email* jdeaker@nelsonalexander.com.au" at bounding box center [519, 105] width 951 height 65
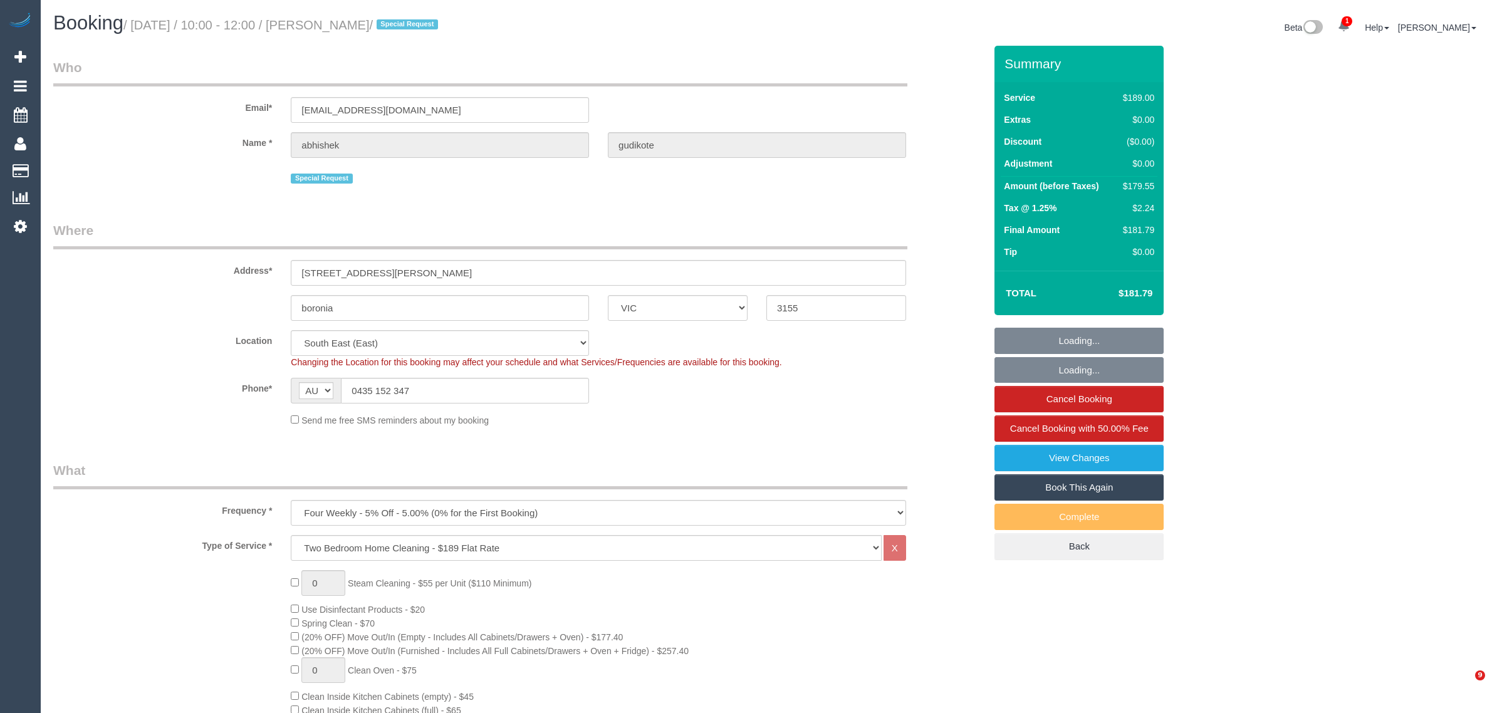
select select "VIC"
select select "number:28"
select select "number:14"
select select "number:19"
select select "number:36"
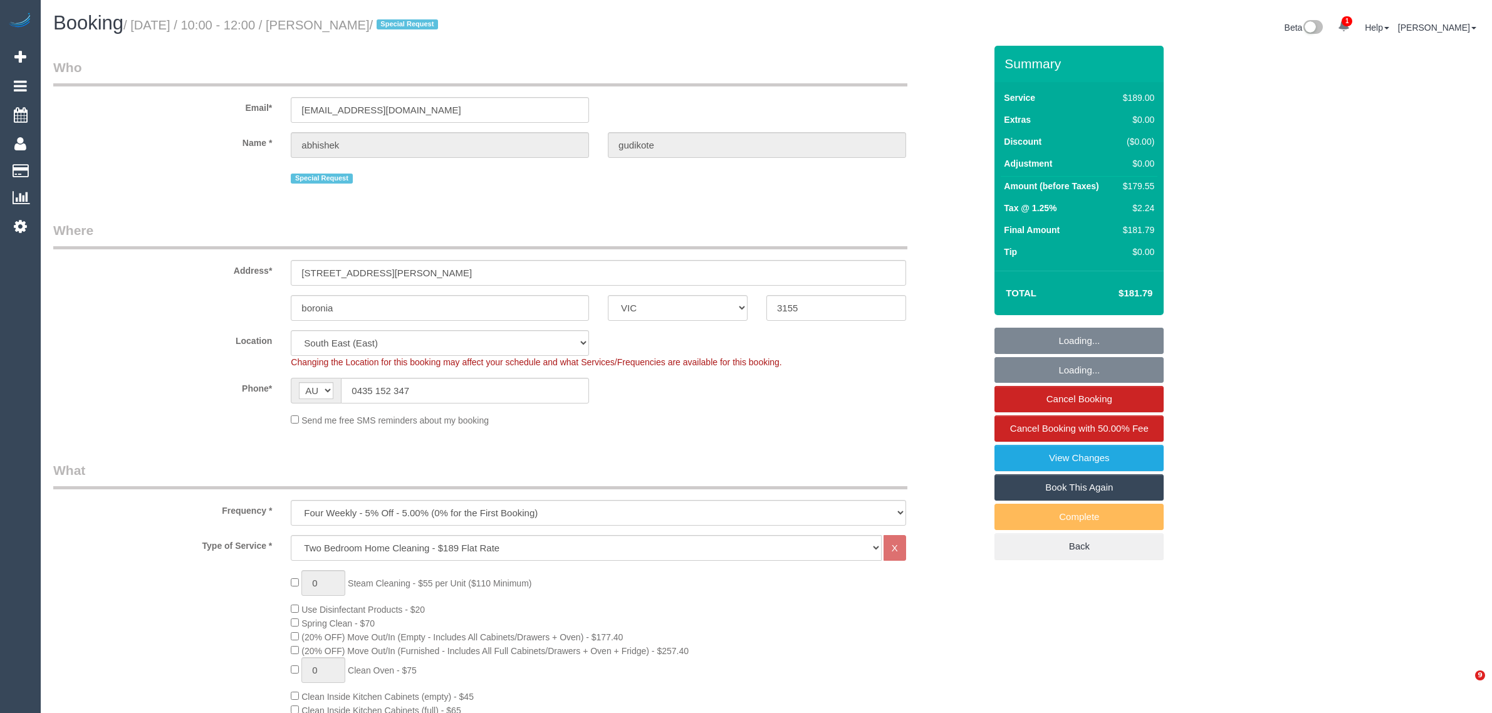
select select "number:33"
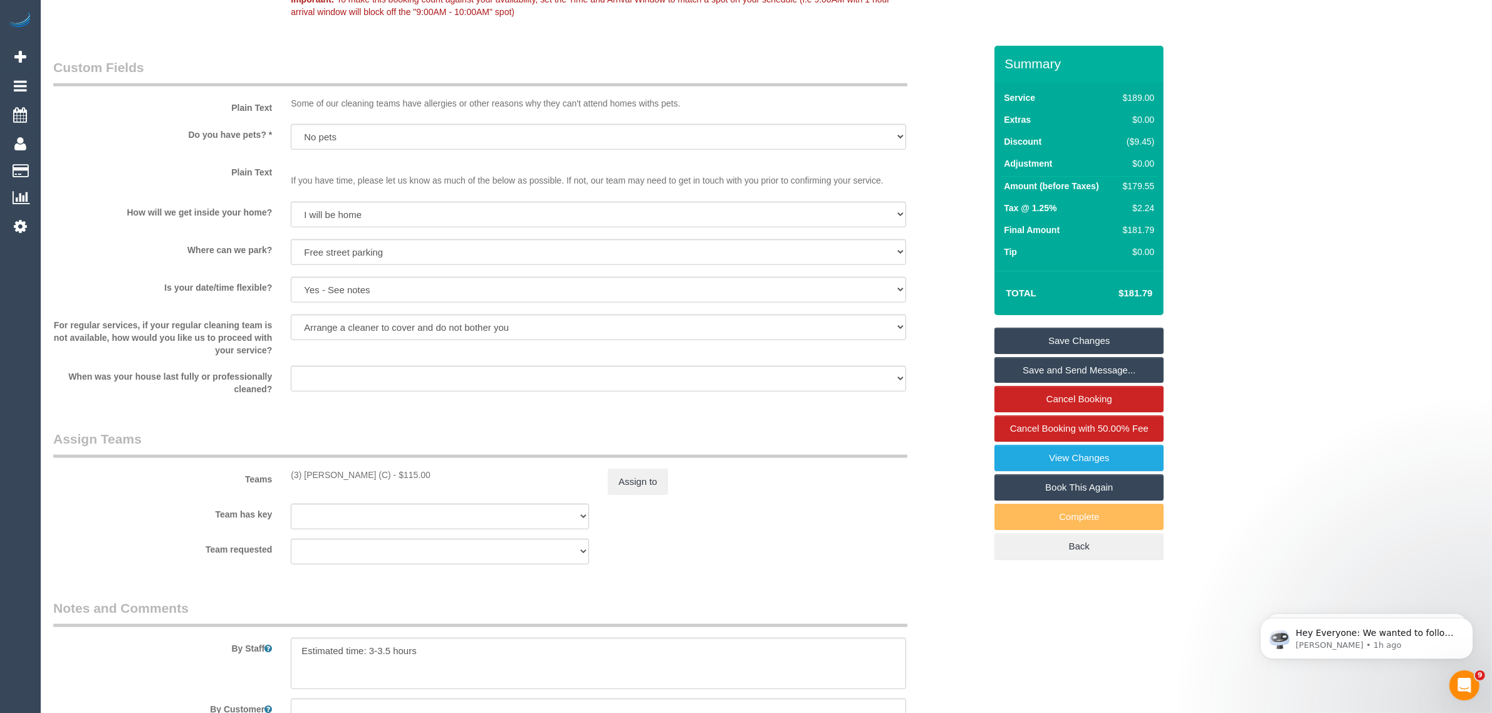
scroll to position [1880, 0]
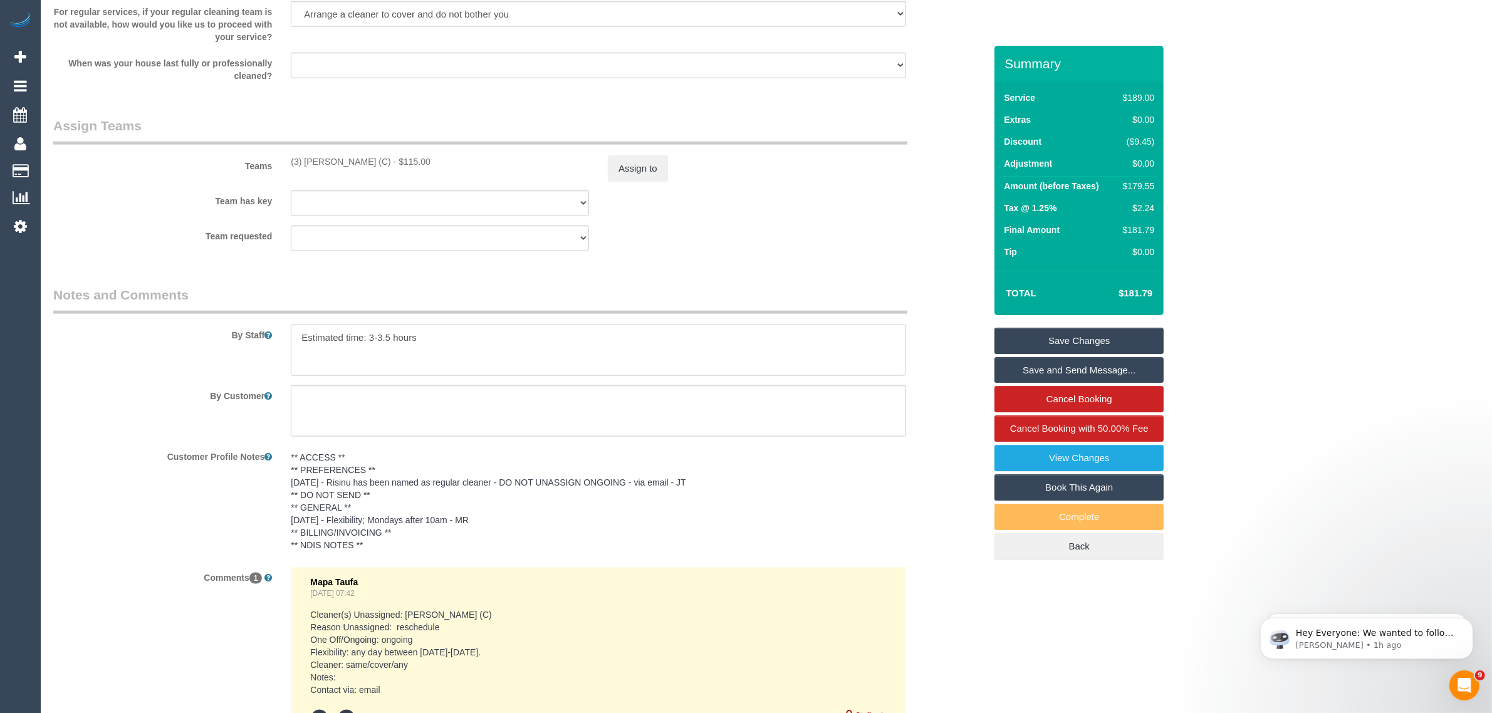
drag, startPoint x: 474, startPoint y: 337, endPoint x: 298, endPoint y: 342, distance: 176.2
click at [298, 342] on textarea at bounding box center [599, 350] width 616 height 51
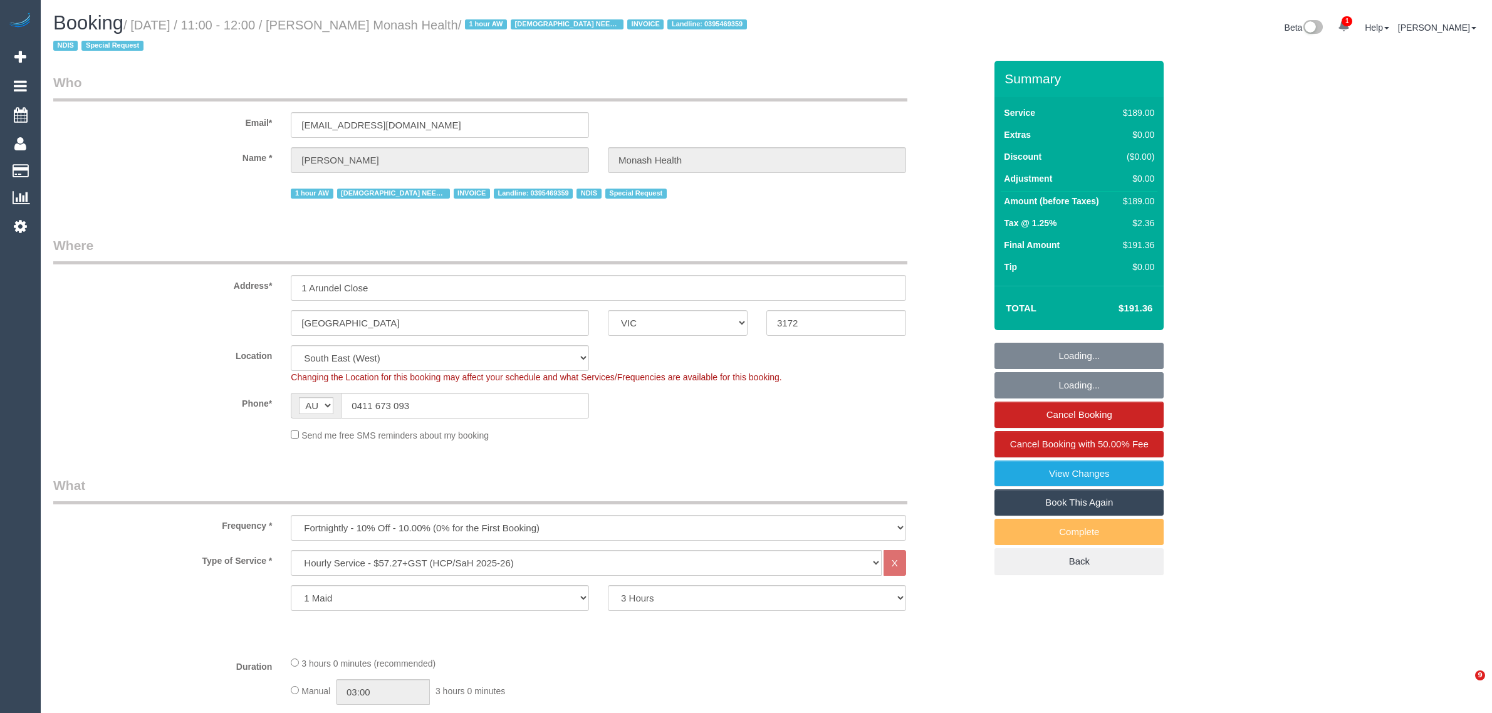
select select "VIC"
select select "180"
select select "number:28"
select select "number:14"
select select "number:19"
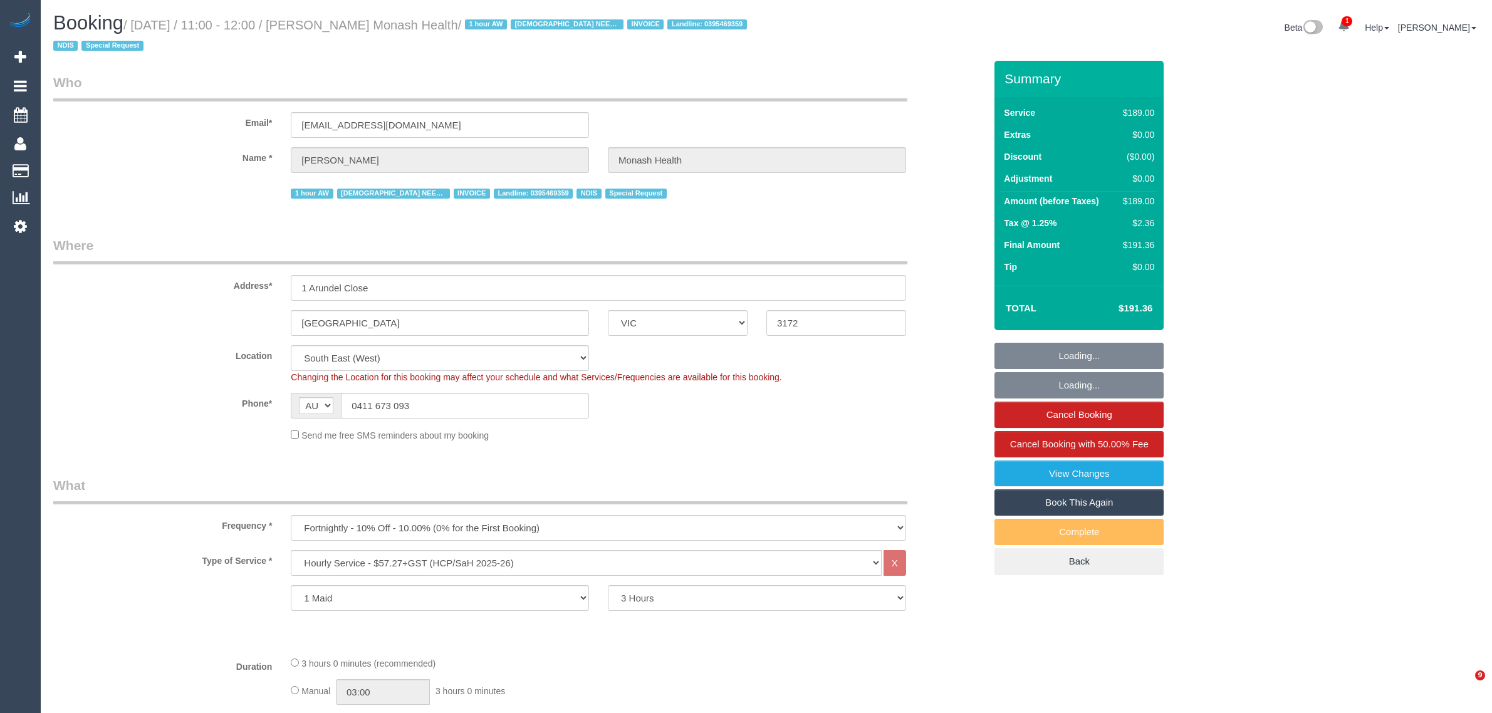
select select "number:23"
select select "number:35"
select select "object:1308"
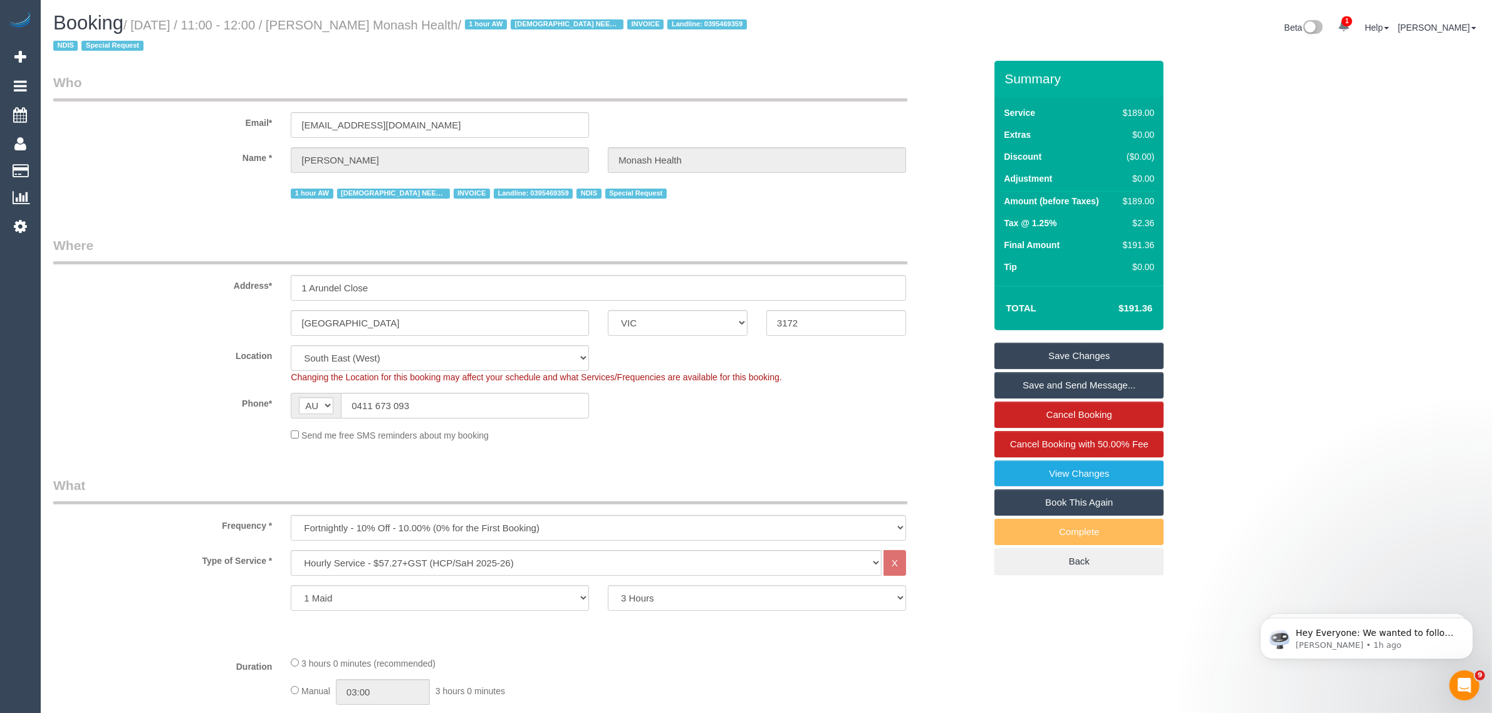
click at [439, 325] on input "[GEOGRAPHIC_DATA]" at bounding box center [440, 323] width 298 height 26
click at [917, 434] on div "Send me free SMS reminders about my booking" at bounding box center [519, 435] width 951 height 14
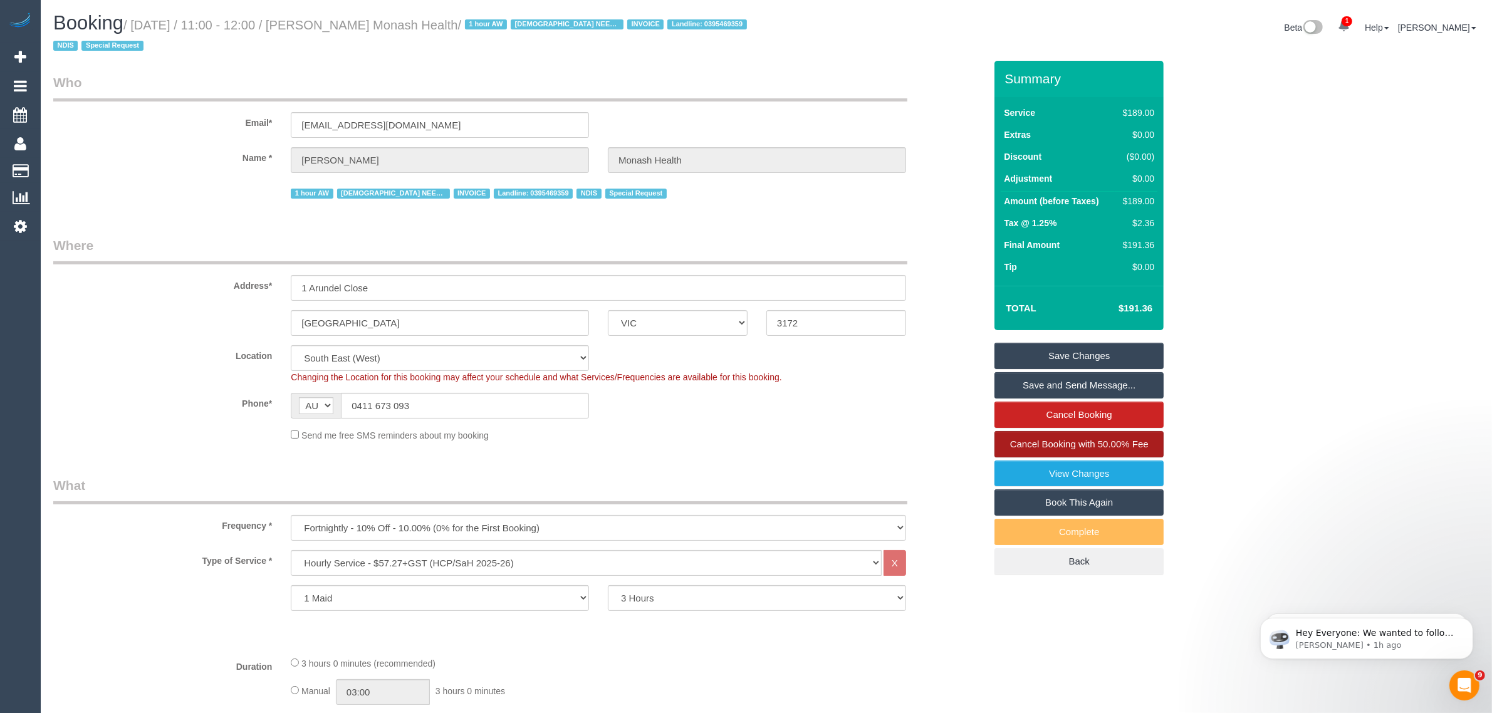
click at [1063, 445] on span "Cancel Booking with 50.00% Fee" at bounding box center [1079, 444] width 139 height 11
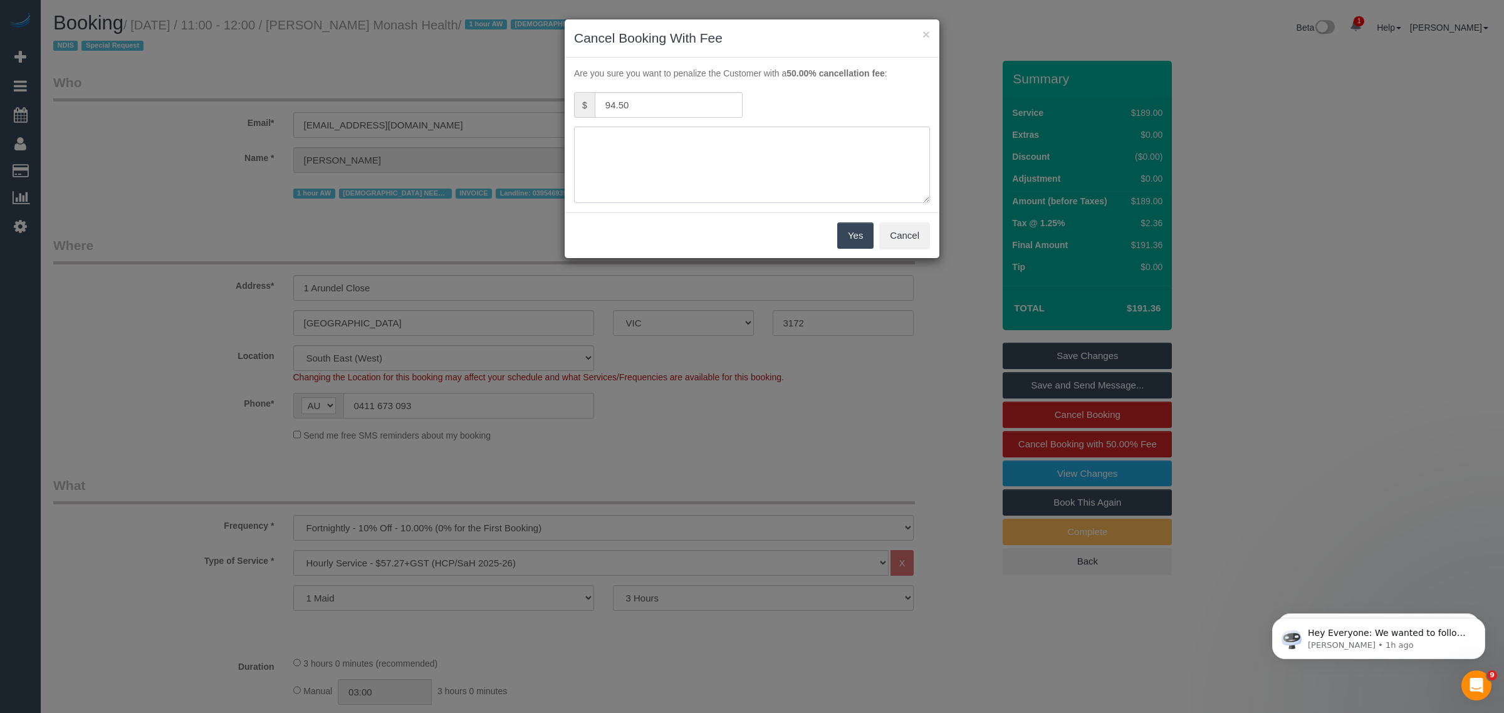
click at [618, 150] on textarea at bounding box center [752, 165] width 356 height 76
click at [765, 135] on textarea at bounding box center [752, 165] width 356 height 76
type textarea "customer decided to cancel [DATE] service. had a bad night. via txt - AA"
click at [853, 233] on button "Yes" at bounding box center [855, 236] width 36 height 26
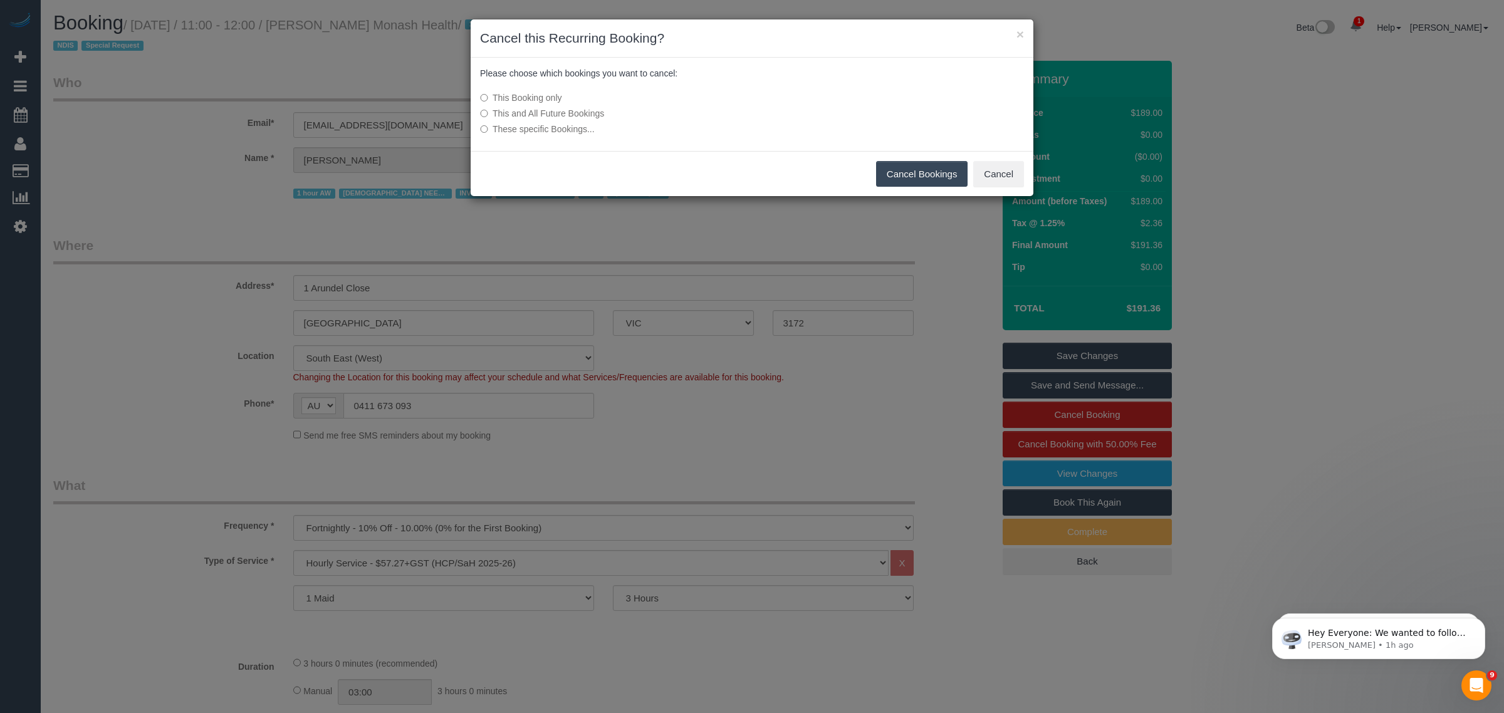
click at [901, 174] on button "Cancel Bookings" at bounding box center [922, 174] width 92 height 26
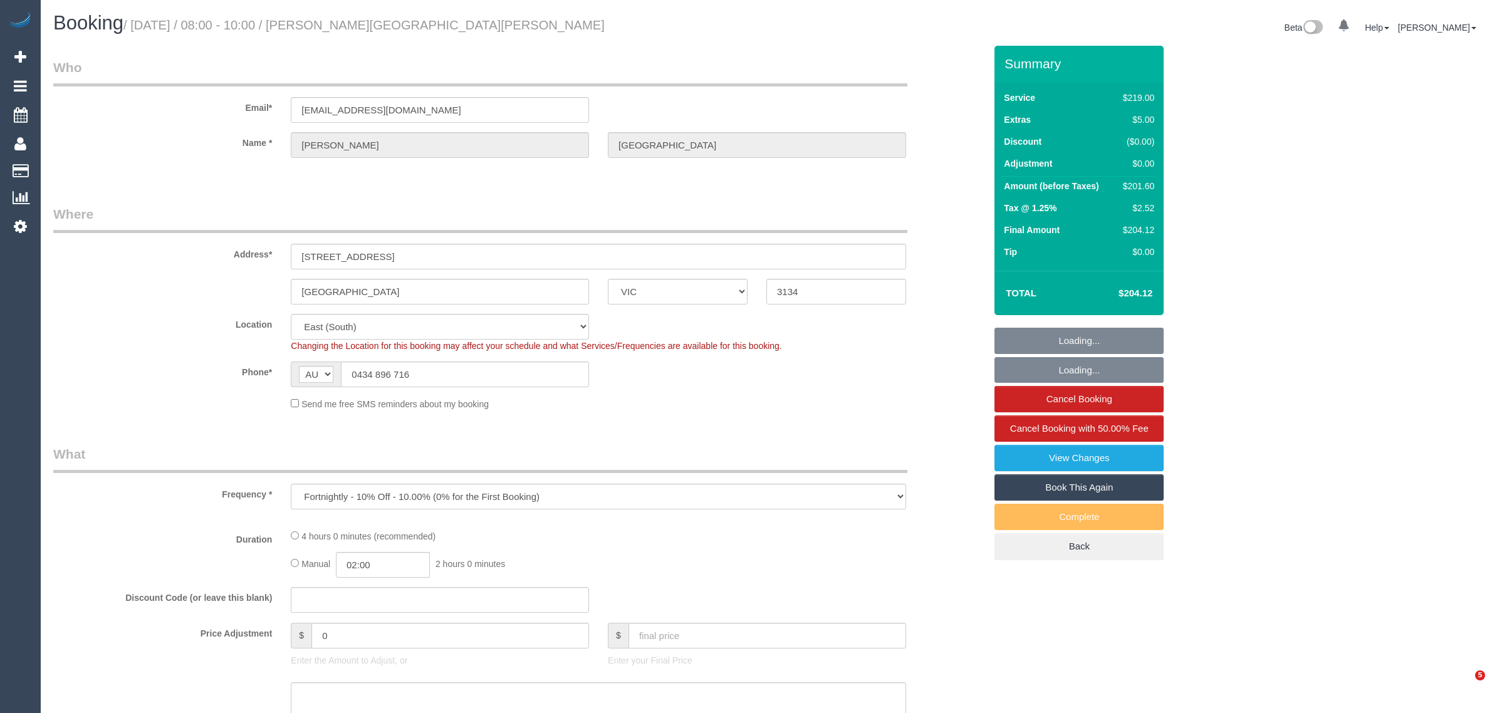
select select "VIC"
select select "string:stripe-pm_1S0a3t2GScqysDRVHFQgDIgs"
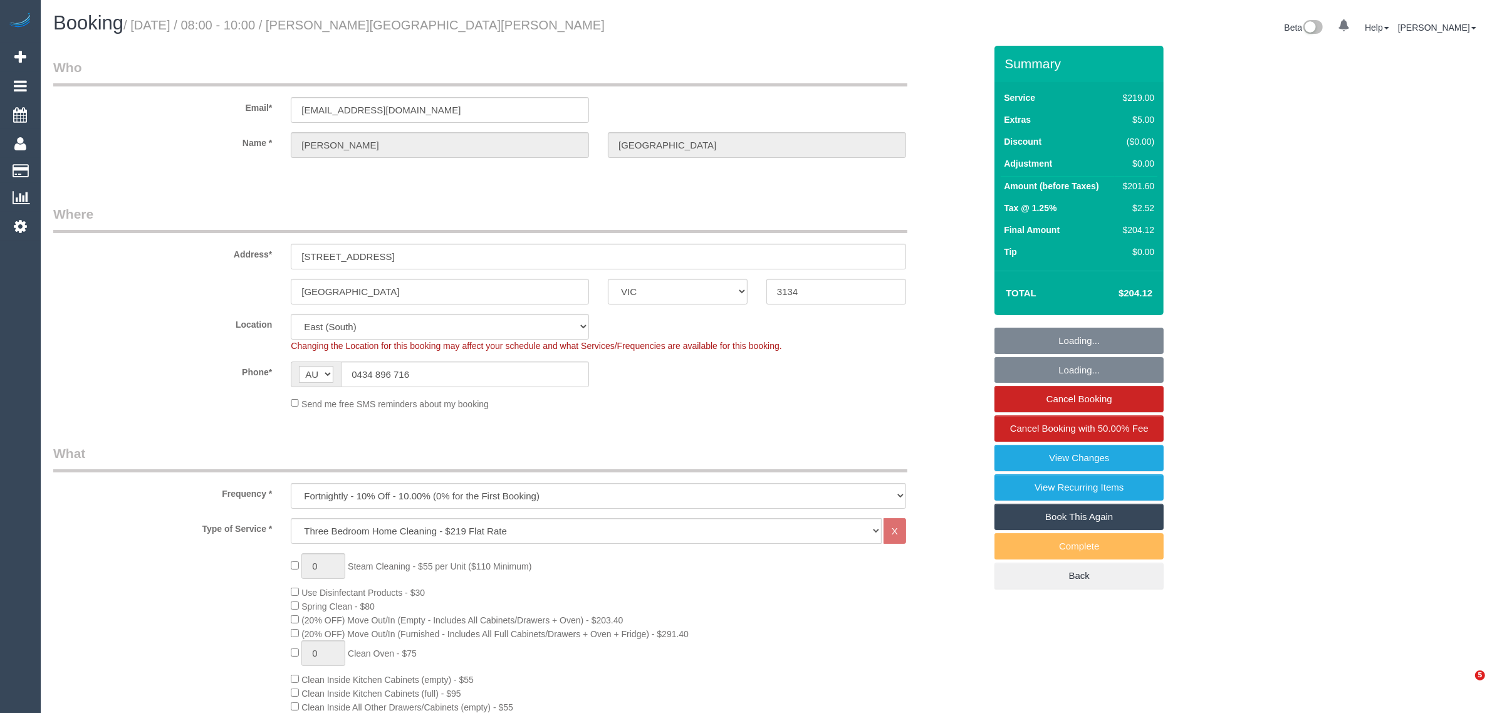
select select "object:1124"
select select "number:27"
select select "number:15"
select select "number:19"
select select "number:22"
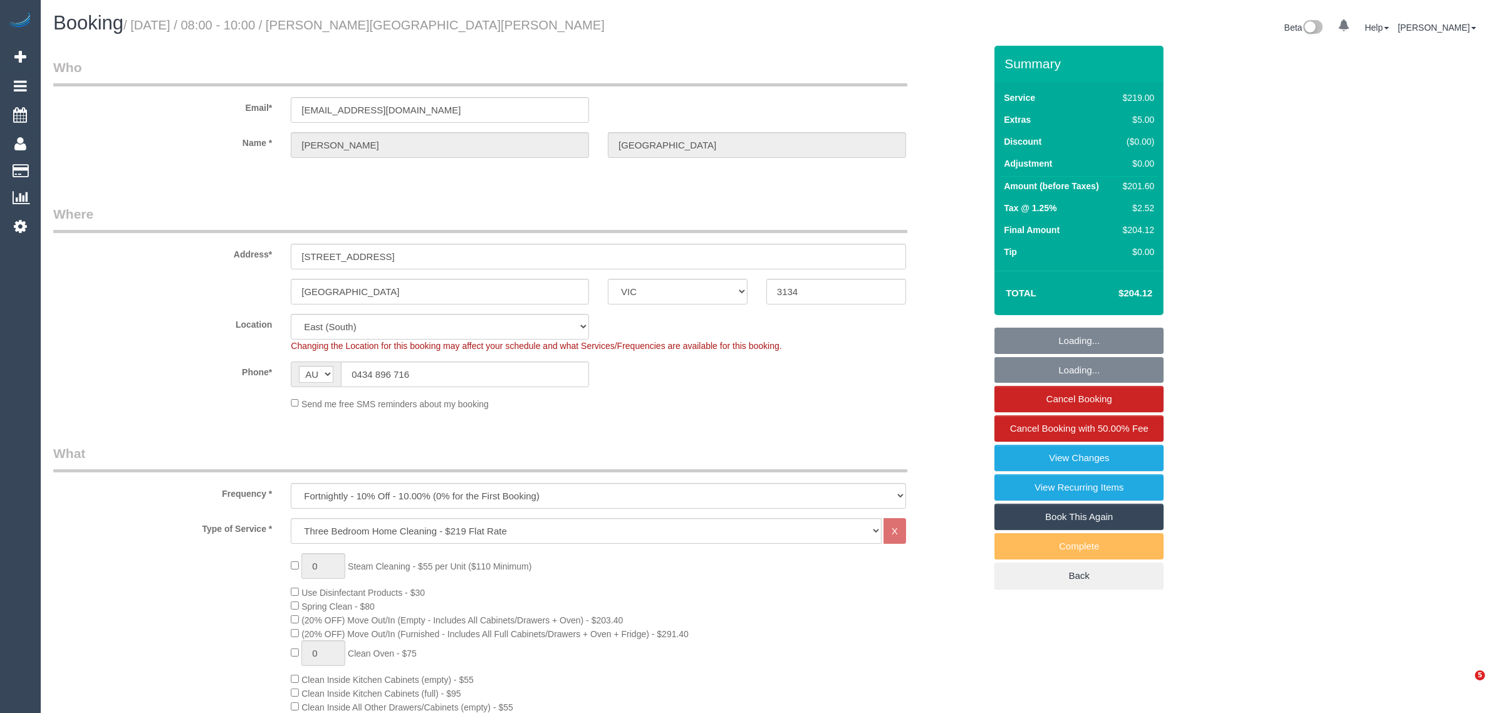
select select "number:33"
select select "number:12"
click at [565, 371] on input "0434 896 716" at bounding box center [465, 375] width 248 height 26
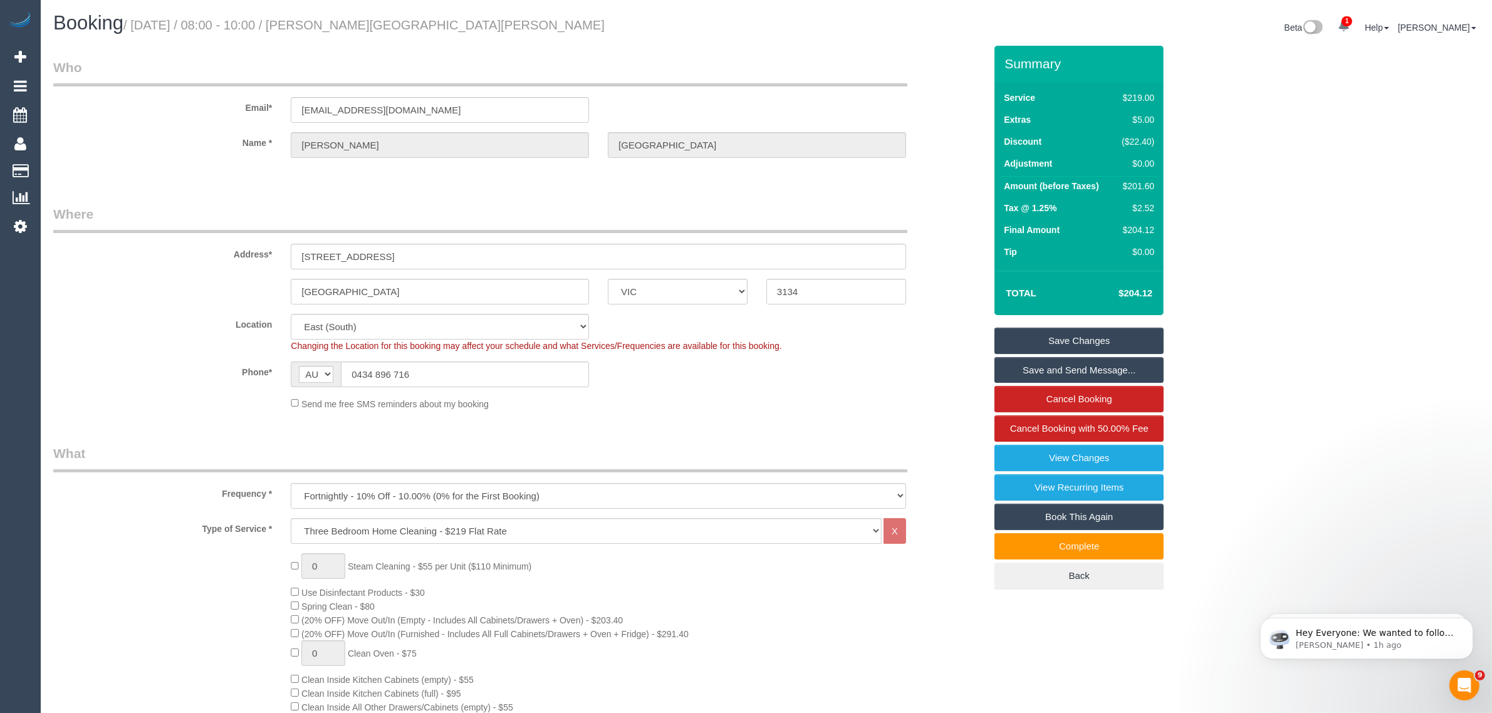
click at [672, 205] on legend "Where" at bounding box center [480, 219] width 854 height 28
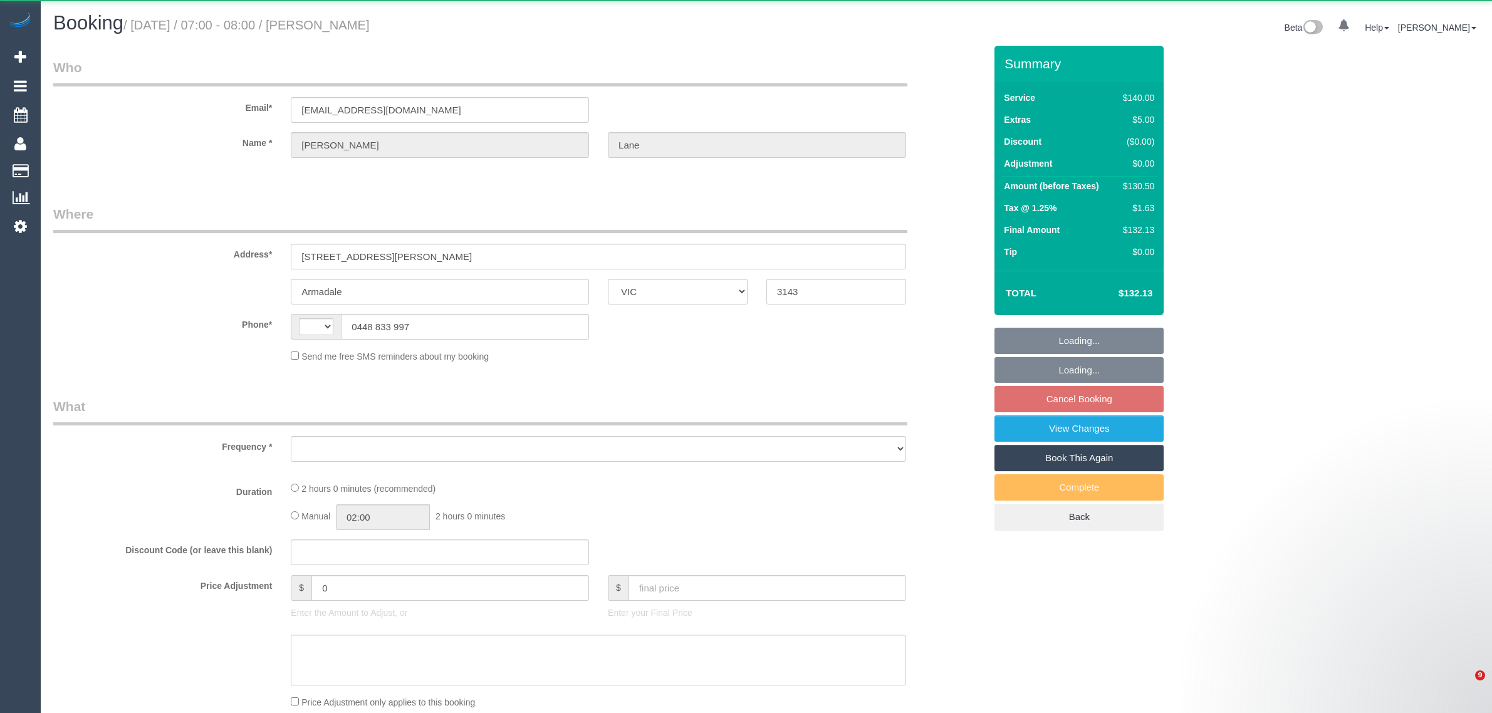
select select "VIC"
select select "string:AU"
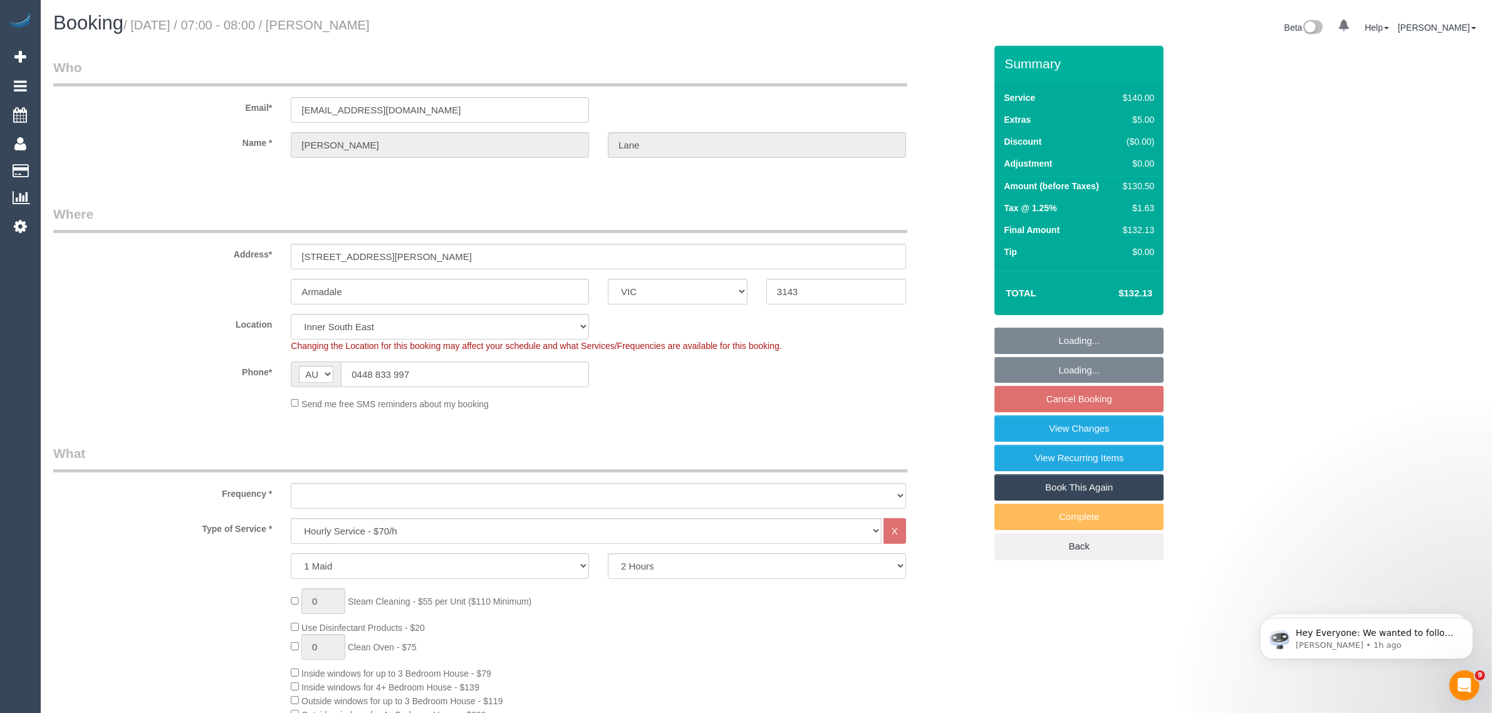
select select "object:1325"
select select "string:stripe-pm_1KM4MF2GScqysDRVkUOUBlQ5"
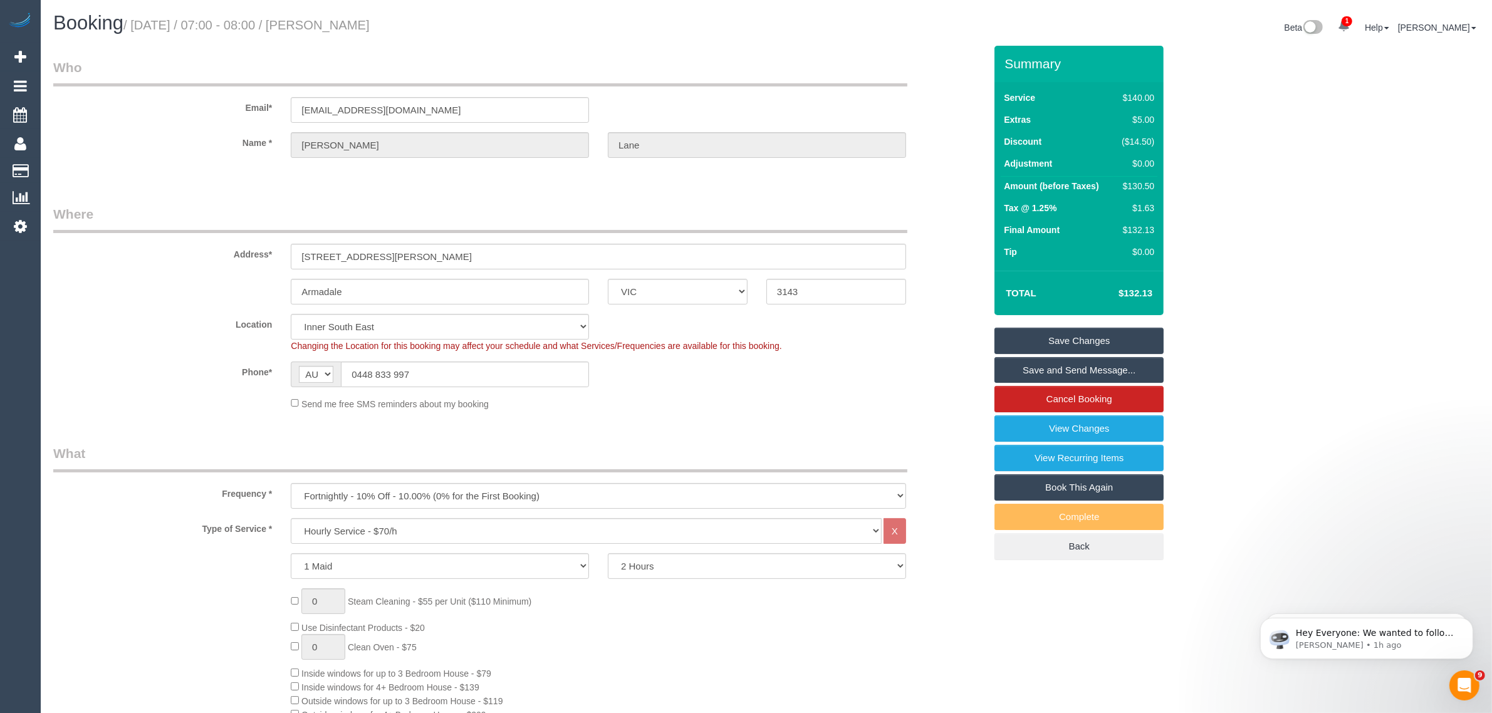
select select "number:28"
select select "number:14"
select select "number:19"
select select "number:25"
select select "number:34"
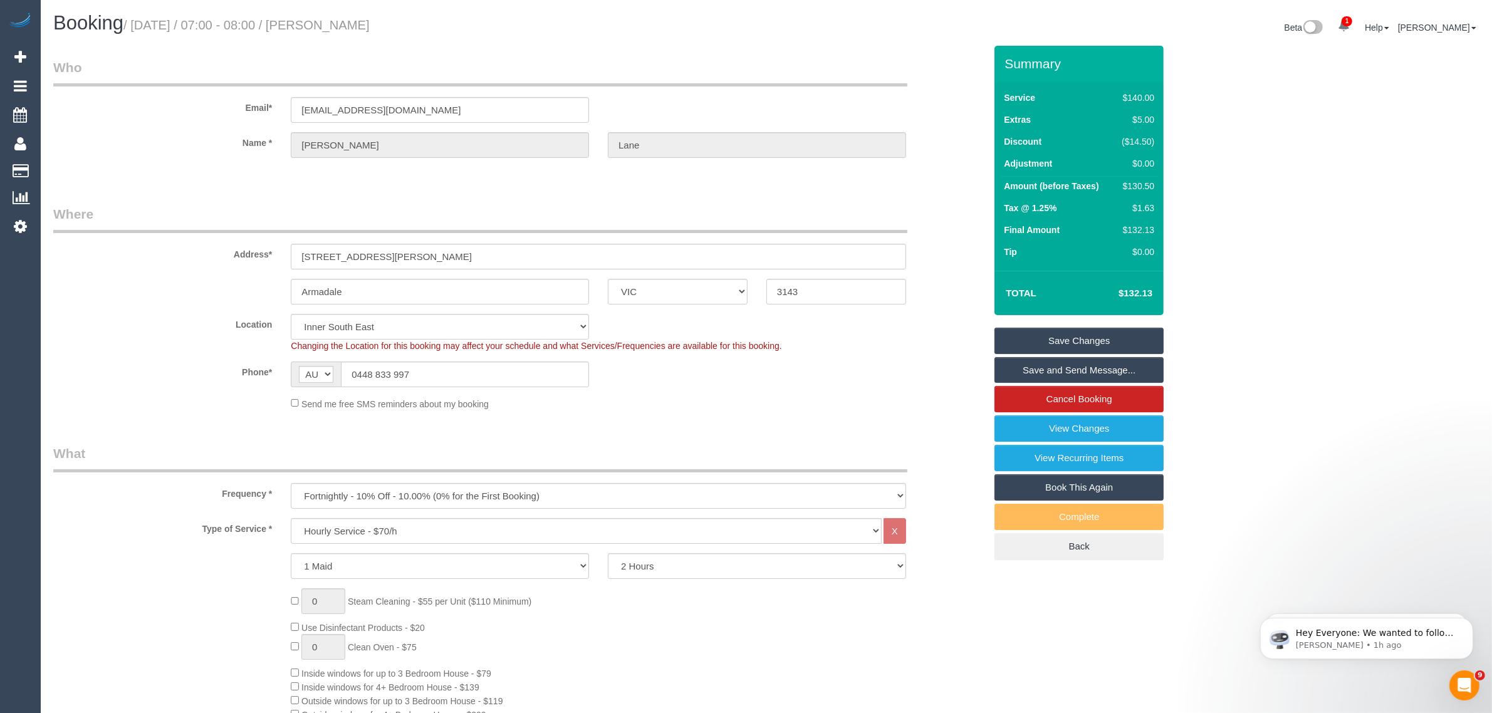
select select "number:13"
select select "object:1492"
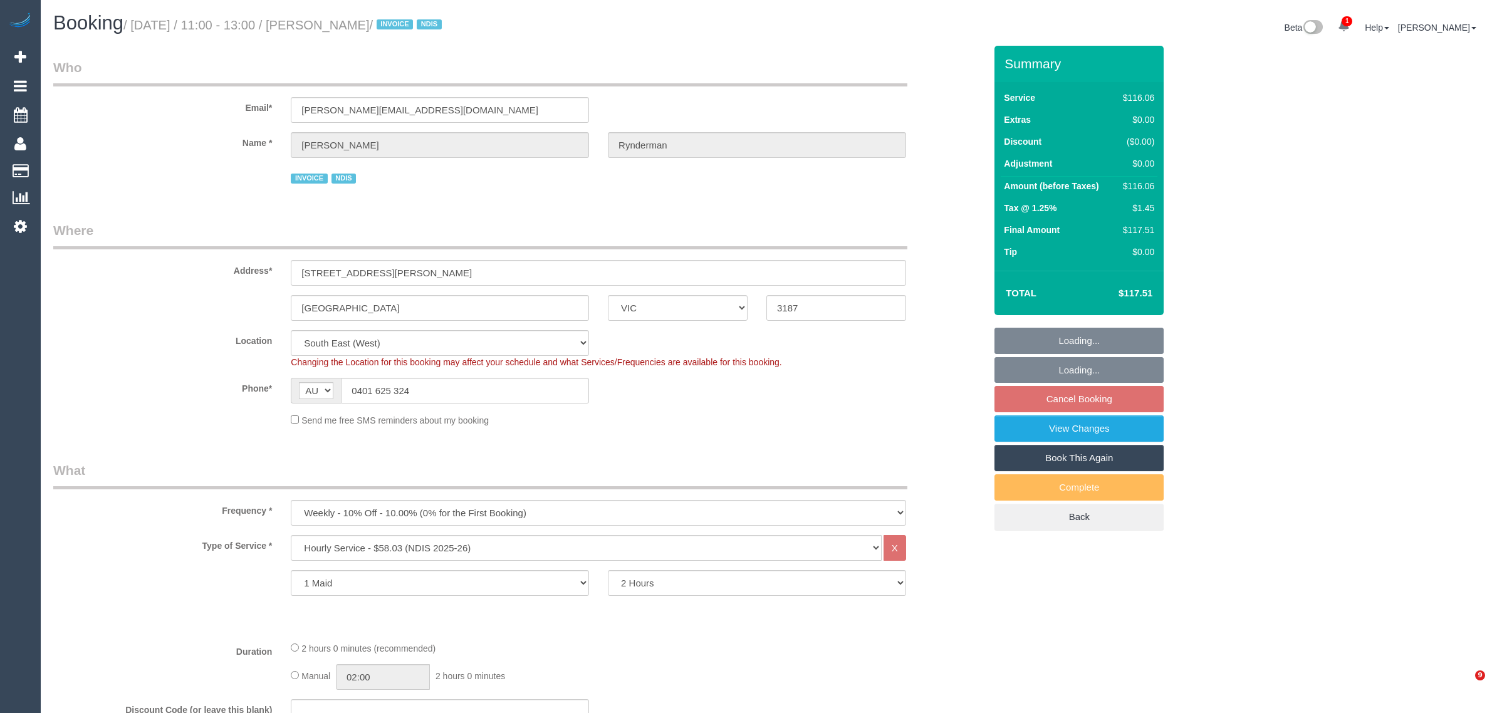
select select "VIC"
select select "number:27"
select select "number:14"
select select "number:19"
select select "number:22"
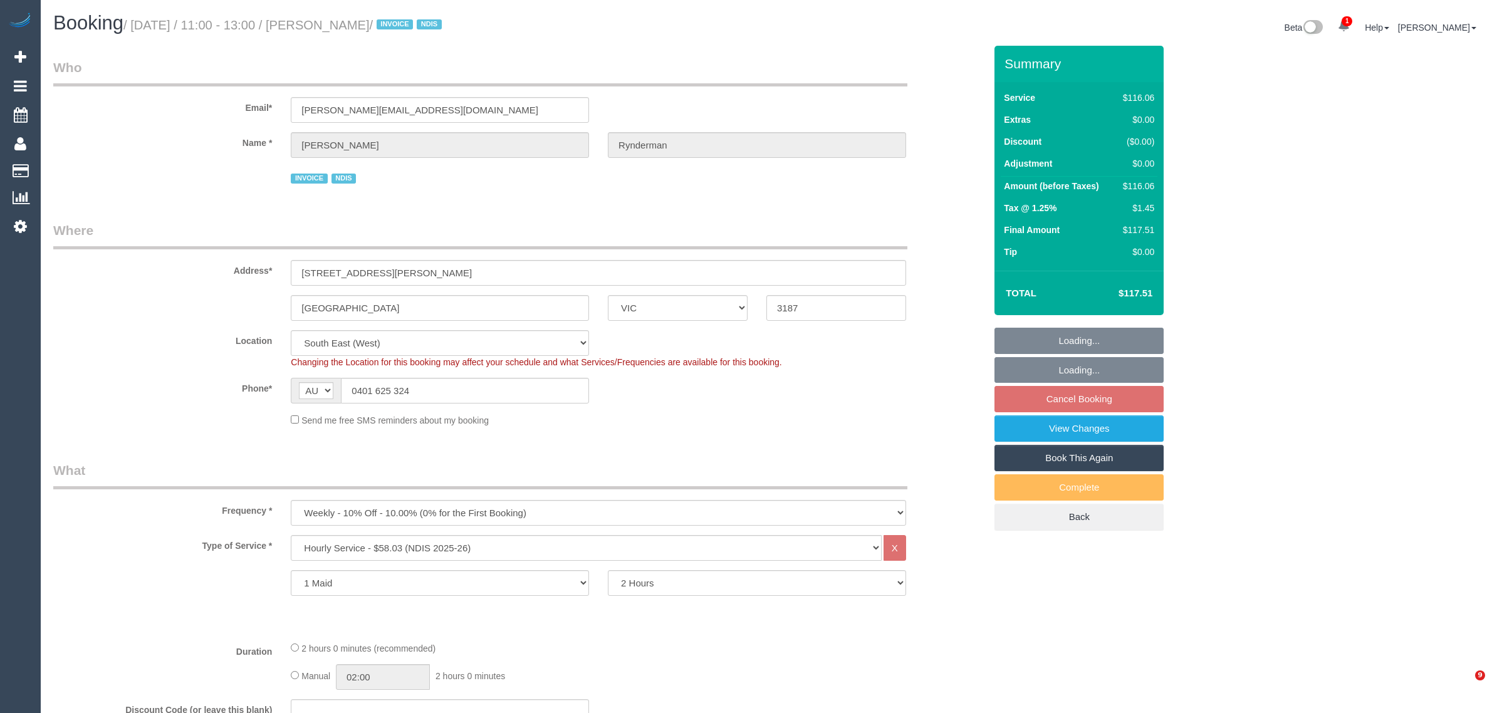
select select "number:35"
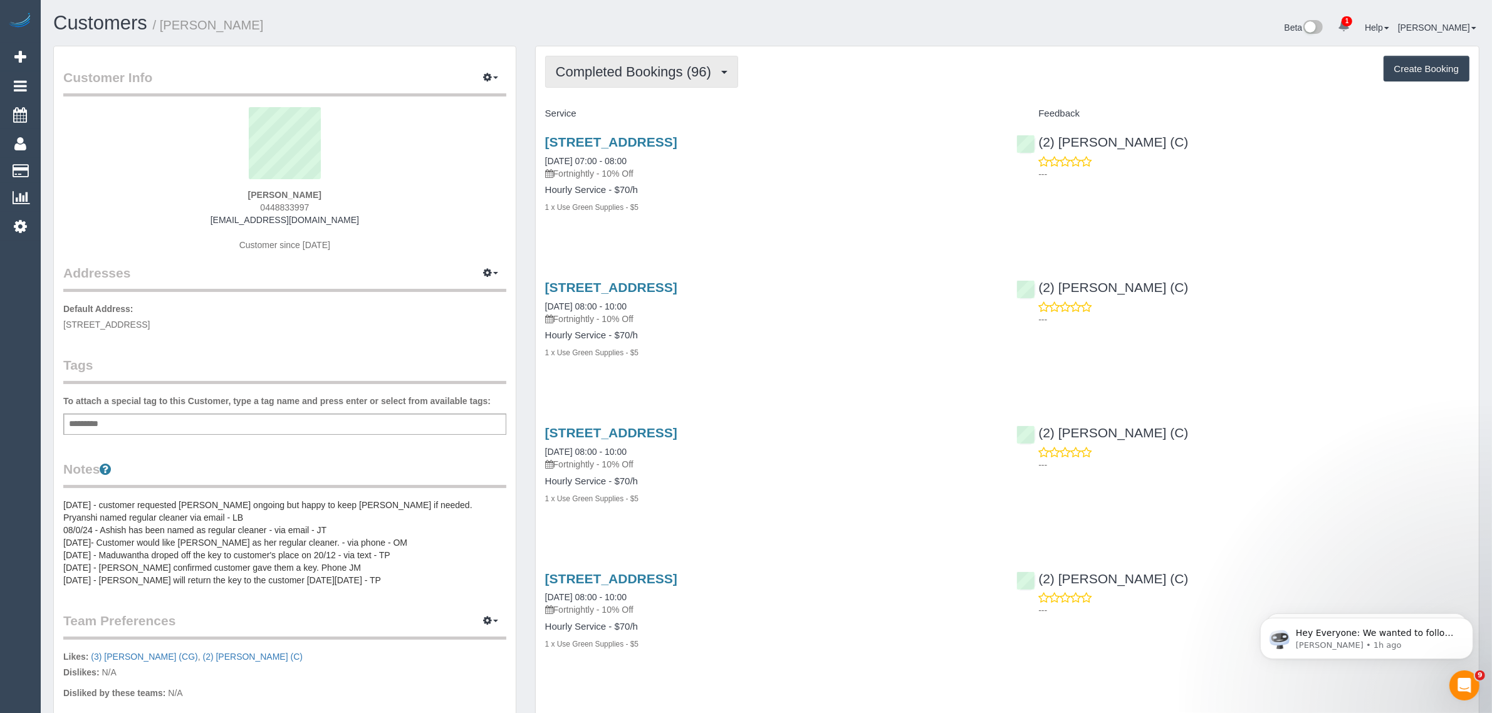
click at [629, 71] on span "Completed Bookings (96)" at bounding box center [637, 72] width 162 height 16
click at [611, 110] on link "Upcoming Bookings (11)" at bounding box center [613, 117] width 135 height 16
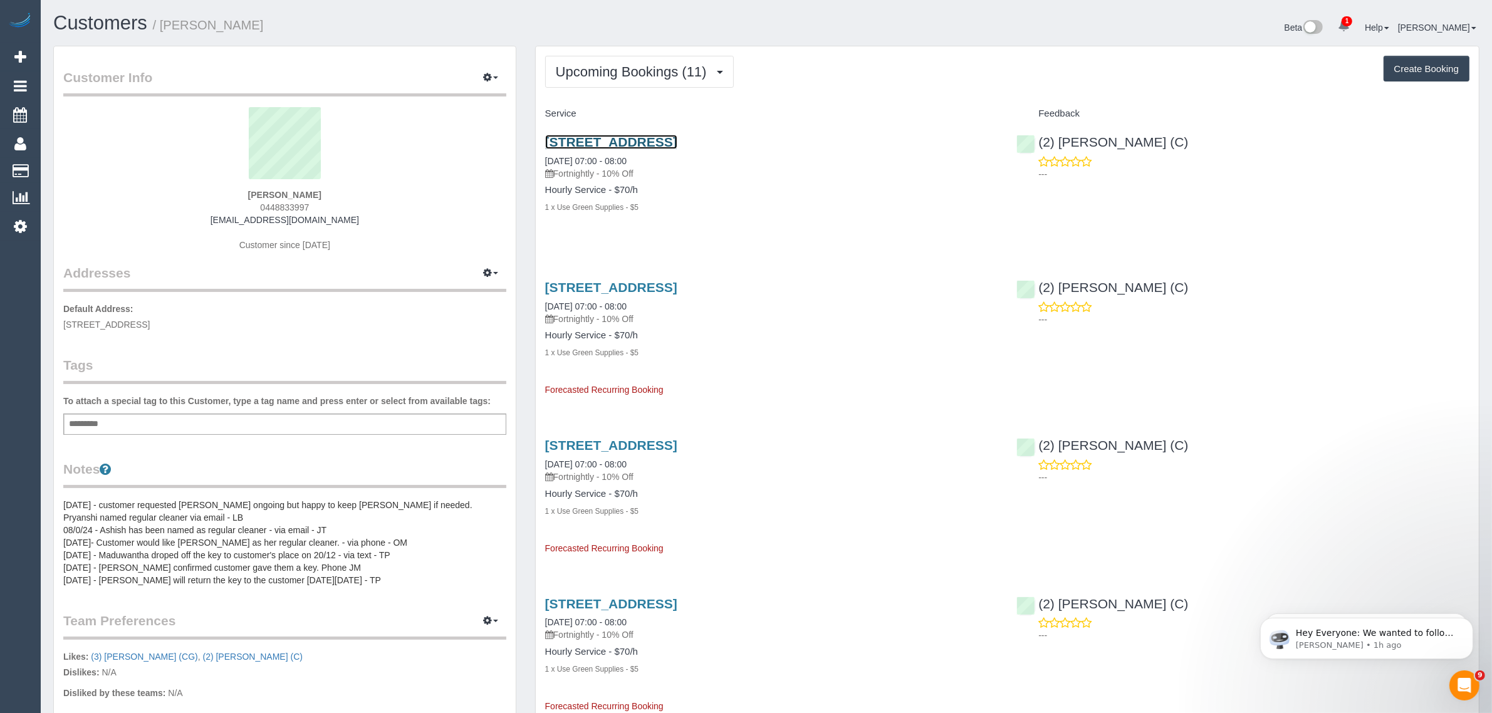
click at [624, 143] on link "41 Kooyong Rd, 6, Armadale, VIC 3143" at bounding box center [611, 142] width 132 height 14
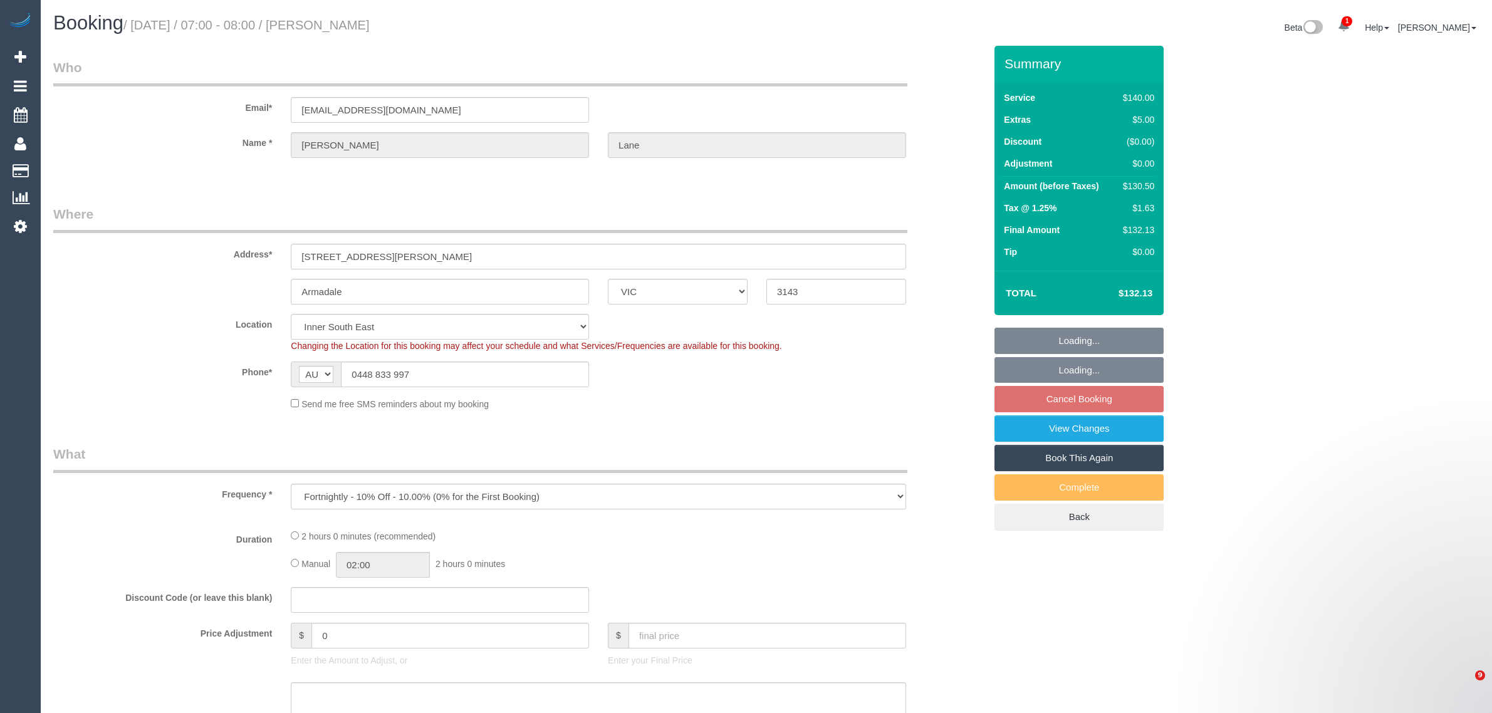
select select "VIC"
select select "string:stripe-pm_1KM4MF2GScqysDRVkUOUBlQ5"
select select "number:28"
select select "number:14"
select select "number:19"
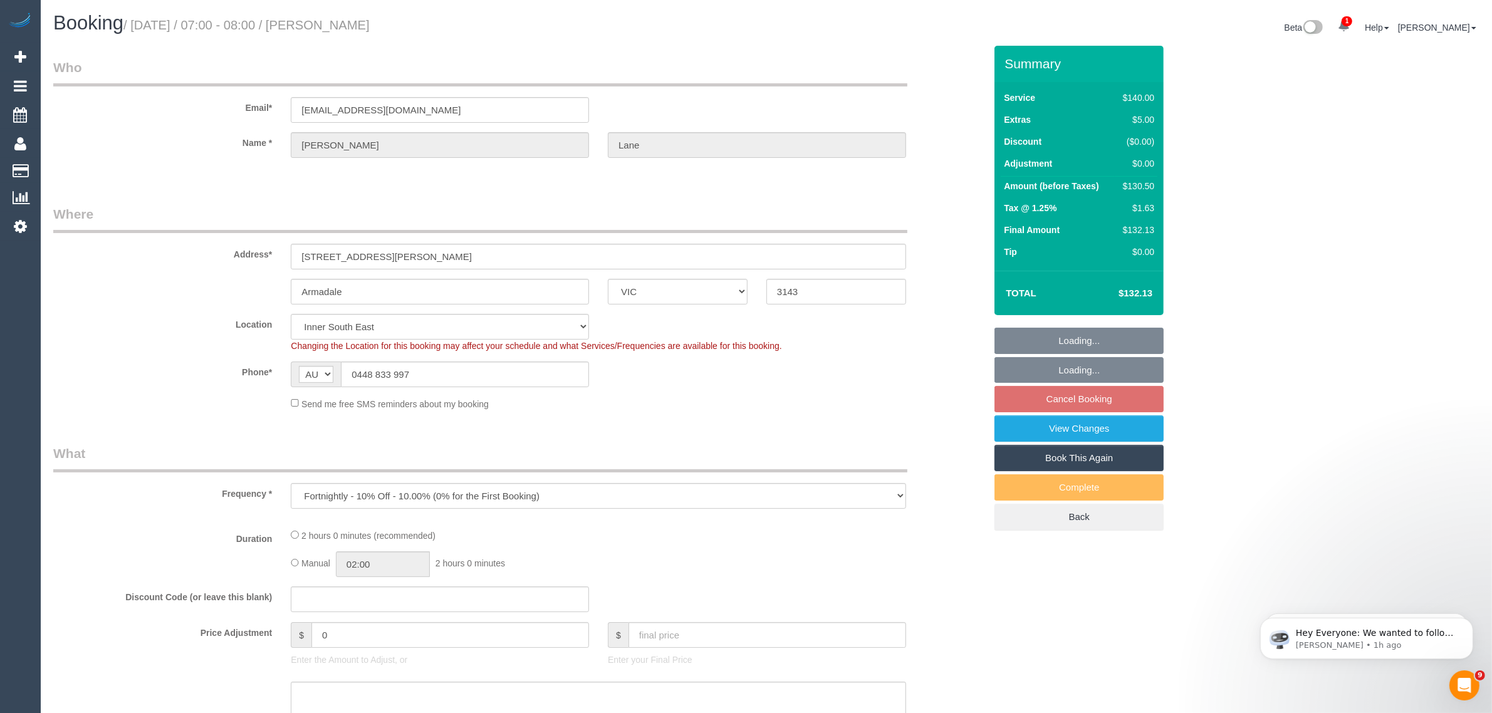
select select "number:25"
select select "number:34"
select select "number:13"
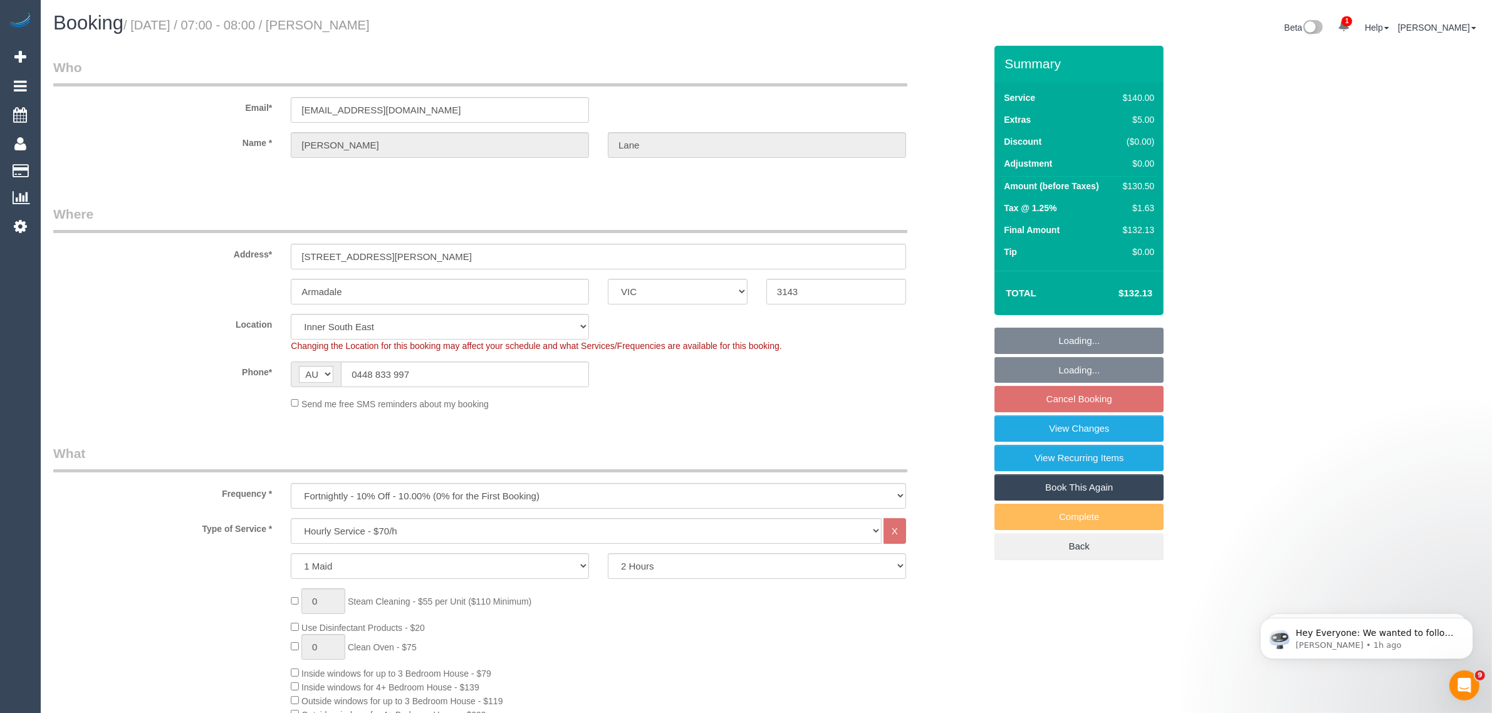
select select "object:868"
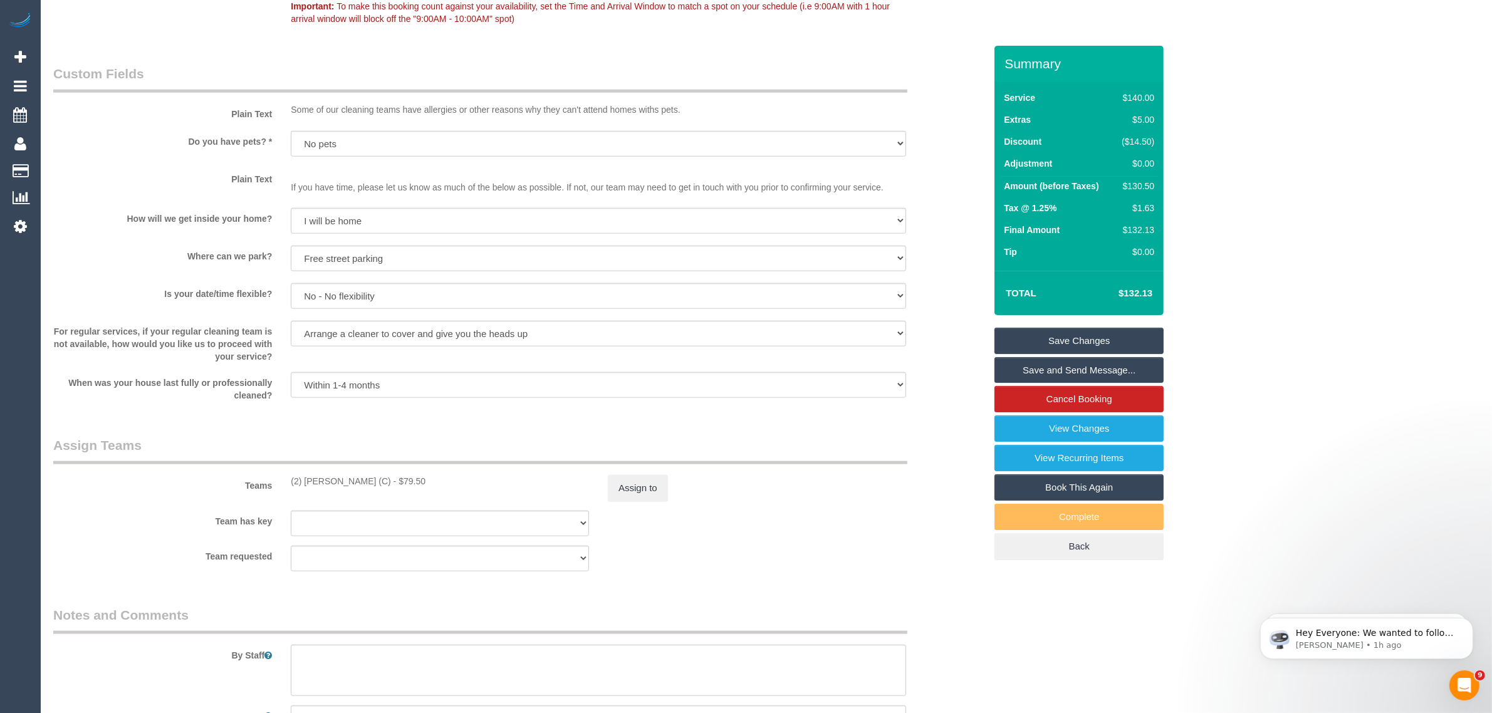
scroll to position [1502, 0]
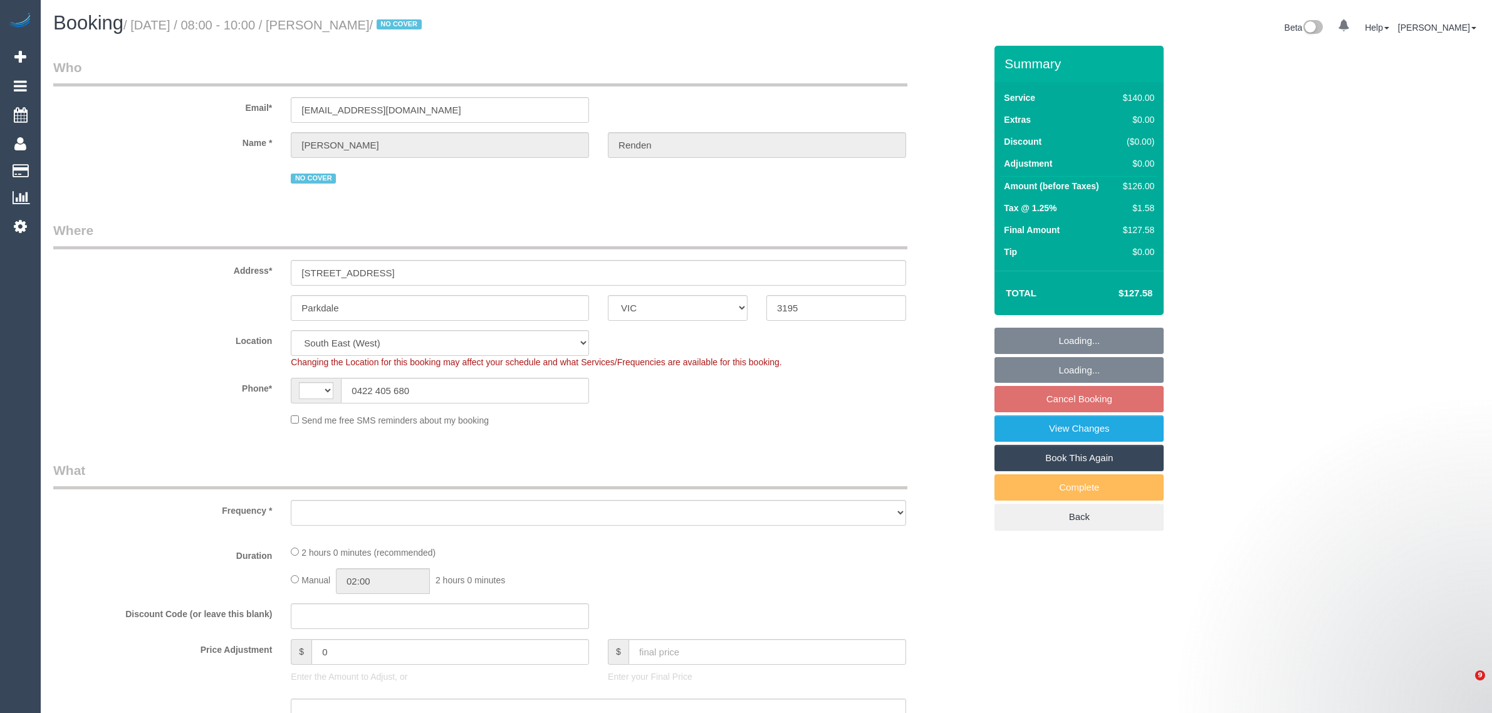
select select "VIC"
select select "string:AU"
select select "number:27"
select select "number:14"
select select "number:19"
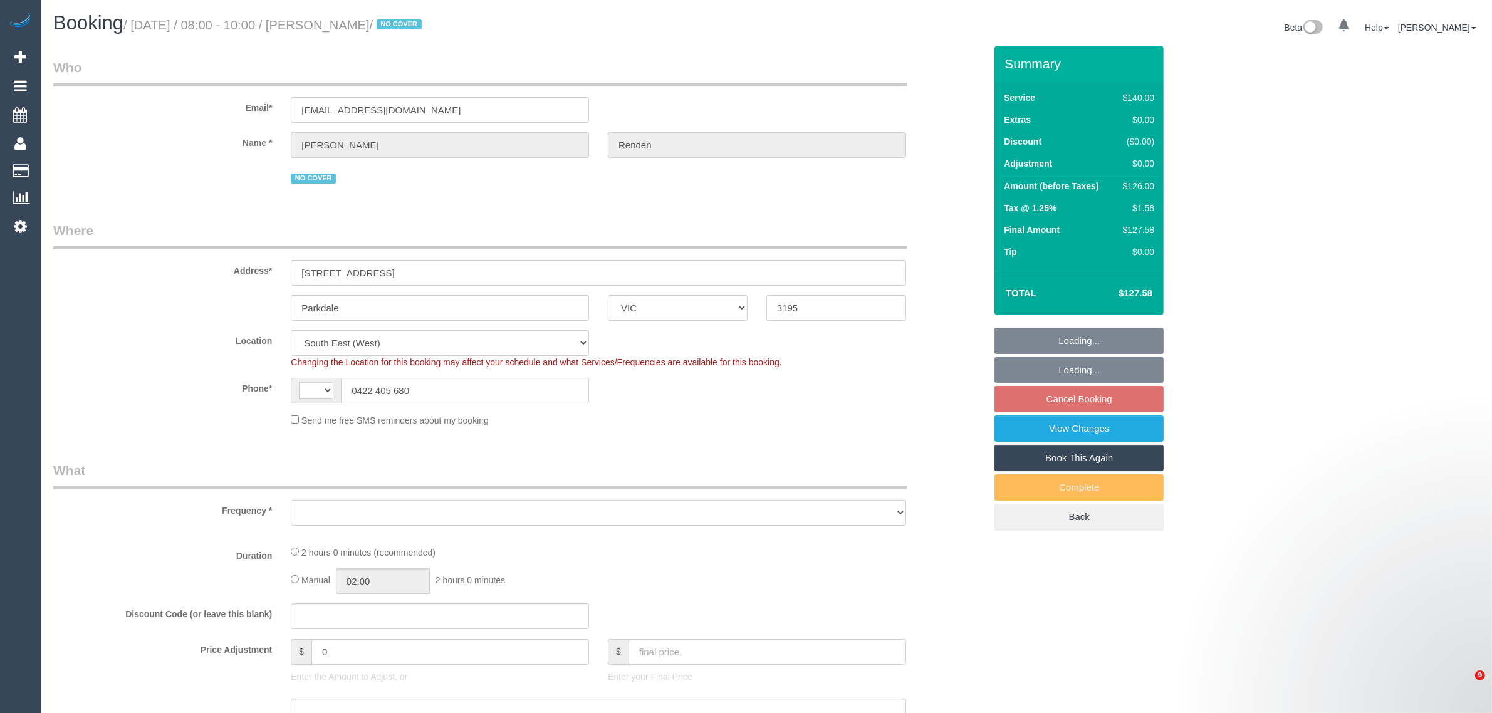
select select "number:24"
select select "number:34"
select select "number:11"
select select "object:685"
select select "string:stripe-pm_1QouXY2GScqysDRVG6s87RJs"
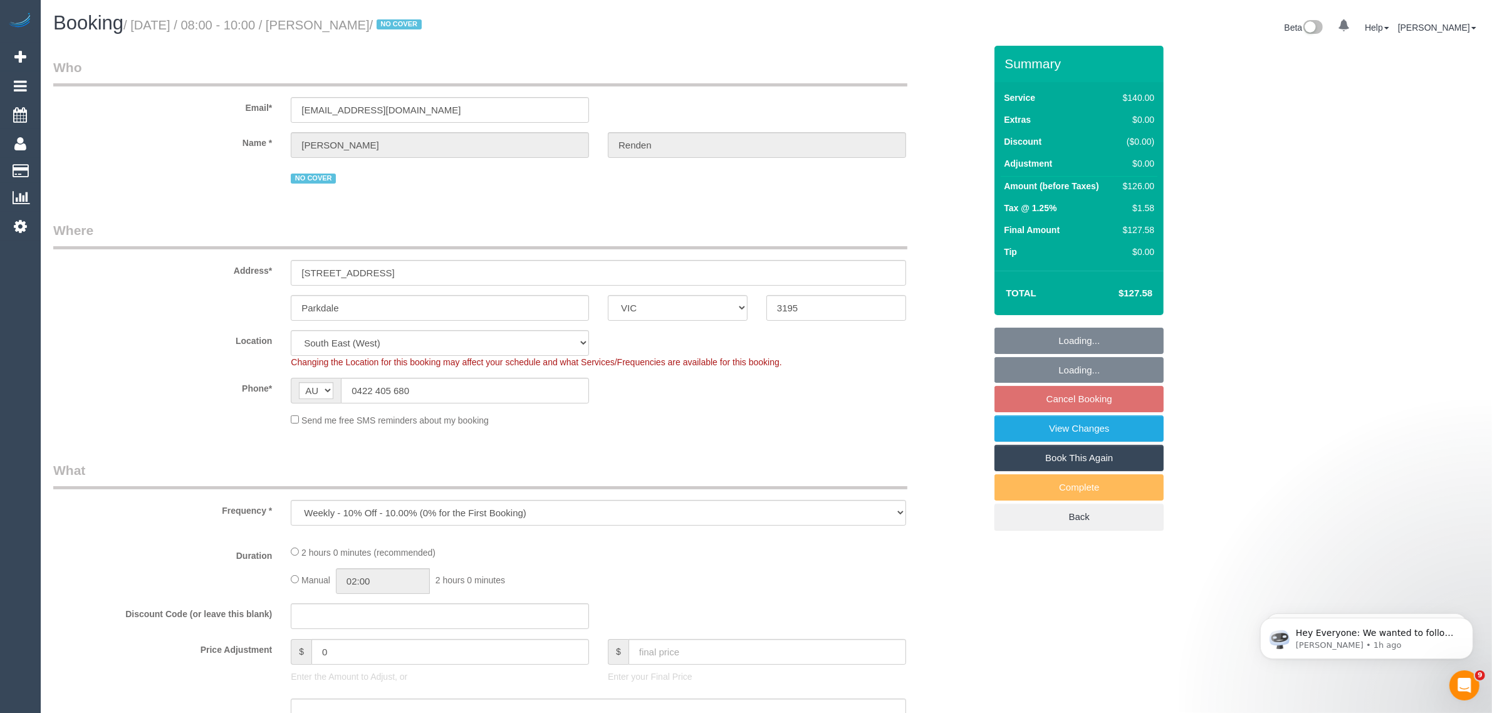
select select "object:880"
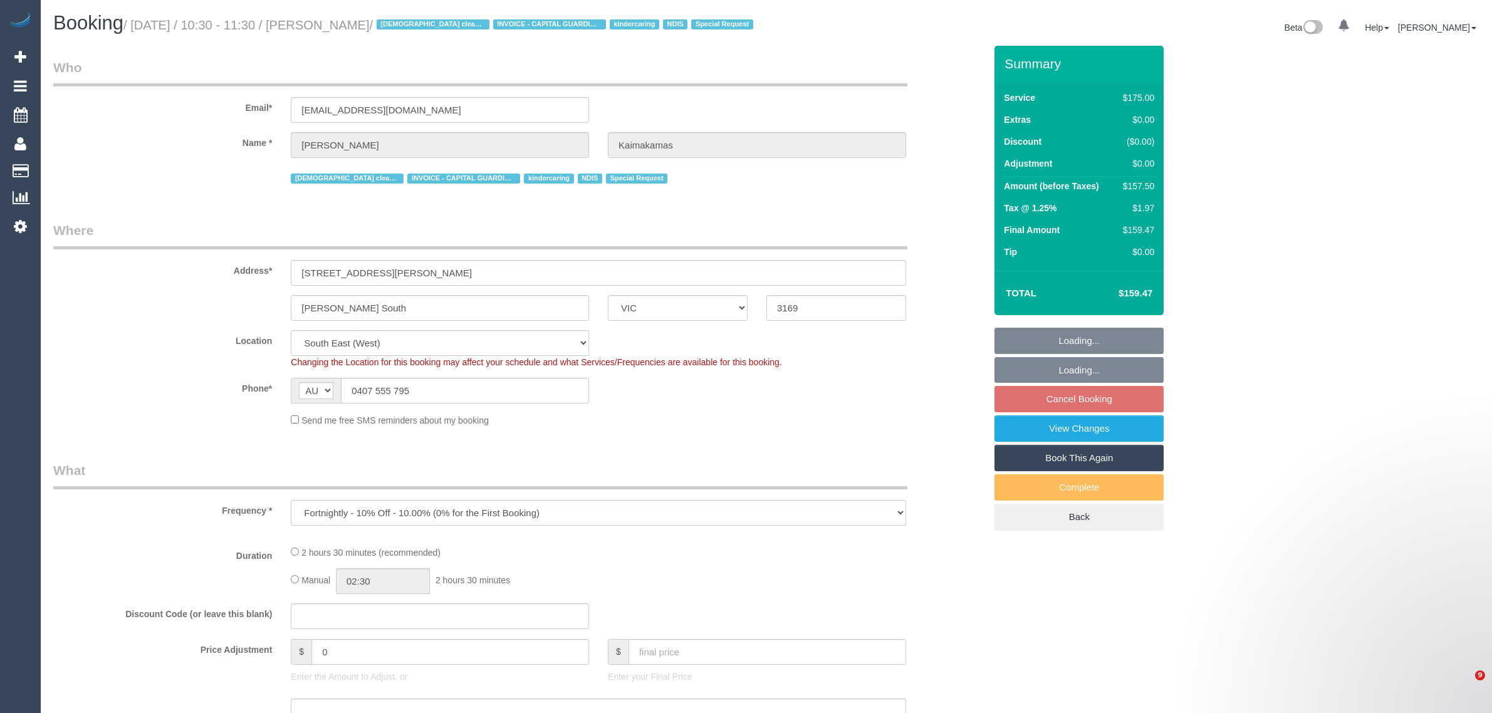
select select "VIC"
select select "number:27"
select select "number:14"
select select "number:19"
select select "number:22"
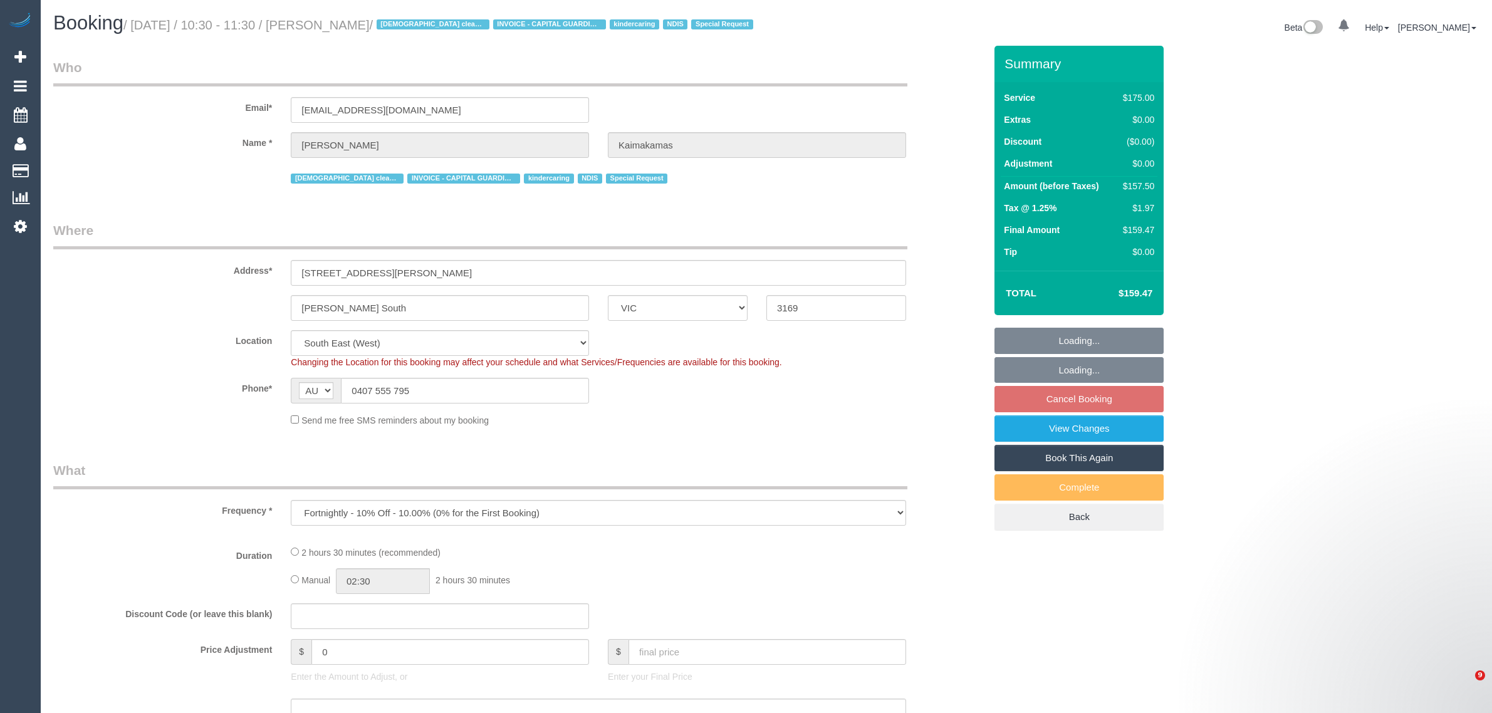
select select "number:12"
select select "150"
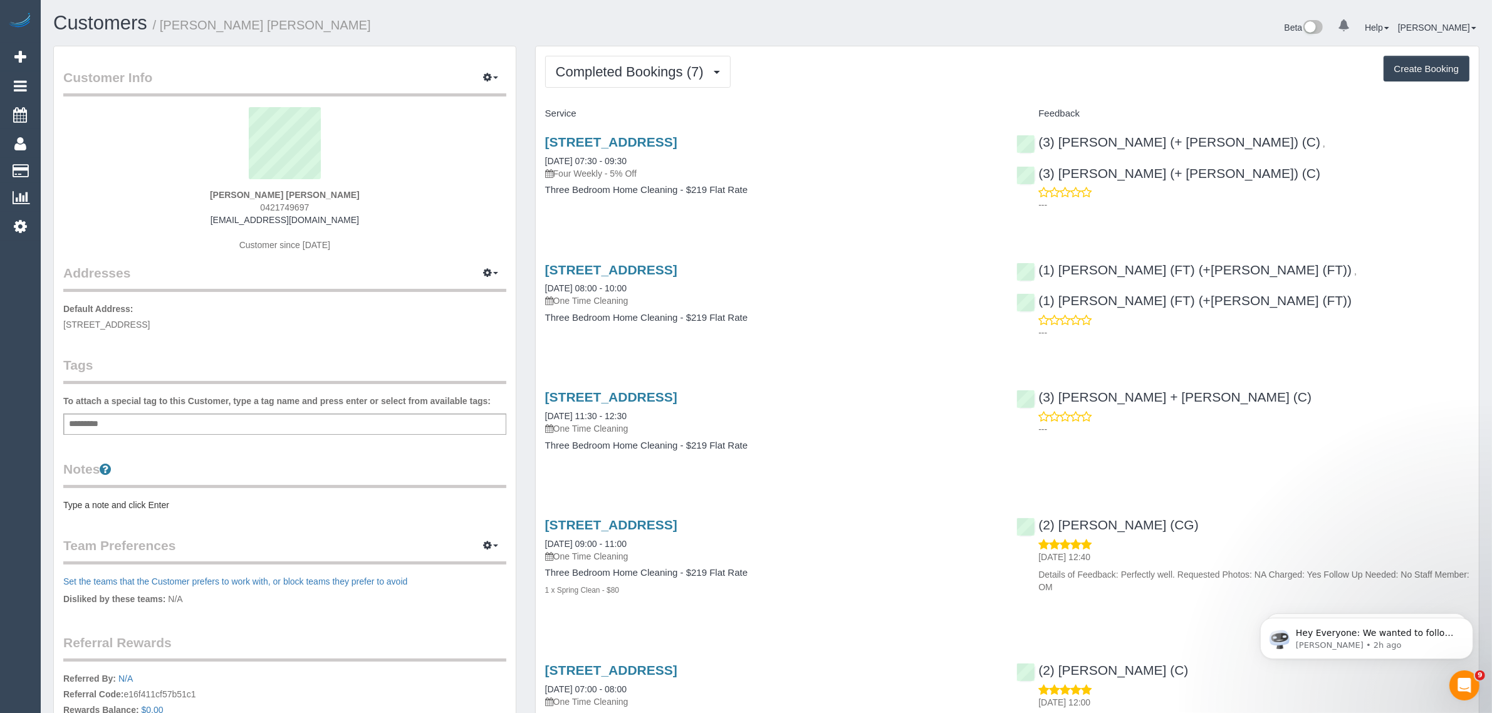
click at [301, 206] on span "0421749697" at bounding box center [284, 207] width 49 height 10
copy div "0421749697"
click at [697, 65] on span "Completed Bookings (7)" at bounding box center [633, 72] width 154 height 16
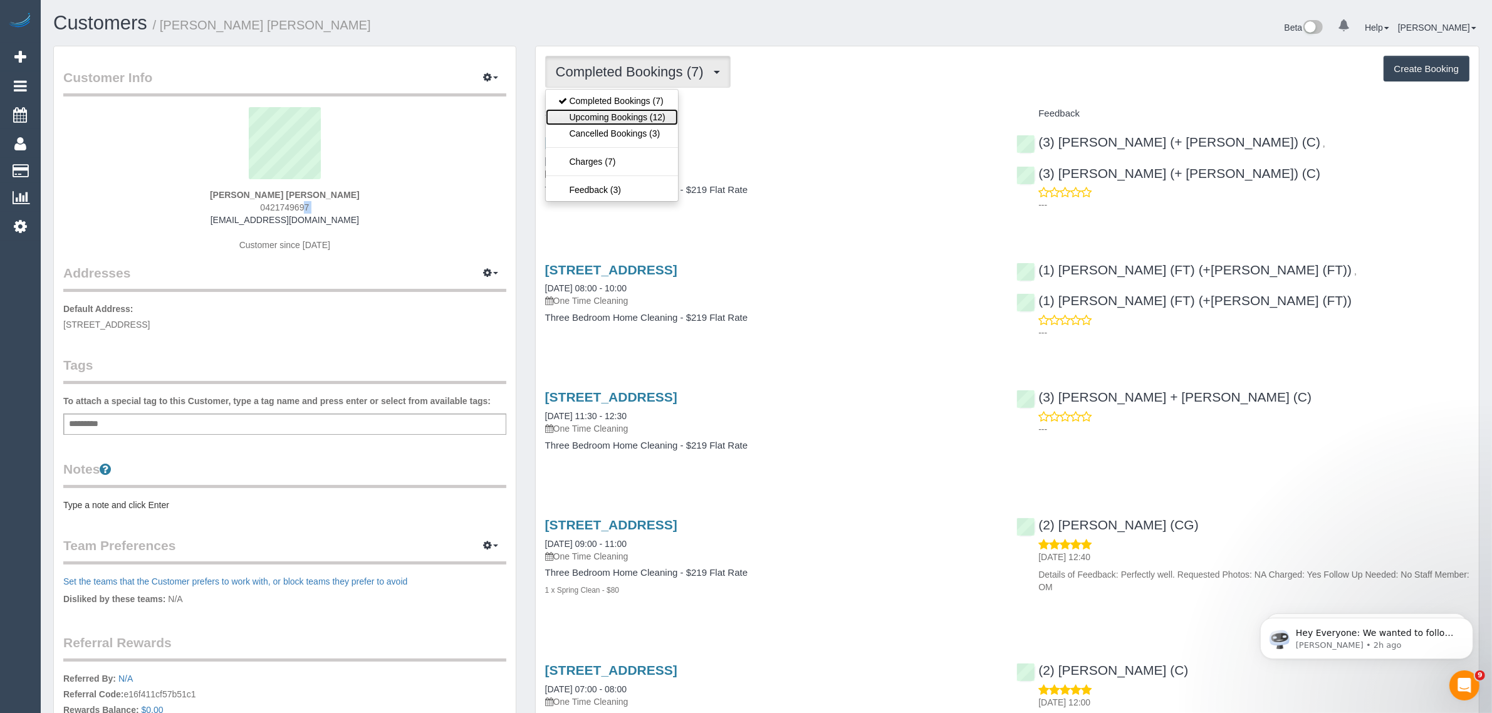
click at [632, 112] on link "Upcoming Bookings (12)" at bounding box center [612, 117] width 132 height 16
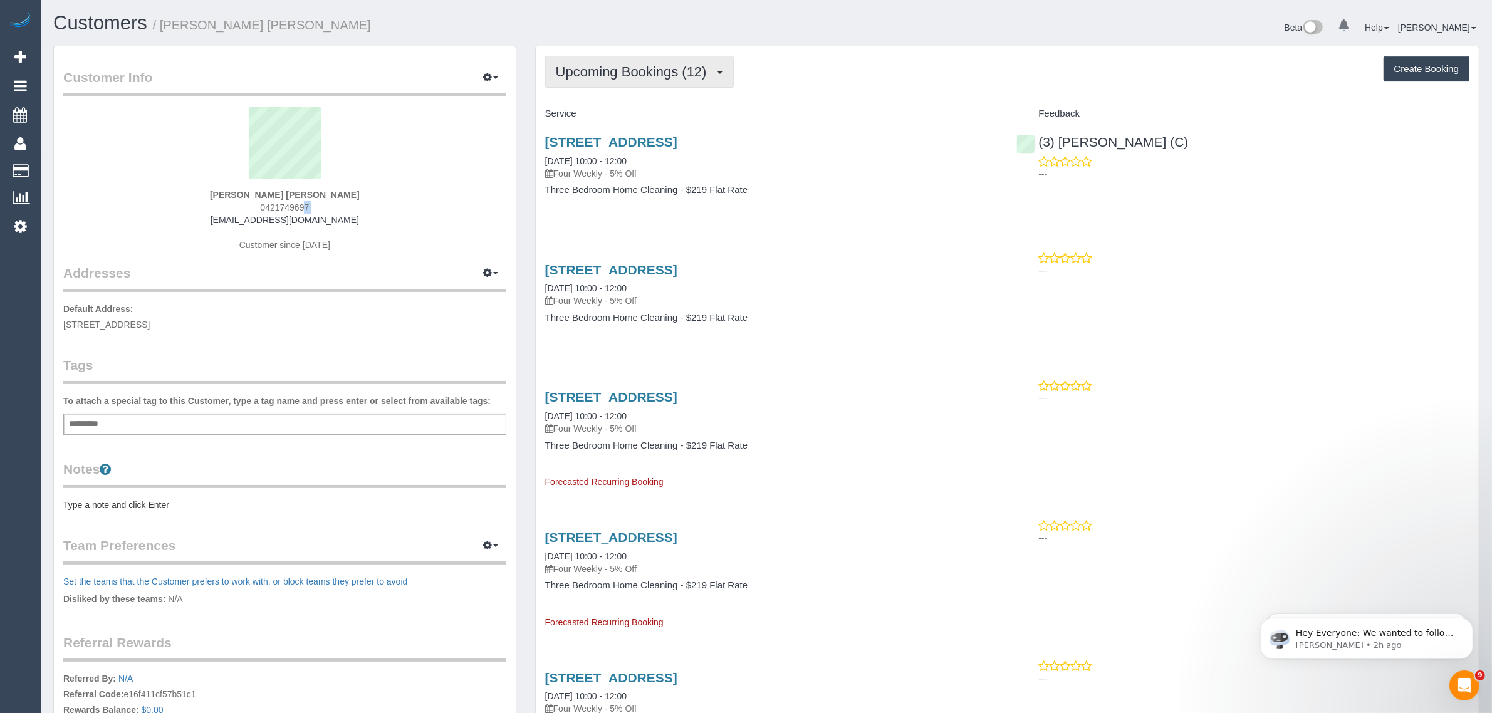
click at [633, 64] on span "Upcoming Bookings (12)" at bounding box center [634, 72] width 157 height 16
click at [616, 96] on link "Completed Bookings (7)" at bounding box center [612, 101] width 132 height 16
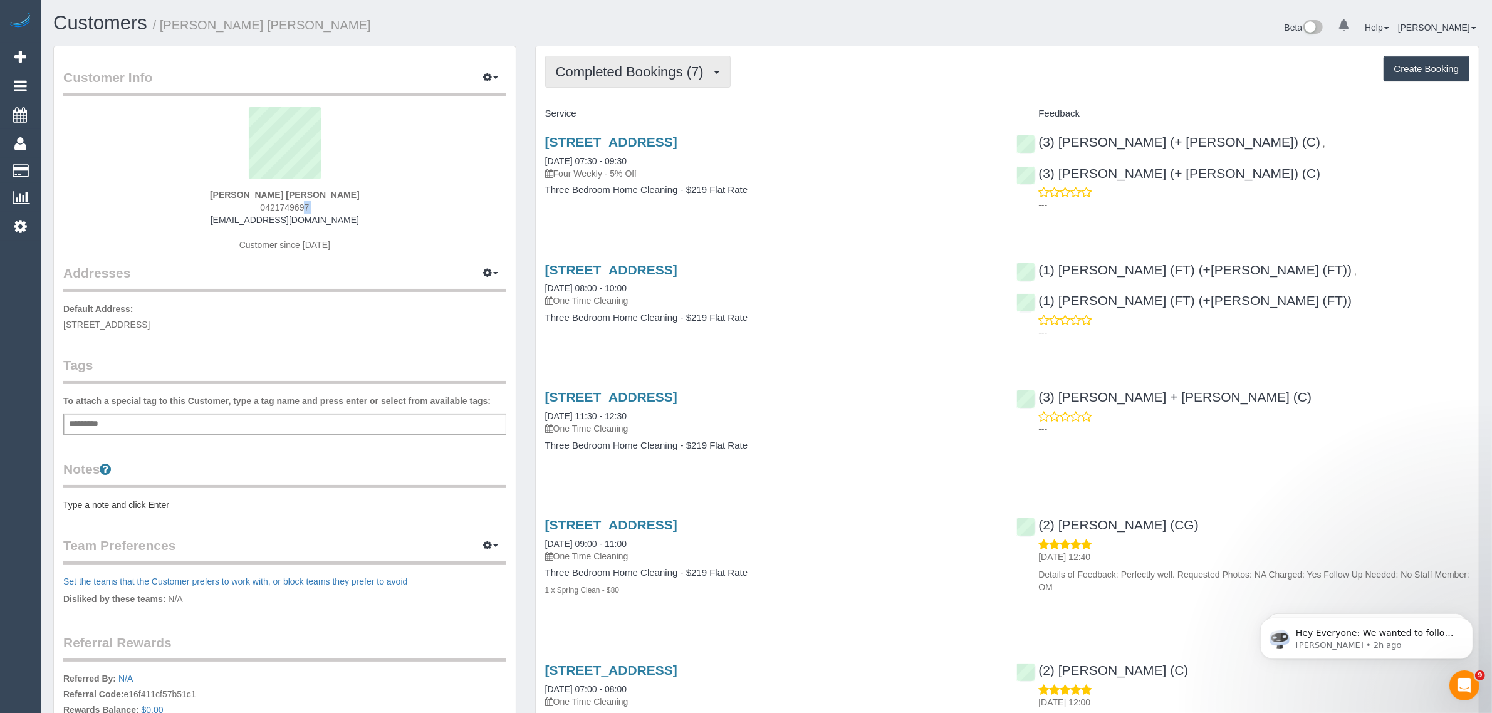
click at [659, 68] on span "Completed Bookings (7)" at bounding box center [633, 72] width 154 height 16
drag, startPoint x: 626, startPoint y: 110, endPoint x: 746, endPoint y: 148, distance: 126.1
click at [626, 111] on link "Upcoming Bookings (12)" at bounding box center [612, 117] width 132 height 16
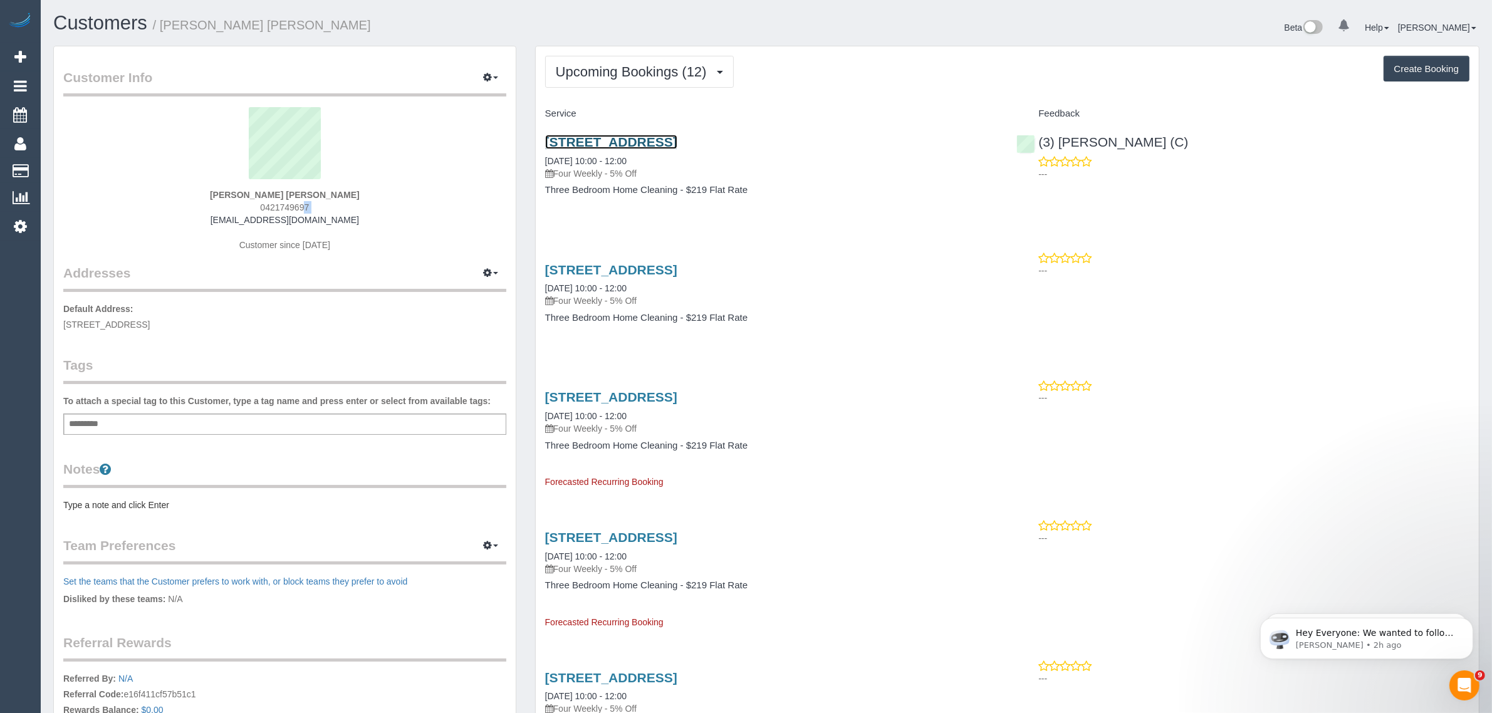
click at [642, 139] on link "[STREET_ADDRESS]" at bounding box center [611, 142] width 132 height 14
click at [611, 66] on span "Upcoming Bookings (12)" at bounding box center [634, 72] width 157 height 16
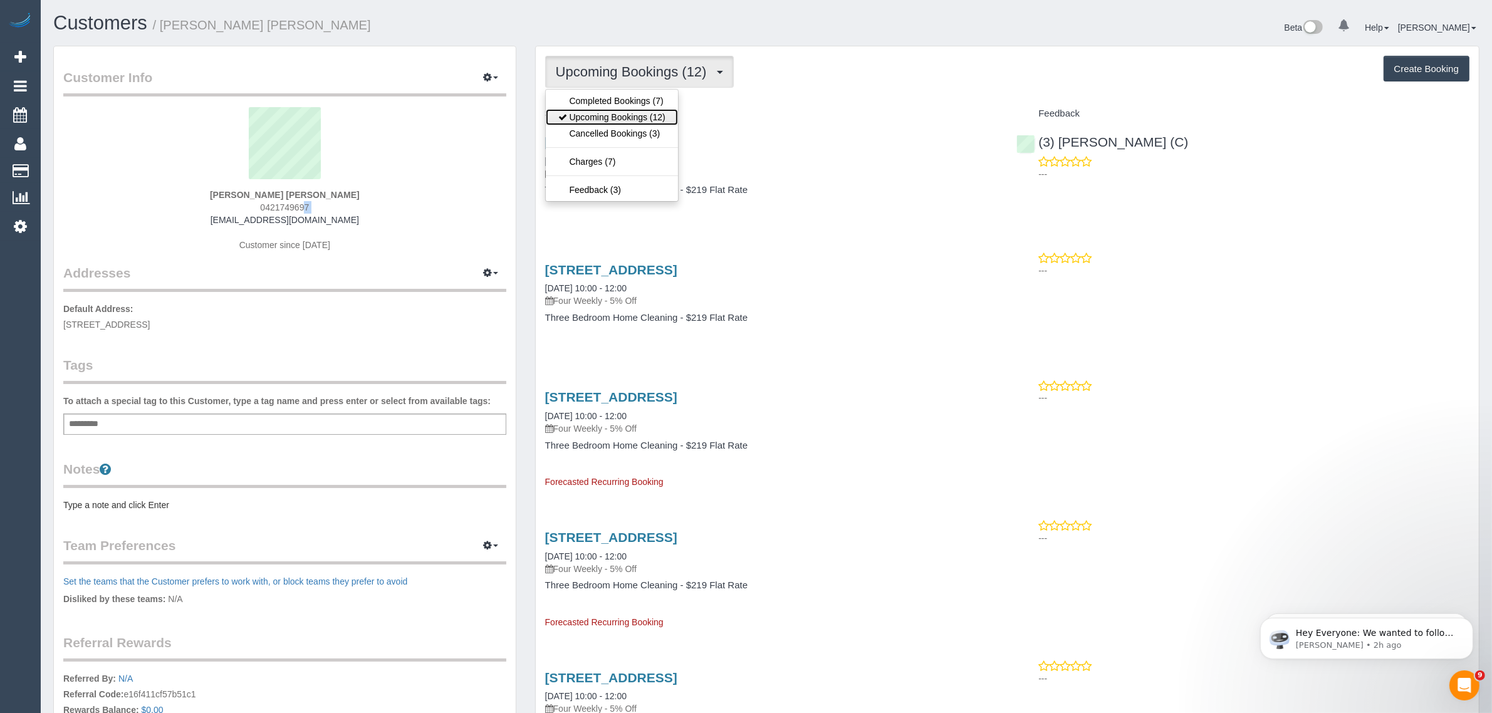
click at [603, 117] on link "Upcoming Bookings (12)" at bounding box center [612, 117] width 132 height 16
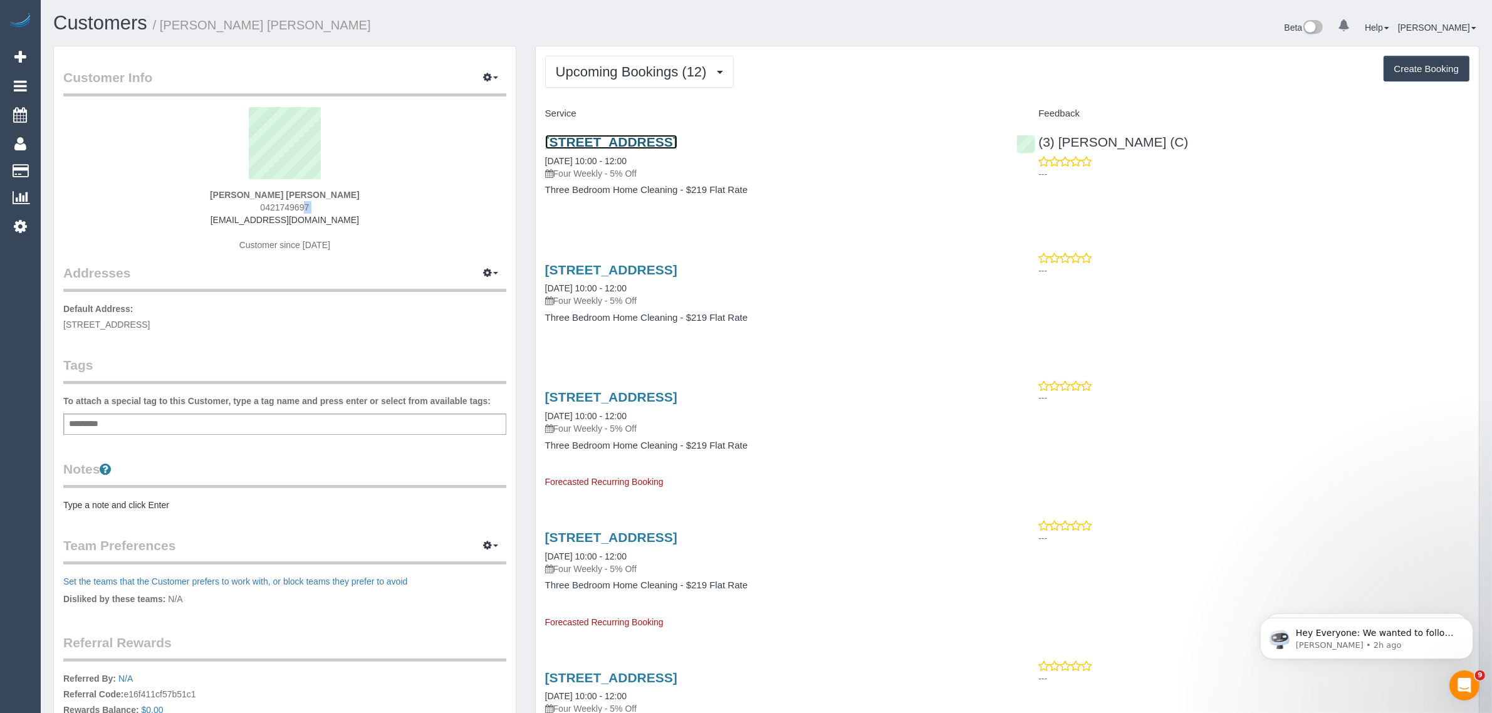
click at [633, 146] on link "25 Percy Street, Newport, VIC 3015" at bounding box center [611, 142] width 132 height 14
click at [816, 186] on h4 "Three Bedroom Home Cleaning - $219 Flat Rate" at bounding box center [771, 190] width 453 height 11
drag, startPoint x: 662, startPoint y: 155, endPoint x: 540, endPoint y: 154, distance: 122.2
click at [540, 154] on div "25 Percy Street, Newport, VIC 3015 08/10/2025 10:00 - 12:00 Four Weekly - 5% Of…" at bounding box center [772, 172] width 472 height 97
copy link "08/10/2025 10:00 - 12:00"
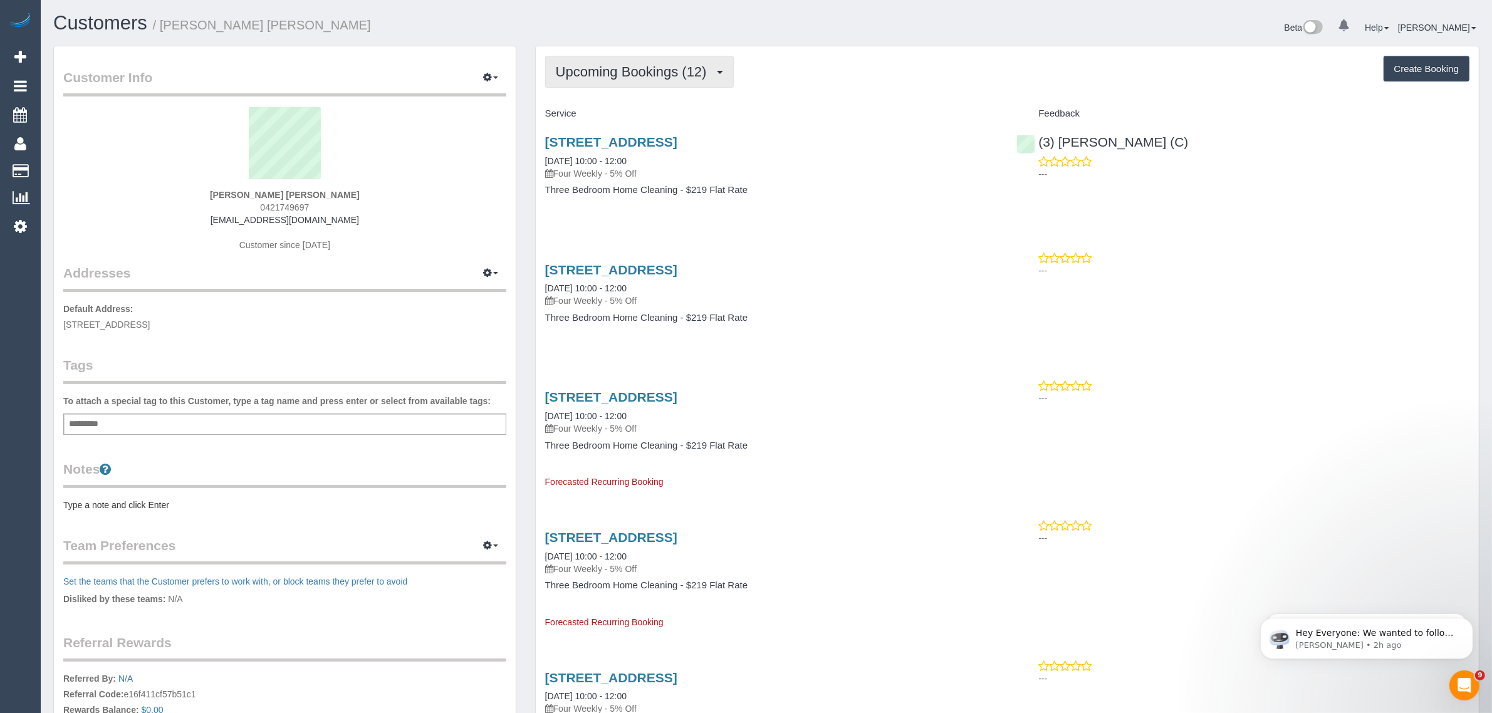
click at [612, 82] on button "Upcoming Bookings (12)" at bounding box center [639, 72] width 189 height 32
click at [635, 121] on link "Upcoming Bookings (12)" at bounding box center [612, 117] width 132 height 16
click at [626, 67] on span "Upcoming Bookings (12)" at bounding box center [634, 72] width 157 height 16
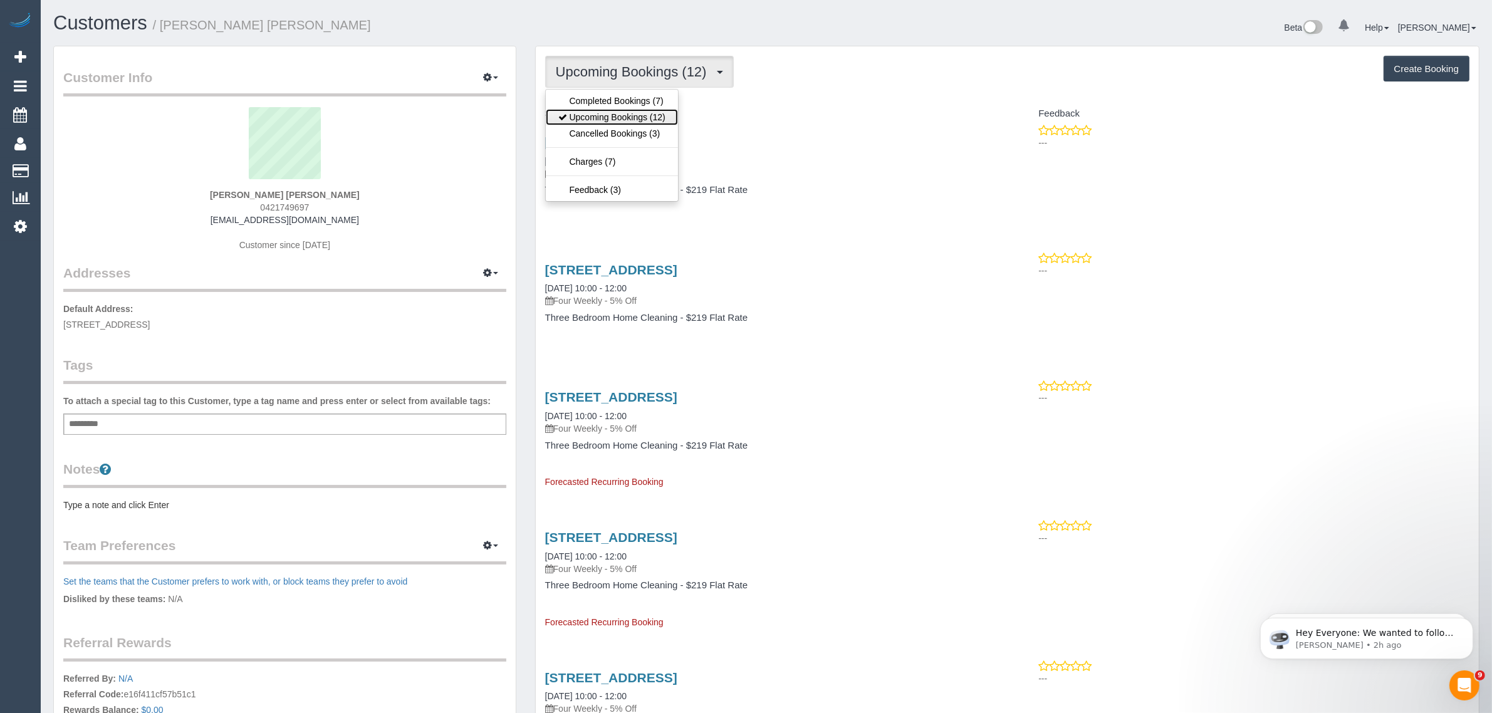
click at [616, 114] on link "Upcoming Bookings (12)" at bounding box center [612, 117] width 132 height 16
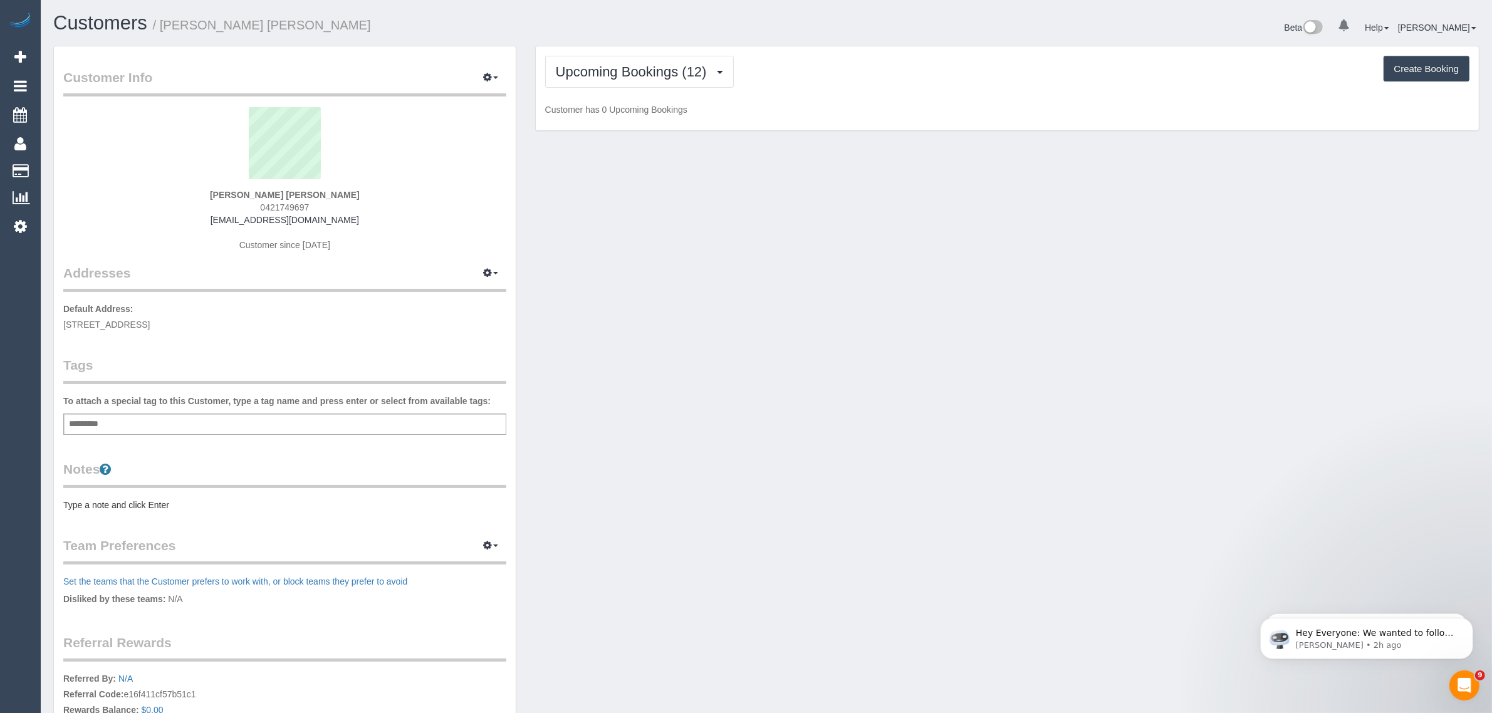
click at [871, 29] on div "Beta 0 Your Notifications You have 0 alerts Help Help Docs Take a Tour Contact …" at bounding box center [1128, 29] width 723 height 33
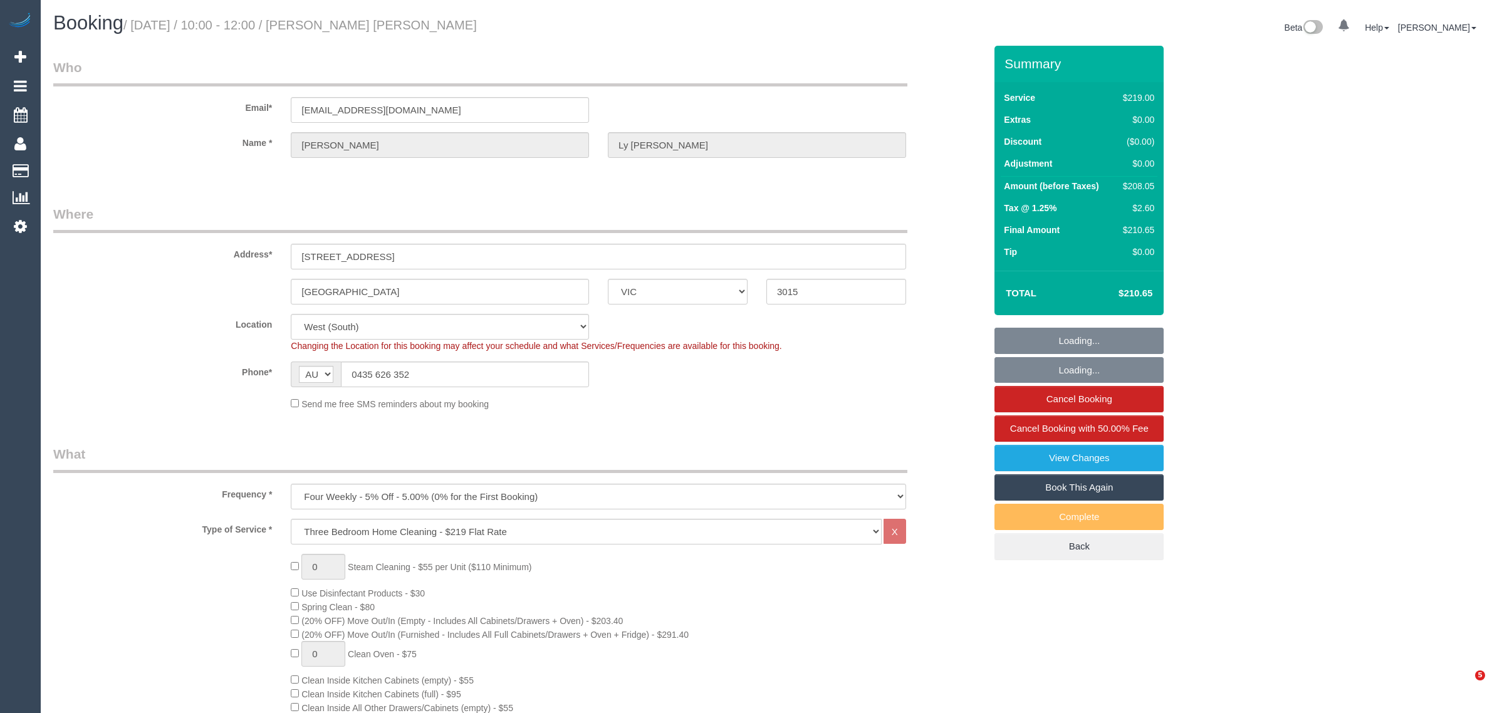
select select "VIC"
select select "string:stripe-pm_1S4urw2GScqysDRVwM6kXkyi"
select select "number:27"
select select "number:14"
select select "number:19"
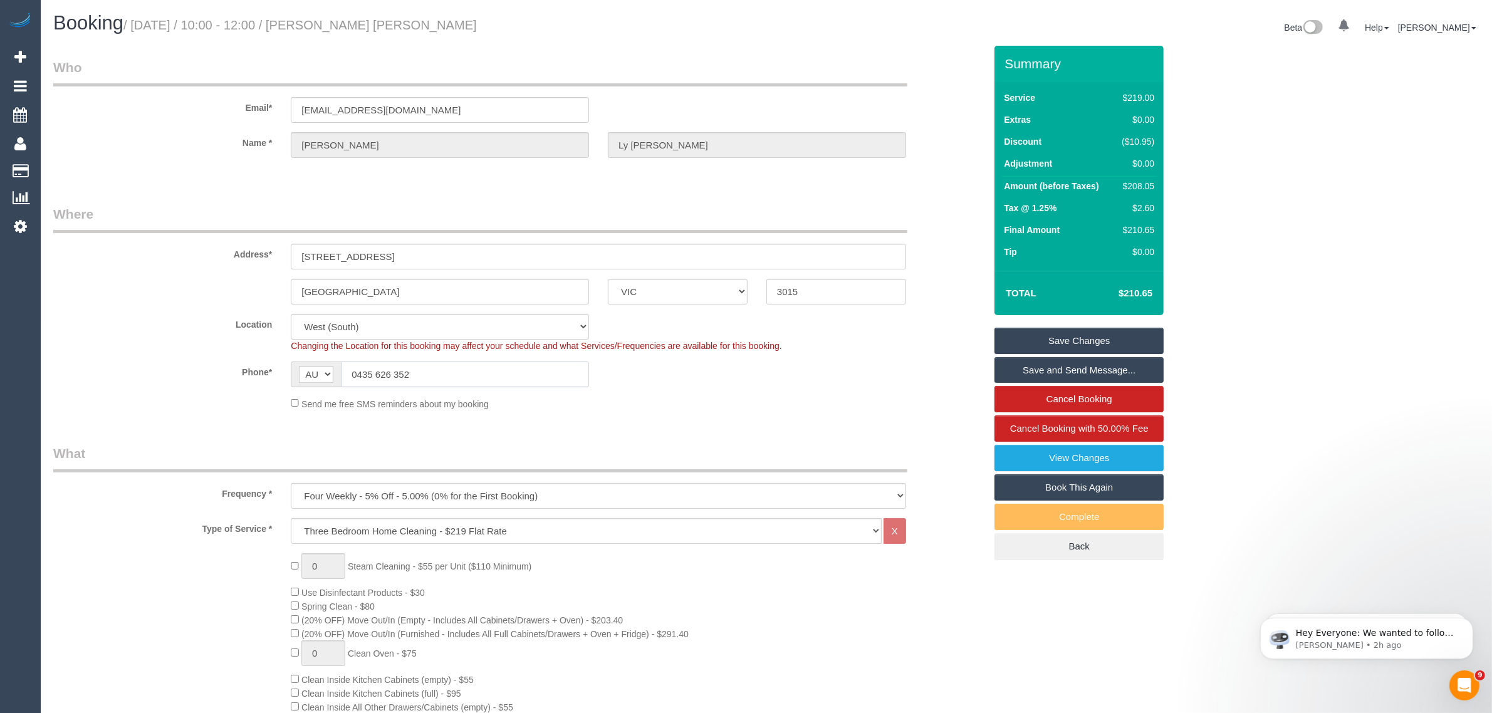
click at [524, 369] on input "0435 626 352" at bounding box center [465, 375] width 248 height 26
click at [703, 395] on sui-booking-location "Location [GEOGRAPHIC_DATA] (North) East (South) [GEOGRAPHIC_DATA] (East) [GEOGR…" at bounding box center [519, 362] width 932 height 97
drag, startPoint x: 763, startPoint y: 411, endPoint x: 771, endPoint y: 424, distance: 14.6
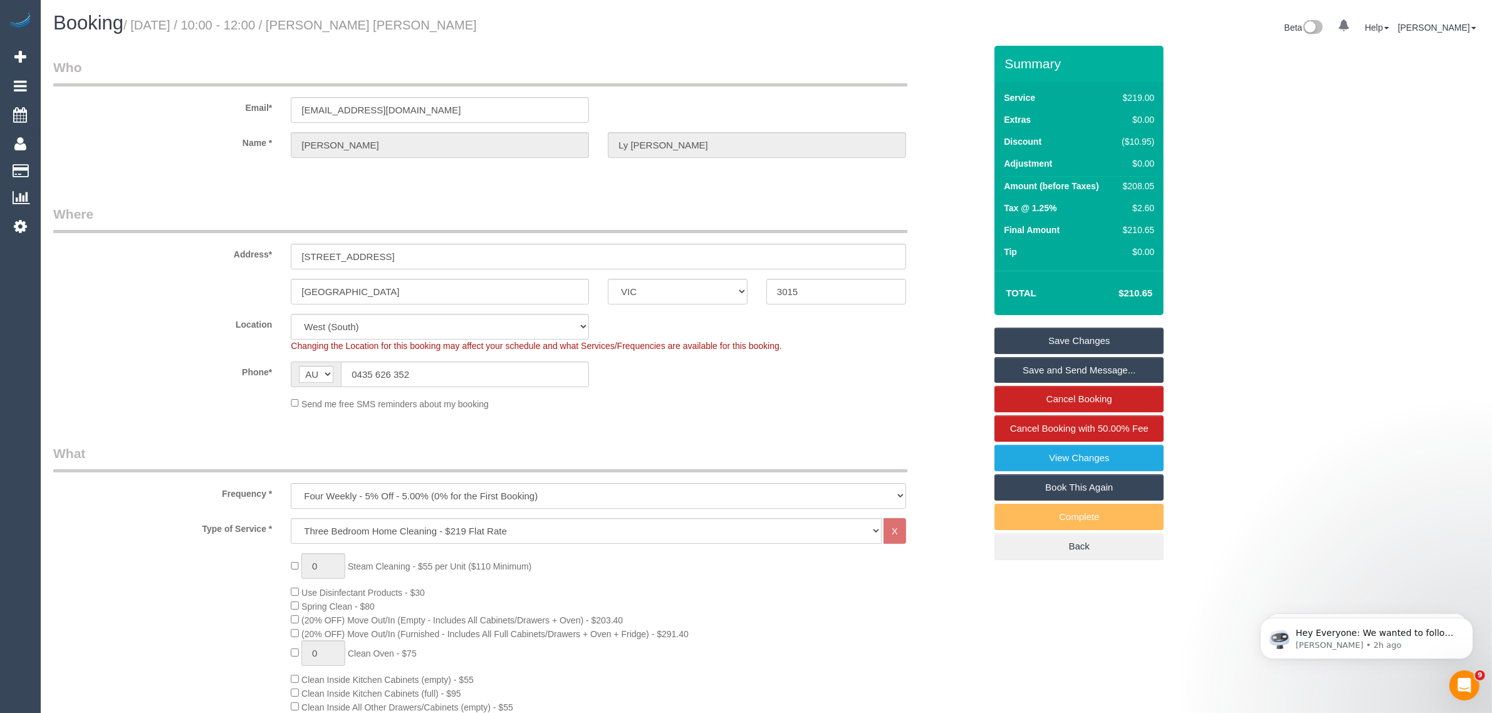
click at [763, 411] on fieldset "Where Address* [STREET_ADDRESS] [GEOGRAPHIC_DATA] ACT [GEOGRAPHIC_DATA] NT [GEO…" at bounding box center [519, 312] width 932 height 215
click at [868, 408] on div "Send me free SMS reminders about my booking" at bounding box center [598, 404] width 634 height 14
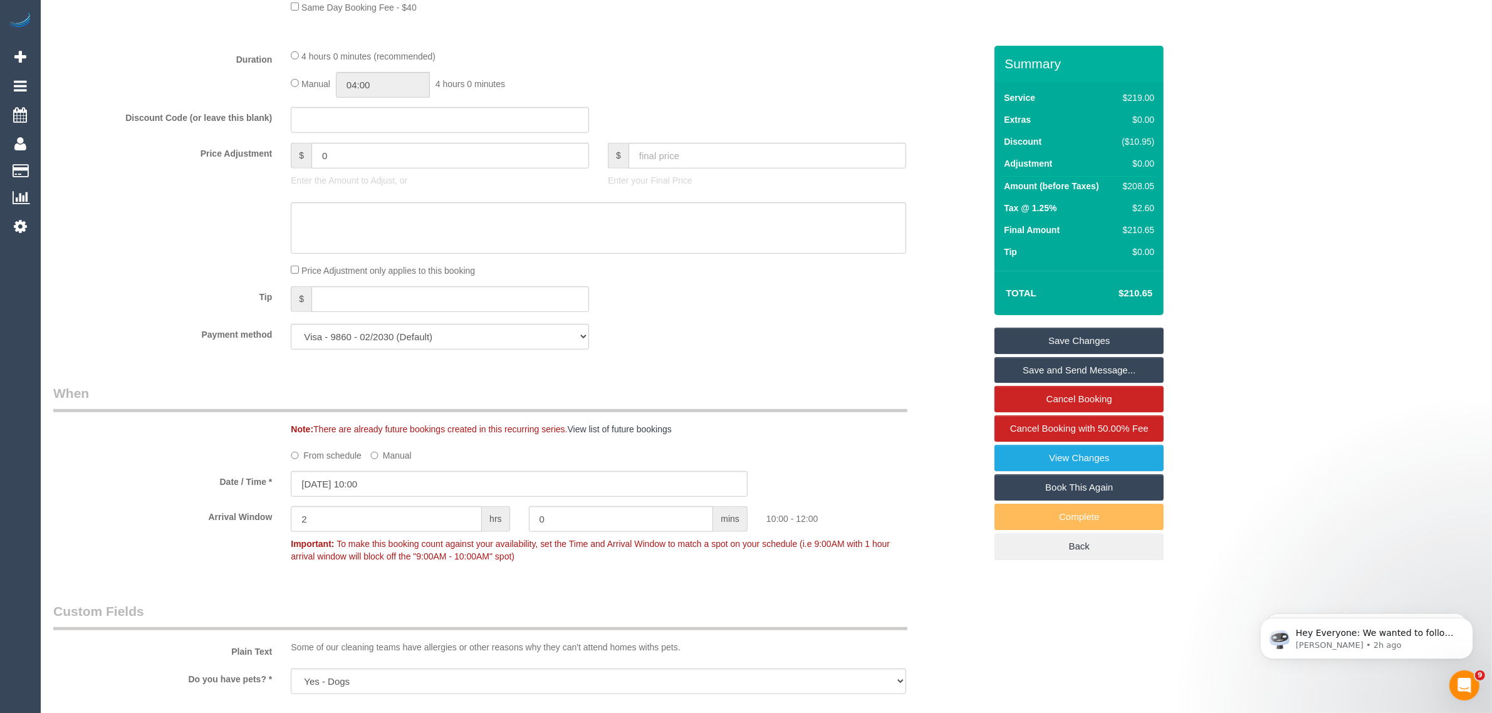
scroll to position [1775, 0]
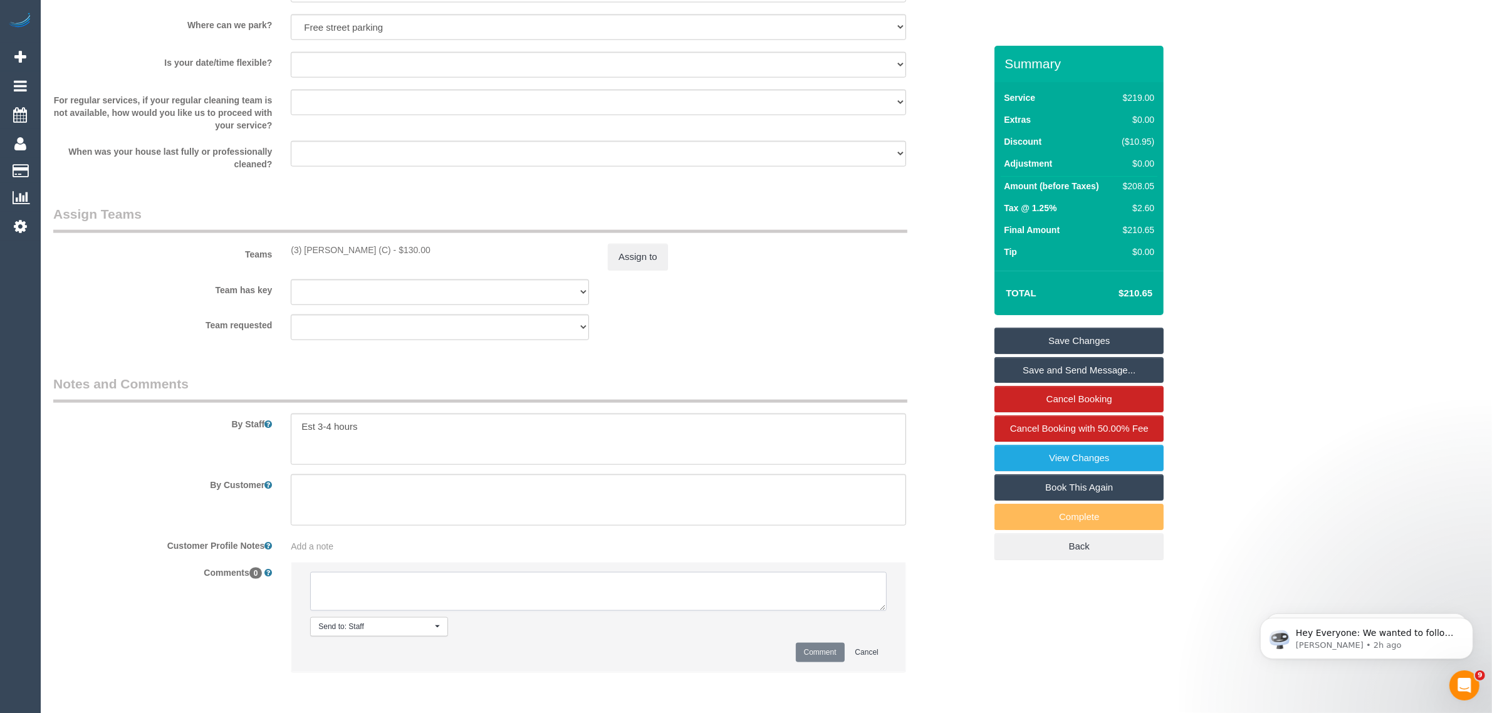
click at [545, 590] on textarea at bounding box center [598, 591] width 577 height 39
paste textarea "Cleaner(s) Unassigned: Reason Unassigned: Contact via: Which message sent: Addi…"
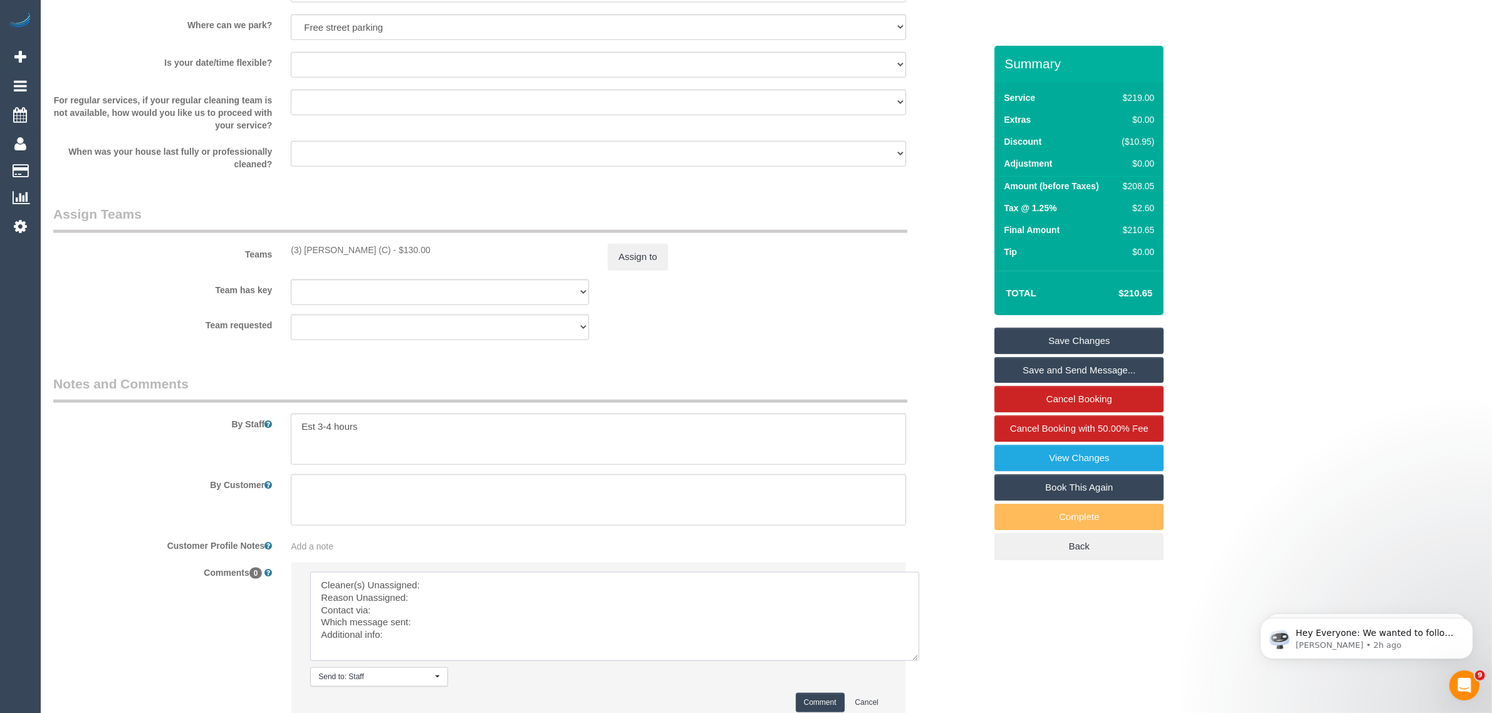
scroll to position [0, 0]
drag, startPoint x: 878, startPoint y: 607, endPoint x: 923, endPoint y: 678, distance: 84.0
click at [923, 674] on textarea at bounding box center [618, 623] width 616 height 102
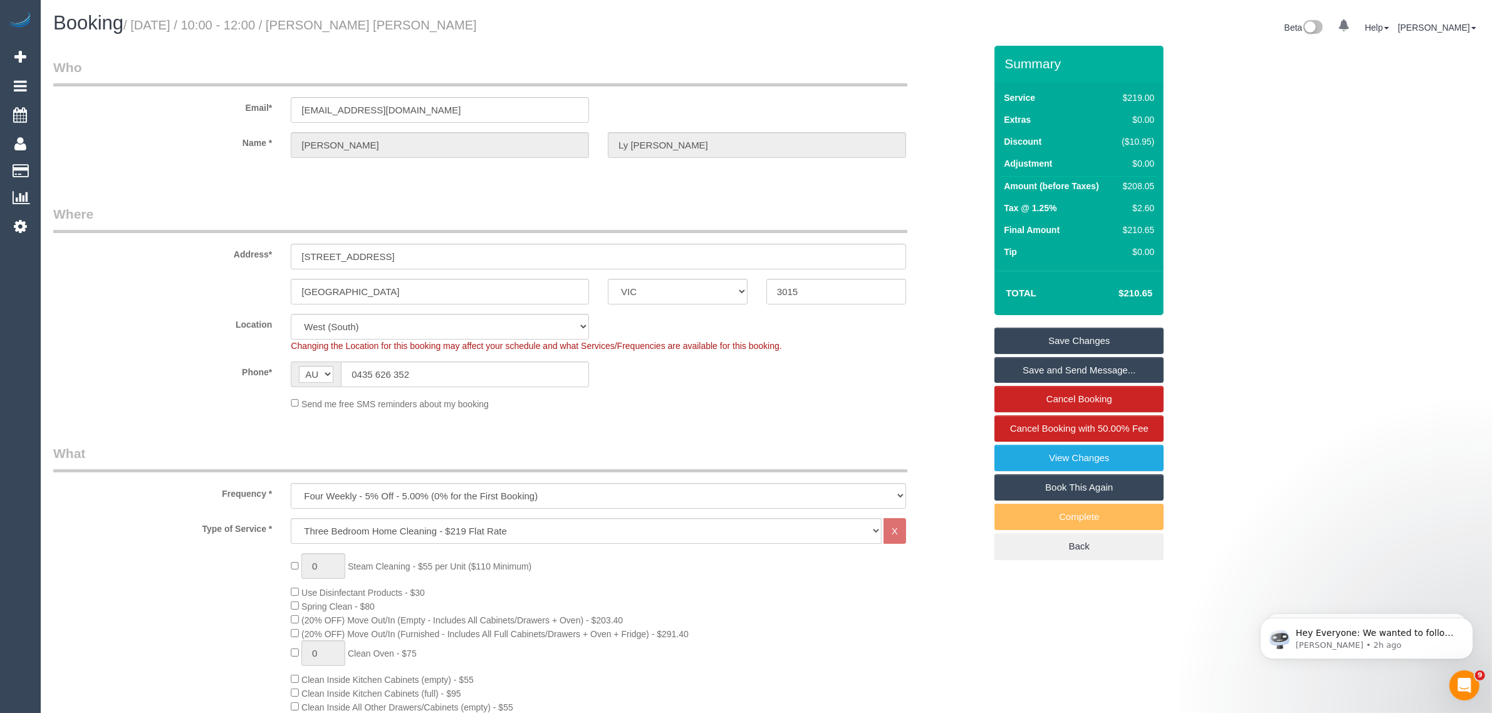
click at [928, 415] on fieldset "Where Address* [STREET_ADDRESS] [GEOGRAPHIC_DATA] ACT [GEOGRAPHIC_DATA] NT [GEO…" at bounding box center [519, 312] width 932 height 215
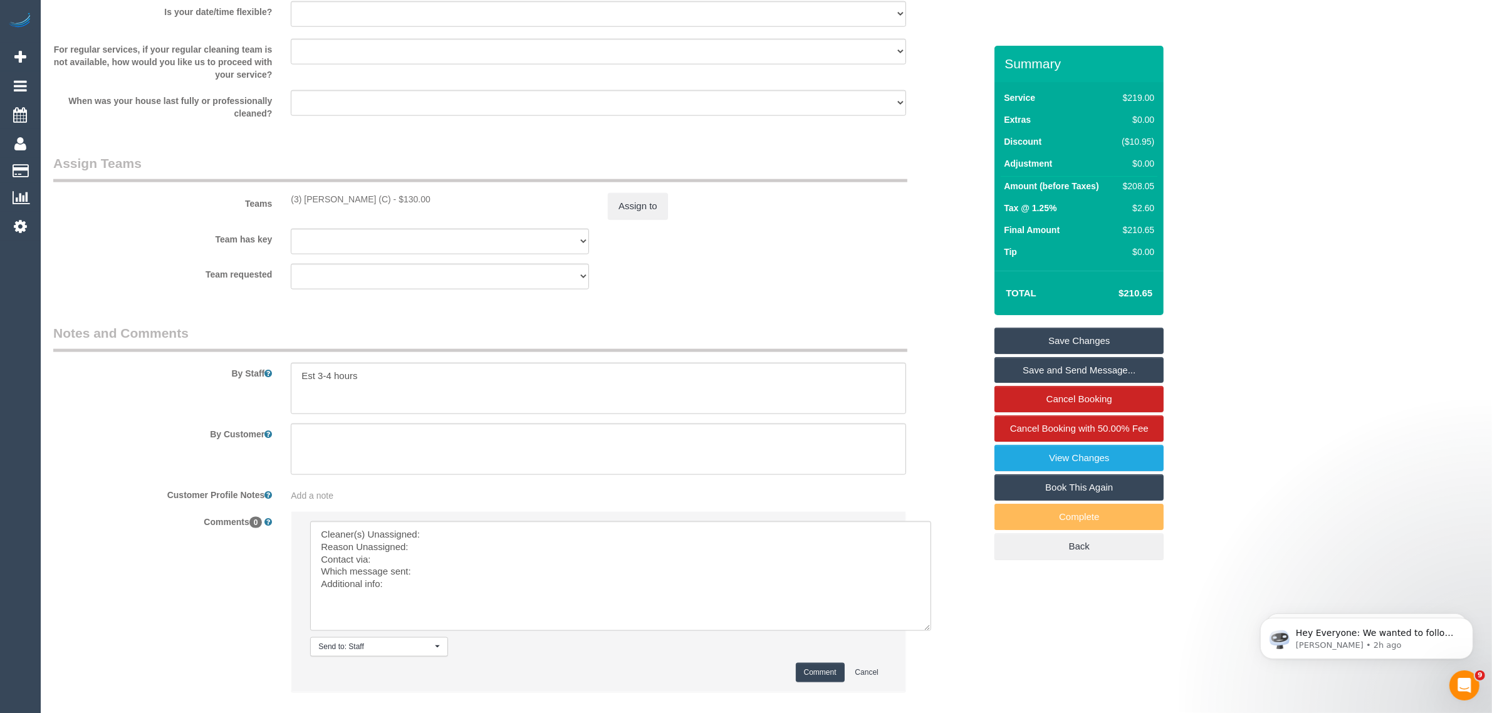
scroll to position [1897, 0]
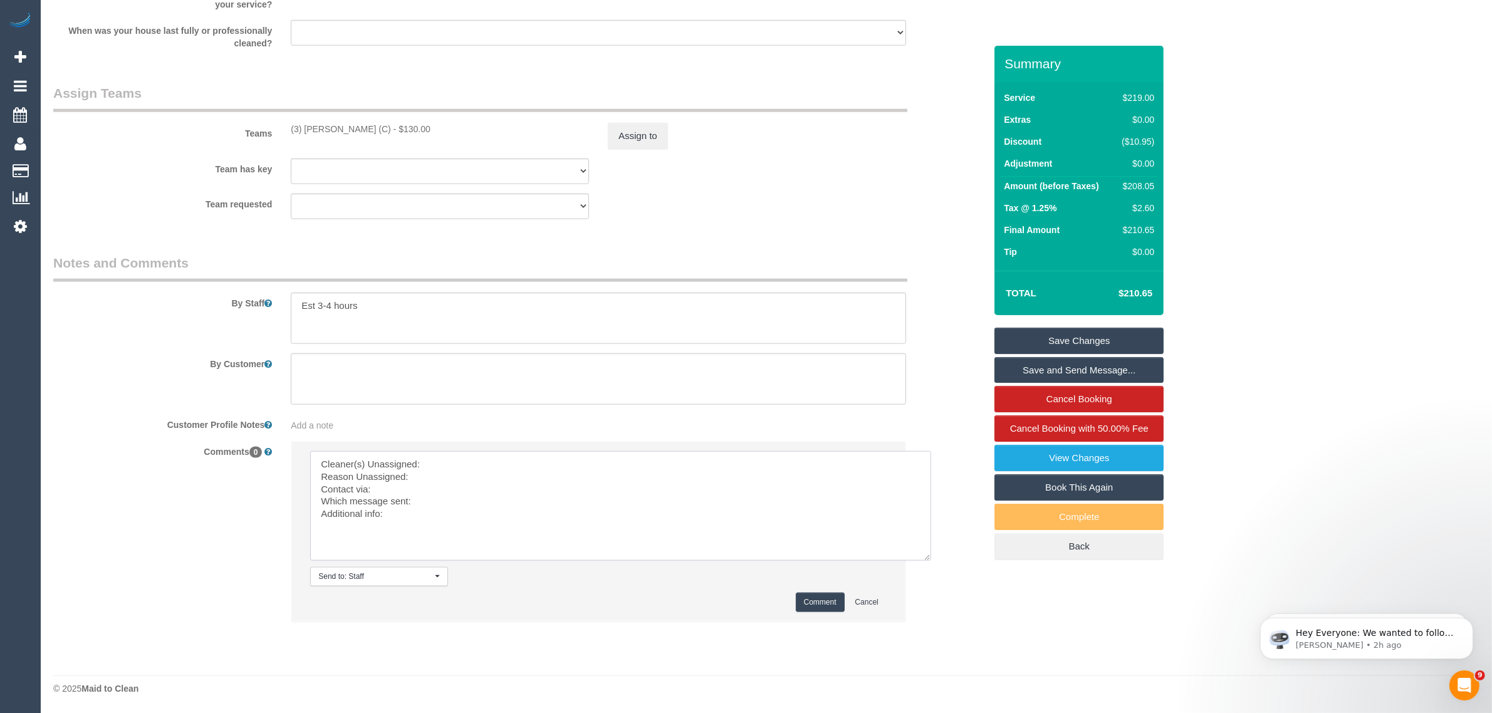
click at [548, 458] on textarea at bounding box center [620, 506] width 621 height 110
drag, startPoint x: 288, startPoint y: 133, endPoint x: 374, endPoint y: 130, distance: 85.3
click at [374, 130] on div "(3) [PERSON_NAME] (C) - $130.00" at bounding box center [439, 129] width 317 height 13
copy div "(3) [PERSON_NAME] ("
click at [481, 464] on textarea at bounding box center [620, 506] width 621 height 110
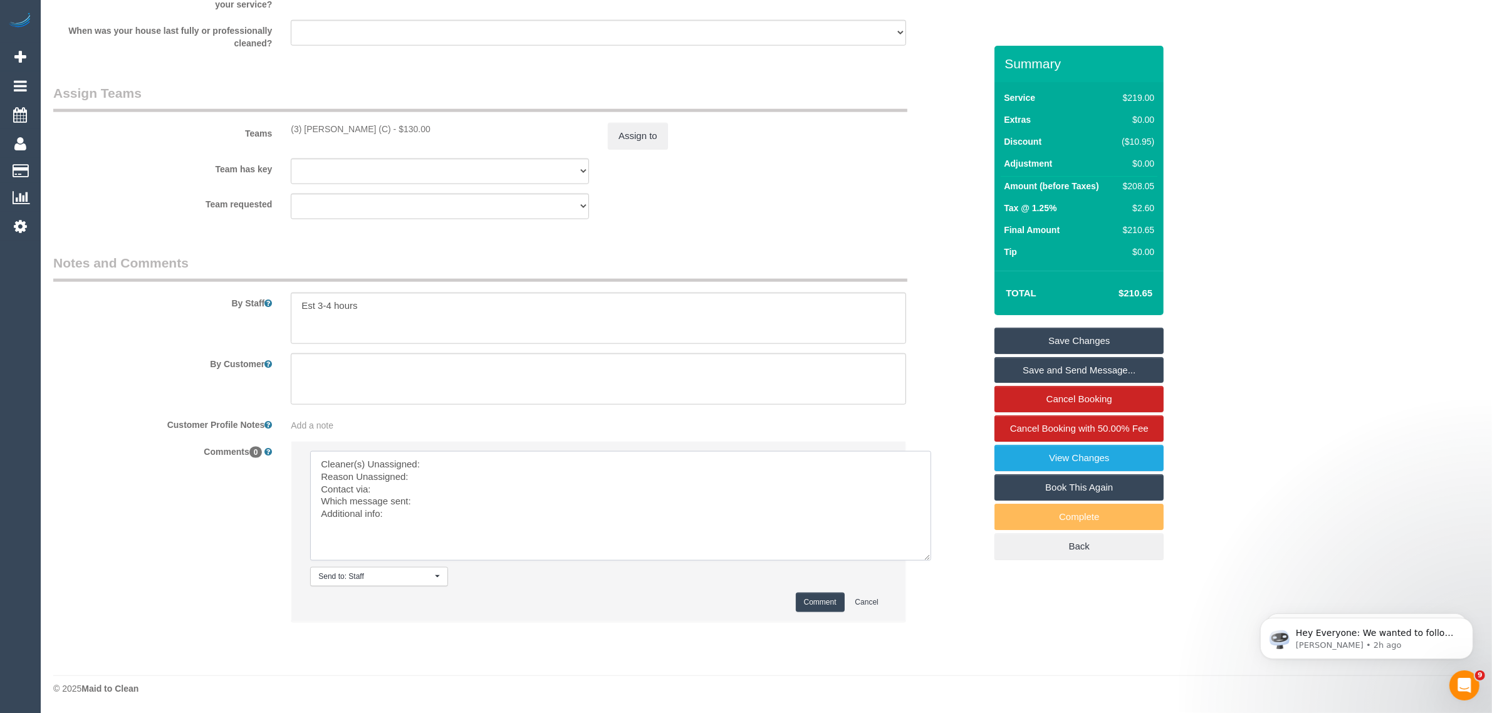
paste textarea "(3) [PERSON_NAME] ("
click at [455, 474] on textarea at bounding box center [620, 506] width 621 height 110
click at [479, 511] on textarea at bounding box center [620, 506] width 621 height 110
click at [488, 501] on textarea at bounding box center [620, 506] width 621 height 110
type textarea "Cleaner(s) Unassigned: (3) [PERSON_NAME] ( Reason Unassigned: no babysitter Con…"
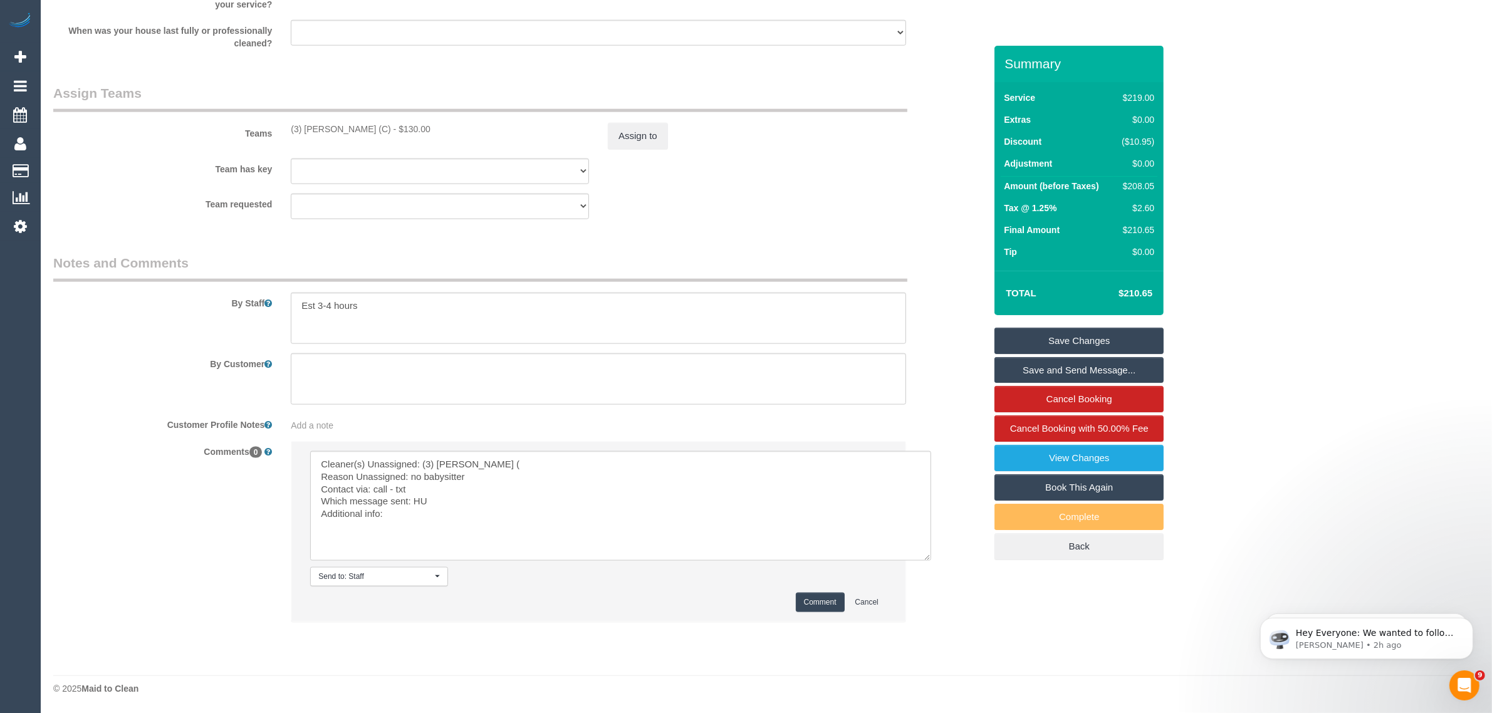
click at [806, 590] on li "Send to: Staff Nothing selected Send to: Staff Send to: Customer Send to: Team …" at bounding box center [598, 532] width 614 height 180
click at [807, 599] on button "Comment" at bounding box center [820, 602] width 49 height 19
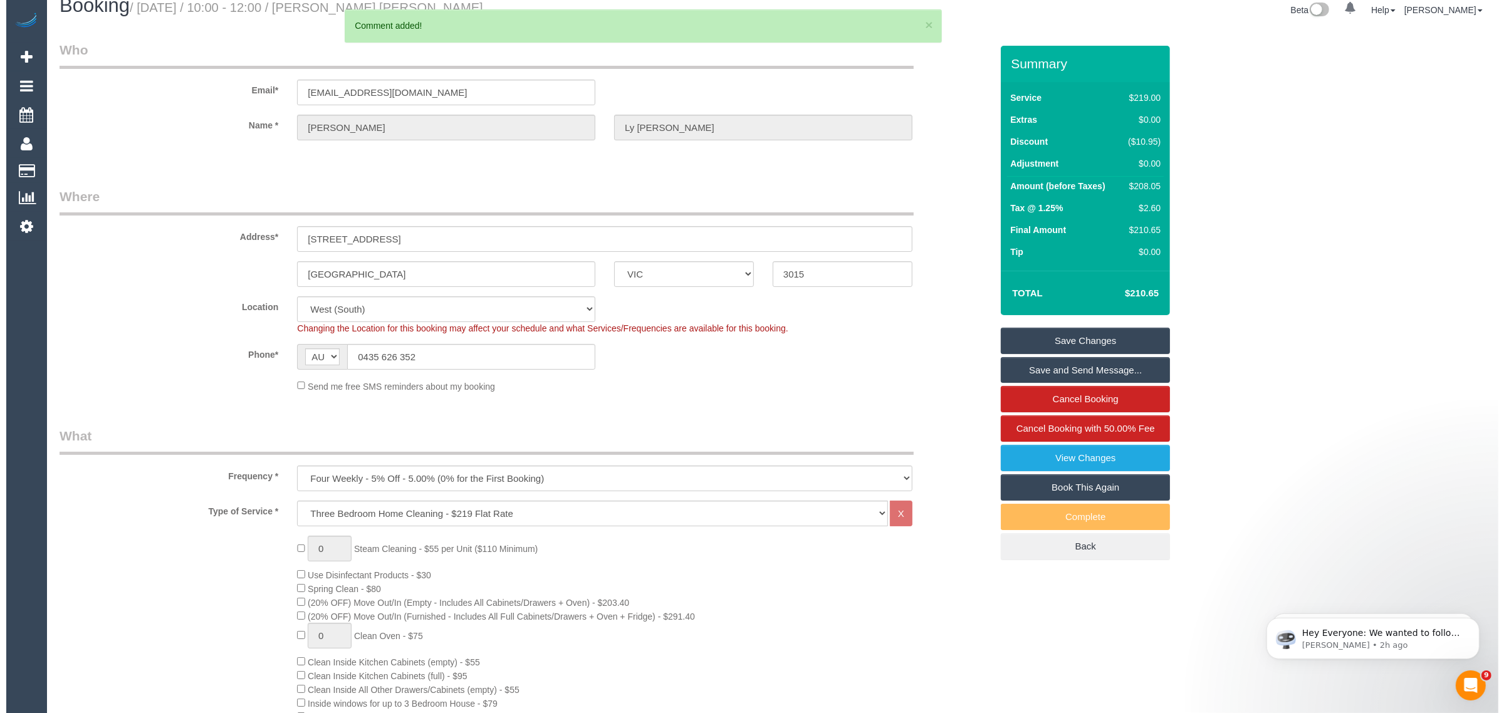
scroll to position [0, 0]
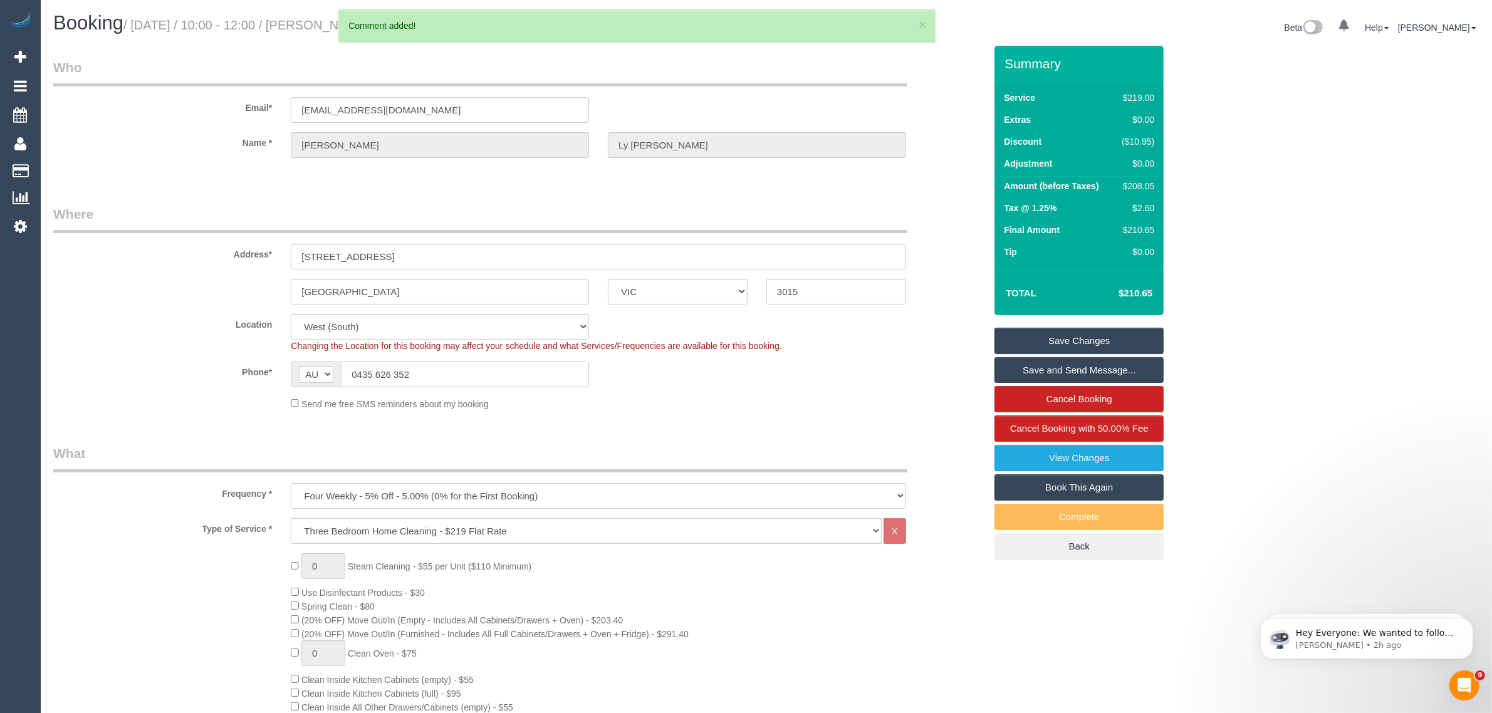
click at [514, 373] on input "0435 626 352" at bounding box center [465, 375] width 248 height 26
click at [515, 373] on input "0435 626 352" at bounding box center [465, 375] width 248 height 26
click at [776, 379] on div "Phone* AF AL DZ AD AO AI AQ AG AR AM AW AU AT AZ BS BH BD BB BY BE BZ BJ BM BT …" at bounding box center [519, 375] width 951 height 26
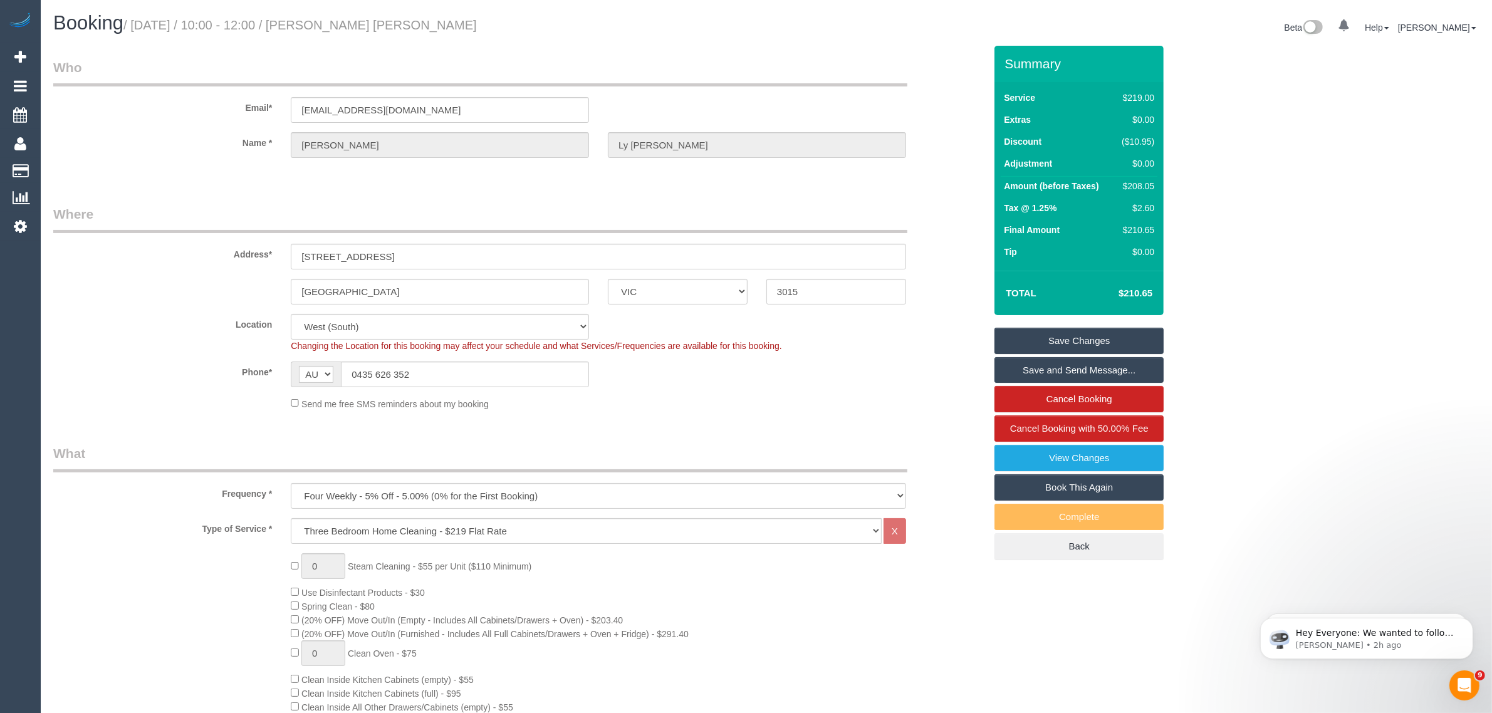
click at [1082, 332] on link "Save Changes" at bounding box center [1079, 341] width 169 height 26
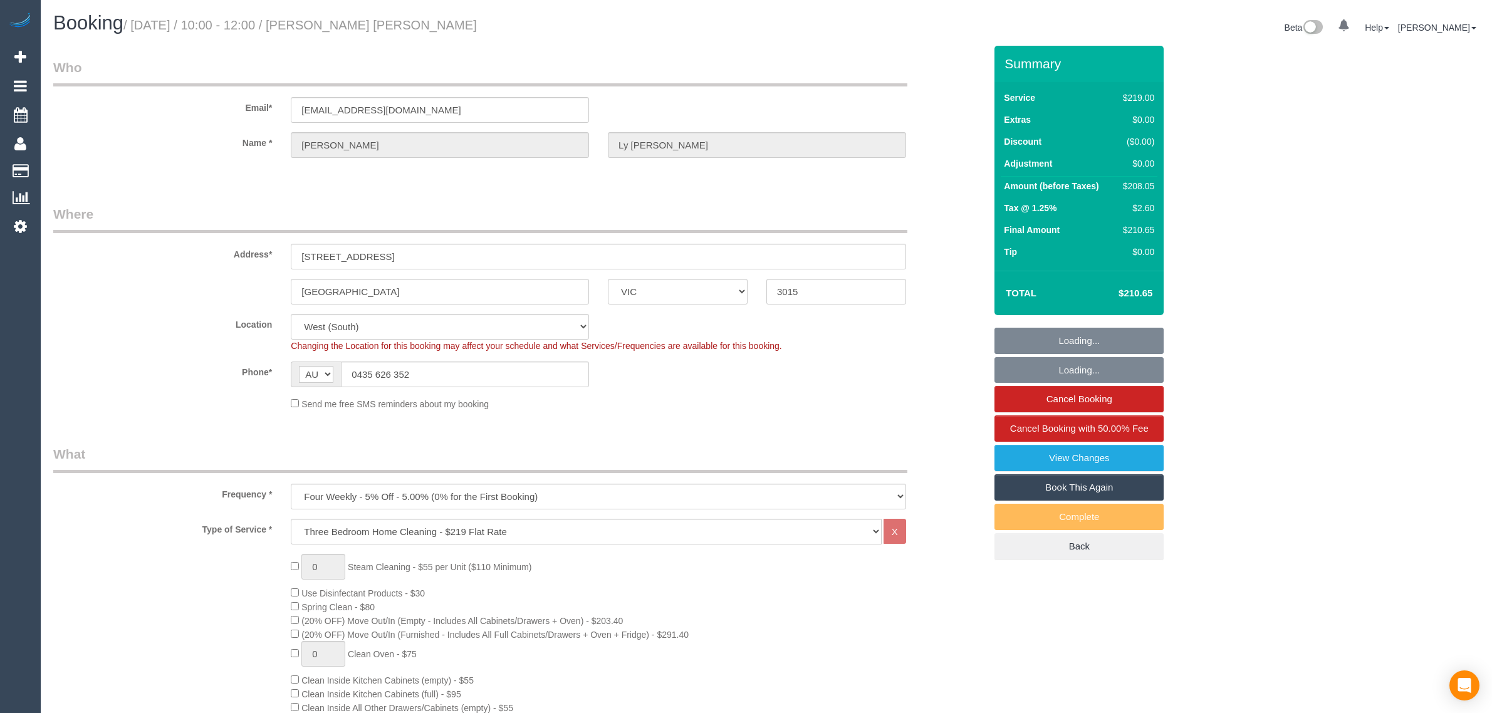
select select "VIC"
select select "string:stripe-pm_1S4urw2GScqysDRVwM6kXkyi"
select select "number:27"
select select "number:14"
select select "number:19"
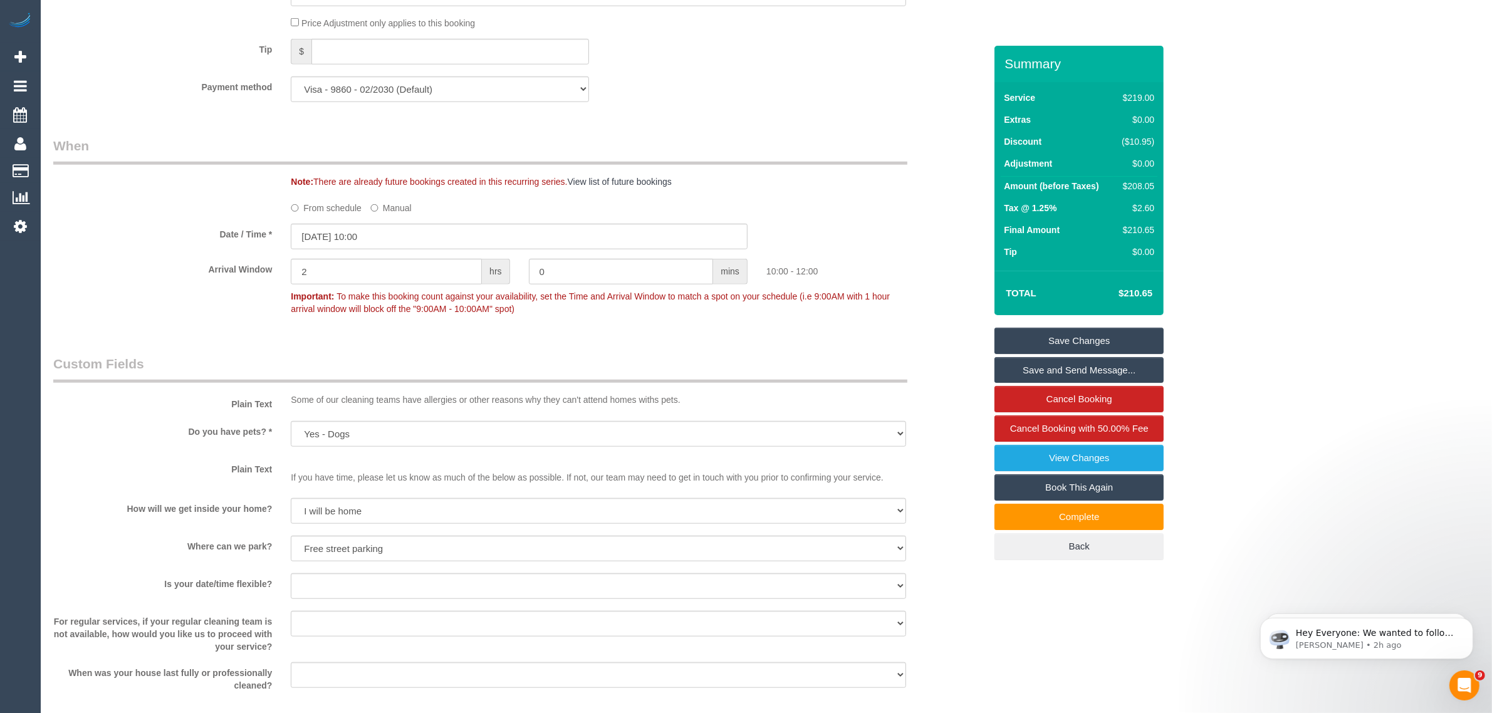
scroll to position [1880, 0]
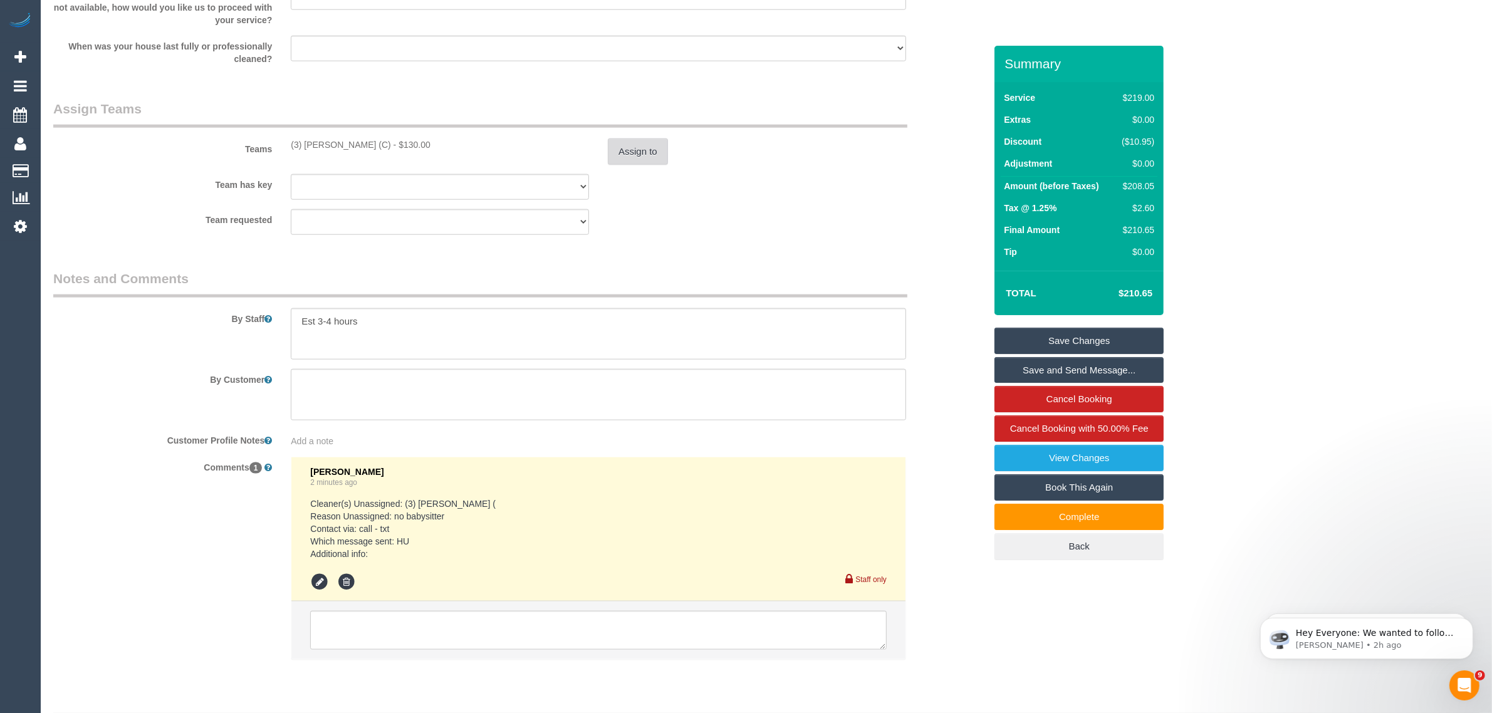
click at [652, 154] on button "Assign to" at bounding box center [638, 152] width 60 height 26
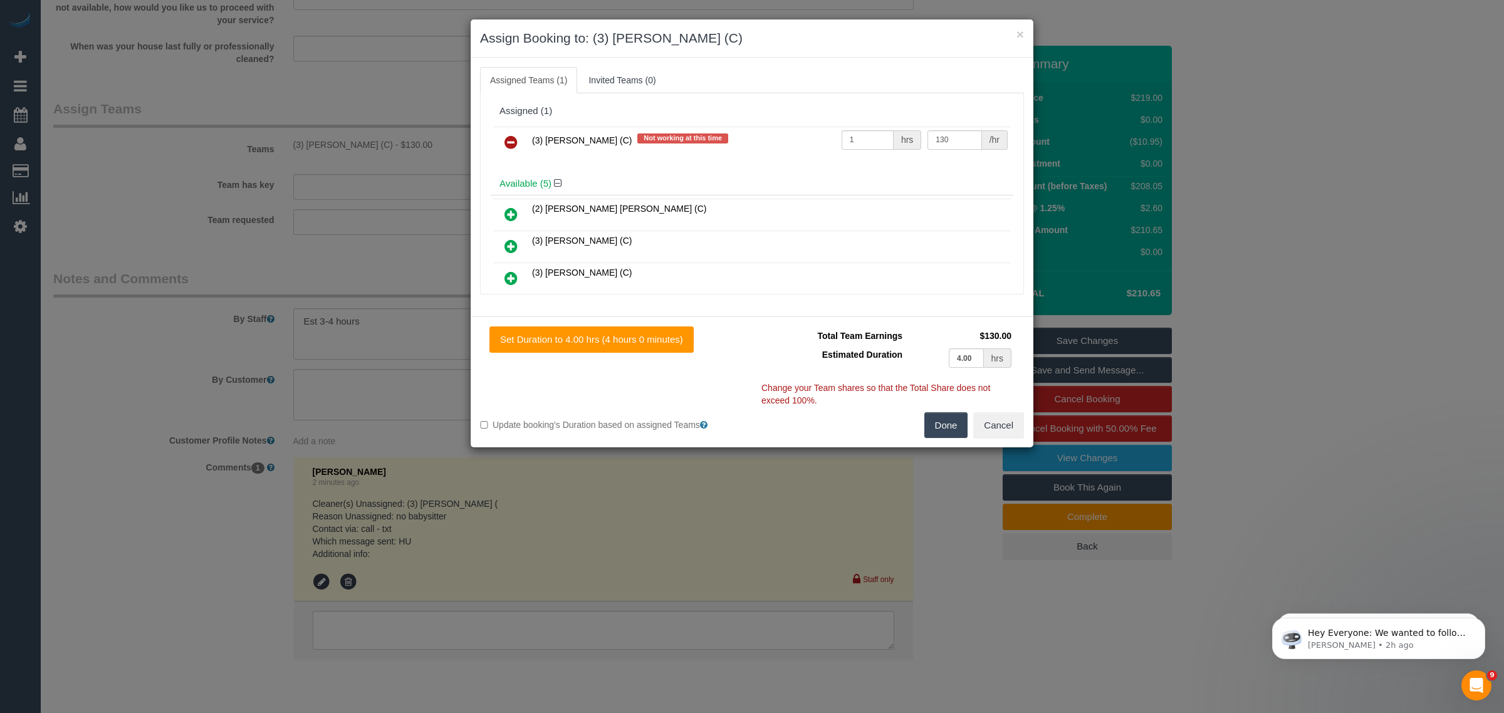
click at [518, 145] on icon at bounding box center [511, 142] width 13 height 15
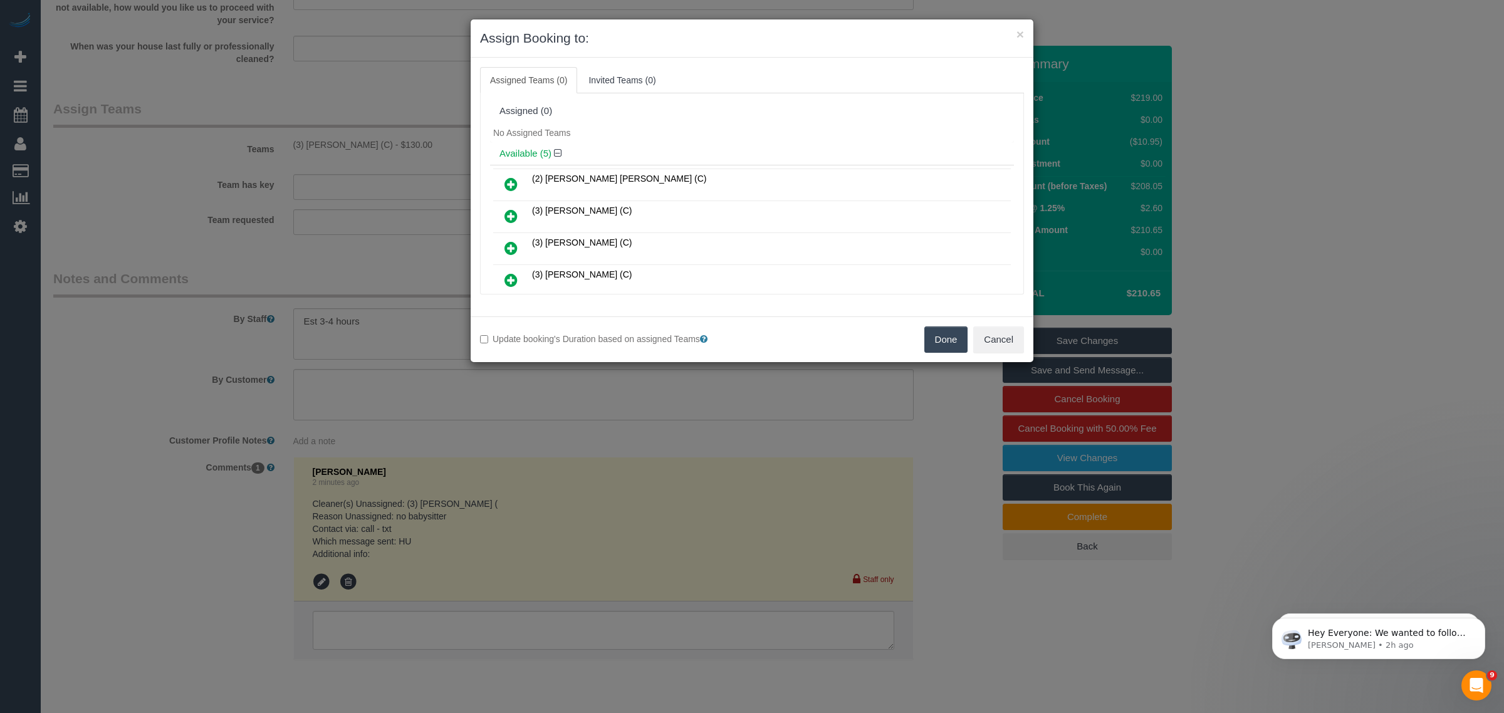
click at [933, 336] on button "Done" at bounding box center [947, 340] width 44 height 26
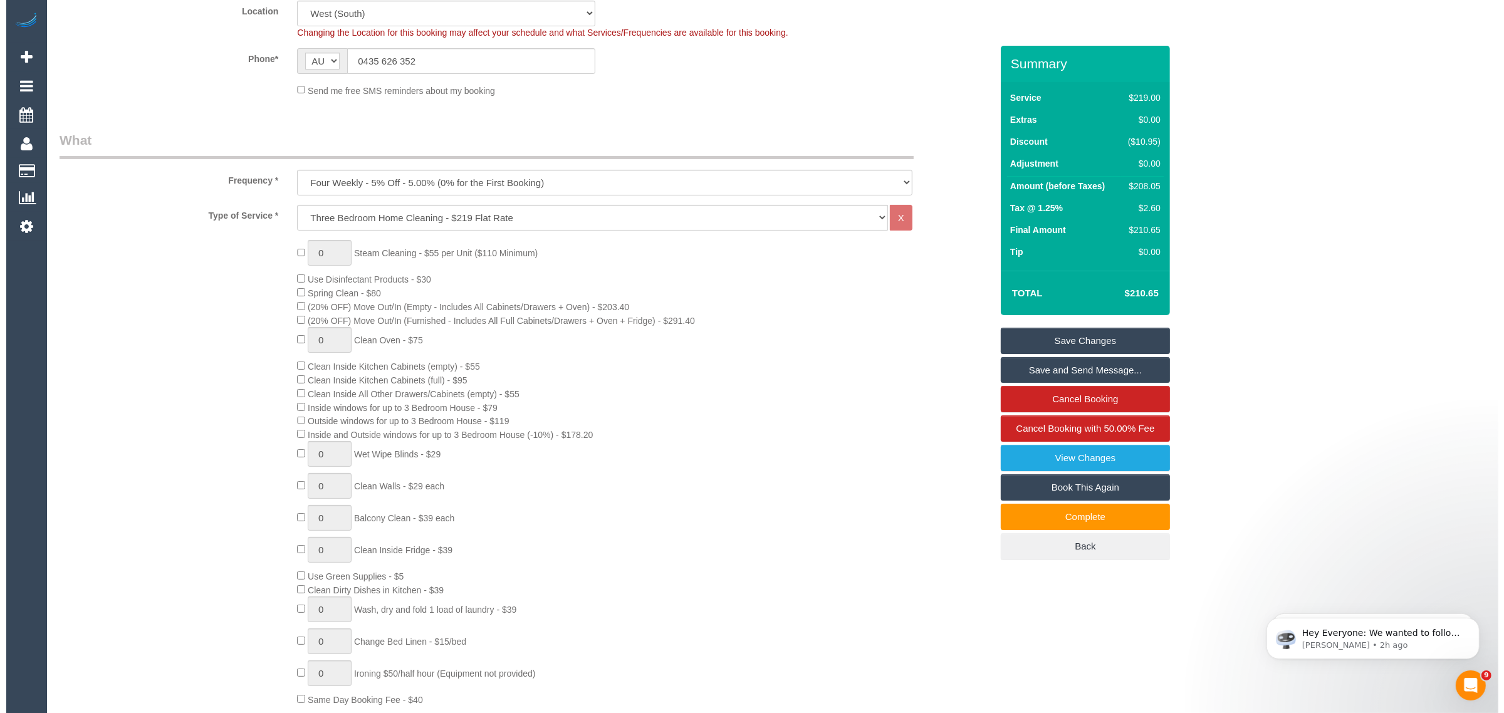
scroll to position [0, 0]
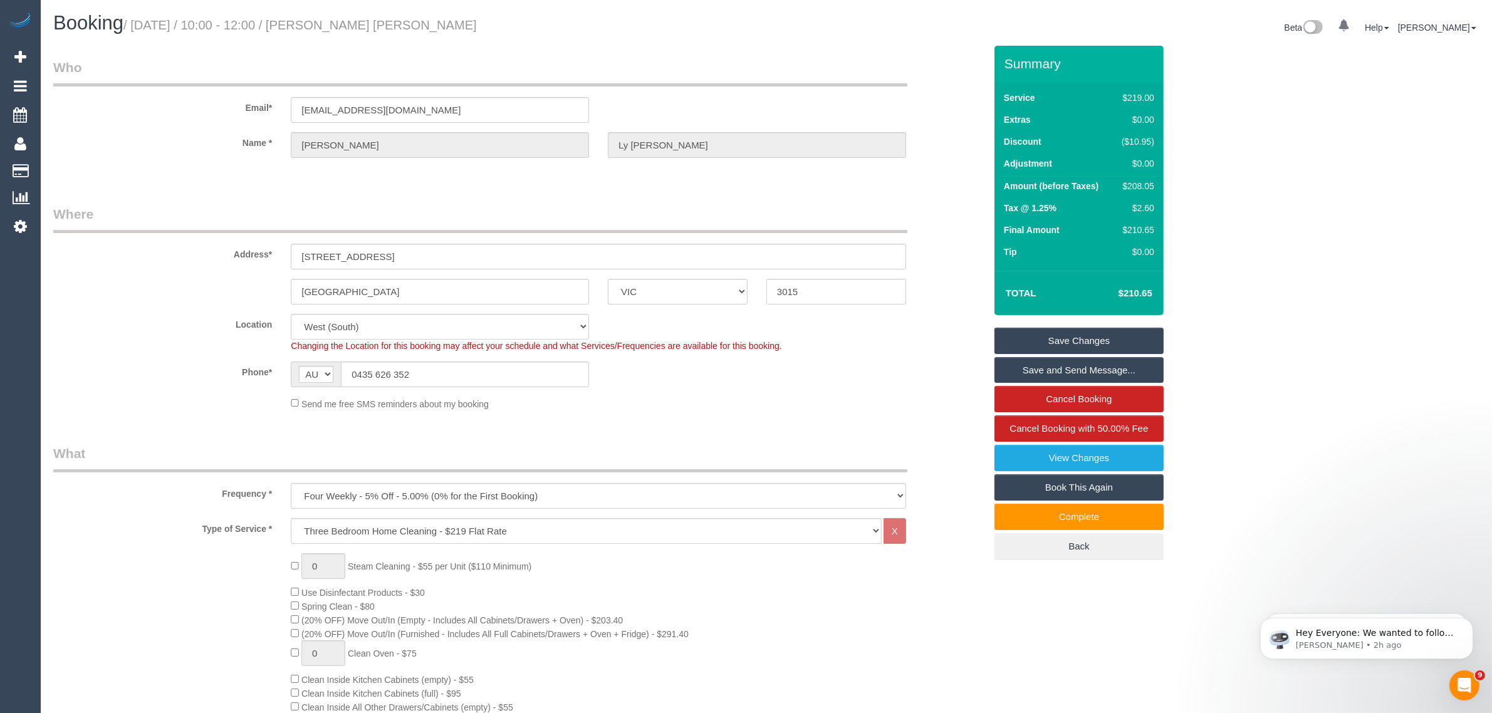
click at [1033, 340] on link "Save Changes" at bounding box center [1079, 341] width 169 height 26
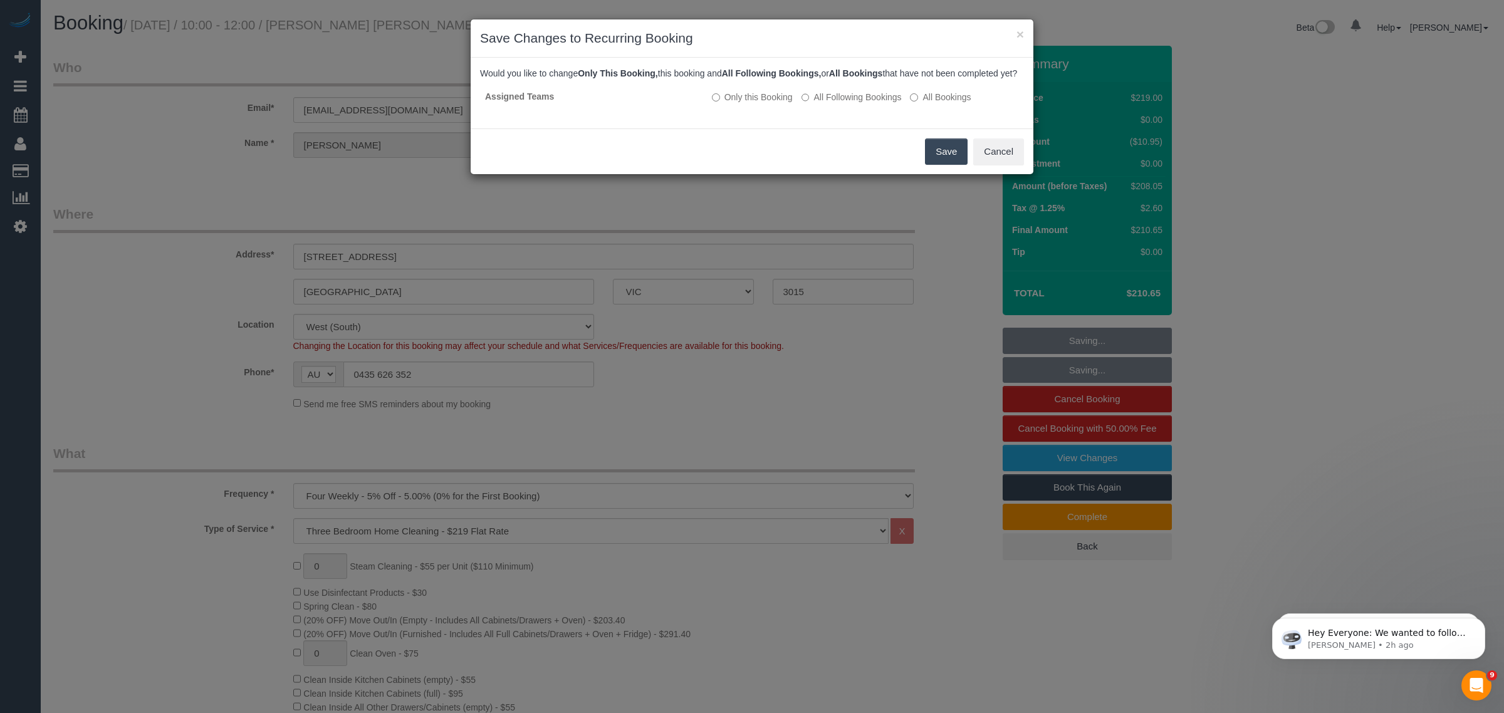
click at [937, 163] on button "Save" at bounding box center [946, 152] width 43 height 26
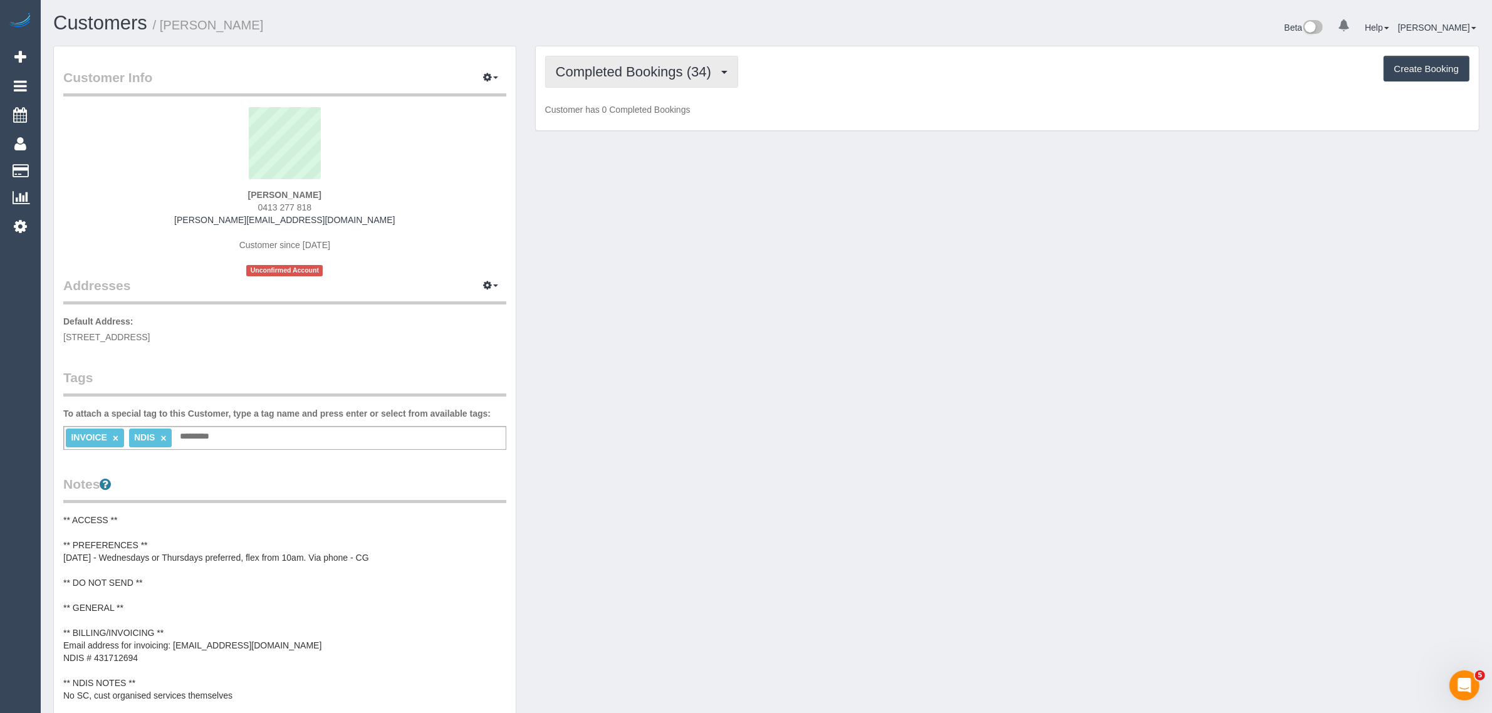
click at [644, 80] on button "Completed Bookings (34)" at bounding box center [641, 72] width 193 height 32
click at [637, 117] on link "Upcoming Bookings (11)" at bounding box center [613, 117] width 135 height 16
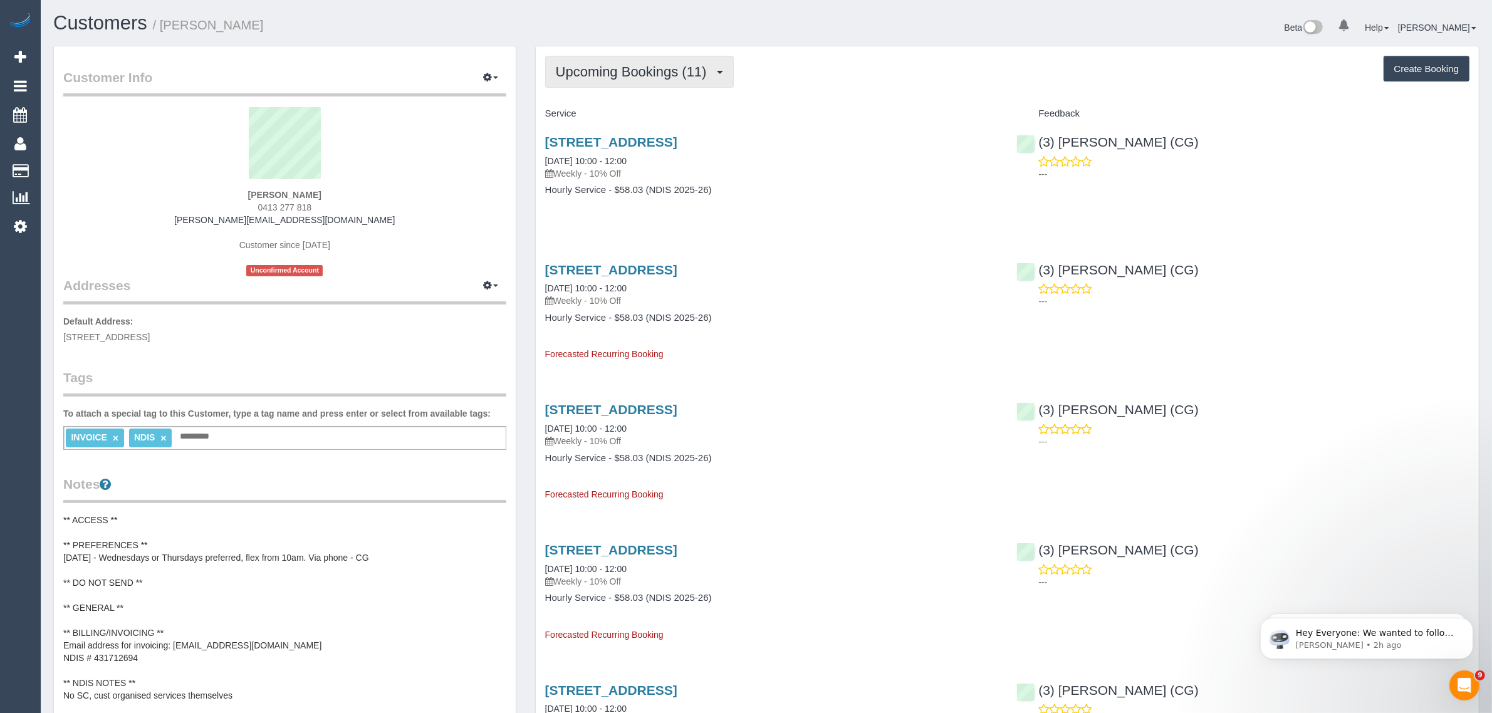
click at [644, 72] on span "Upcoming Bookings (11)" at bounding box center [634, 72] width 157 height 16
click at [624, 93] on link "Completed Bookings (34)" at bounding box center [613, 101] width 135 height 16
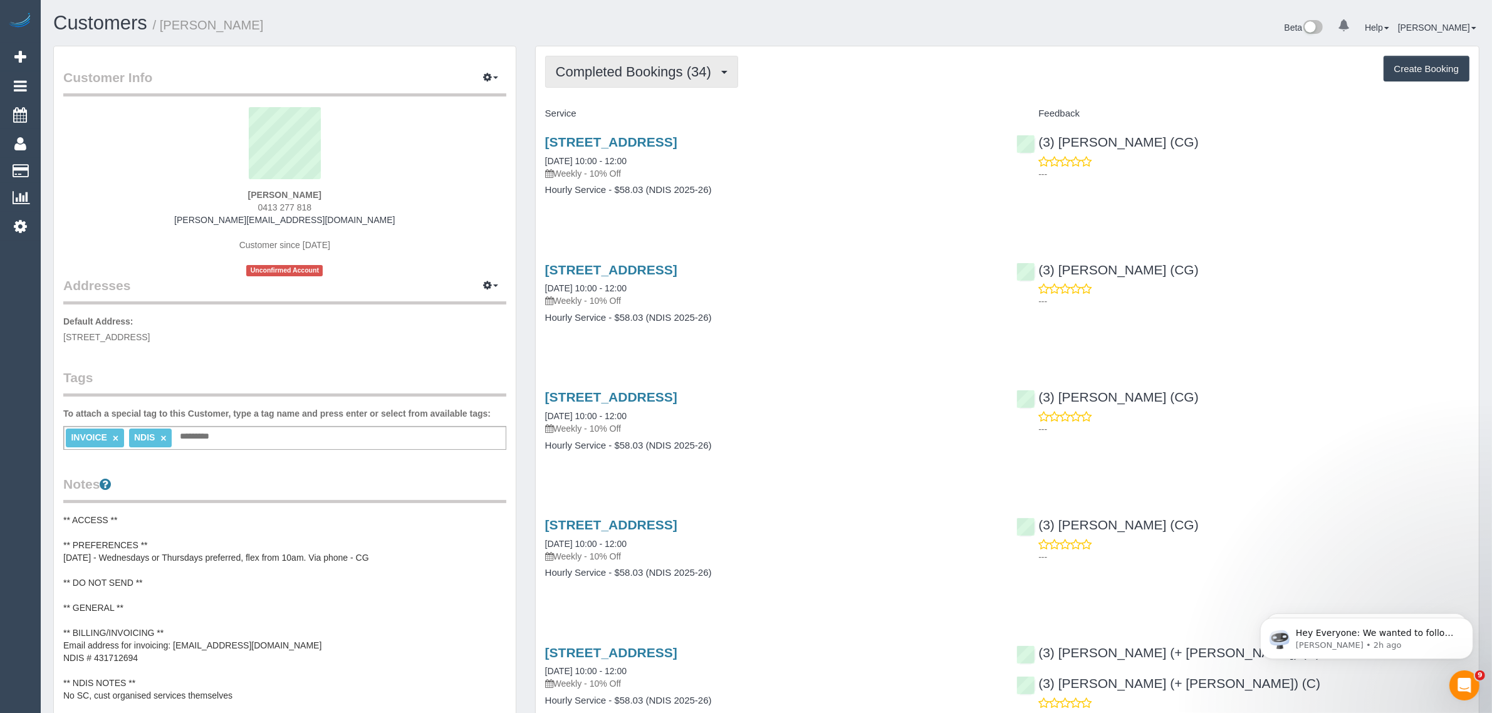
click at [656, 71] on span "Completed Bookings (34)" at bounding box center [637, 72] width 162 height 16
click at [636, 117] on link "Upcoming Bookings (11)" at bounding box center [613, 117] width 135 height 16
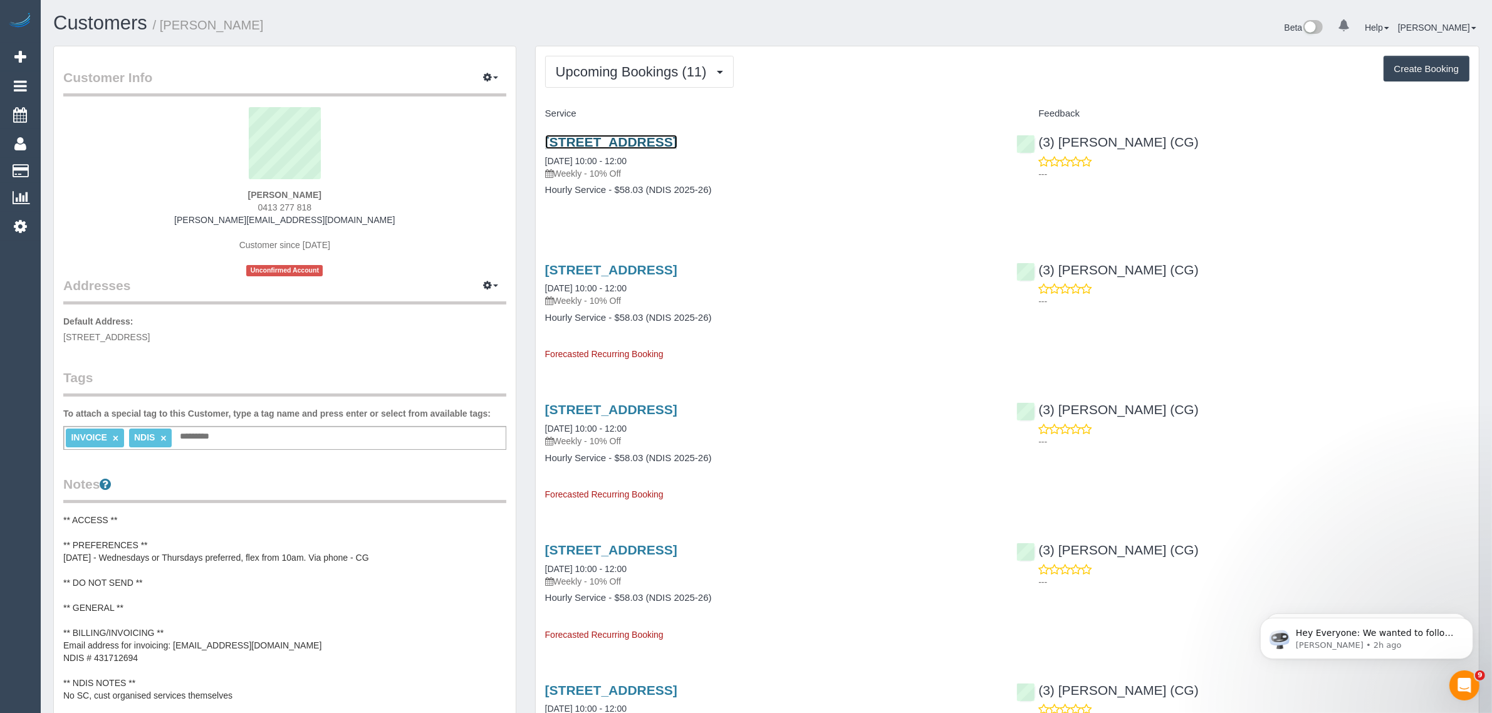
click at [666, 135] on link "[STREET_ADDRESS]" at bounding box center [611, 142] width 132 height 14
click at [635, 82] on button "Upcoming Bookings (11)" at bounding box center [639, 72] width 189 height 32
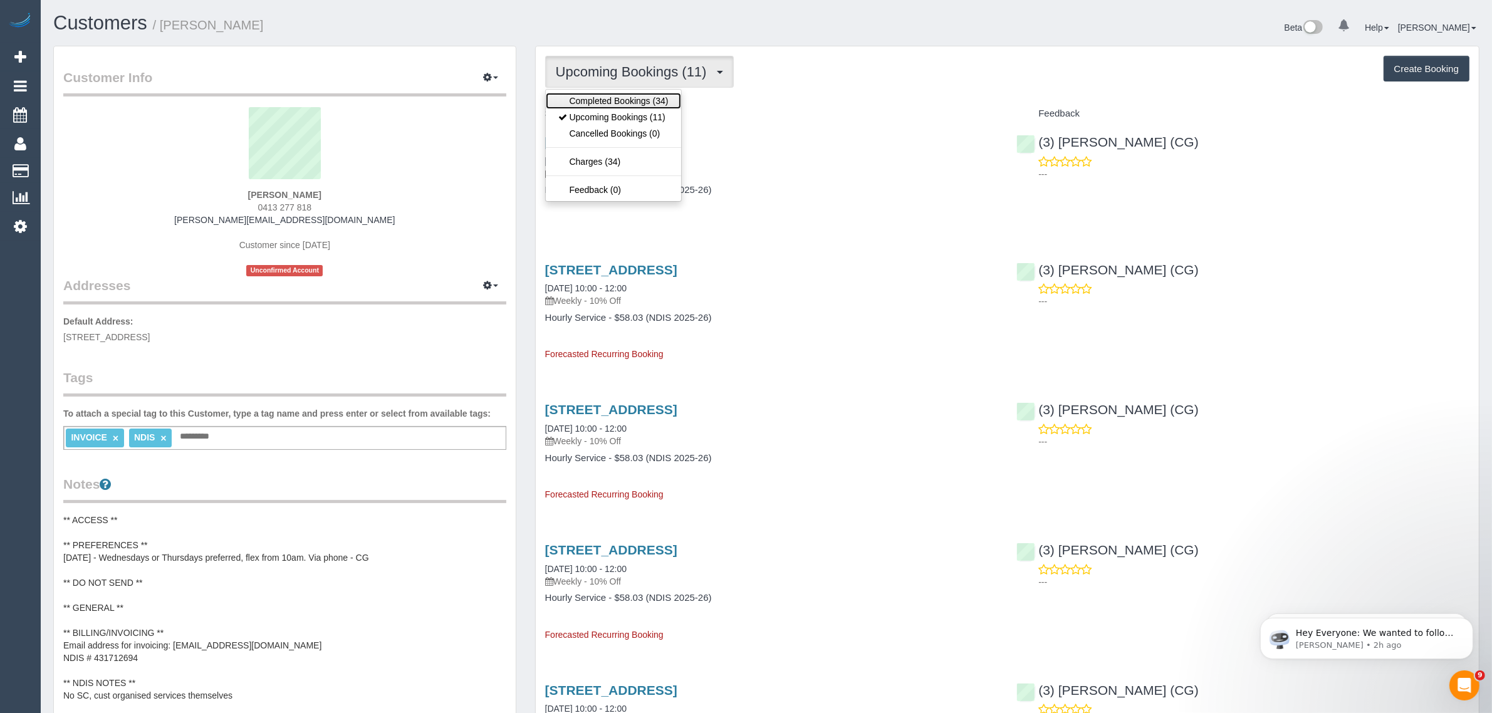
click at [630, 99] on link "Completed Bookings (34)" at bounding box center [613, 101] width 135 height 16
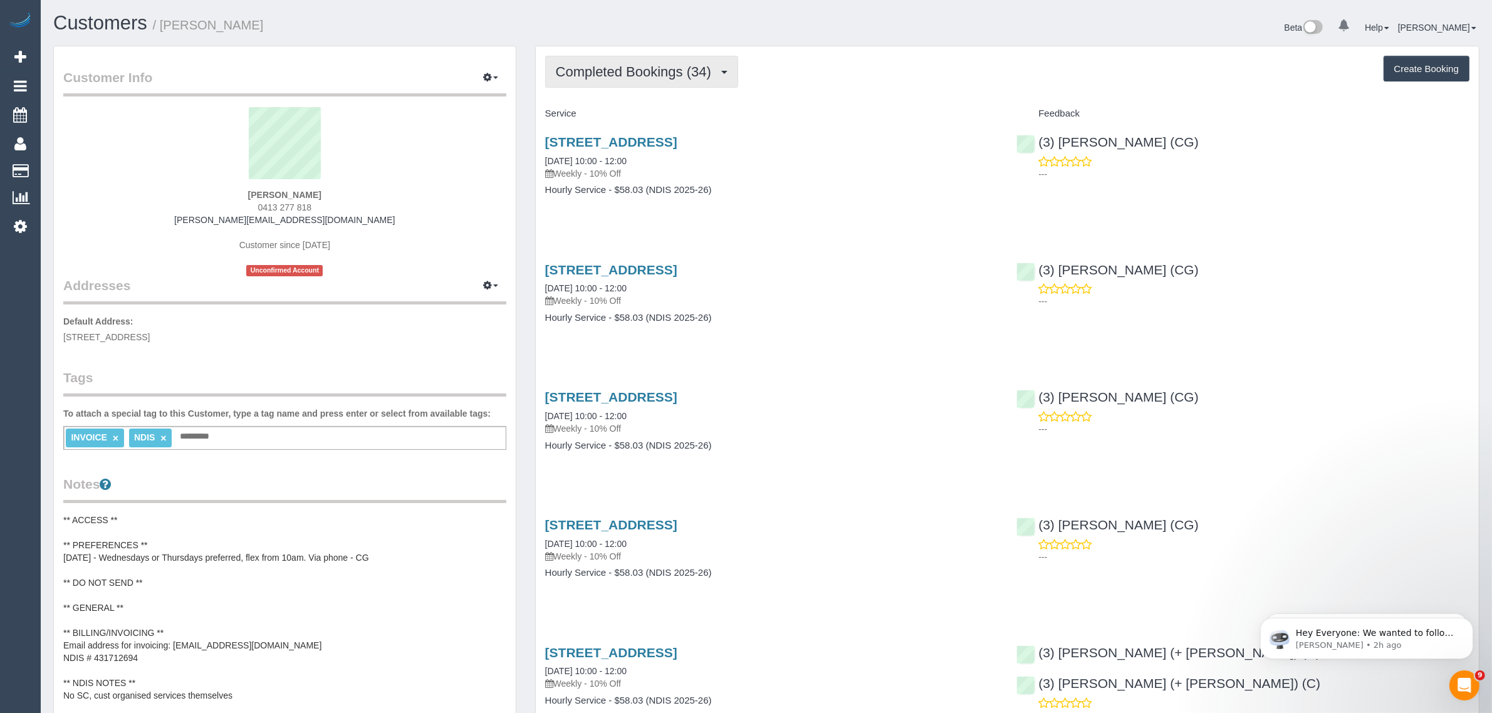
click at [637, 70] on span "Completed Bookings (34)" at bounding box center [637, 72] width 162 height 16
click at [636, 109] on link "Upcoming Bookings (11)" at bounding box center [613, 117] width 135 height 16
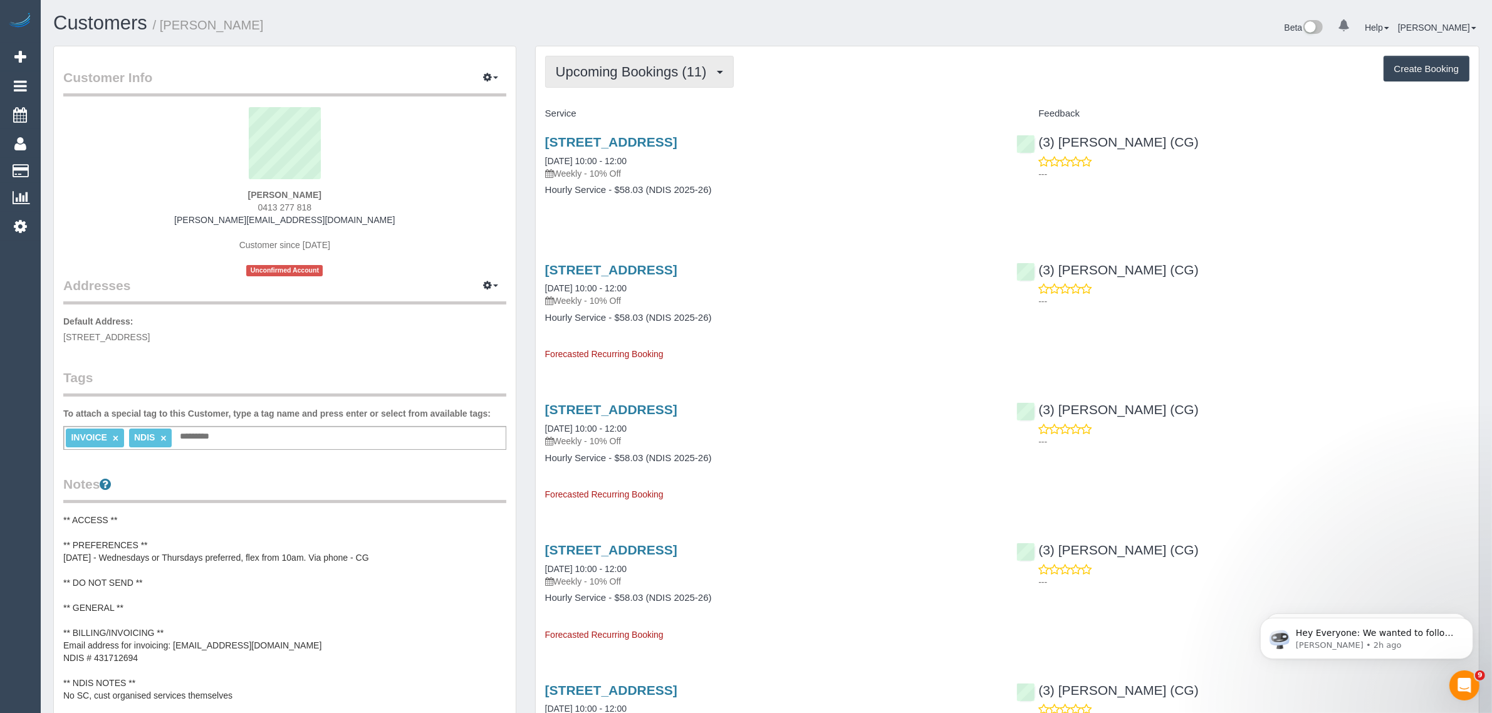
click at [647, 69] on span "Upcoming Bookings (11)" at bounding box center [634, 72] width 157 height 16
click at [625, 107] on link "Completed Bookings (34)" at bounding box center [613, 101] width 135 height 16
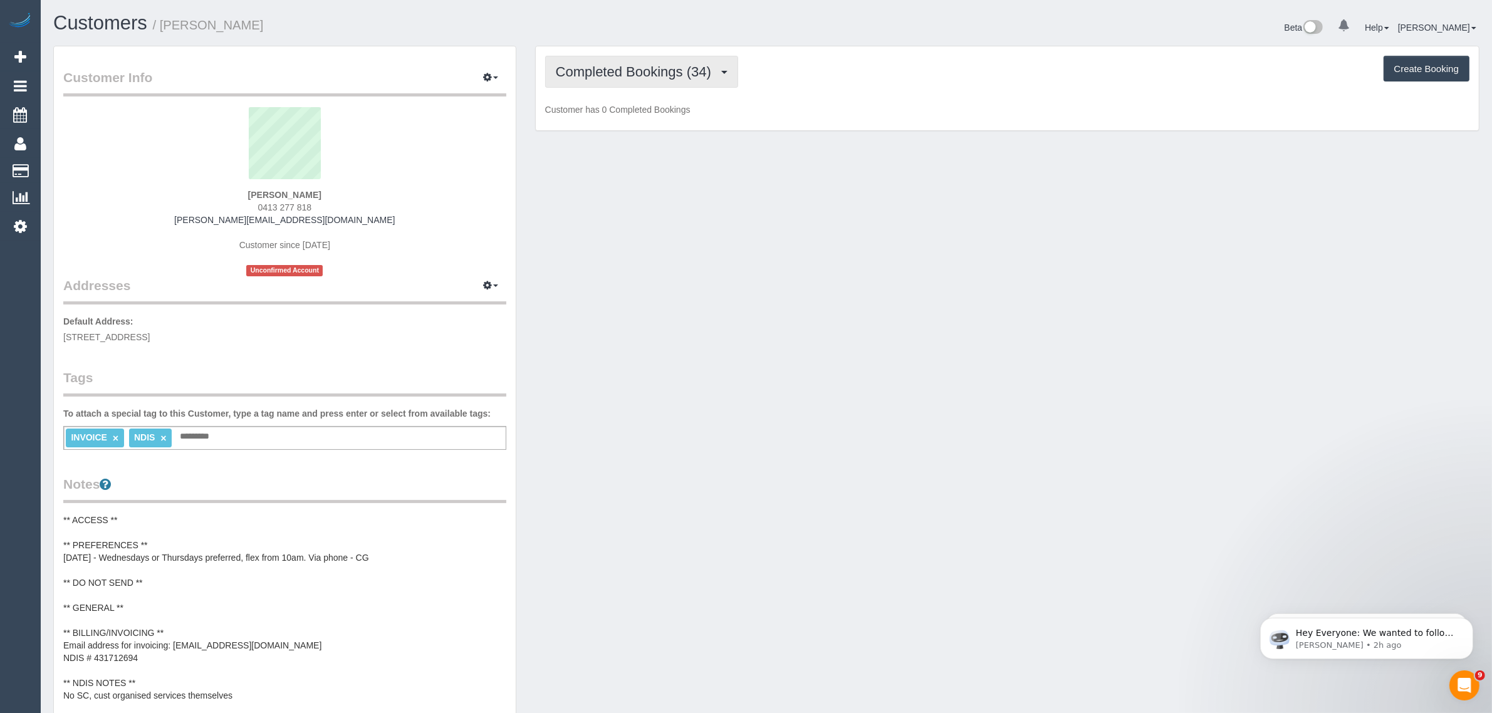
click at [637, 72] on span "Completed Bookings (34)" at bounding box center [637, 72] width 162 height 16
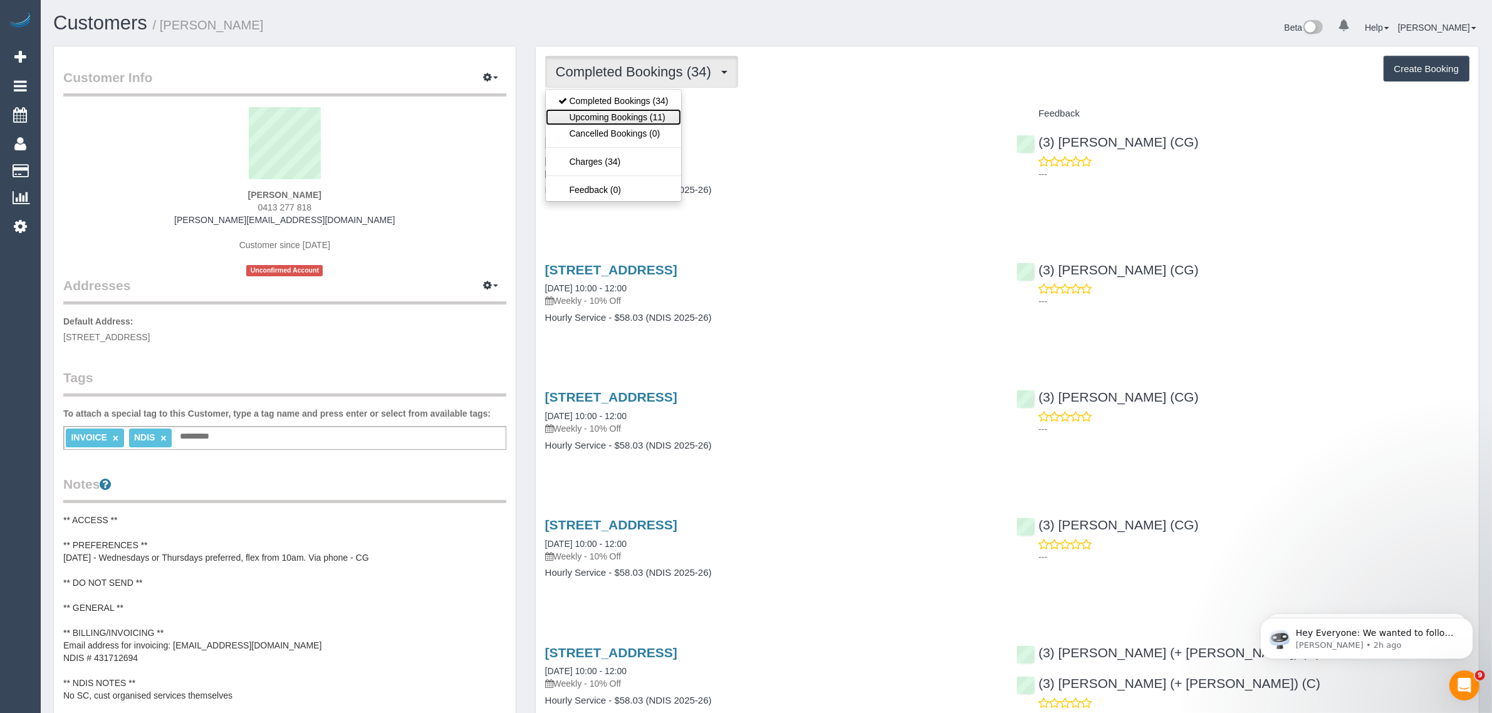
click at [616, 111] on link "Upcoming Bookings (11)" at bounding box center [613, 117] width 135 height 16
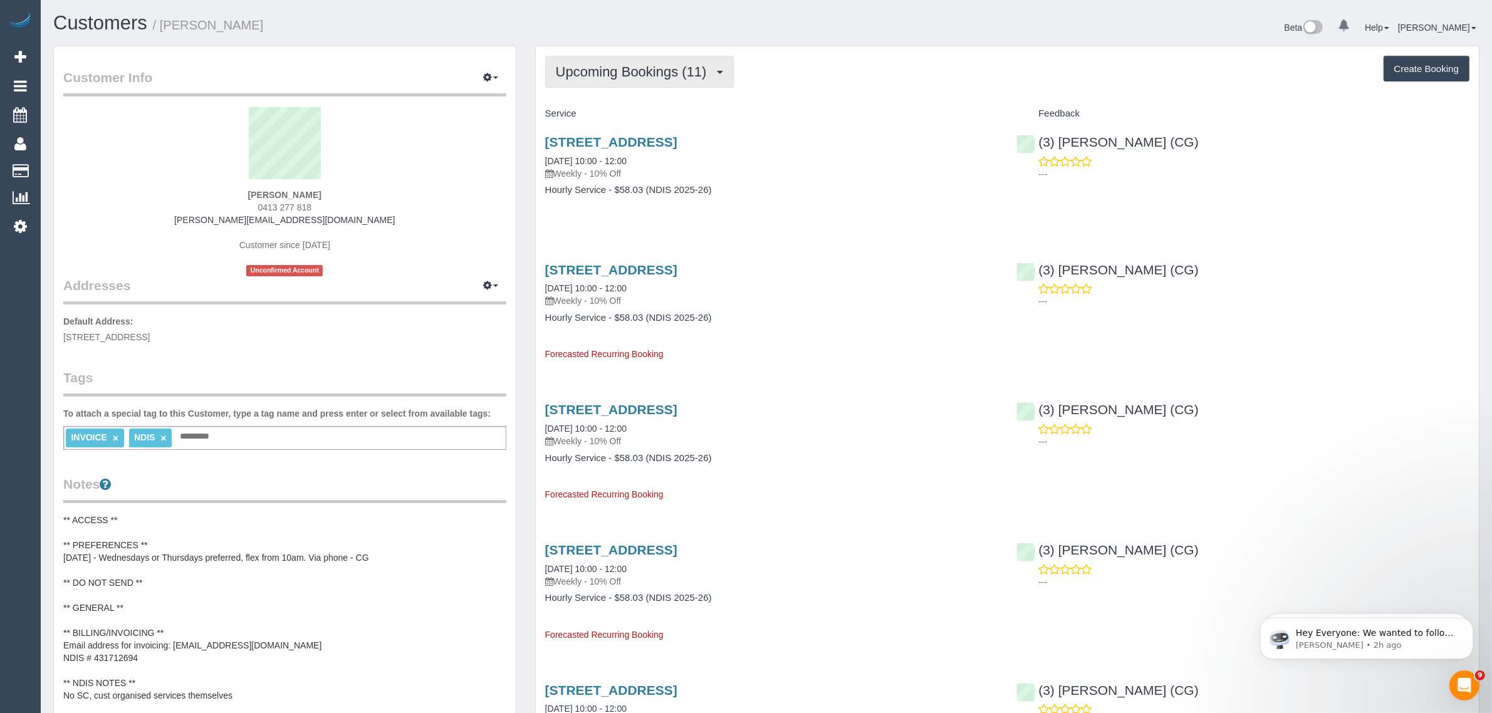
click at [638, 71] on span "Upcoming Bookings (11)" at bounding box center [634, 72] width 157 height 16
click at [649, 97] on link "Completed Bookings (34)" at bounding box center [613, 101] width 135 height 16
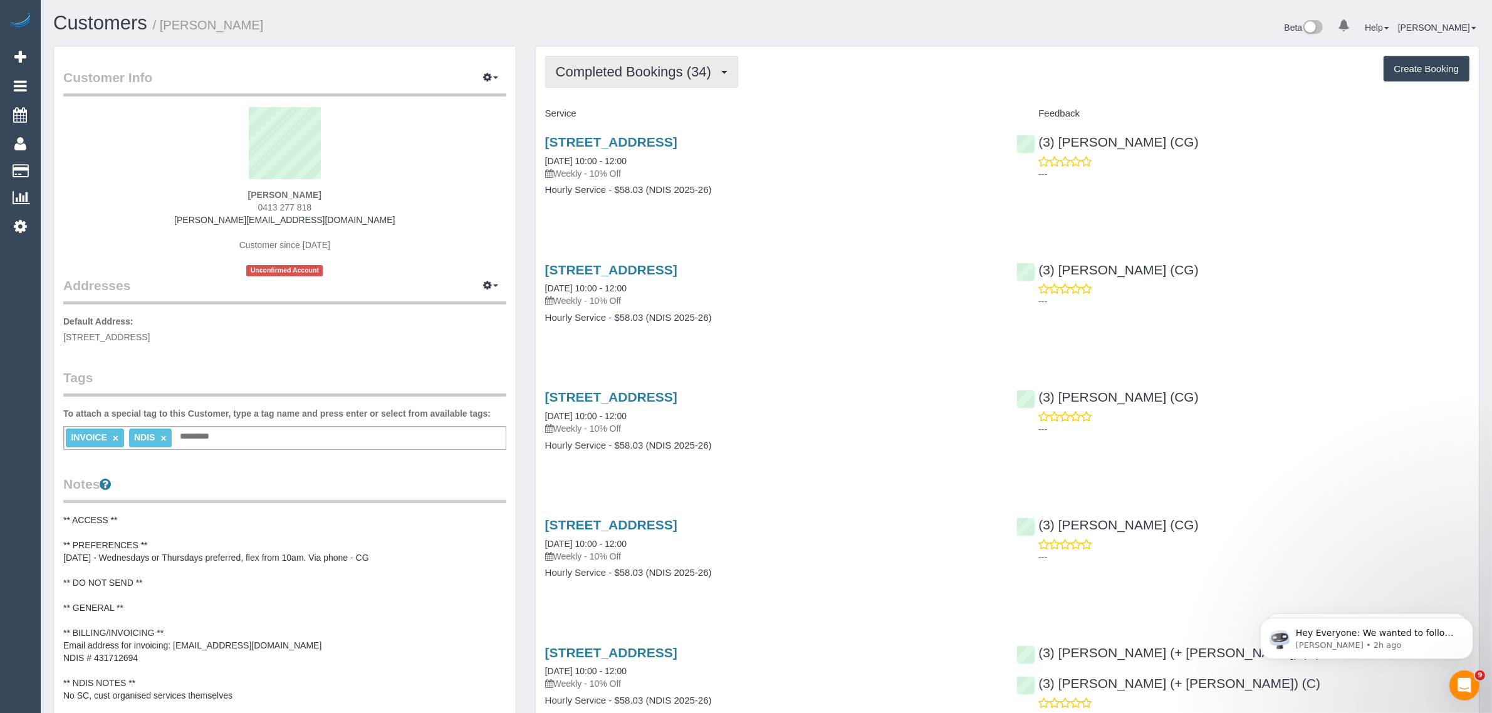
click at [688, 78] on button "Completed Bookings (34)" at bounding box center [641, 72] width 193 height 32
click at [647, 116] on link "Upcoming Bookings (11)" at bounding box center [613, 117] width 135 height 16
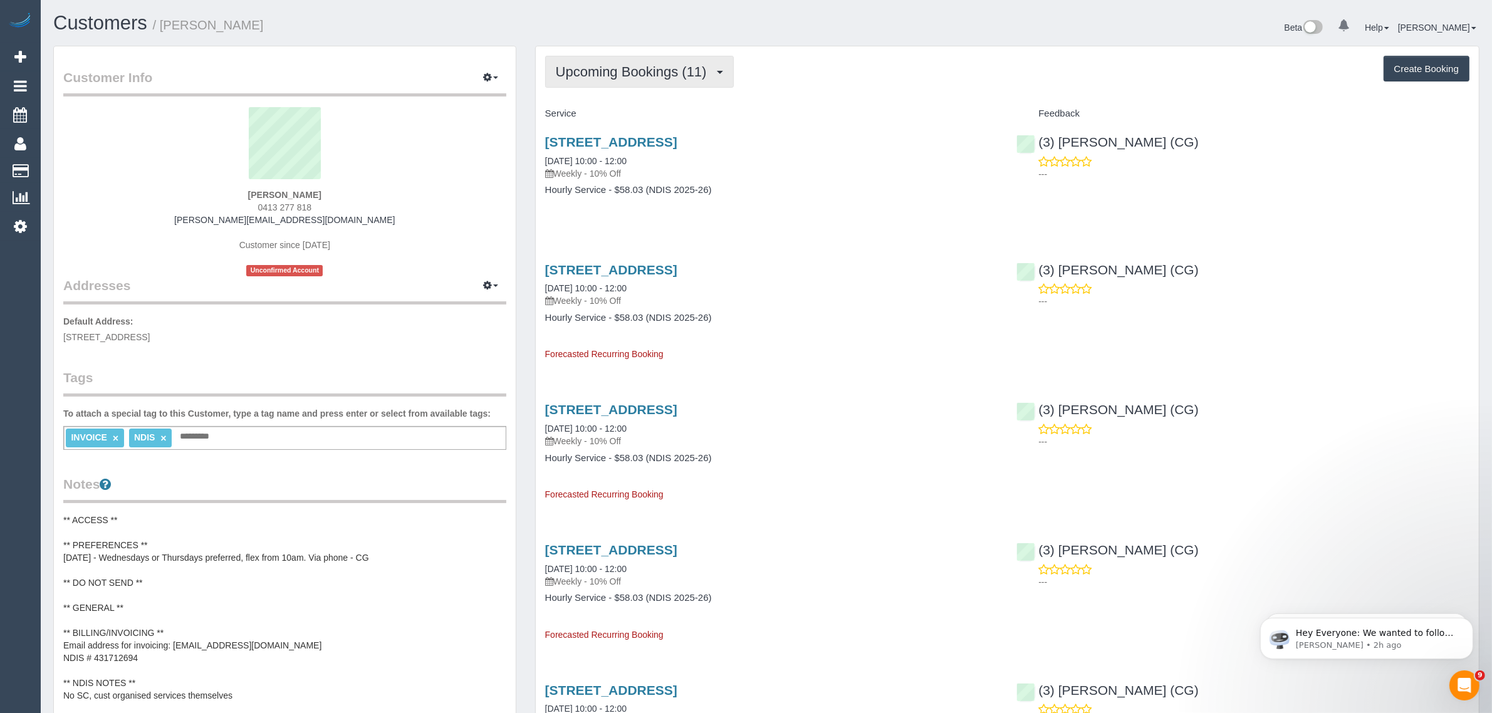
click at [675, 64] on span "Upcoming Bookings (11)" at bounding box center [634, 72] width 157 height 16
click at [637, 121] on link "Upcoming Bookings (11)" at bounding box center [613, 117] width 135 height 16
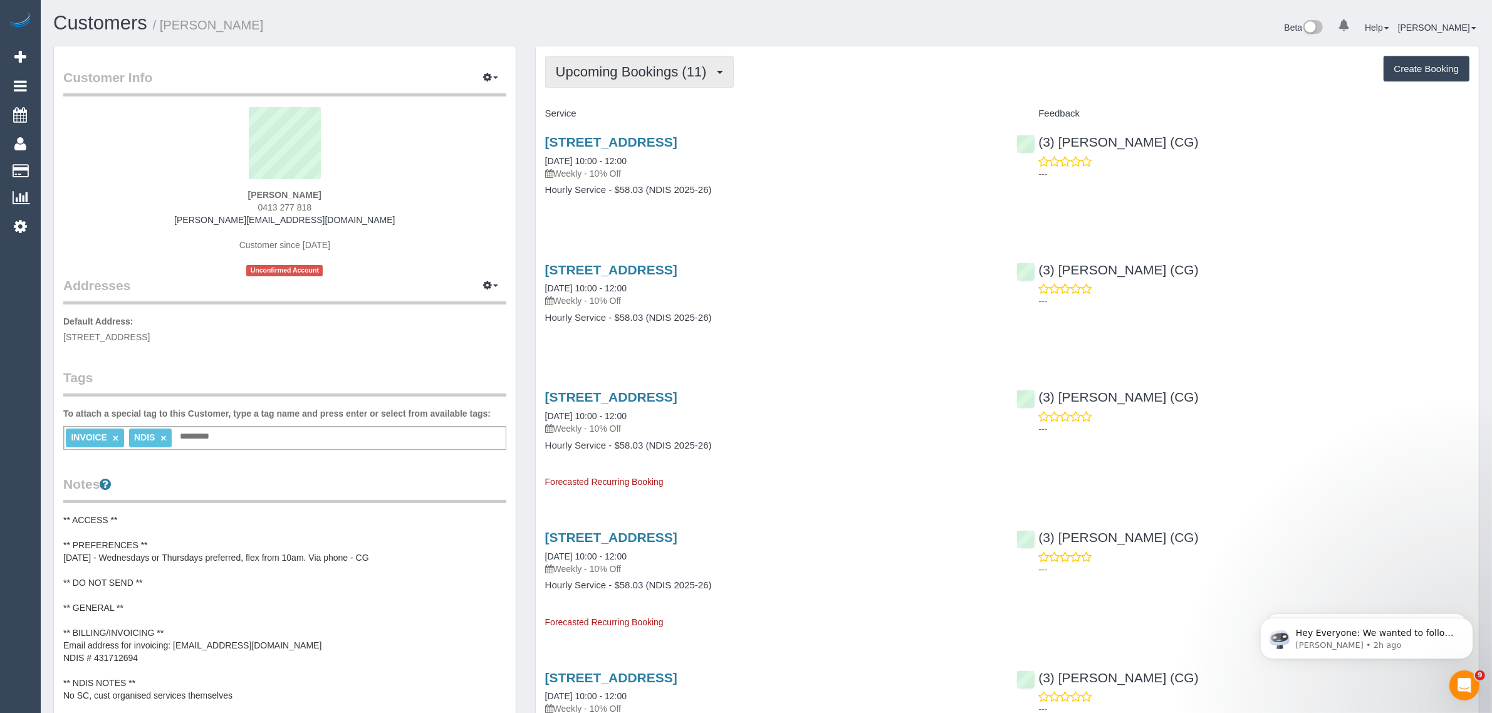
click at [663, 66] on span "Upcoming Bookings (11)" at bounding box center [634, 72] width 157 height 16
click at [631, 107] on link "Completed Bookings (34)" at bounding box center [613, 101] width 135 height 16
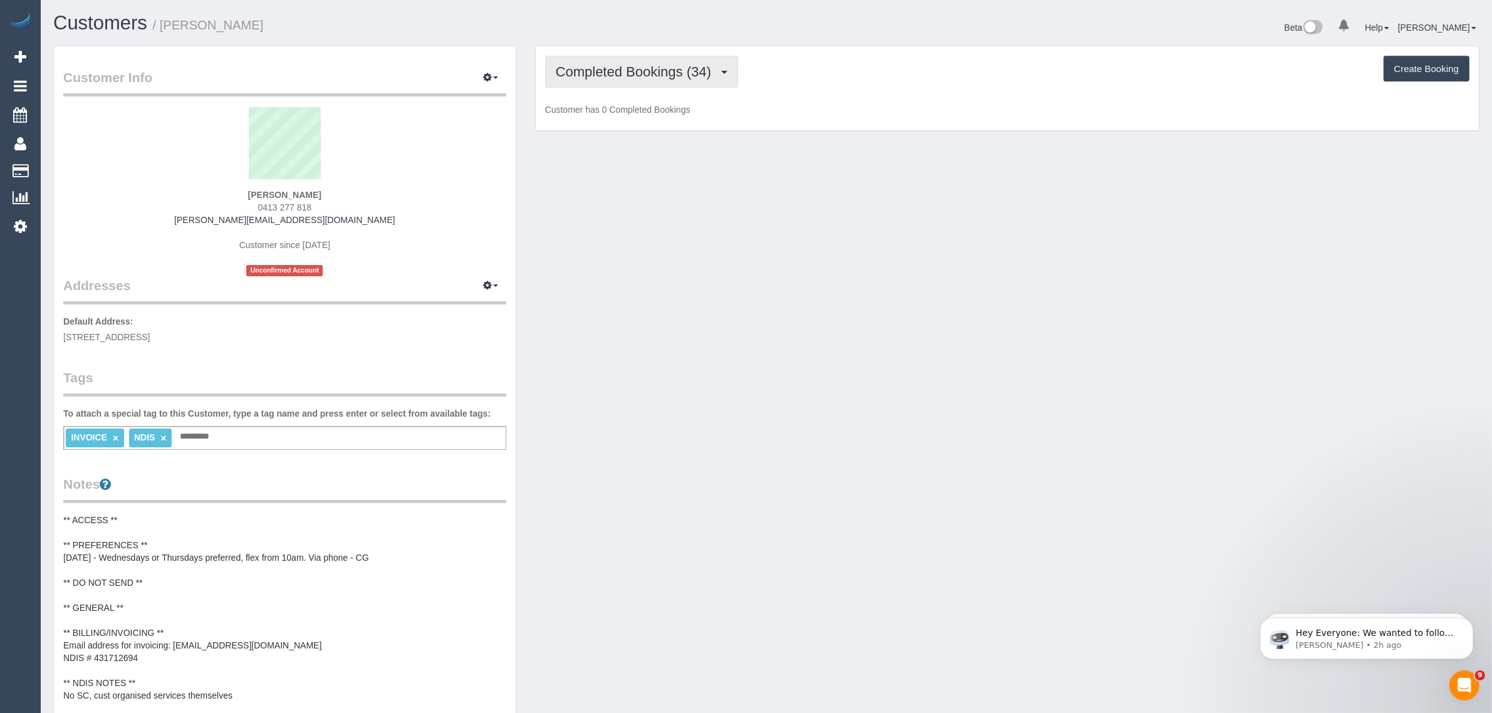
click at [650, 86] on button "Completed Bookings (34)" at bounding box center [641, 72] width 193 height 32
click at [633, 116] on link "Upcoming Bookings (11)" at bounding box center [613, 117] width 135 height 16
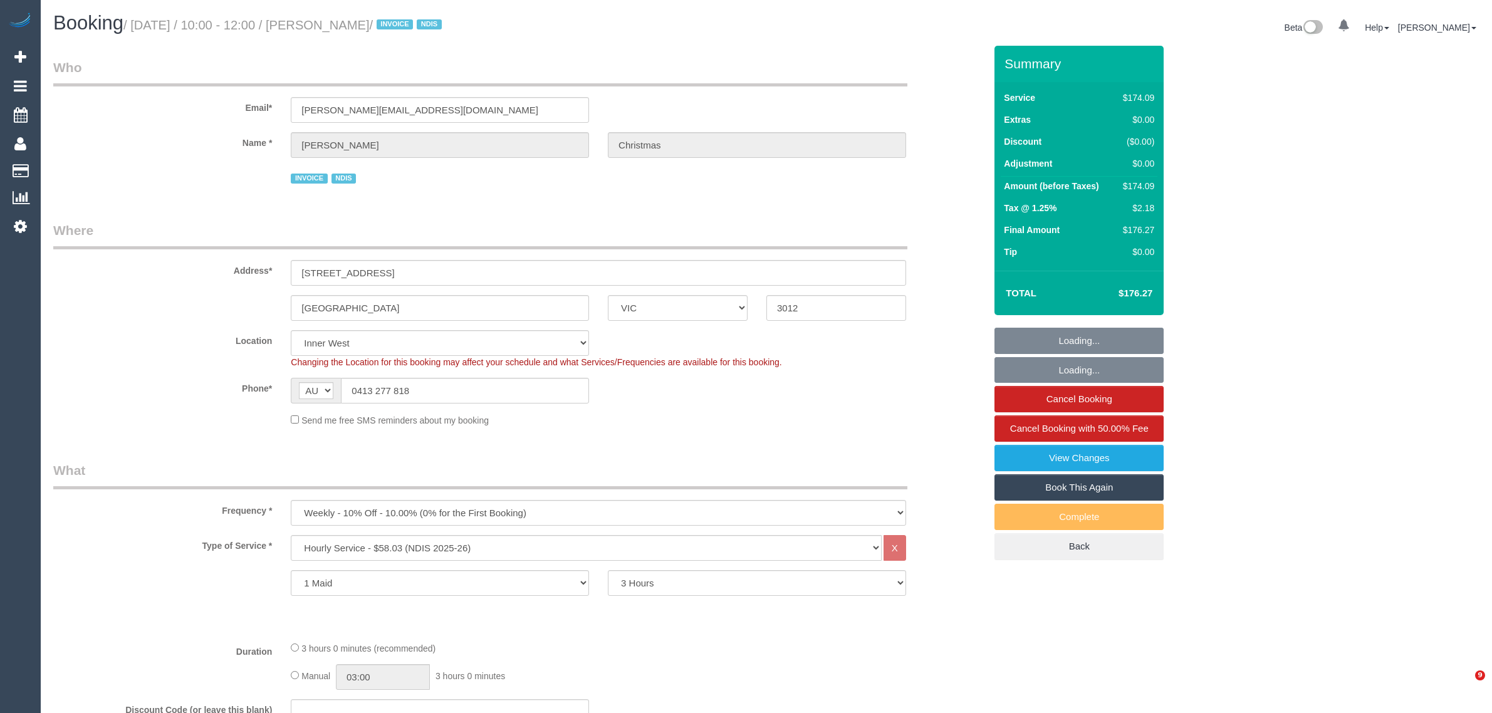
select select "VIC"
select select "180"
select select "number:27"
select select "number:14"
select select "number:19"
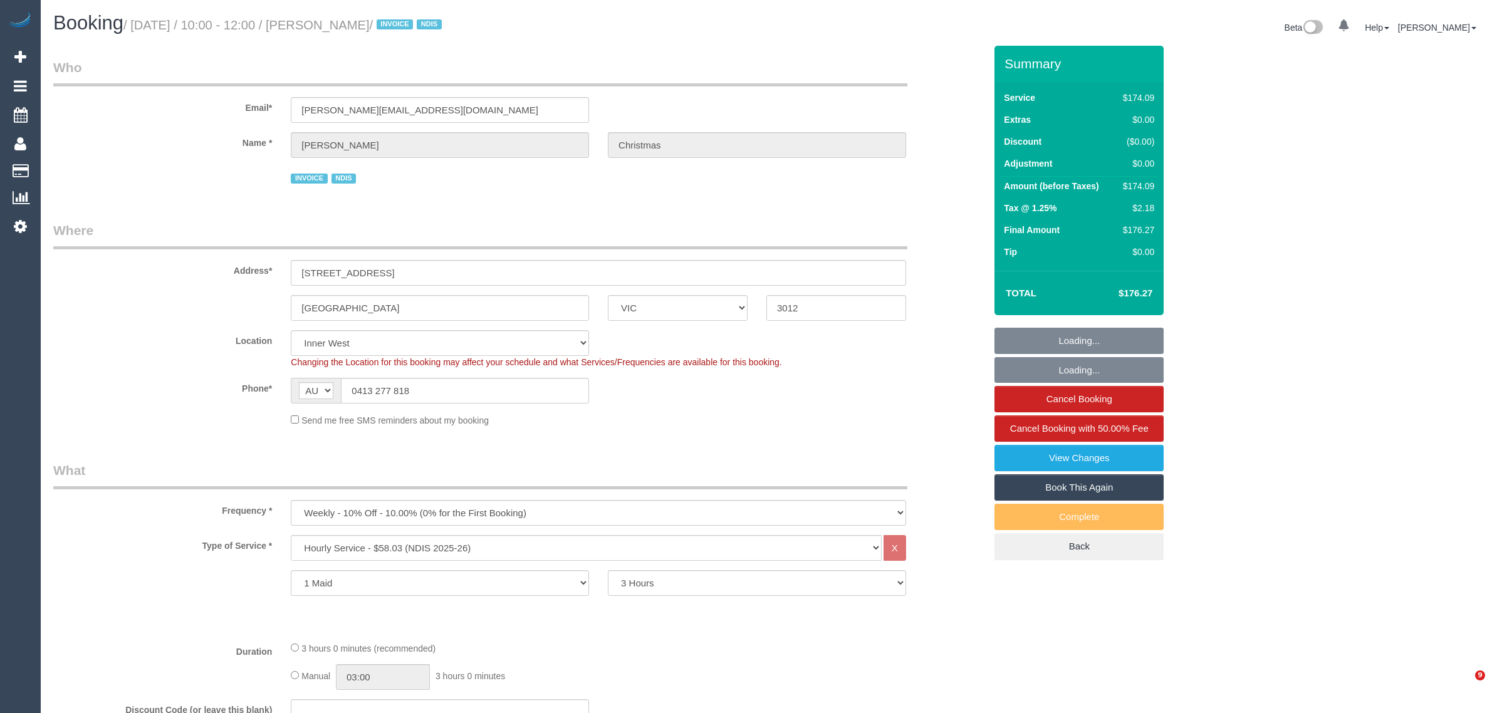
select select "number:36"
select select "number:34"
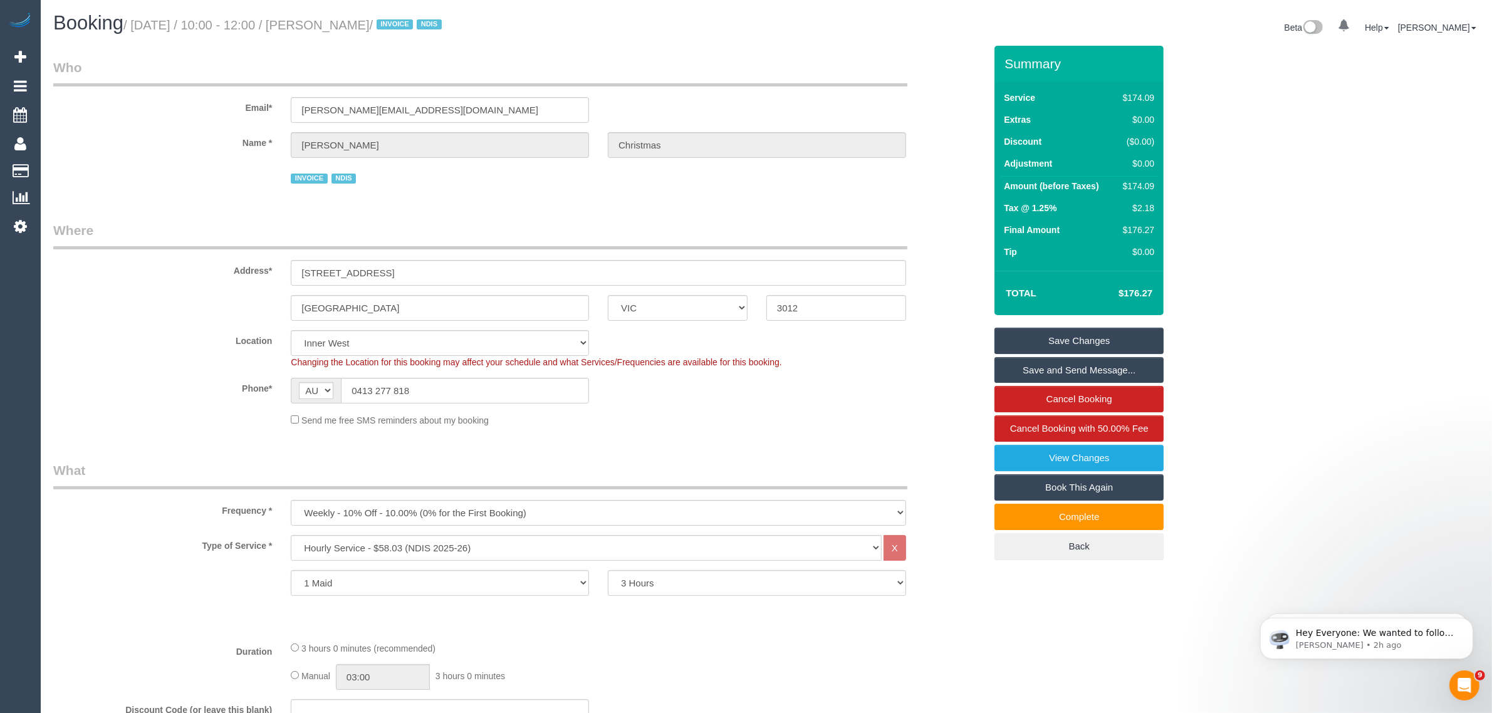
click at [556, 387] on input "0413 277 818" at bounding box center [465, 391] width 248 height 26
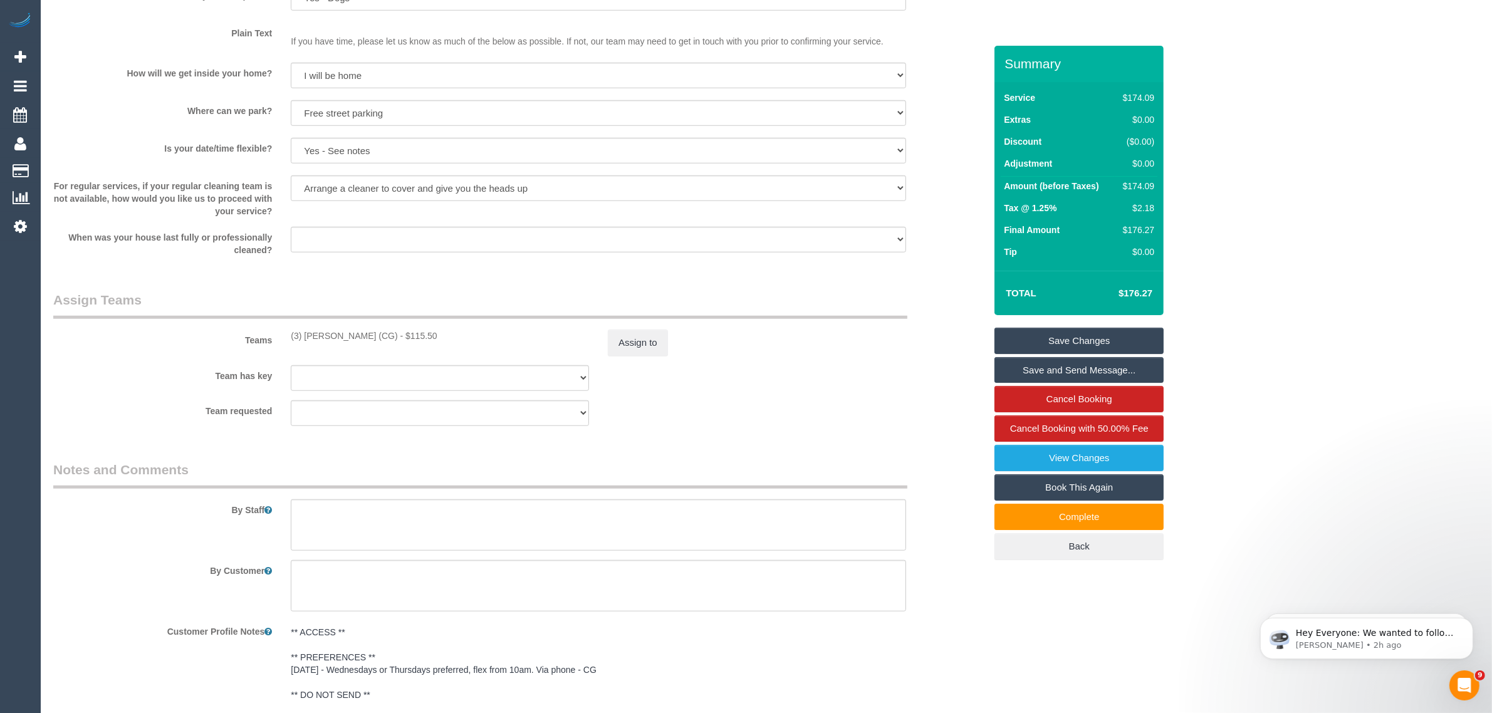
scroll to position [1521, 0]
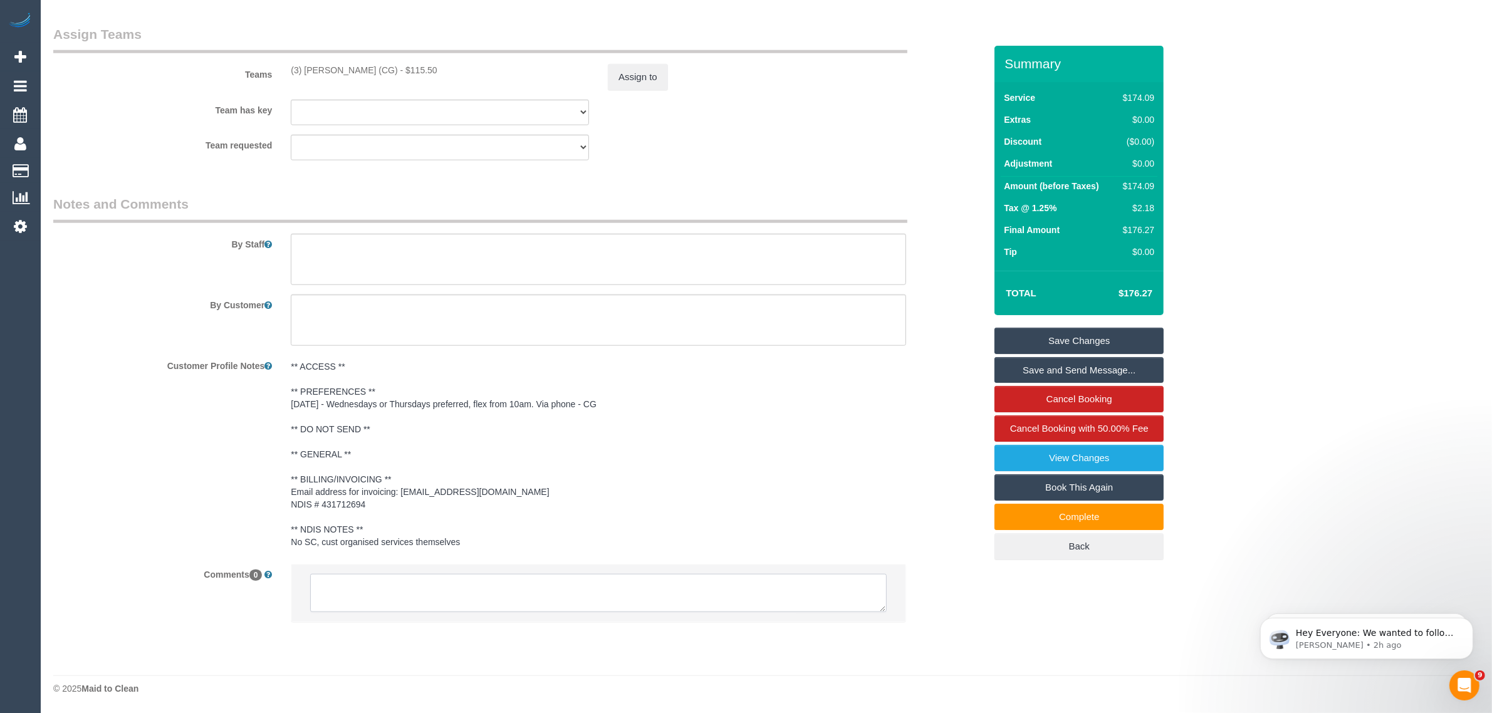
click at [803, 581] on textarea at bounding box center [598, 593] width 577 height 39
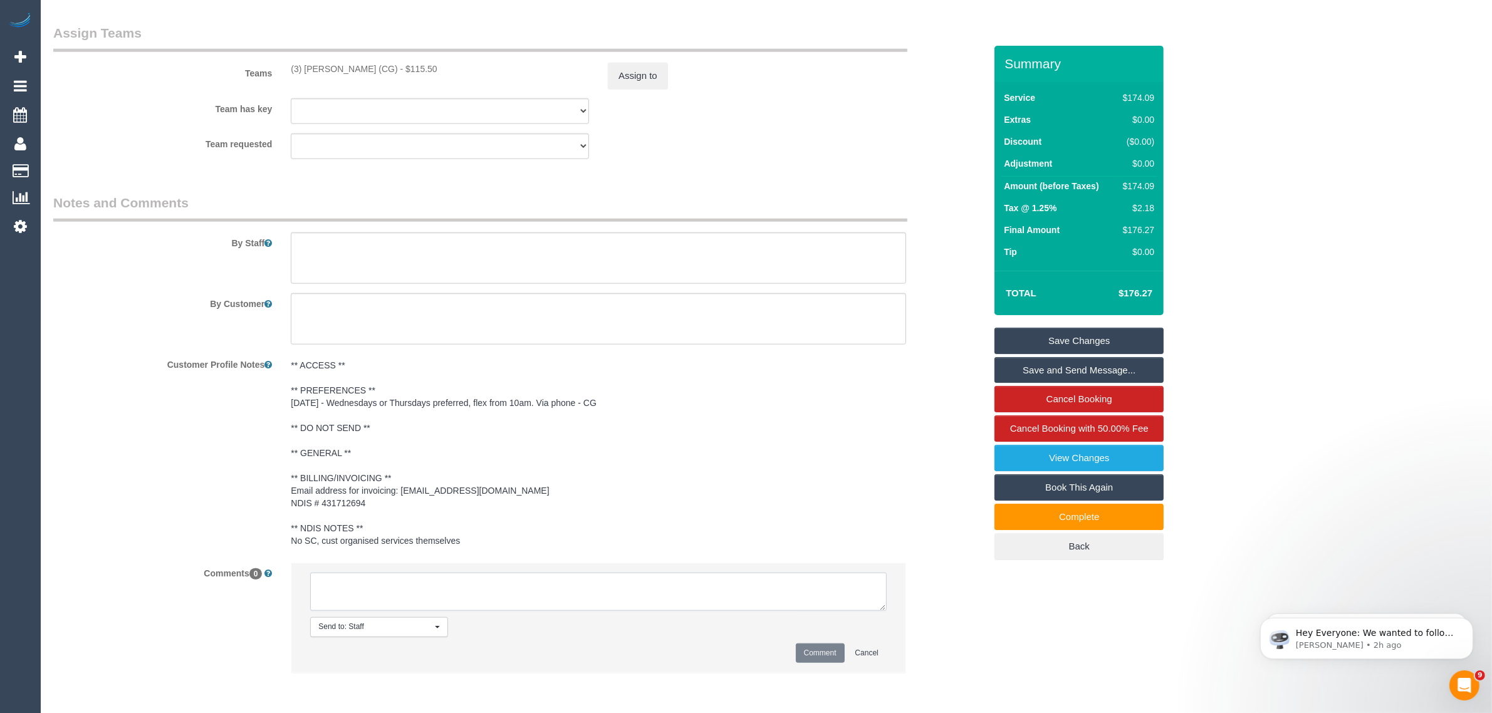
paste textarea "Cleaner(s) Unassigned: Reason Unassigned: Contact via: Which message sent: Addi…"
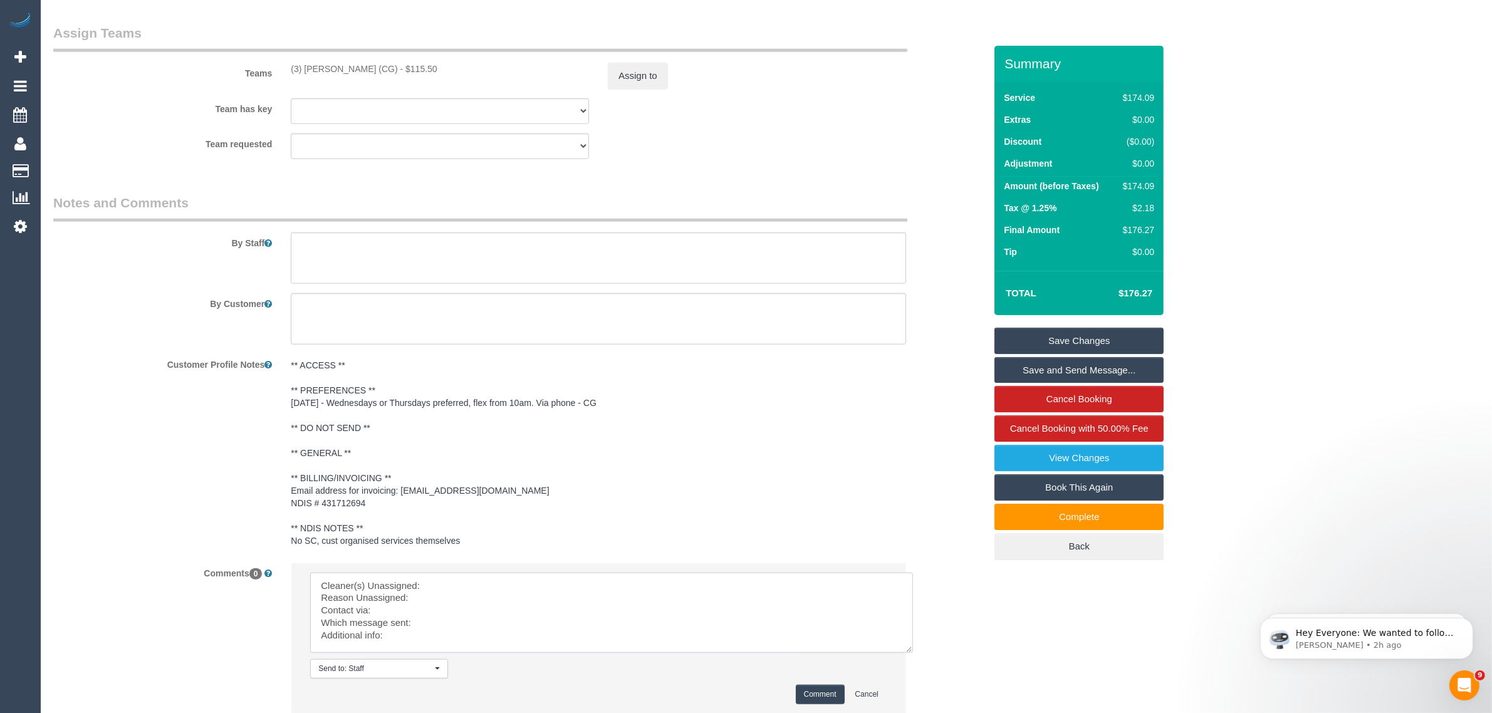
scroll to position [0, 0]
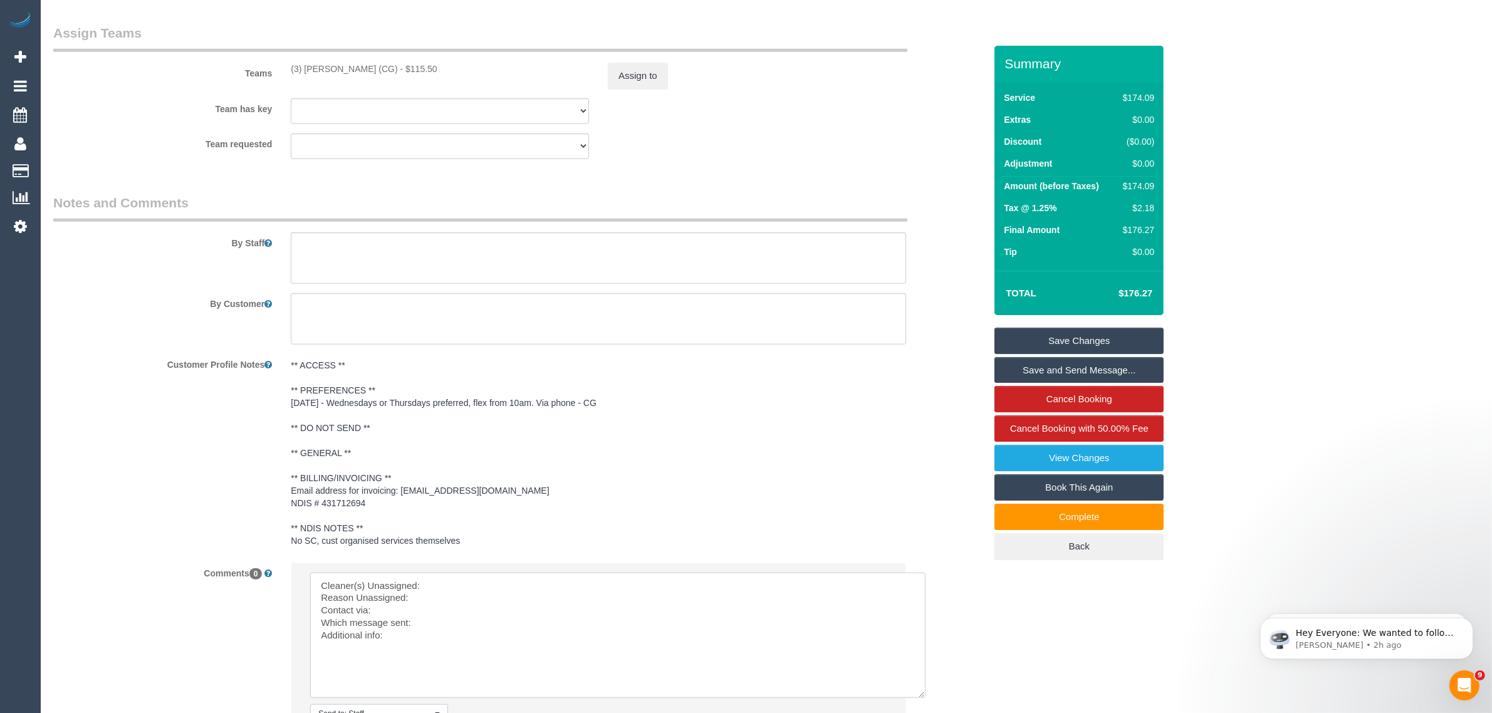
drag, startPoint x: 882, startPoint y: 609, endPoint x: 922, endPoint y: 694, distance: 94.8
click at [922, 694] on textarea at bounding box center [618, 635] width 616 height 125
click at [433, 638] on textarea at bounding box center [618, 635] width 616 height 125
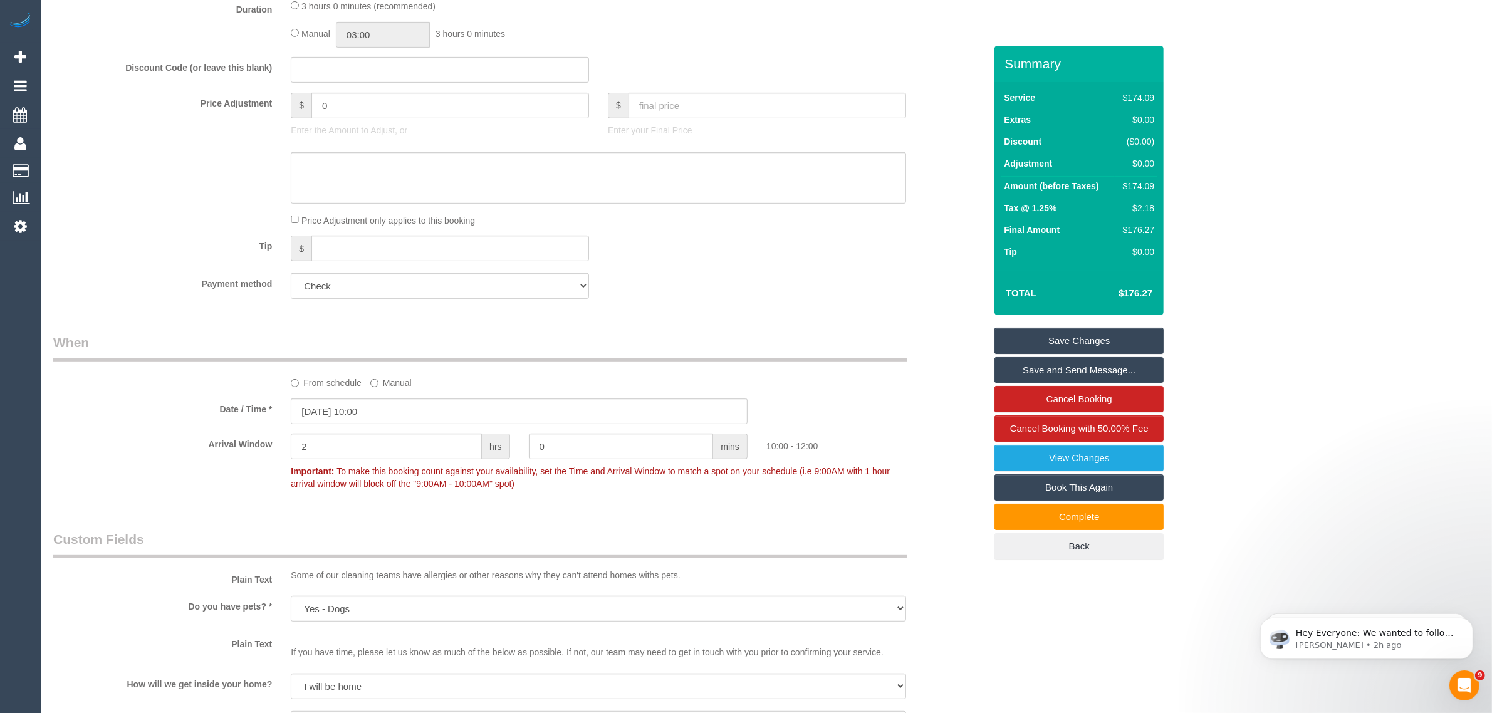
scroll to position [313, 0]
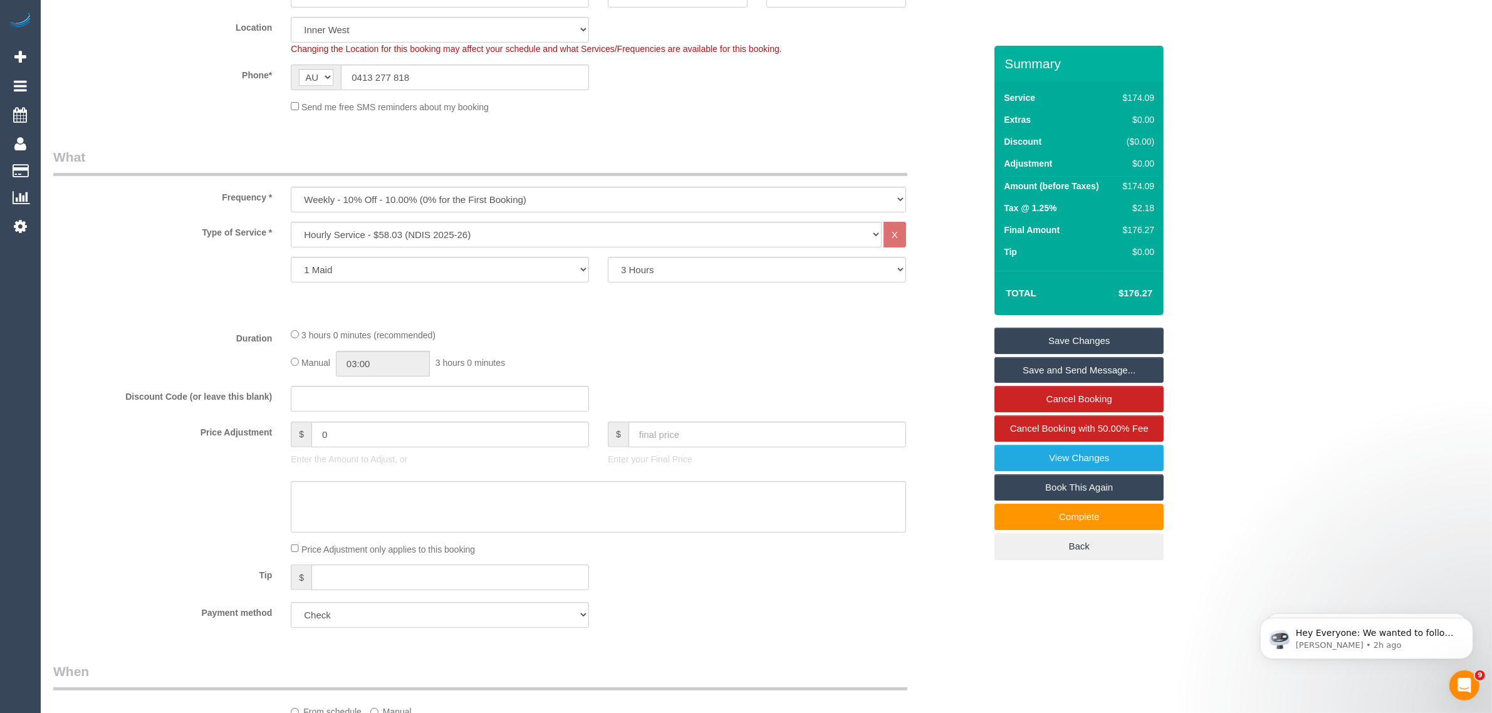
drag, startPoint x: 938, startPoint y: 500, endPoint x: 923, endPoint y: 539, distance: 42.3
click at [931, 525] on div at bounding box center [519, 506] width 951 height 51
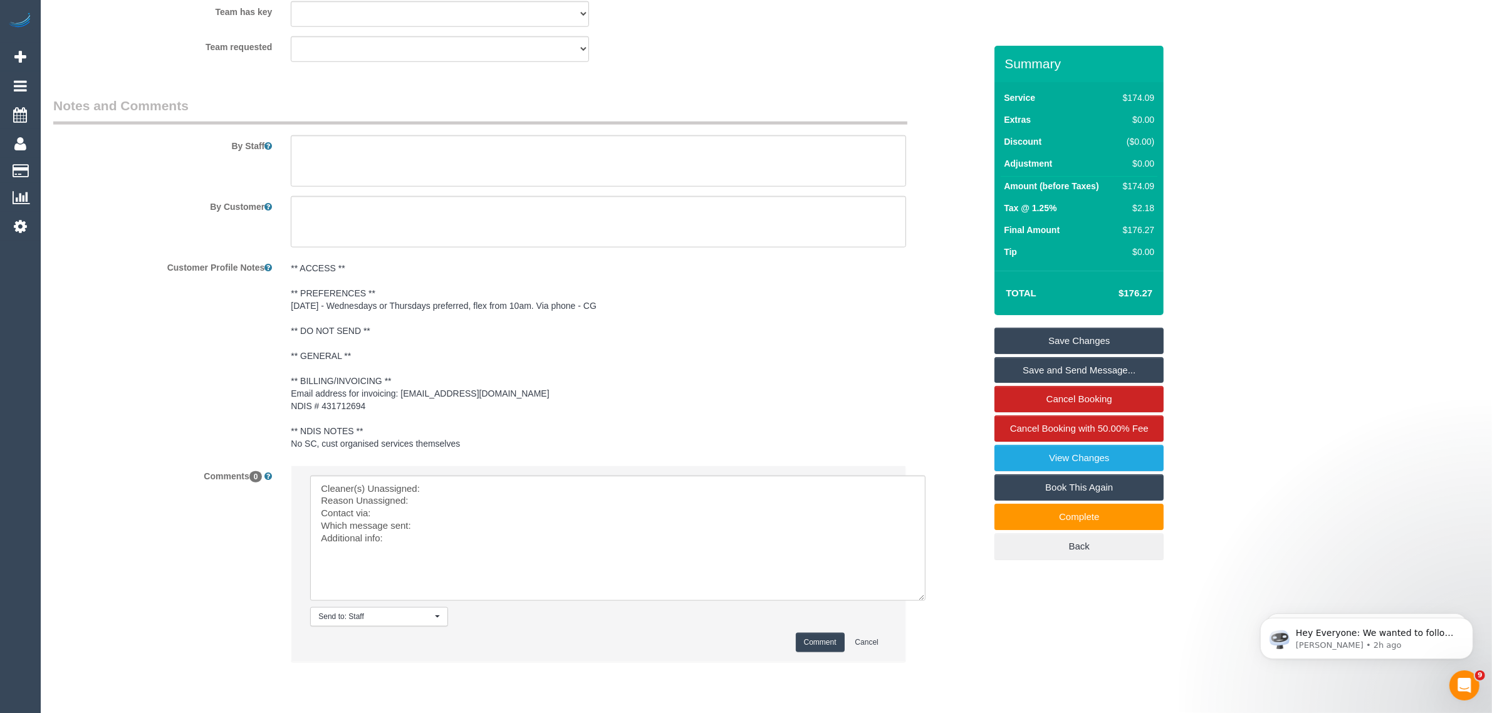
scroll to position [1658, 0]
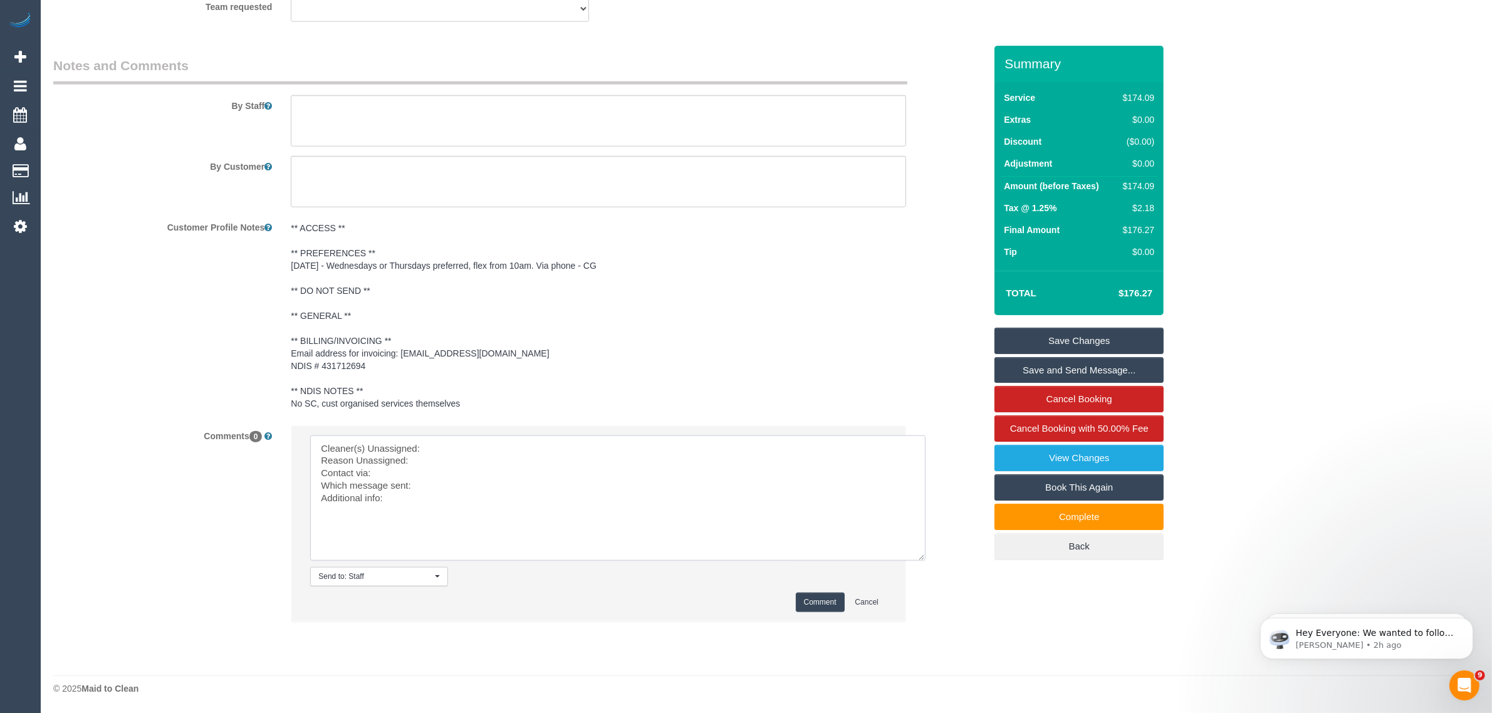
click at [609, 442] on textarea at bounding box center [618, 498] width 616 height 125
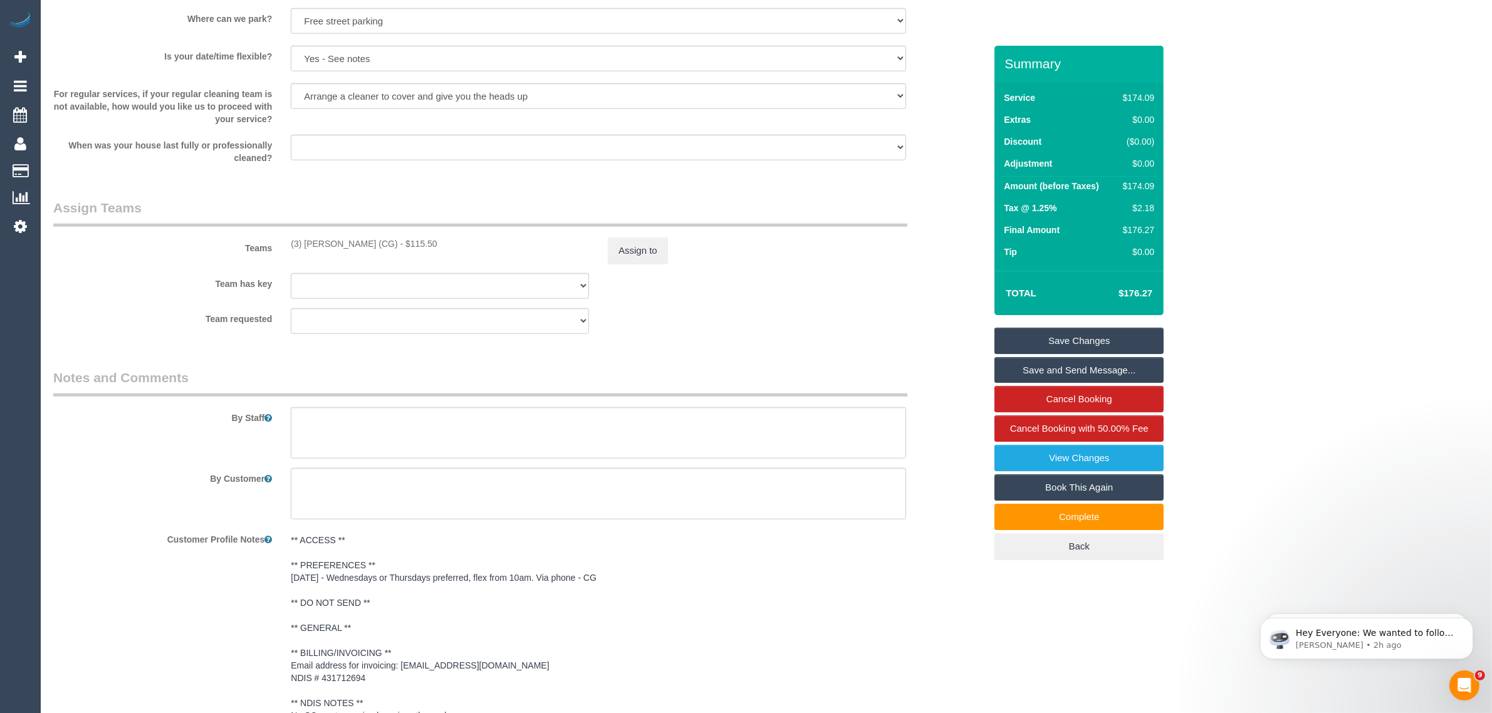
scroll to position [1345, 0]
drag, startPoint x: 283, startPoint y: 245, endPoint x: 380, endPoint y: 240, distance: 97.3
click at [380, 240] on div "(3) [PERSON_NAME] (CG) - $115.50" at bounding box center [439, 244] width 317 height 13
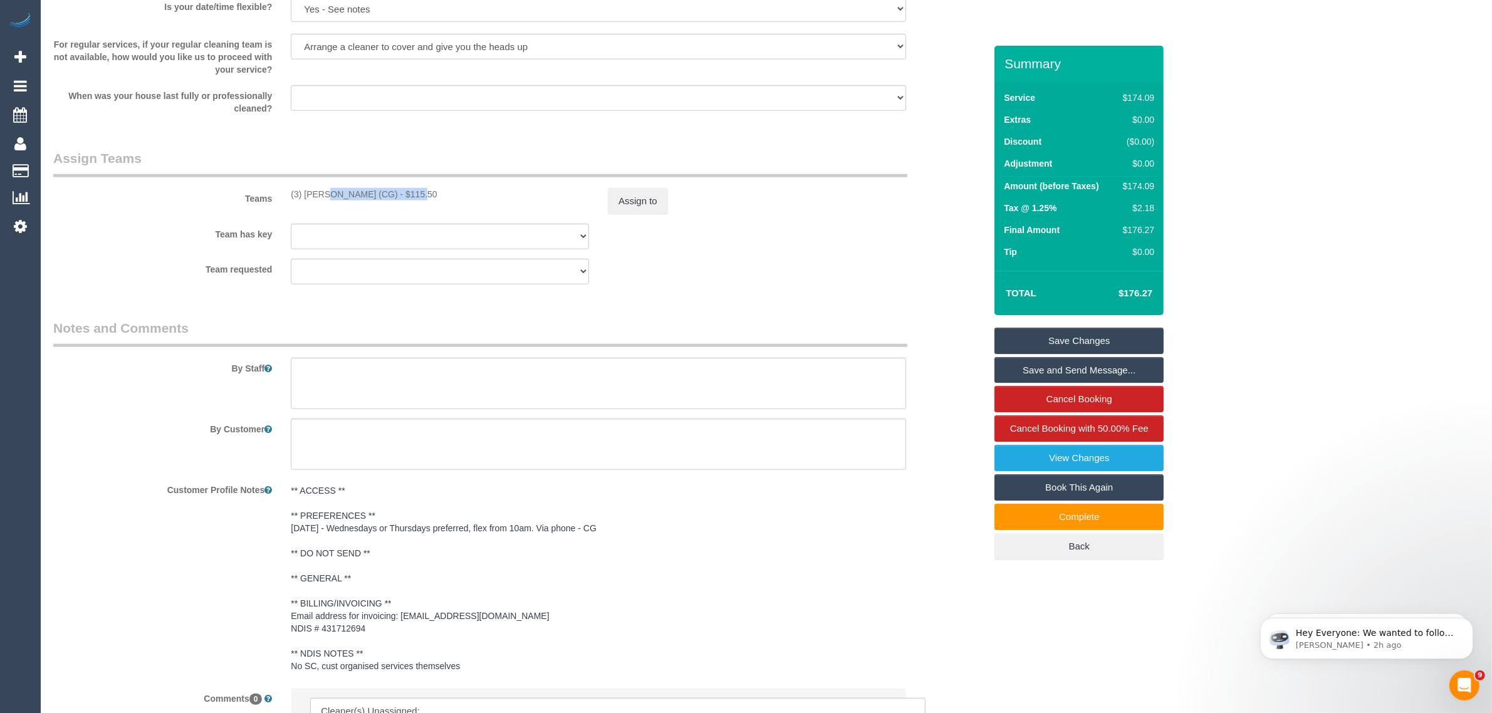
scroll to position [1658, 0]
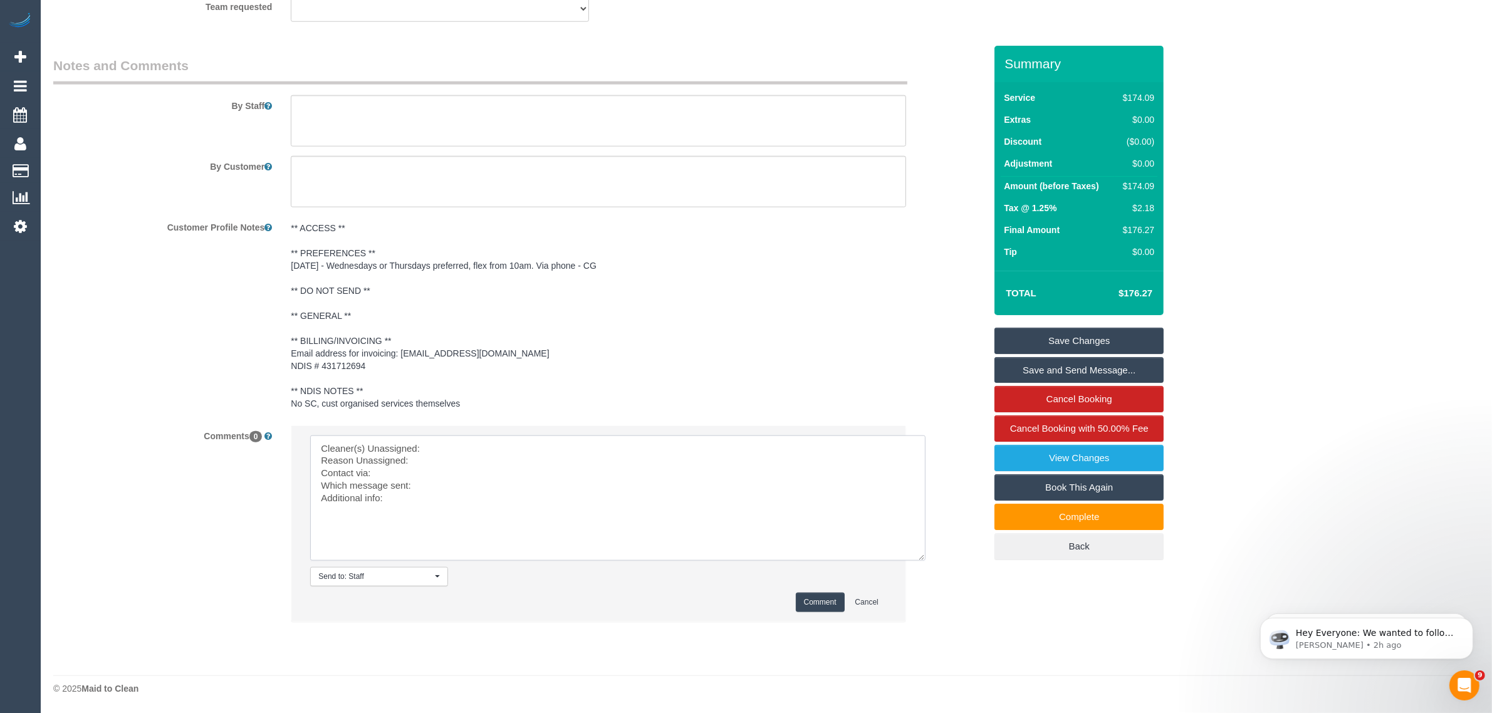
click at [586, 442] on textarea at bounding box center [618, 498] width 616 height 125
click at [181, 353] on div "Customer Profile Notes ** ACCESS ** ** PREFERENCES ** [DATE] - Wednesdays or Th…" at bounding box center [519, 316] width 951 height 199
click at [577, 446] on textarea at bounding box center [618, 498] width 616 height 125
click at [879, 346] on pre "** ACCESS ** ** PREFERENCES ** [DATE] - Wednesdays or Thursdays preferred, flex…" at bounding box center [599, 316] width 616 height 188
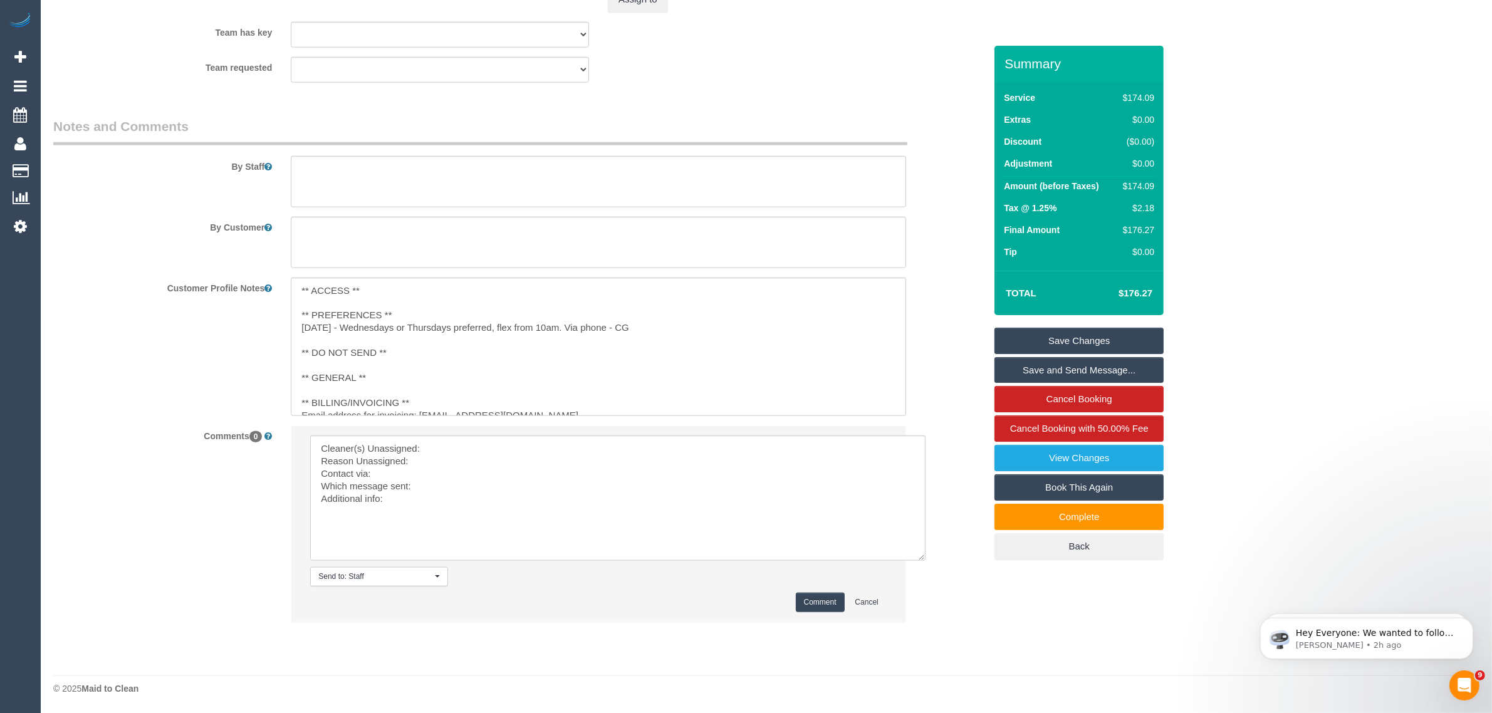
scroll to position [1286, 0]
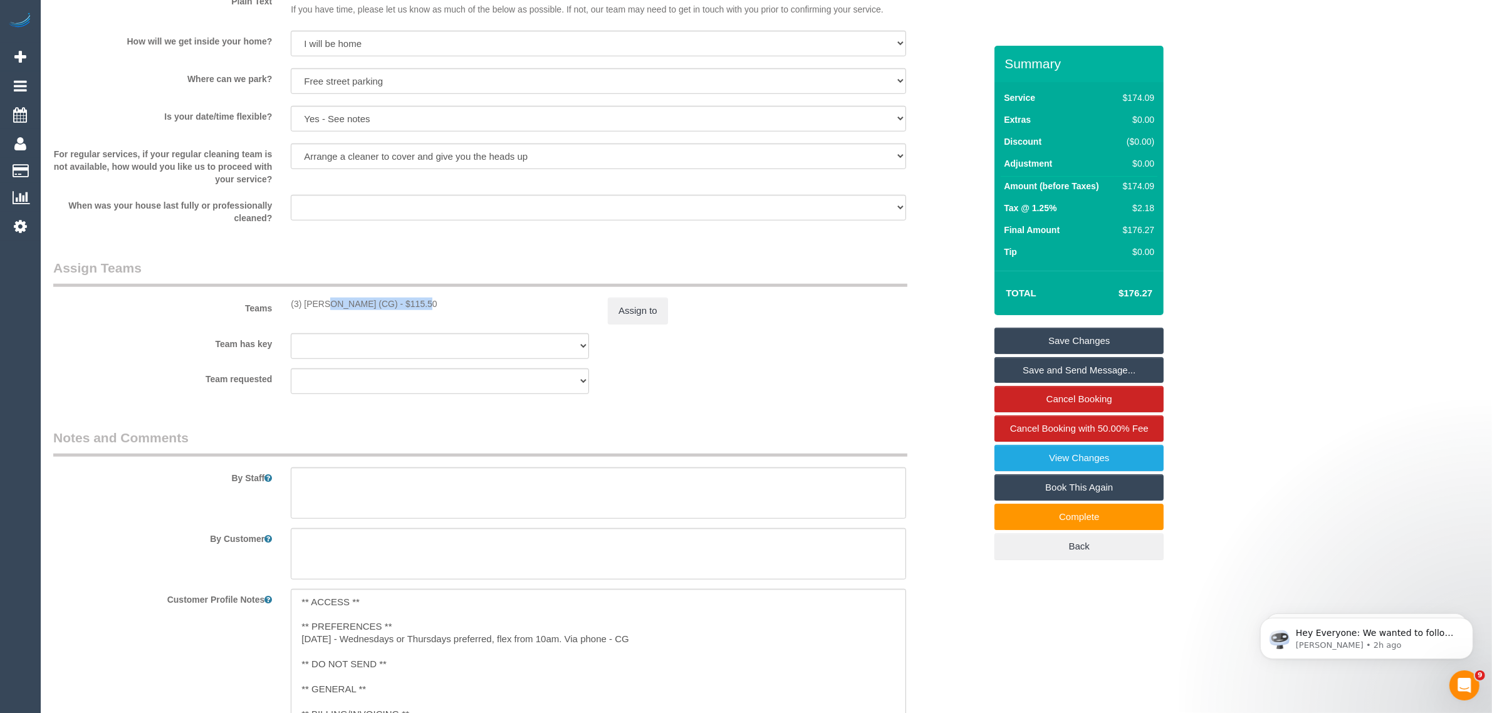
drag, startPoint x: 288, startPoint y: 302, endPoint x: 381, endPoint y: 301, distance: 92.8
click at [381, 301] on div "(3) [PERSON_NAME] (CG) - $115.50" at bounding box center [439, 304] width 317 height 13
copy div "(3) [PERSON_NAME] (CG)"
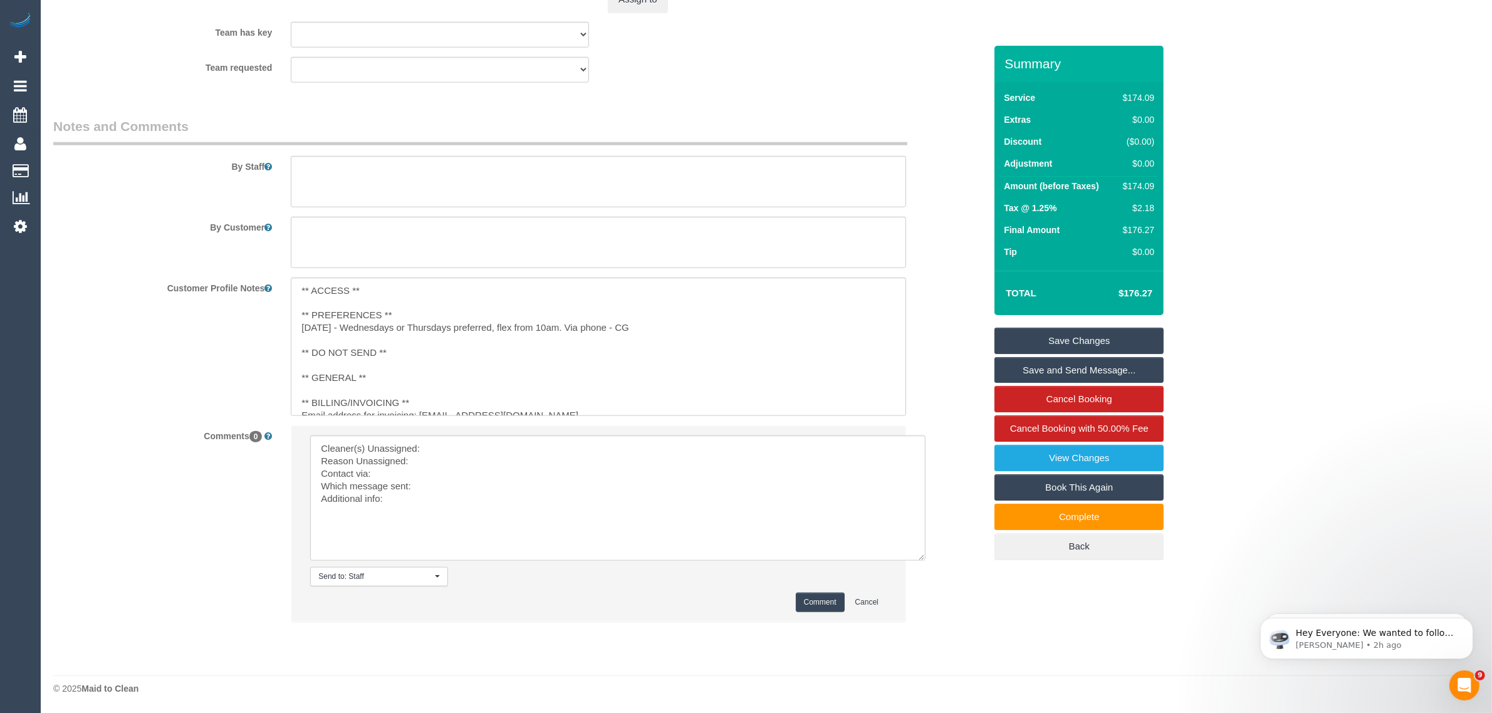
scroll to position [1599, 0]
click at [530, 449] on textarea at bounding box center [618, 498] width 616 height 125
paste textarea "(3) [PERSON_NAME] (CG)"
click at [478, 458] on textarea at bounding box center [618, 498] width 616 height 125
click at [600, 478] on textarea at bounding box center [618, 498] width 616 height 125
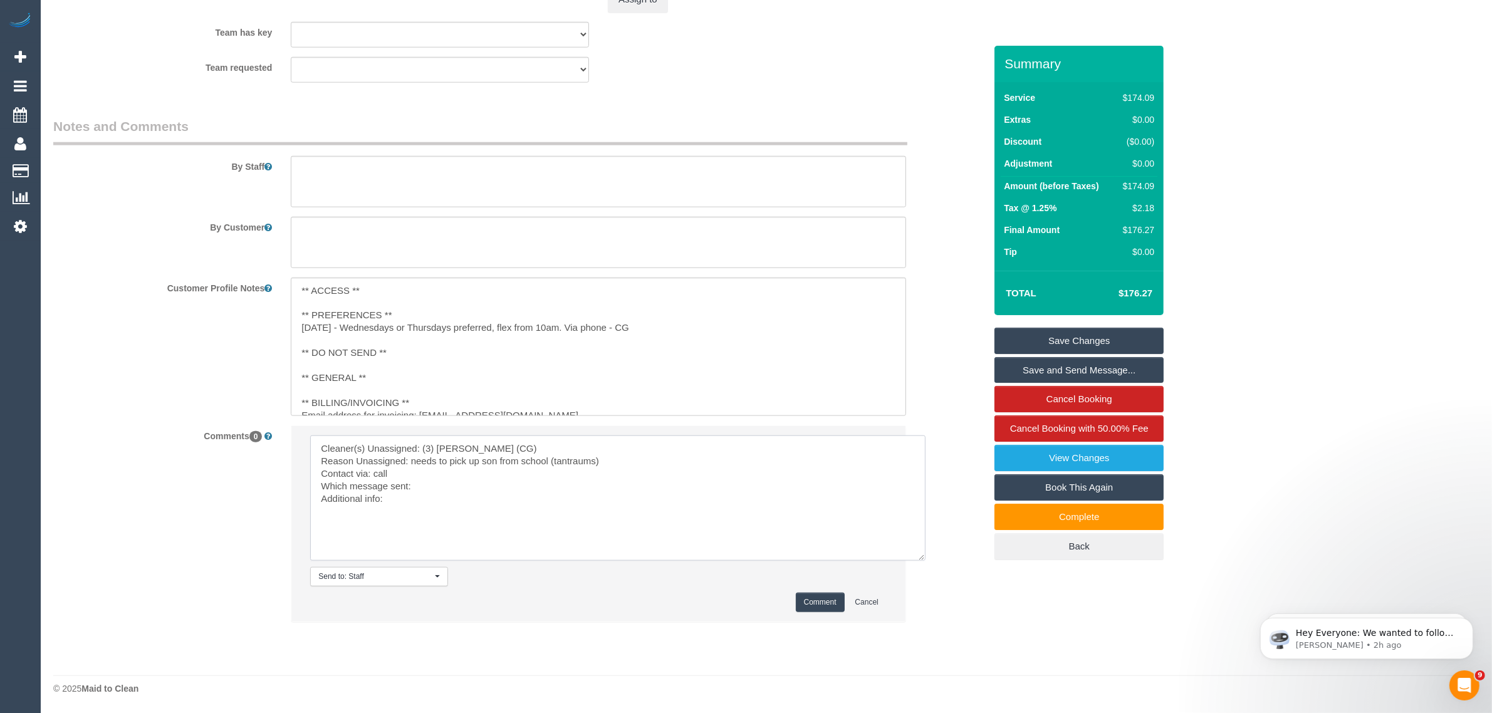
click at [600, 478] on textarea at bounding box center [618, 498] width 616 height 125
click at [541, 478] on textarea at bounding box center [618, 498] width 616 height 125
click at [412, 481] on textarea at bounding box center [618, 498] width 616 height 125
type textarea "Cleaner(s) Unassigned: (3) [PERSON_NAME] (CG) Reason Unassigned: needs to pick …"
click at [812, 600] on button "Comment" at bounding box center [820, 602] width 49 height 19
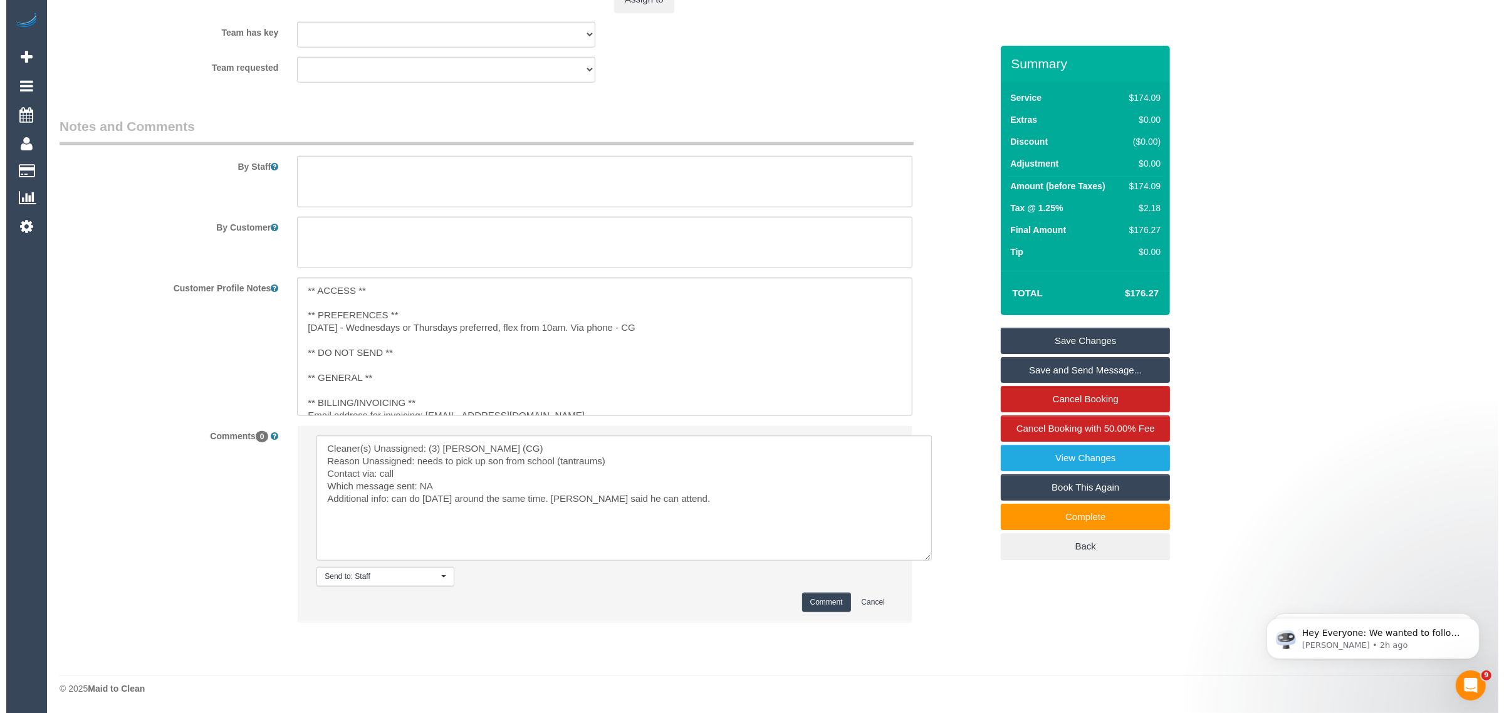
scroll to position [1286, 0]
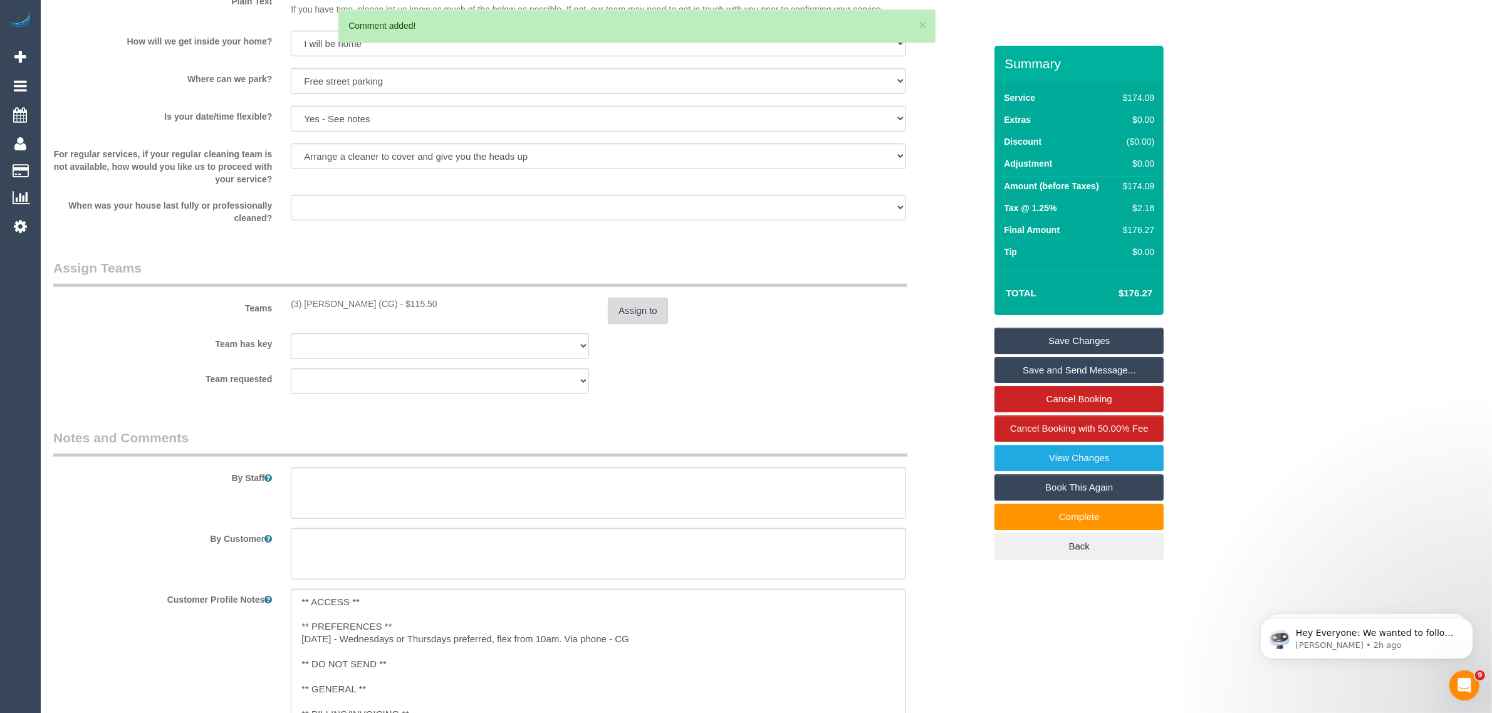
click at [617, 311] on button "Assign to" at bounding box center [638, 311] width 60 height 26
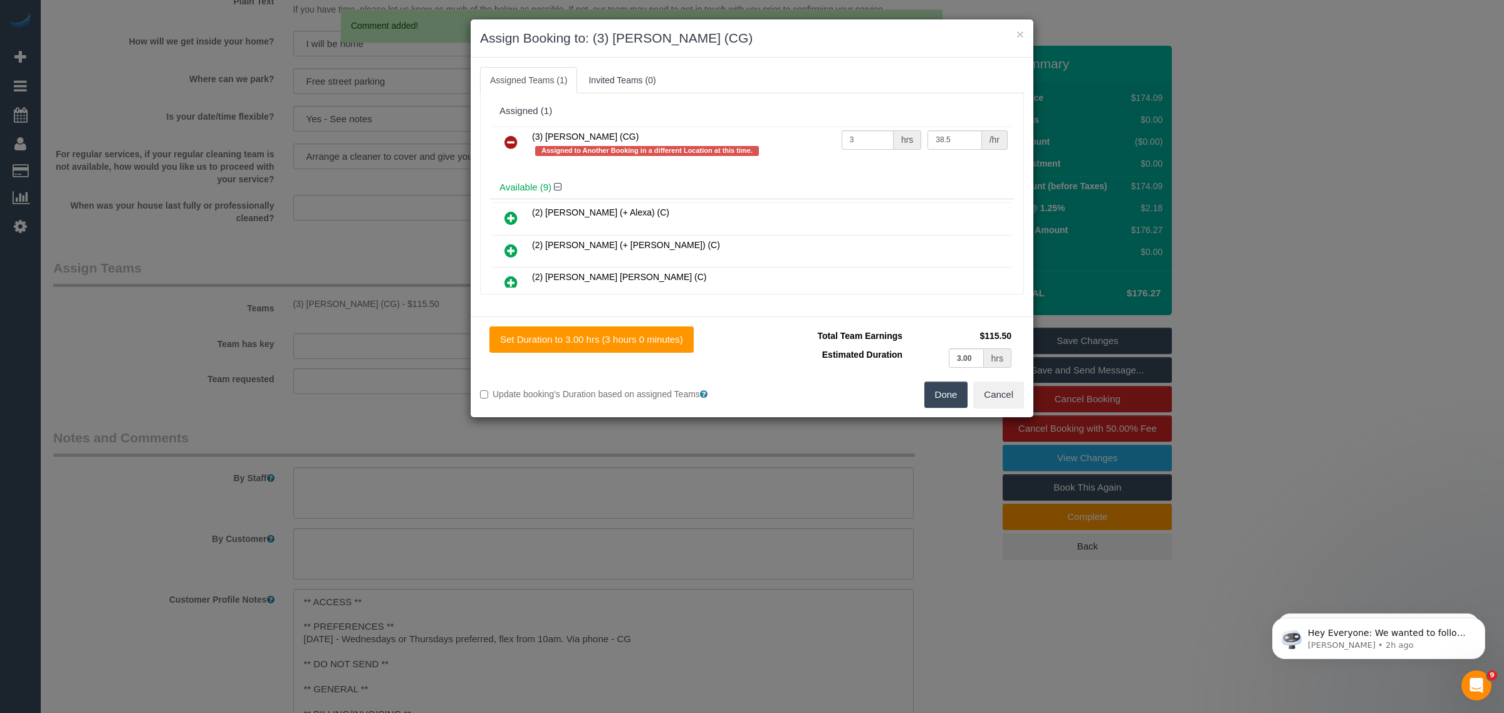
click at [517, 137] on icon at bounding box center [511, 142] width 13 height 15
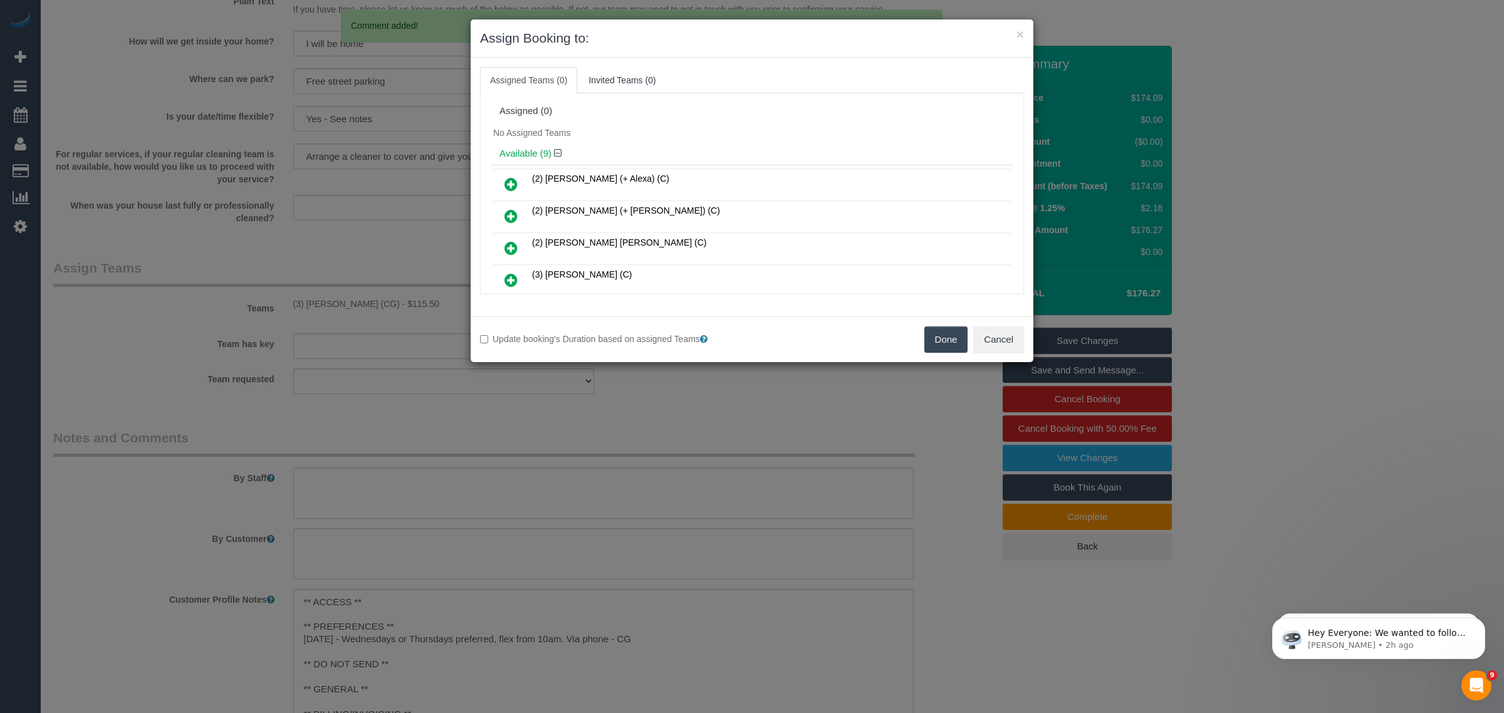
click at [946, 340] on button "Done" at bounding box center [947, 340] width 44 height 26
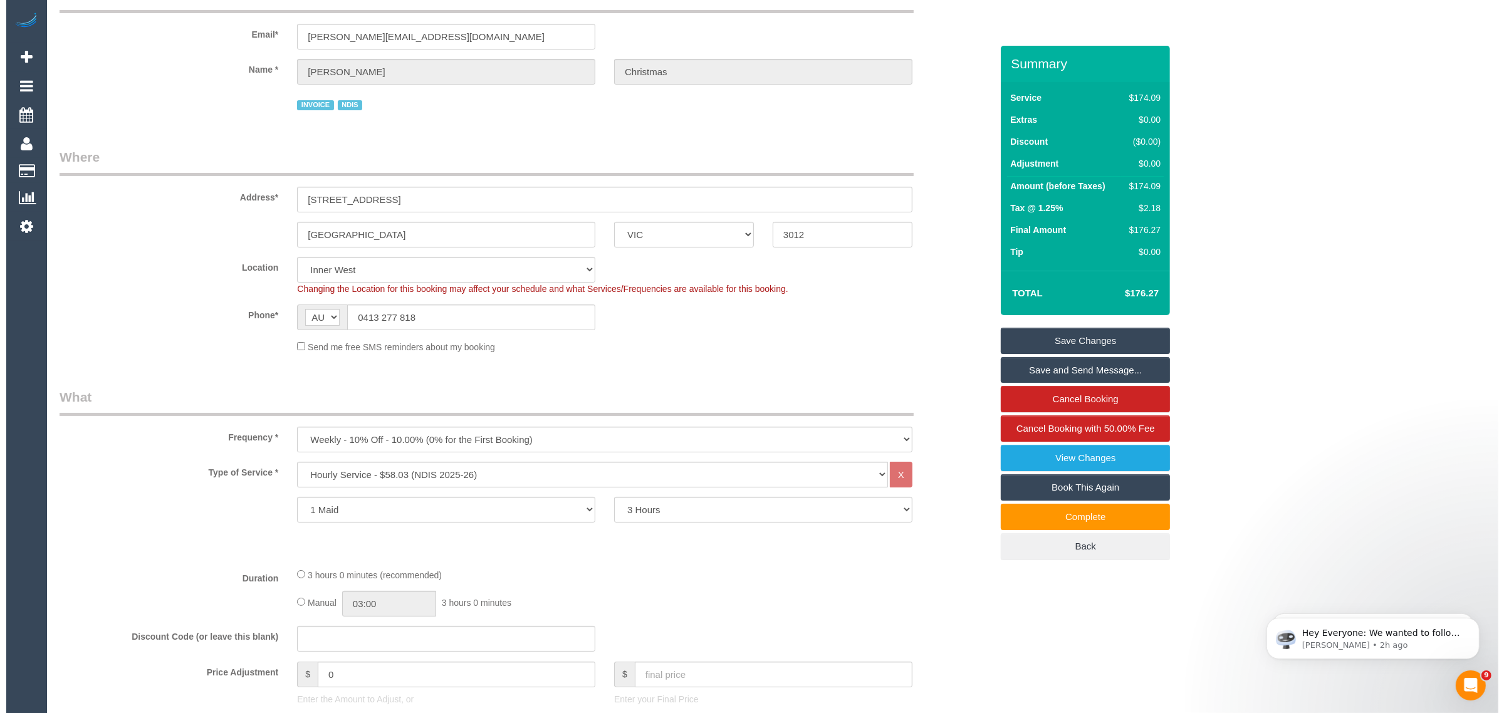
scroll to position [0, 0]
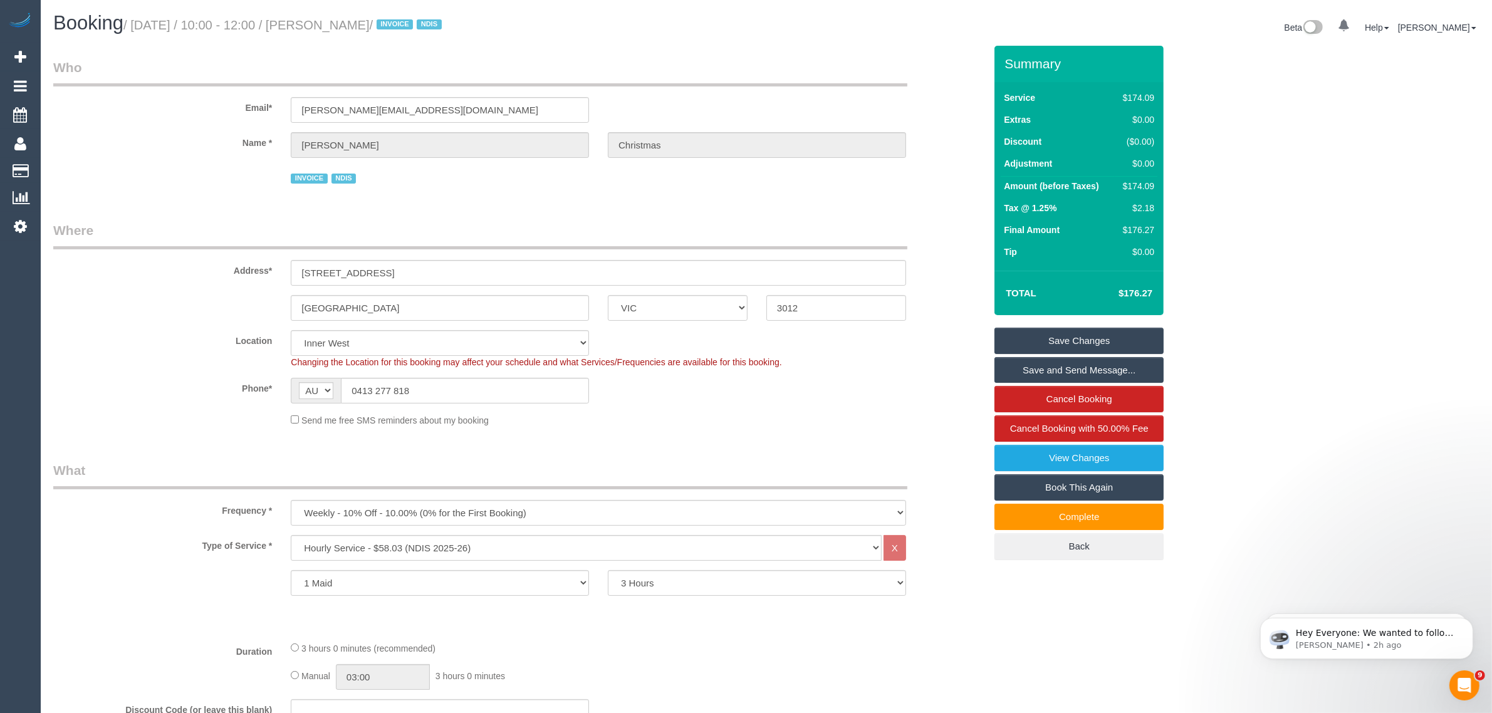
click at [1108, 337] on link "Save Changes" at bounding box center [1079, 341] width 169 height 26
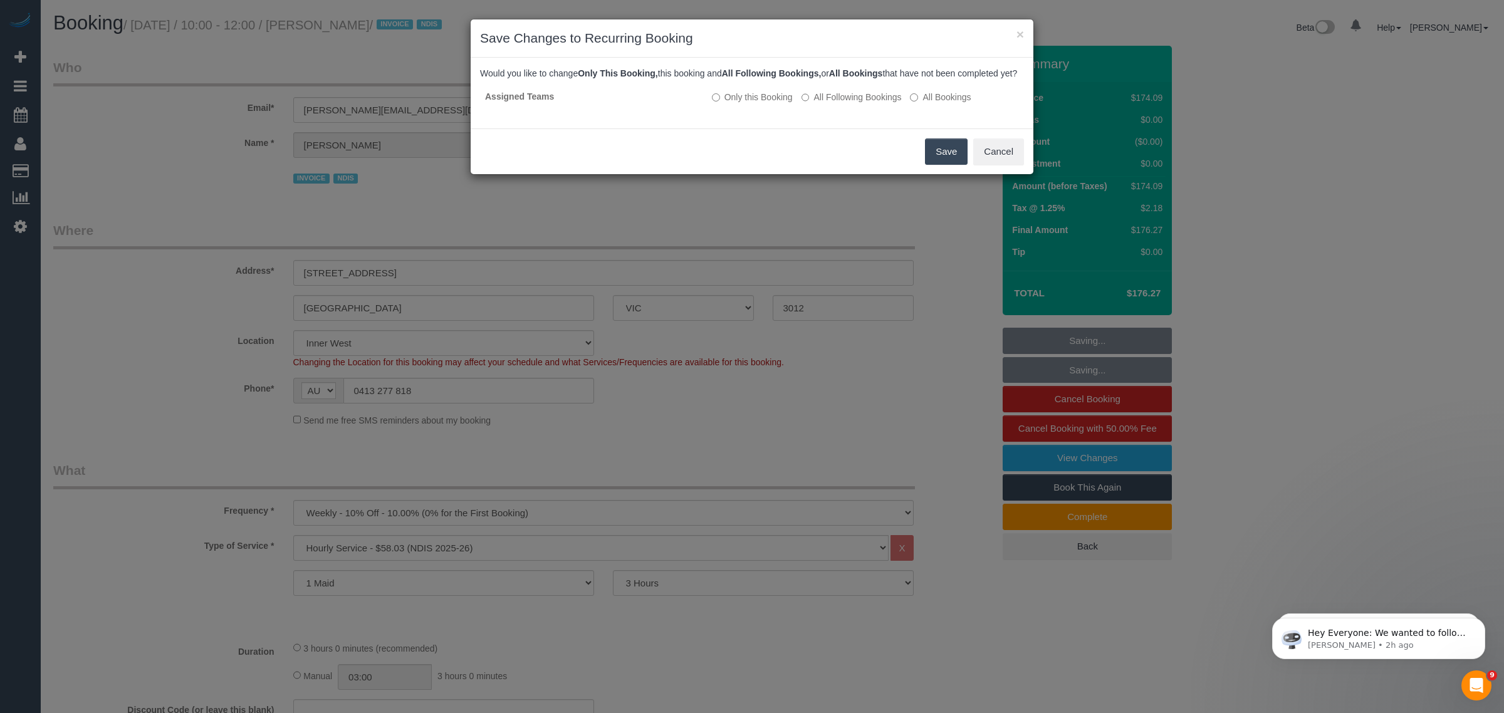
click at [935, 160] on button "Save" at bounding box center [946, 152] width 43 height 26
